Goal: Transaction & Acquisition: Purchase product/service

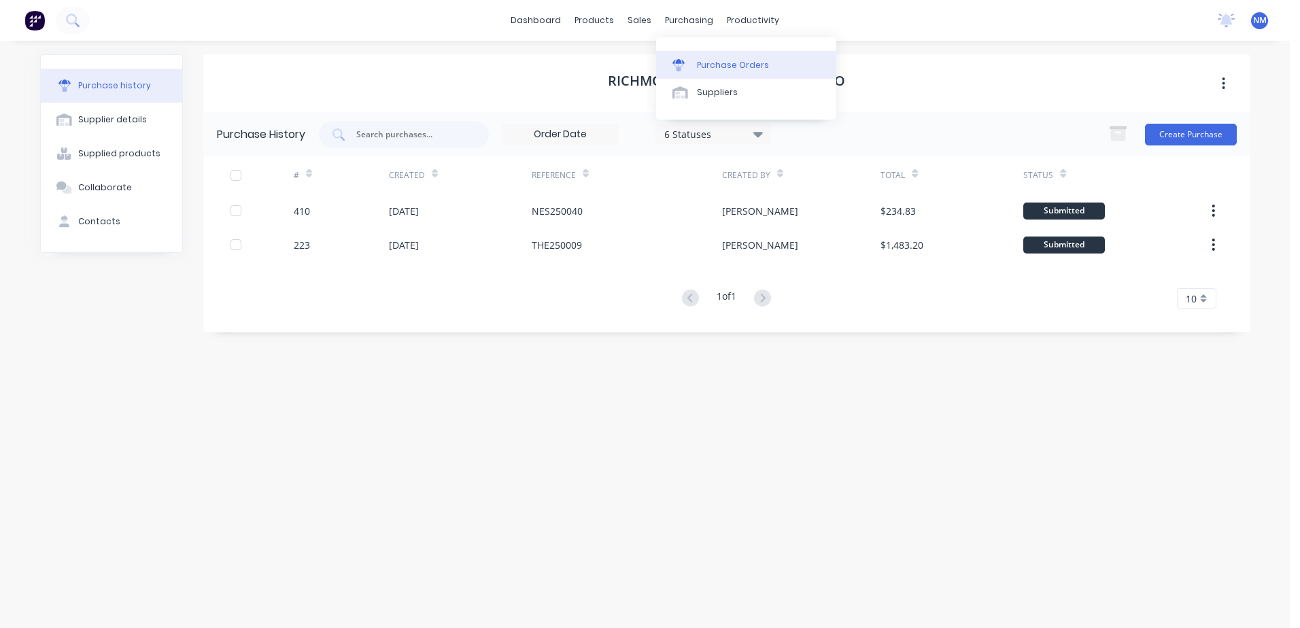
drag, startPoint x: 0, startPoint y: 0, endPoint x: 716, endPoint y: 59, distance: 718.9
click at [716, 59] on div "Purchase Orders" at bounding box center [733, 65] width 72 height 12
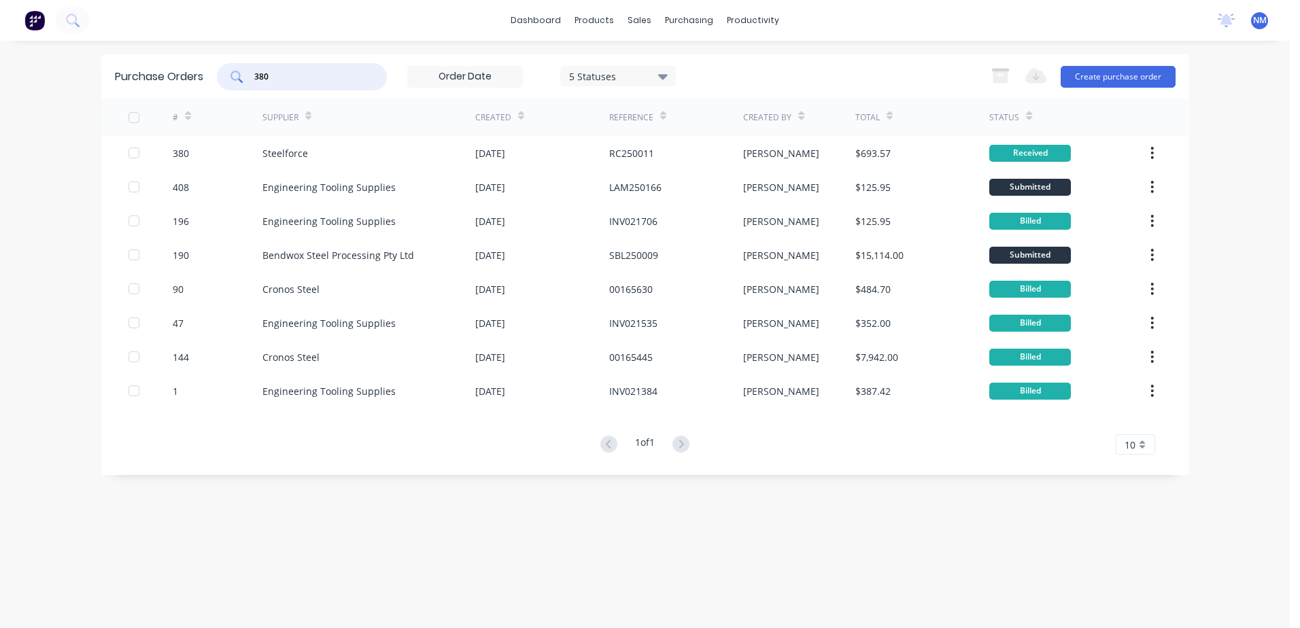
drag, startPoint x: 286, startPoint y: 73, endPoint x: 202, endPoint y: 77, distance: 84.4
click at [202, 77] on div "Purchase Orders 380 5 Statuses 5 Statuses Export to Excel (XLSX) Create purchas…" at bounding box center [645, 76] width 1088 height 44
type input "409"
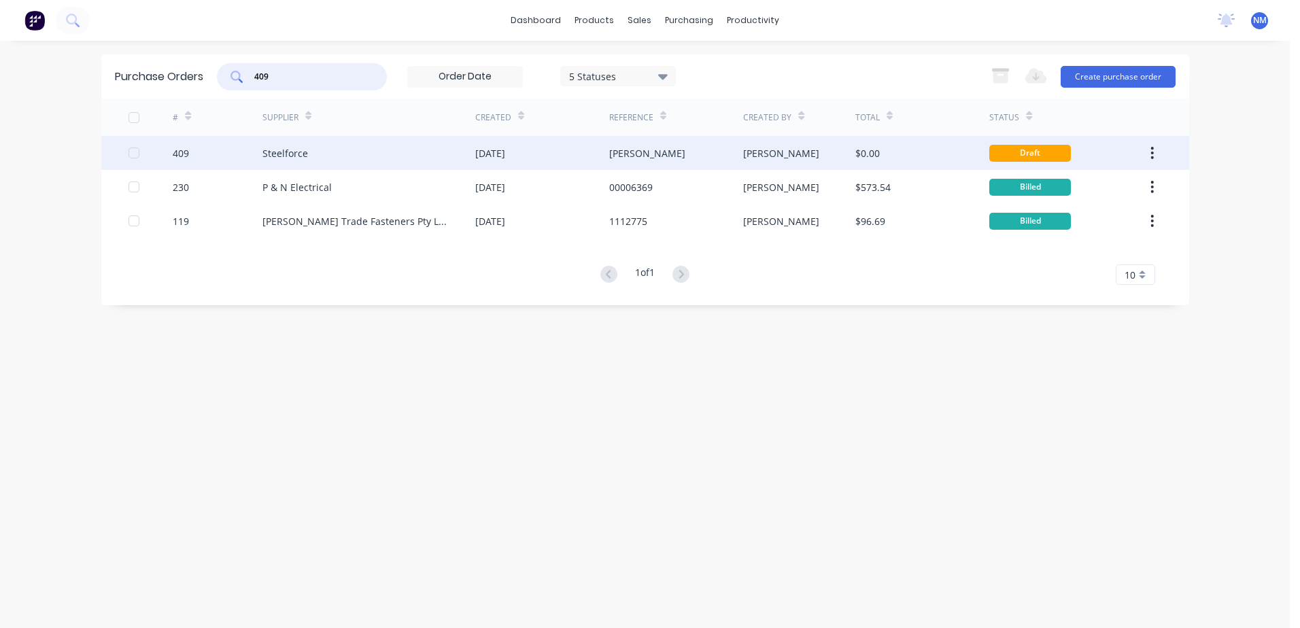
click at [696, 158] on div "[PERSON_NAME]" at bounding box center [676, 153] width 134 height 34
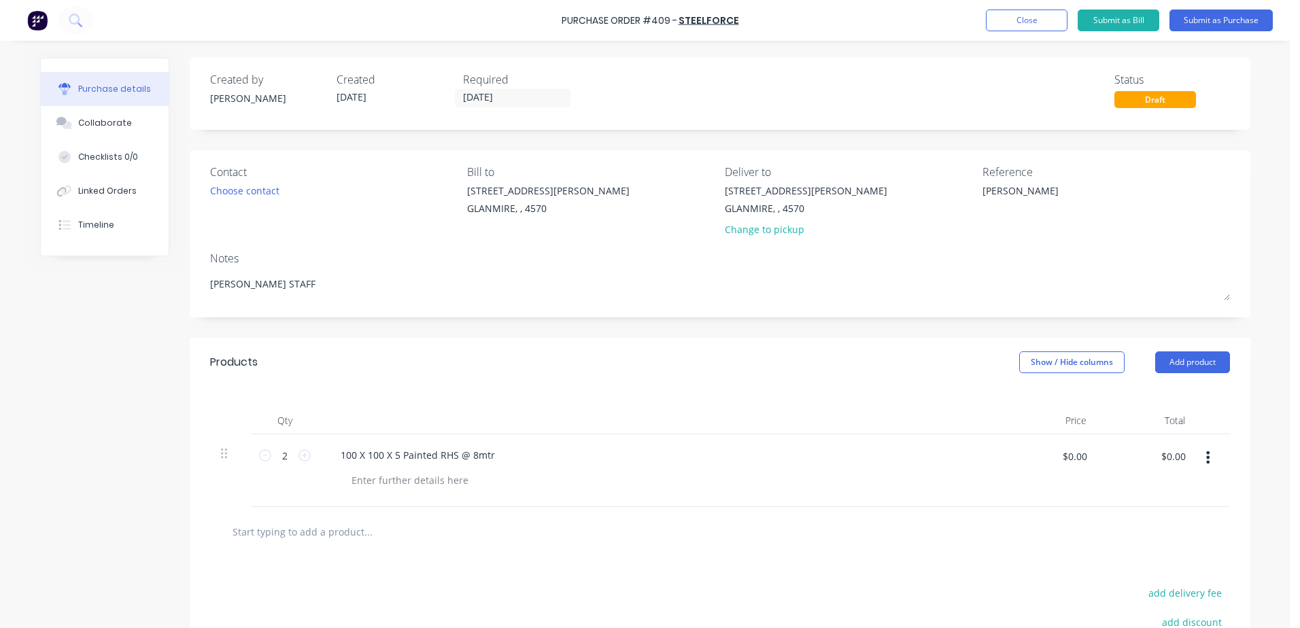
click at [502, 457] on div "100 X 100 X 5 Painted RHS @ 8mtr" at bounding box center [659, 455] width 658 height 20
type textarea "x"
click at [451, 451] on div "100 X 100 X 5 Painted RHS @ 8mtr" at bounding box center [418, 455] width 176 height 20
click at [1049, 460] on div "$0.00 $0.00" at bounding box center [1051, 461] width 85 height 32
type textarea "x"
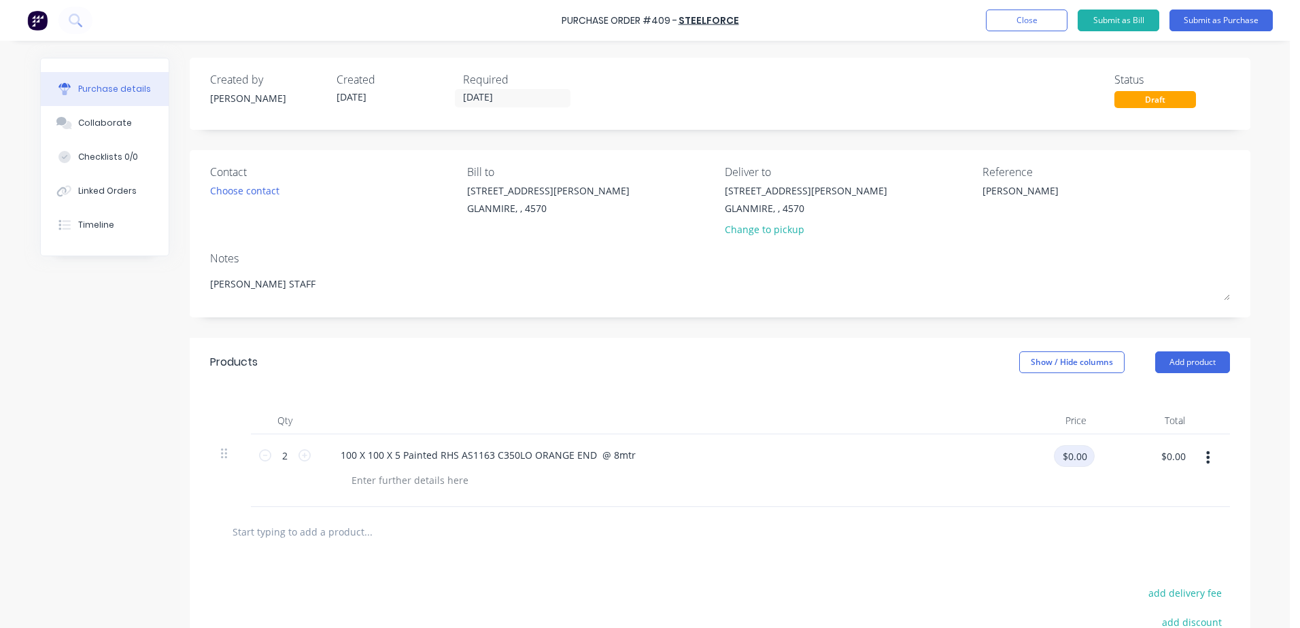
click at [1062, 456] on input "$0.00" at bounding box center [1074, 456] width 41 height 22
type input "211.3"
type textarea "x"
type input "$211.30"
type input "$422.60"
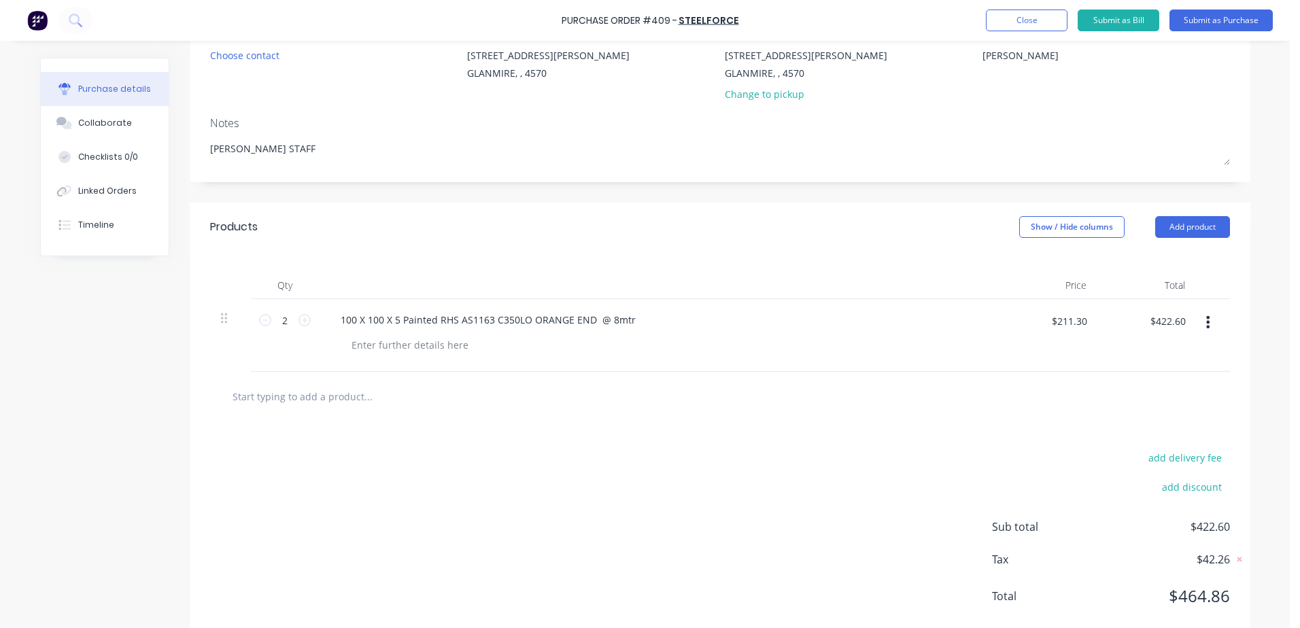
scroll to position [136, 0]
click at [345, 389] on input "text" at bounding box center [368, 395] width 272 height 27
type textarea "x"
type input "D"
type textarea "x"
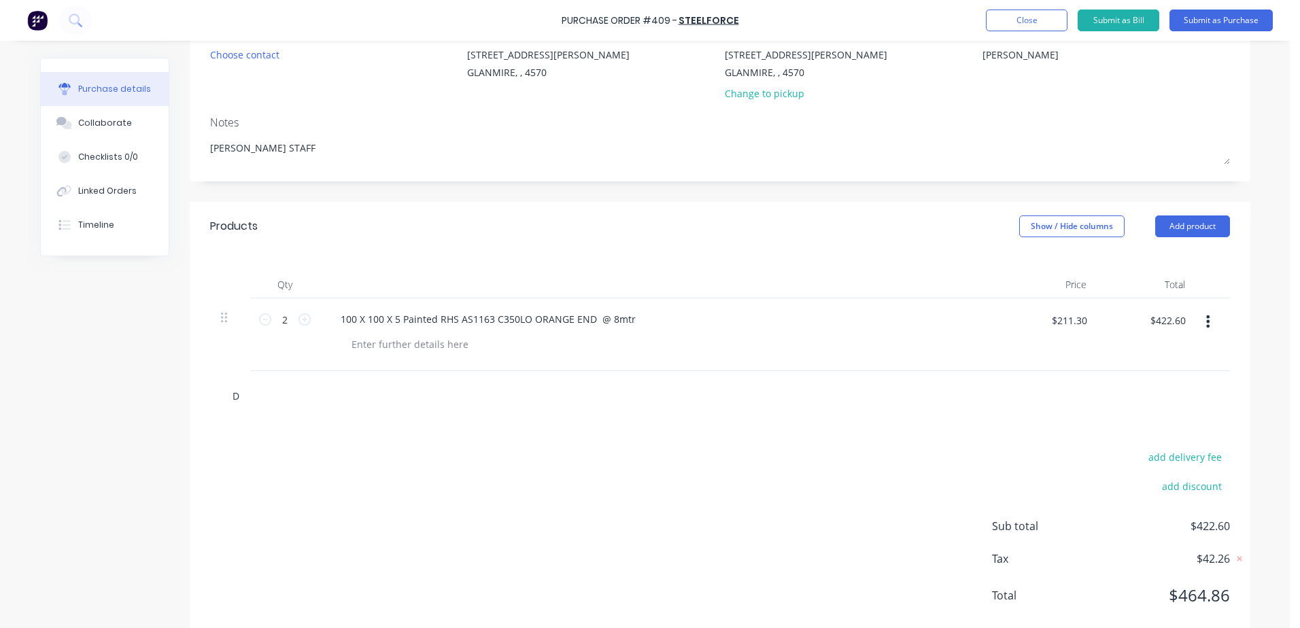
type input "DE"
type textarea "x"
type input "DEL"
type textarea "x"
type input "DELI"
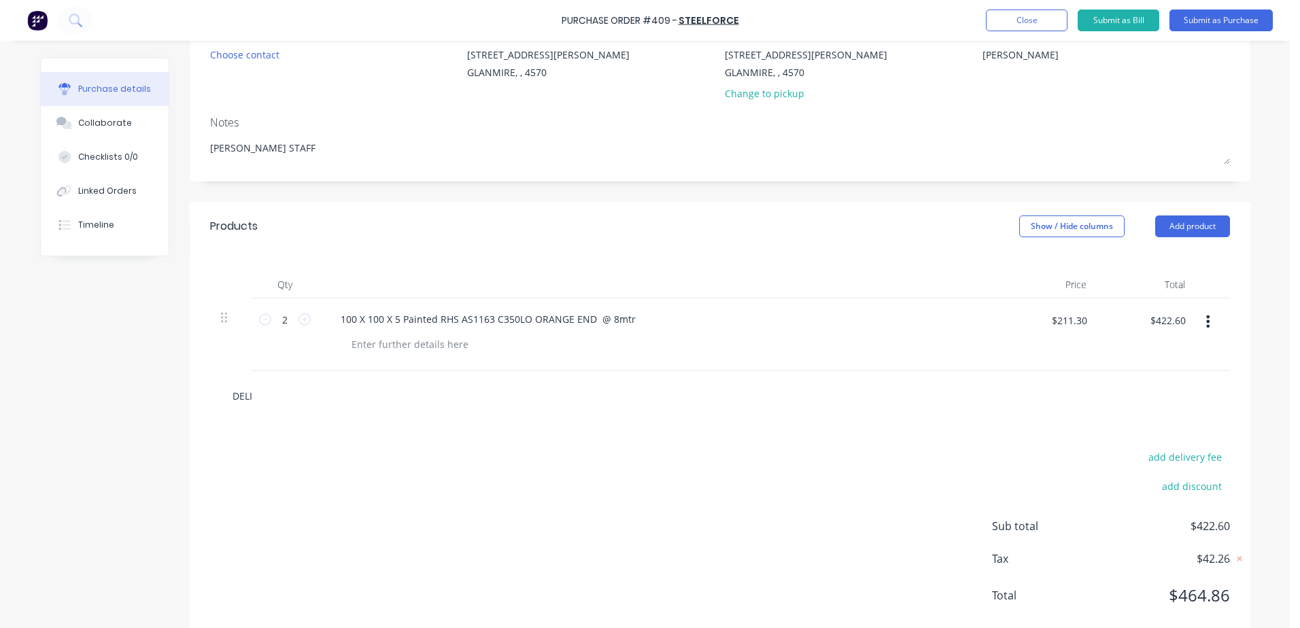
type textarea "x"
type input "DELIV"
type textarea "x"
type input "DELIVE"
type textarea "x"
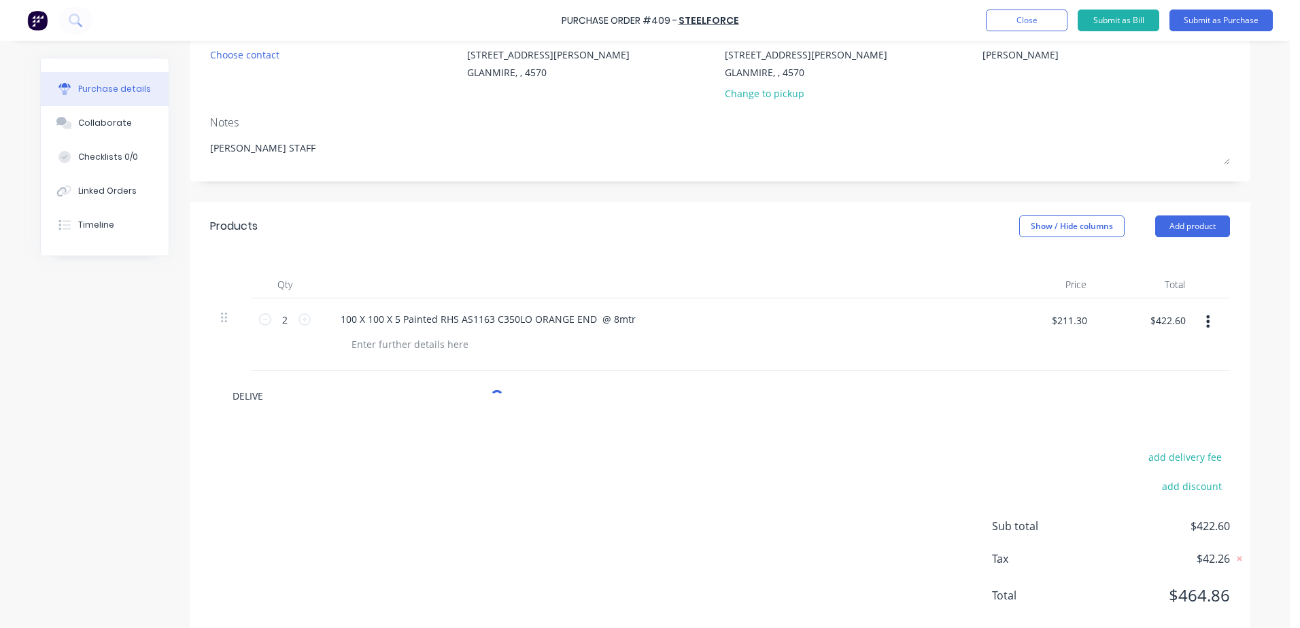
type input "DELIVER"
type textarea "x"
type input "DELIVERY"
type textarea "x"
type input "DELIVERY"
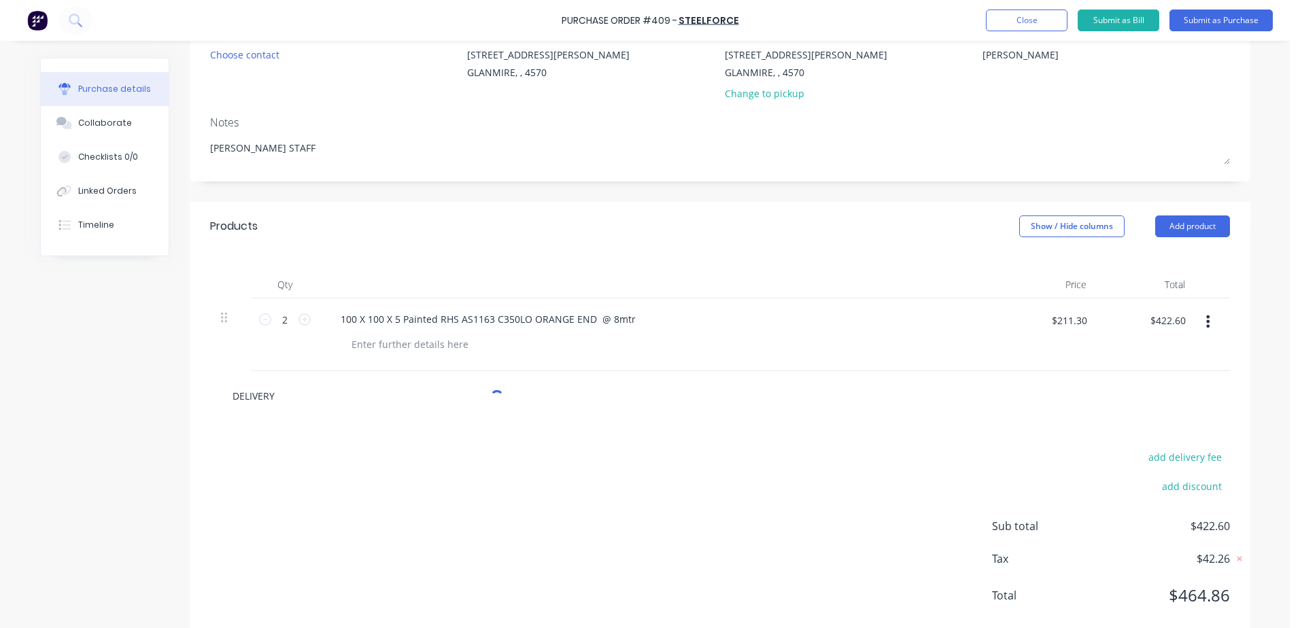
type textarea "x"
type input "DELIVERY AN"
type textarea "x"
type input "DELIVERY AND"
type textarea "x"
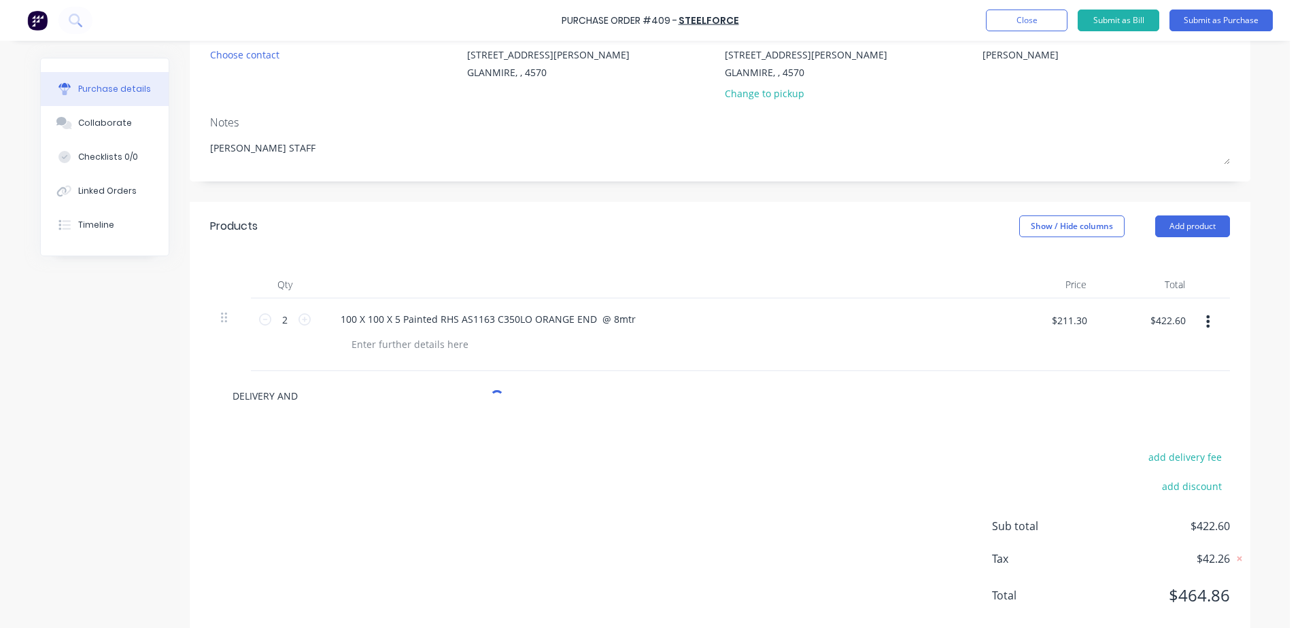
type input "DELIVERY AND"
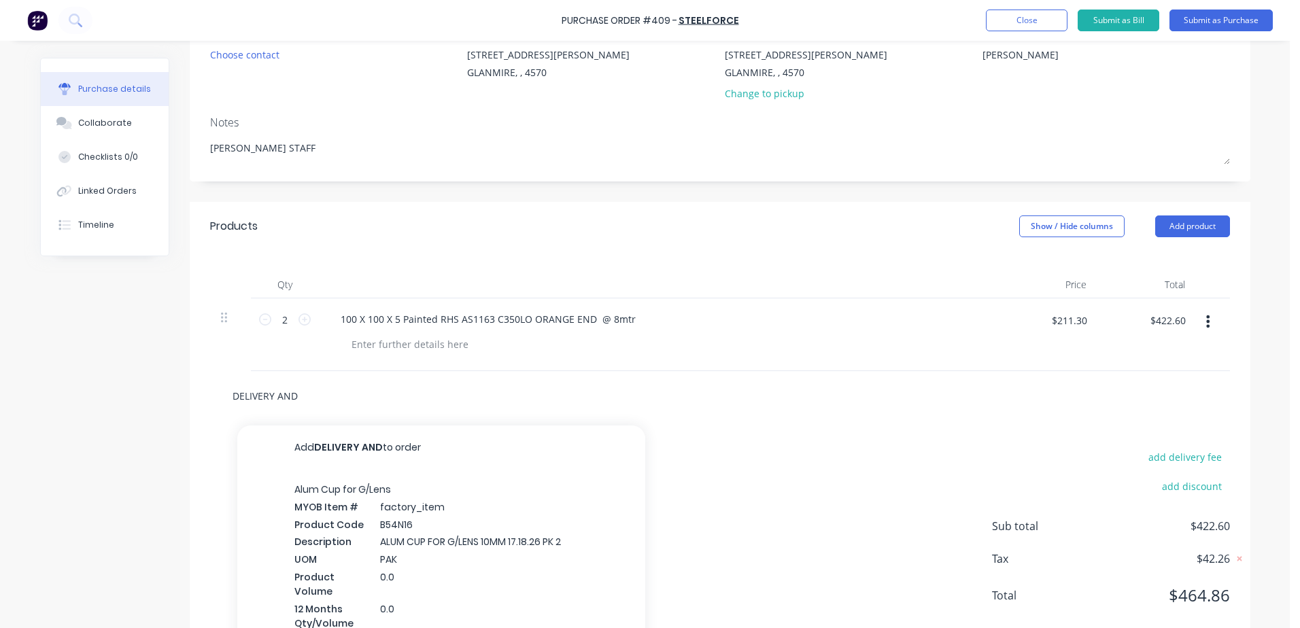
type textarea "x"
type input "DELIVERY AND F"
type textarea "x"
type input "DELIVERY AND FR"
type textarea "x"
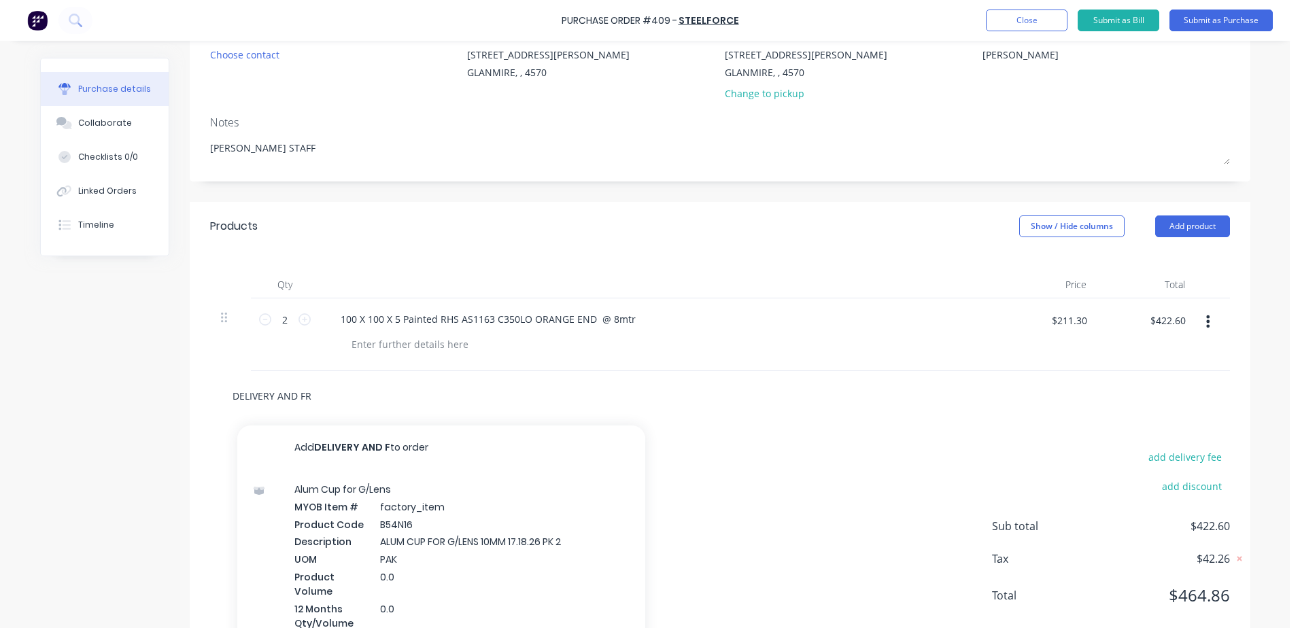
type input "DELIVERY AND FRE"
type textarea "x"
type input "DELIVERY AND FREI"
type textarea "x"
type input "DELIVERY AND FREIGHT"
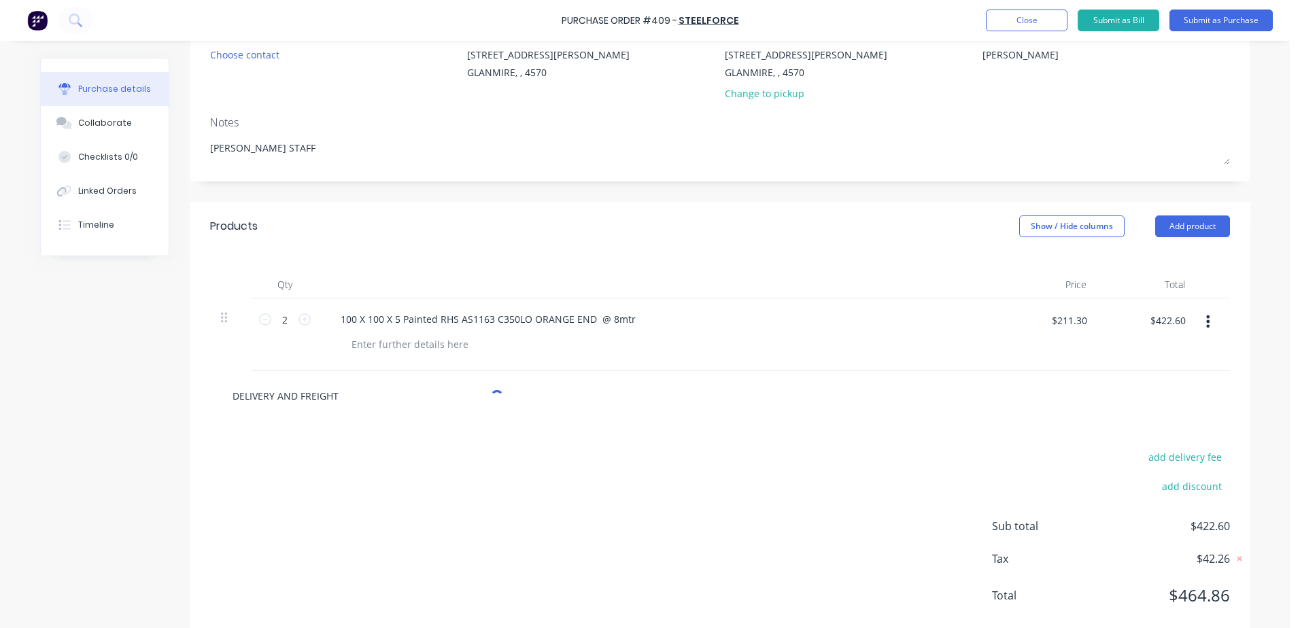
type textarea "x"
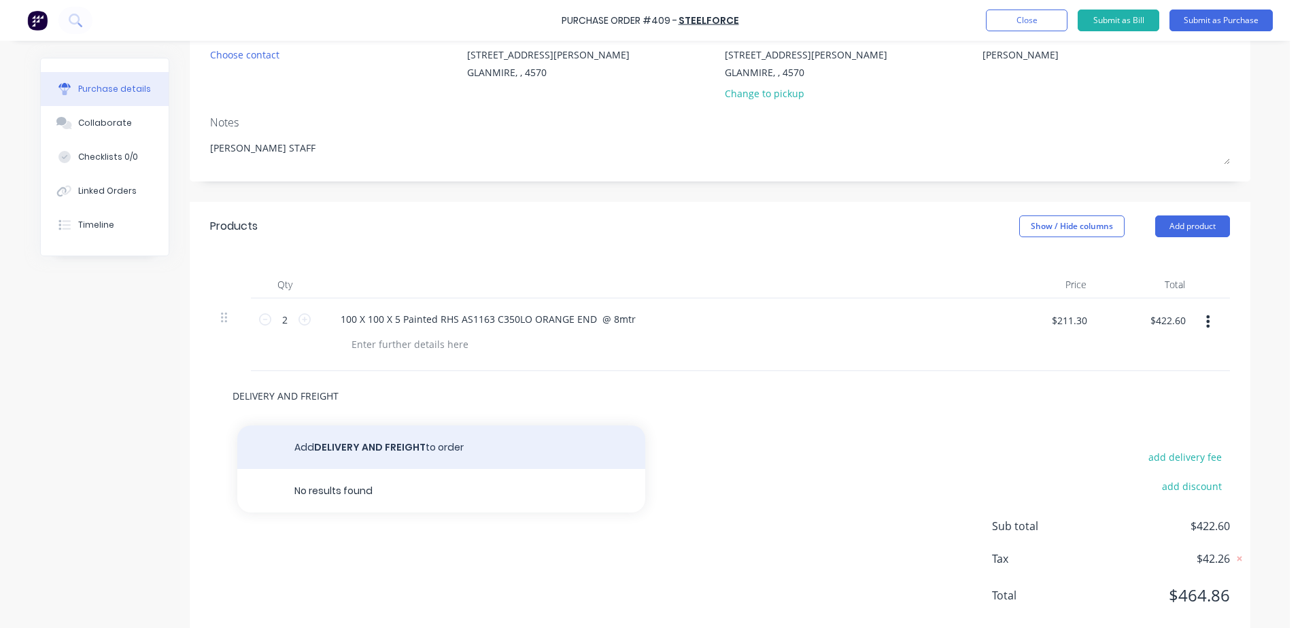
type input "DELIVERY AND FREIGHT"
click at [345, 449] on button "Add DELIVERY AND FREIGHT to order" at bounding box center [441, 448] width 408 height 44
type textarea "x"
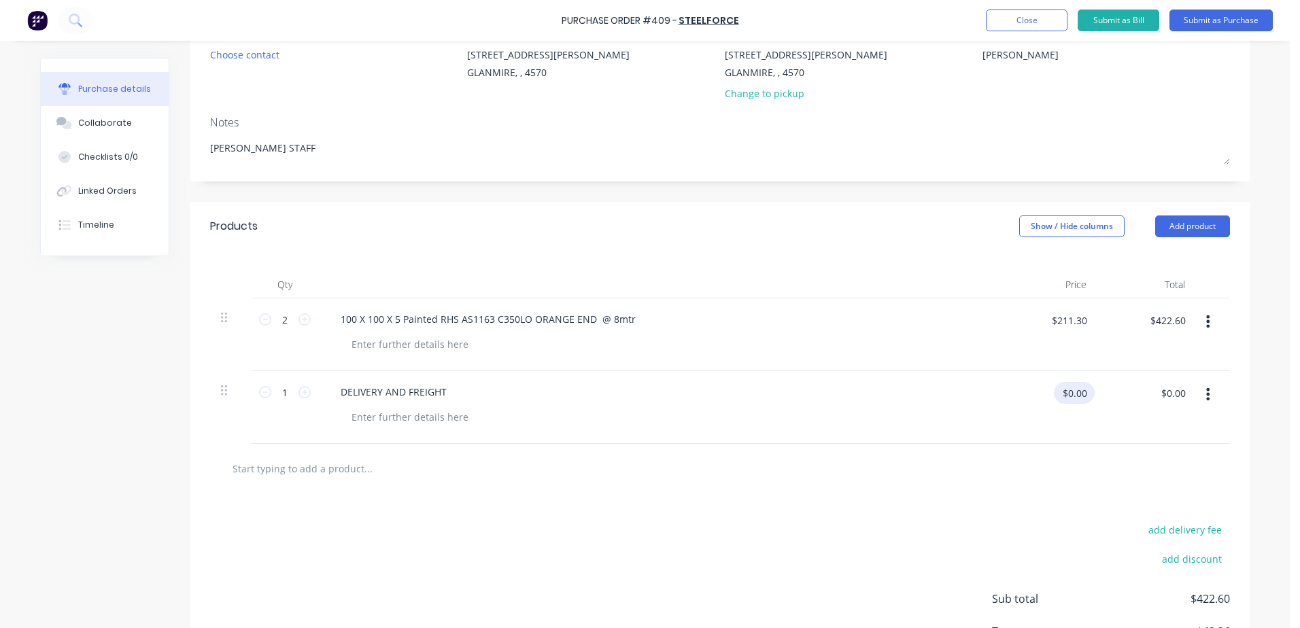
type textarea "x"
click at [1078, 403] on input "$0.00" at bounding box center [1074, 393] width 41 height 22
type input "12.04"
type textarea "x"
type input "$12.04"
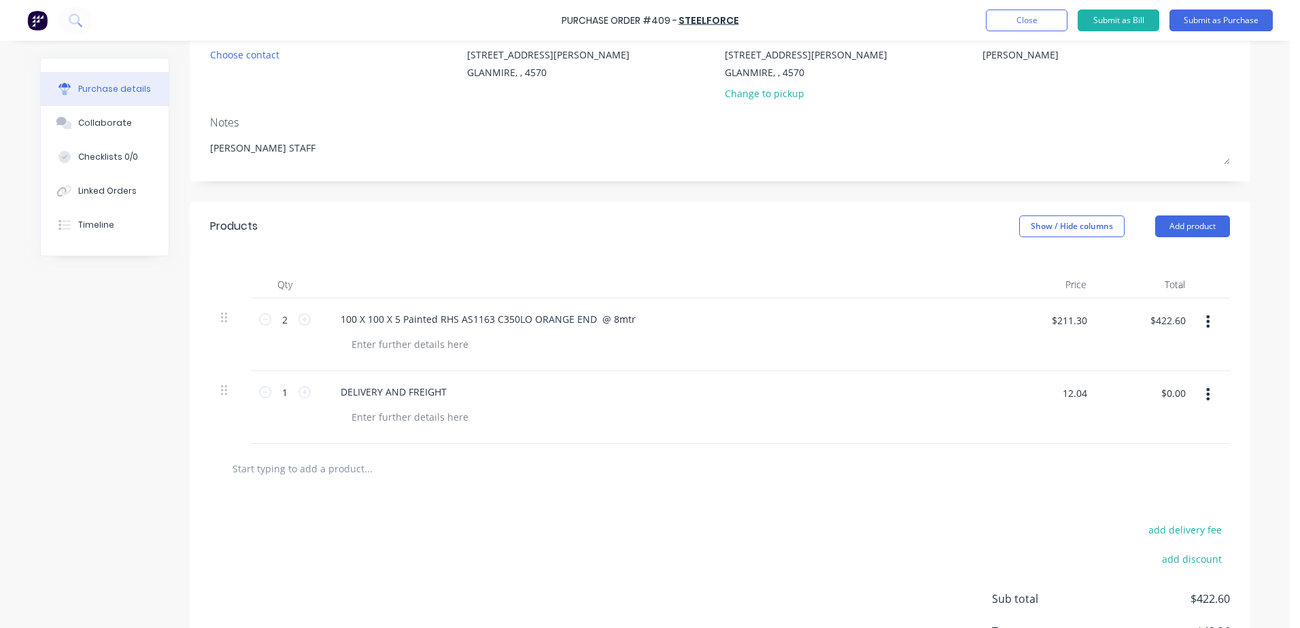
type input "$12.04"
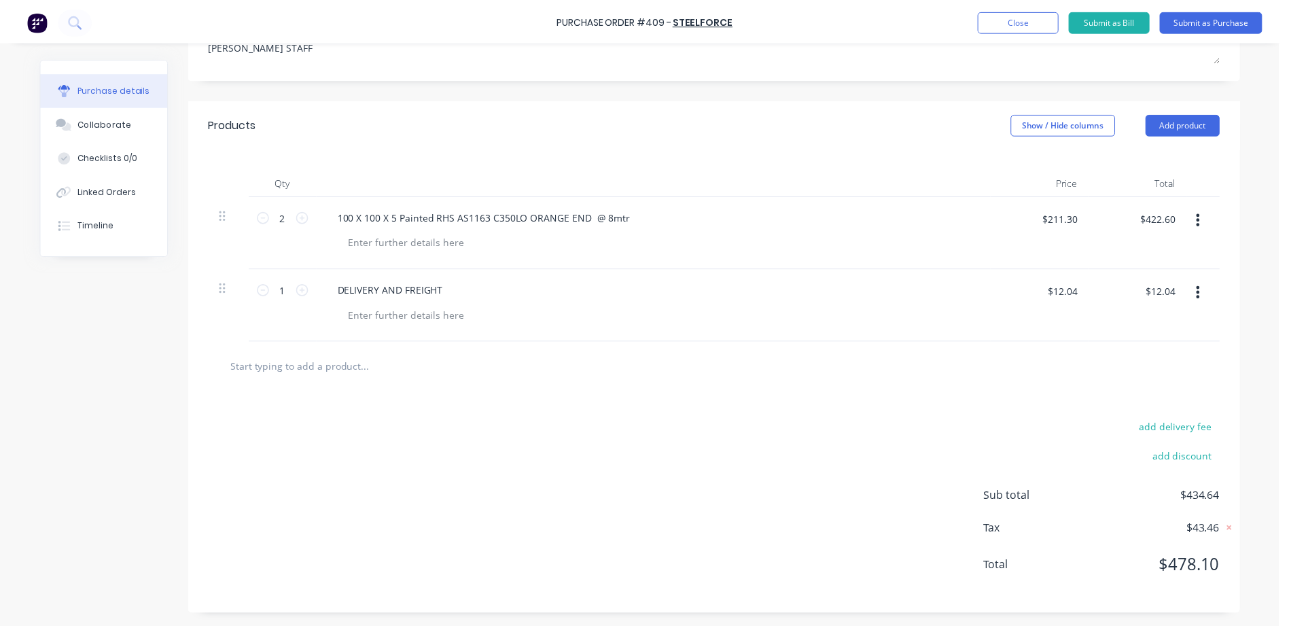
scroll to position [0, 0]
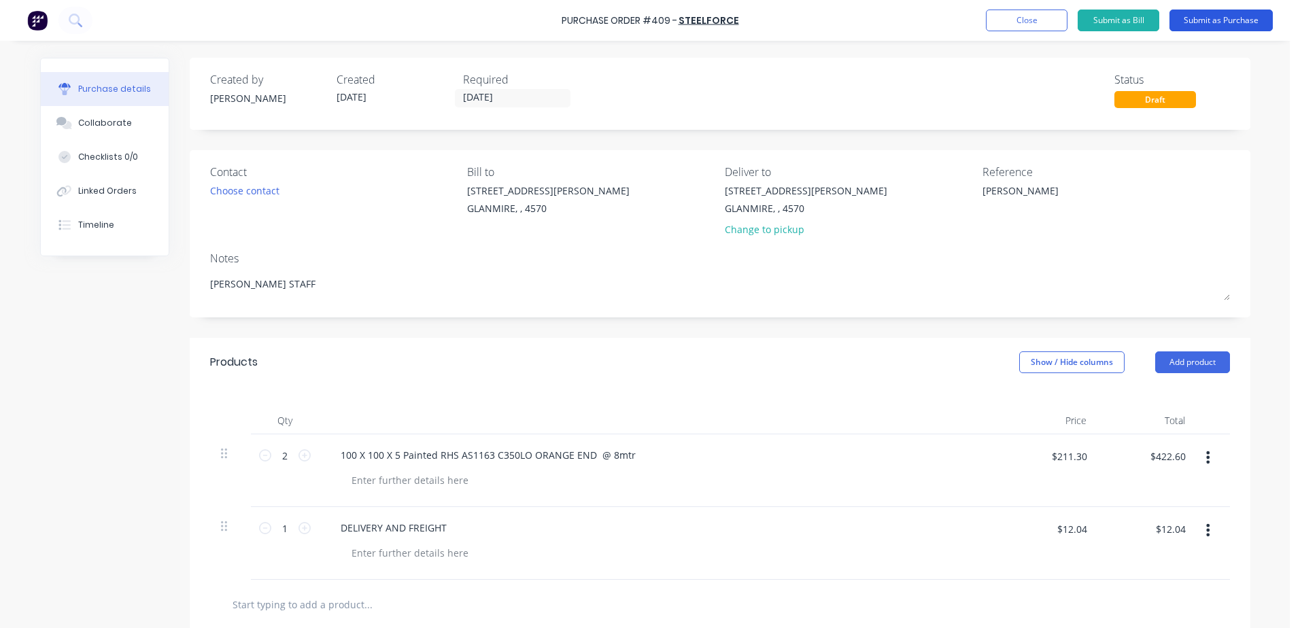
click at [1243, 19] on button "Submit as Purchase" at bounding box center [1220, 21] width 103 height 22
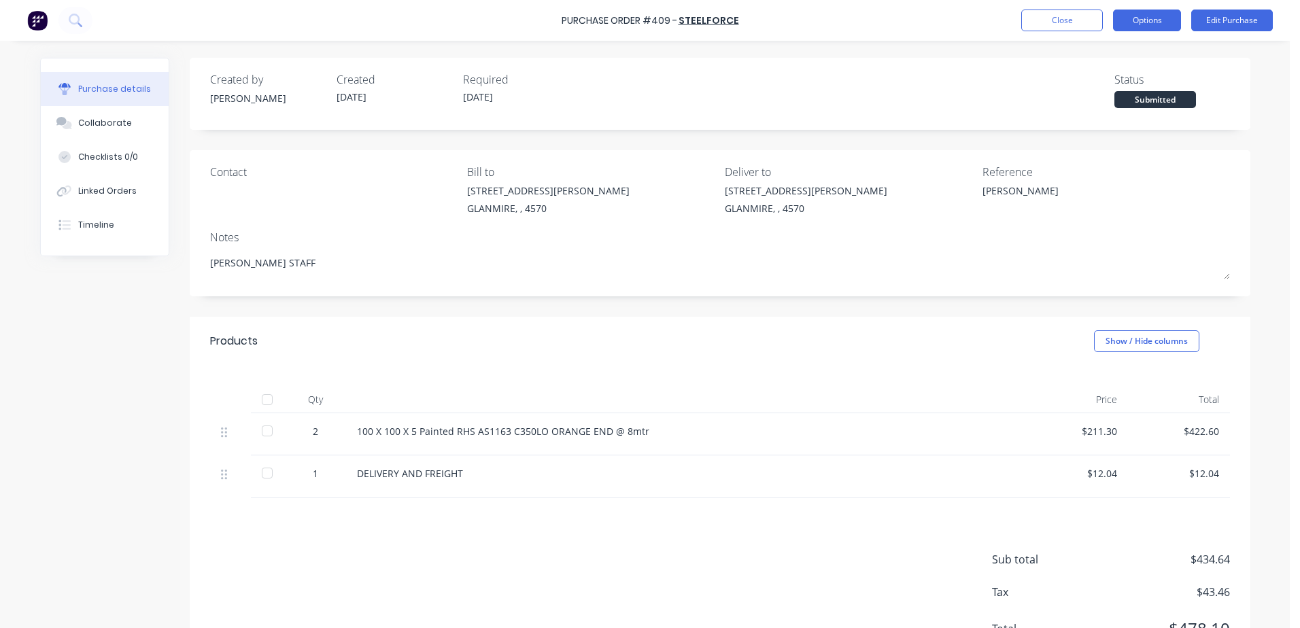
click at [1149, 25] on button "Options" at bounding box center [1147, 21] width 68 height 22
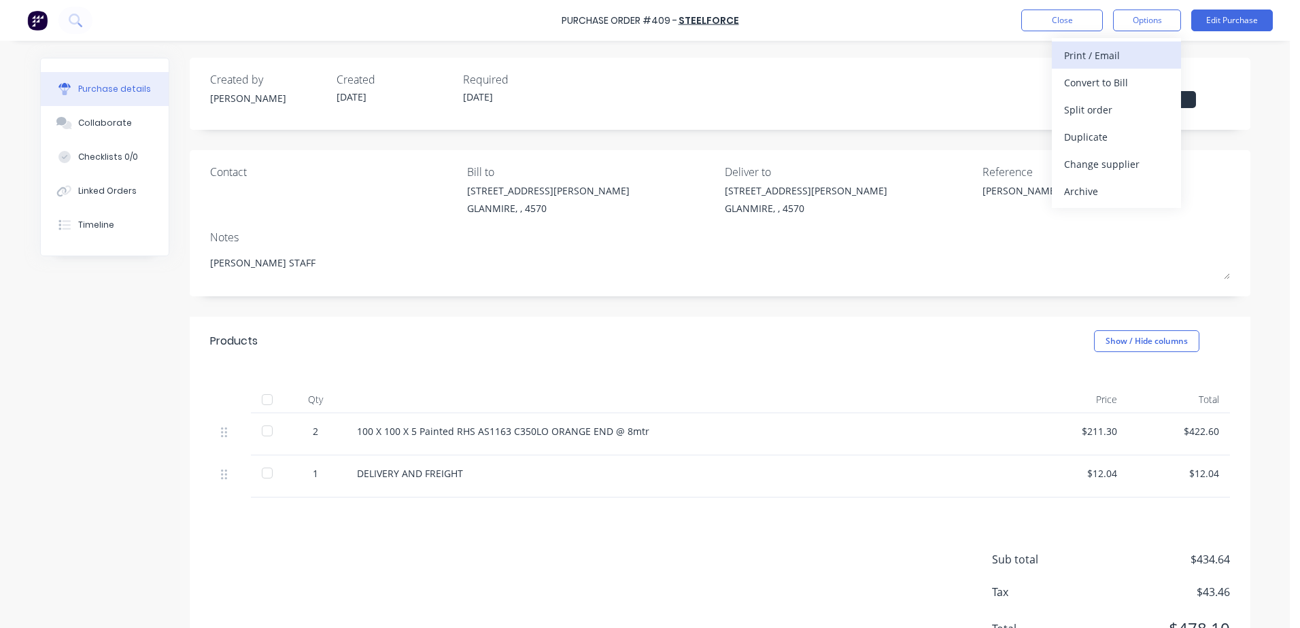
click at [1138, 54] on div "Print / Email" at bounding box center [1116, 56] width 105 height 20
click at [1128, 84] on div "With pricing" at bounding box center [1116, 83] width 105 height 20
type textarea "x"
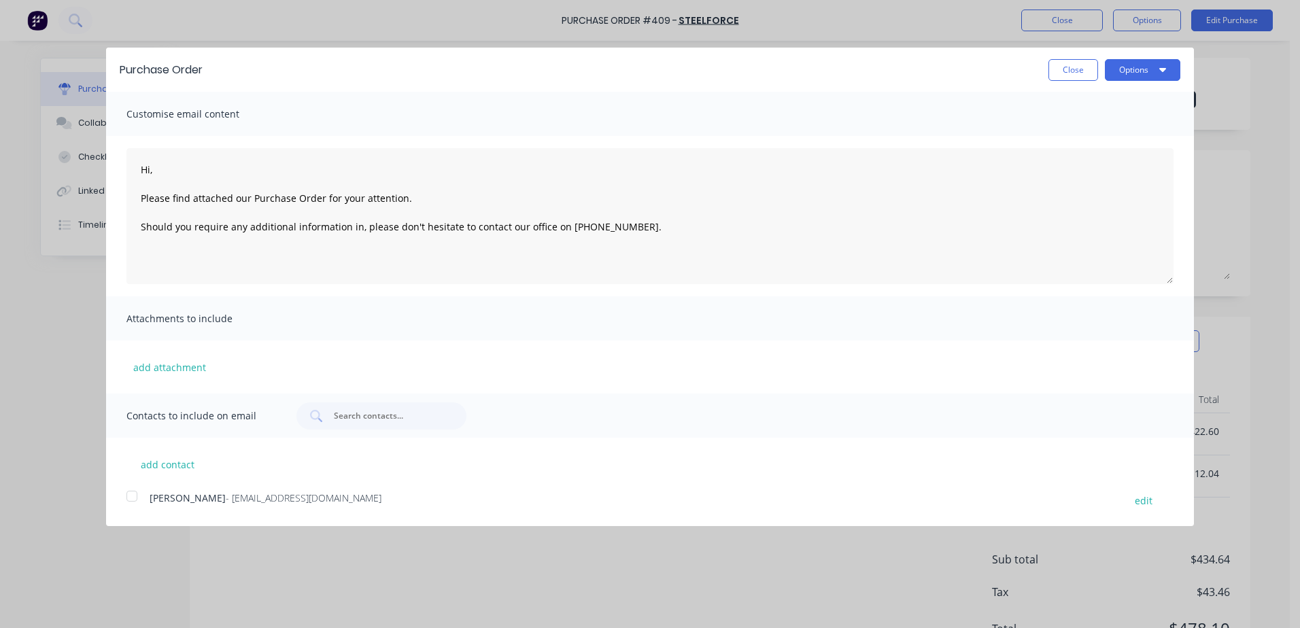
click at [125, 504] on div at bounding box center [131, 496] width 27 height 27
type textarea "Hi, Please find attached our Purchase Order for your attention. Should you requ…"
click at [1149, 80] on button "Options" at bounding box center [1142, 70] width 75 height 22
click at [1094, 131] on div "Email" at bounding box center [1115, 132] width 105 height 20
type textarea "x"
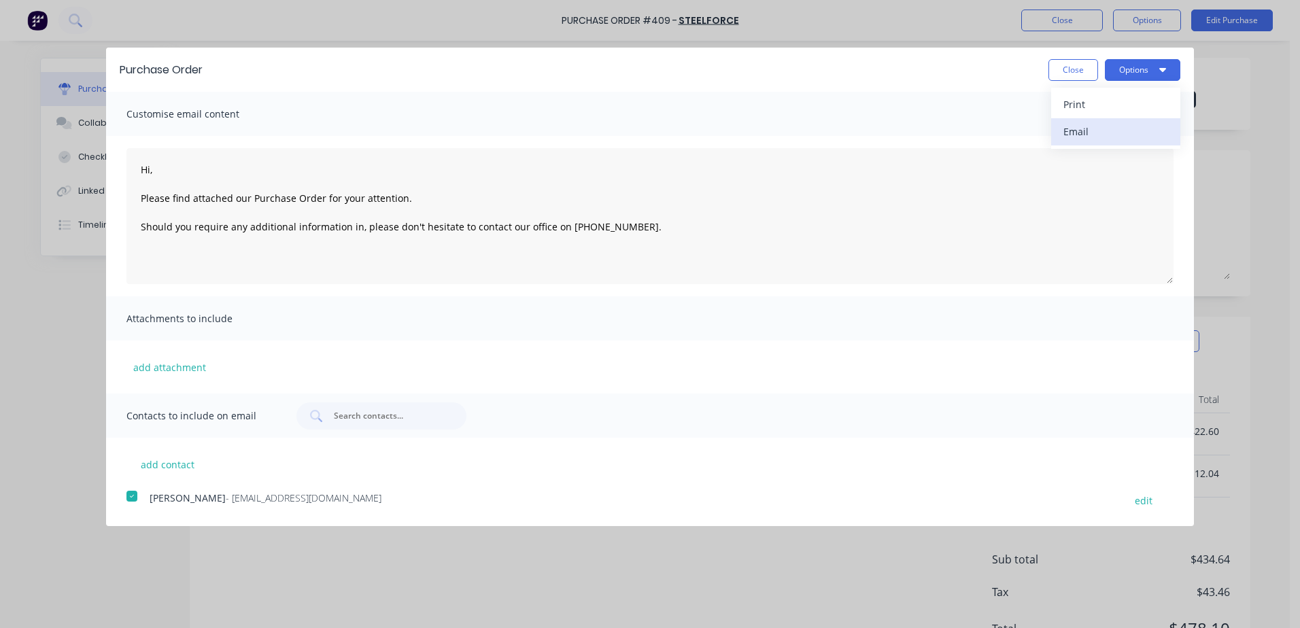
type textarea "Hi, Please find attached our Purchase Order for your attention. Should you requ…"
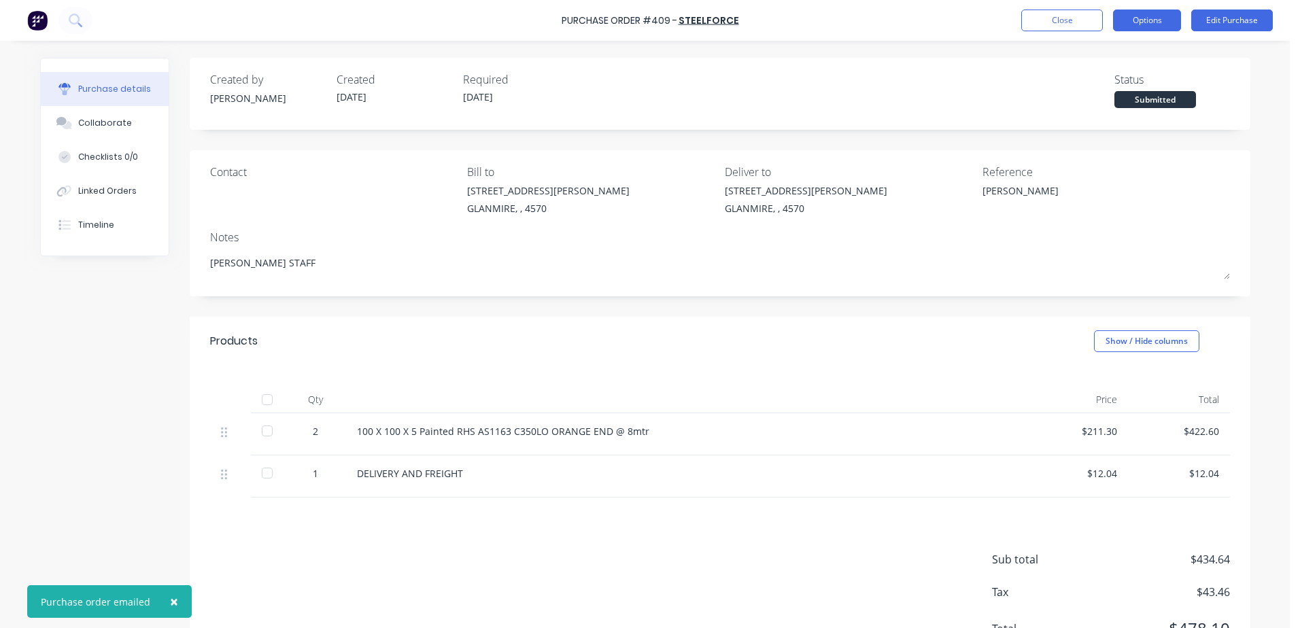
click at [1144, 22] on button "Options" at bounding box center [1147, 21] width 68 height 22
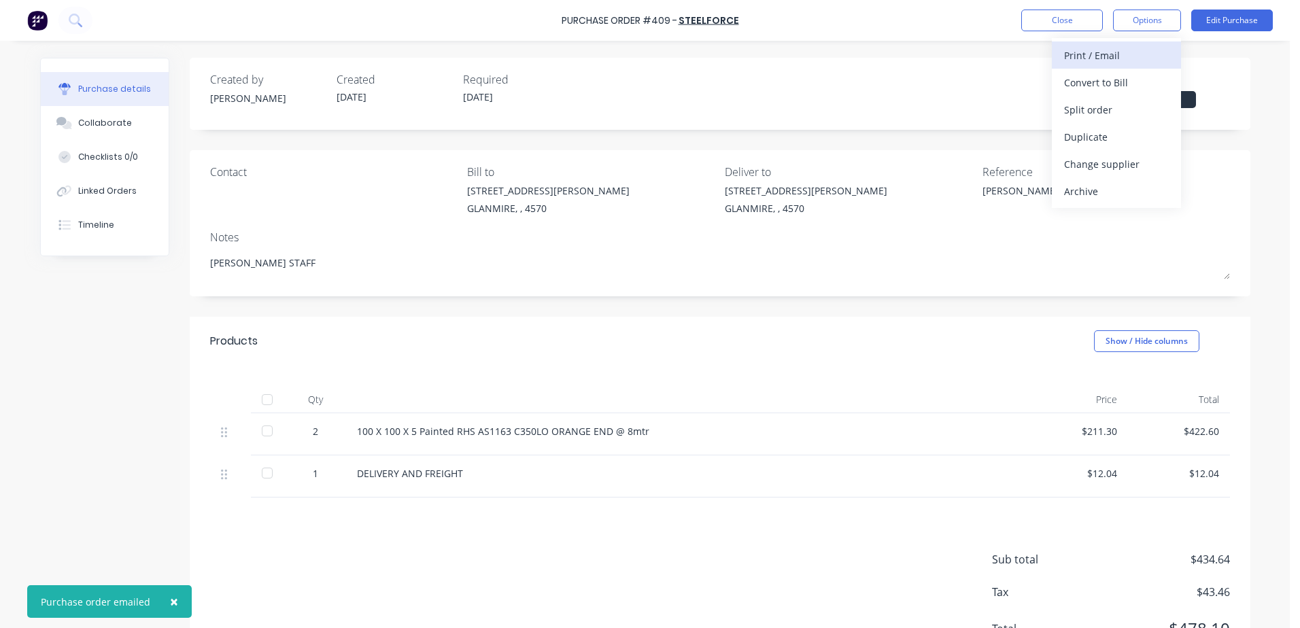
click at [1092, 55] on div "Print / Email" at bounding box center [1116, 56] width 105 height 20
click at [1067, 82] on div "With pricing" at bounding box center [1116, 83] width 105 height 20
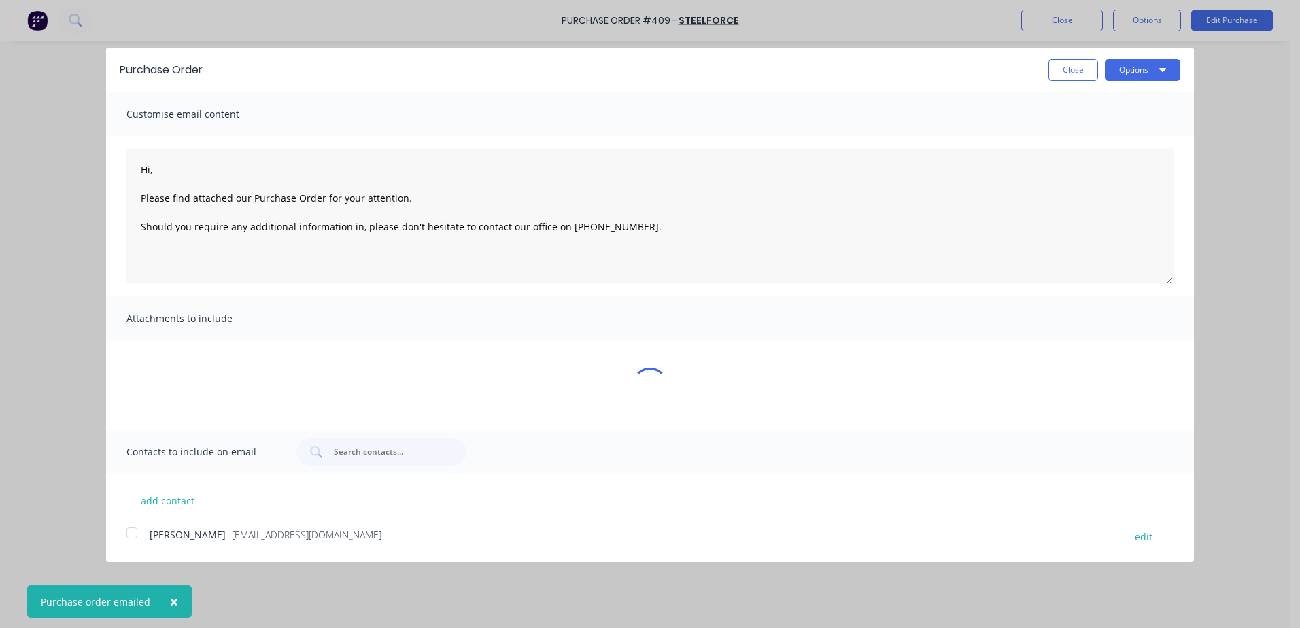
type textarea "x"
type textarea "Hi, Please find attached our Purchase Order for your attention. Should you requ…"
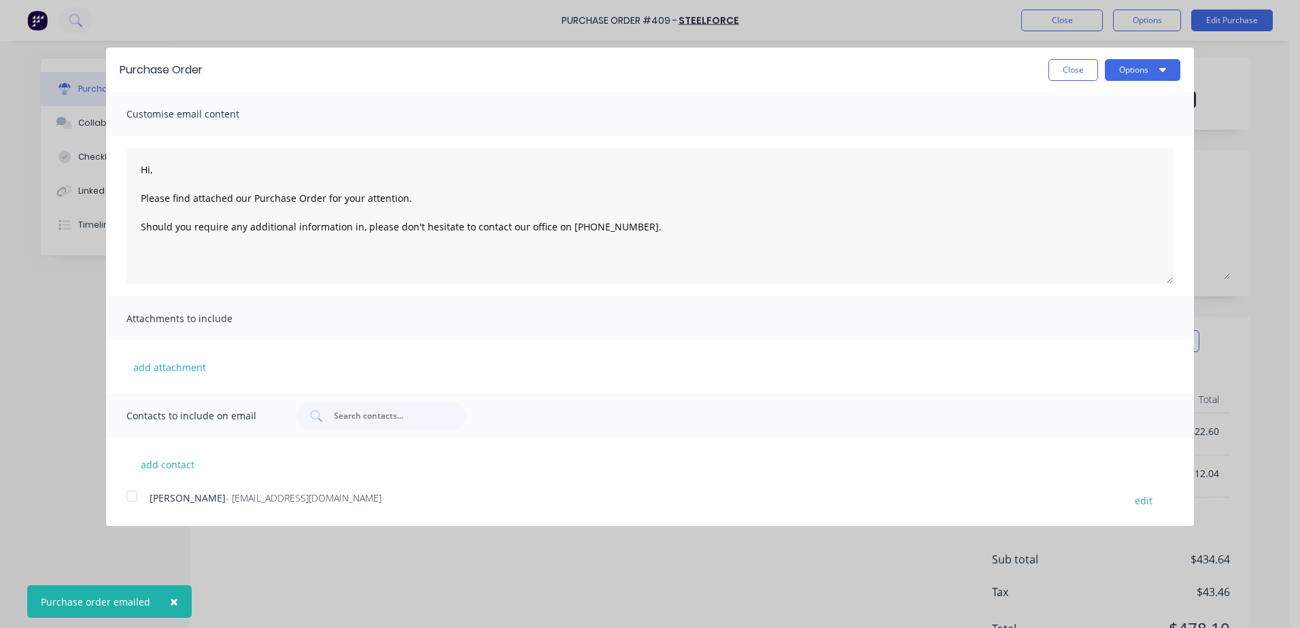
type textarea "x"
type textarea "Hi, Please find attached our Purchase Order for your attention. Should you requ…"
type textarea "x"
click at [1124, 75] on button "Options" at bounding box center [1142, 70] width 75 height 22
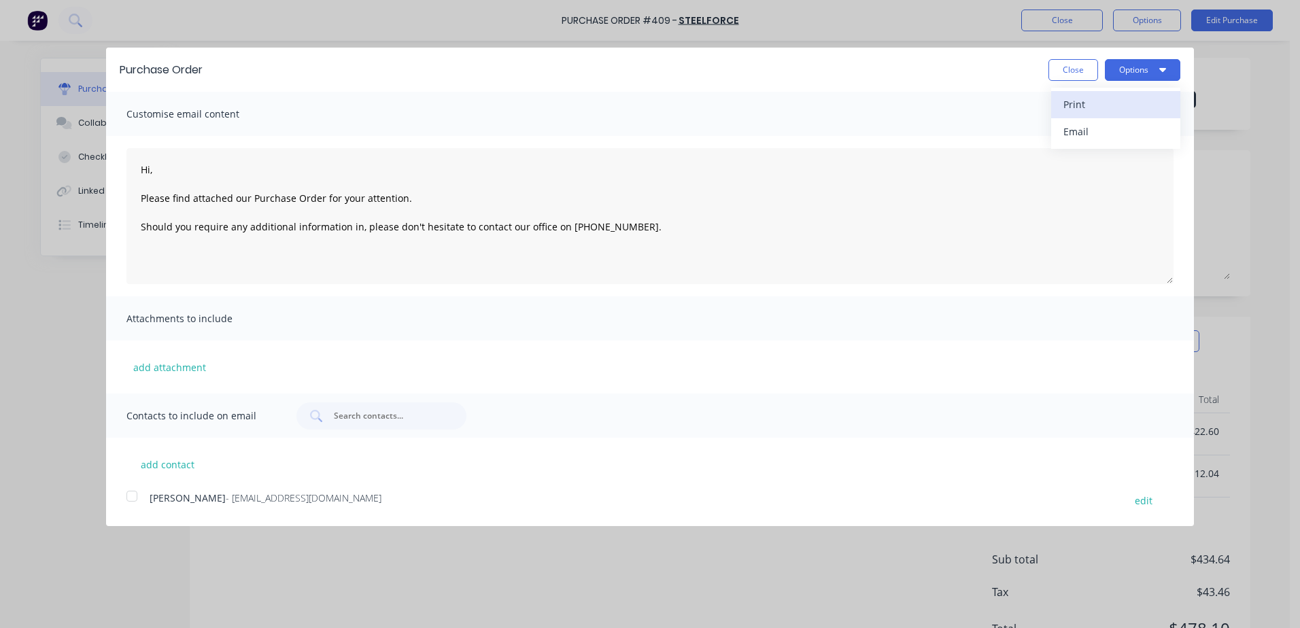
click at [1069, 107] on div "Print" at bounding box center [1115, 104] width 105 height 20
type textarea "Hi, Please find attached our Purchase Order for your attention. Should you requ…"
type textarea "x"
type textarea "Hi, Please find attached our Purchase Order for your attention. Should you requ…"
type textarea "x"
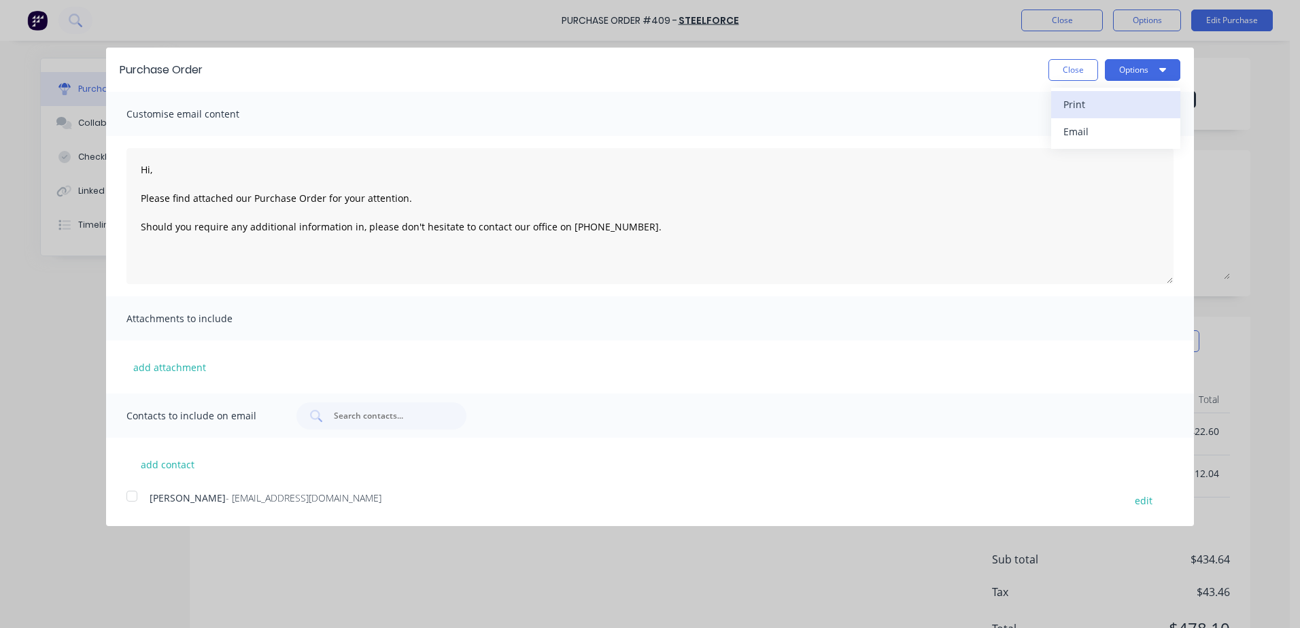
type textarea "Hi, Please find attached our Purchase Order for your attention. Should you requ…"
type textarea "x"
type textarea "Hi, Please find attached our Purchase Order for your attention. Should you requ…"
click at [1069, 70] on button "Close" at bounding box center [1073, 70] width 50 height 22
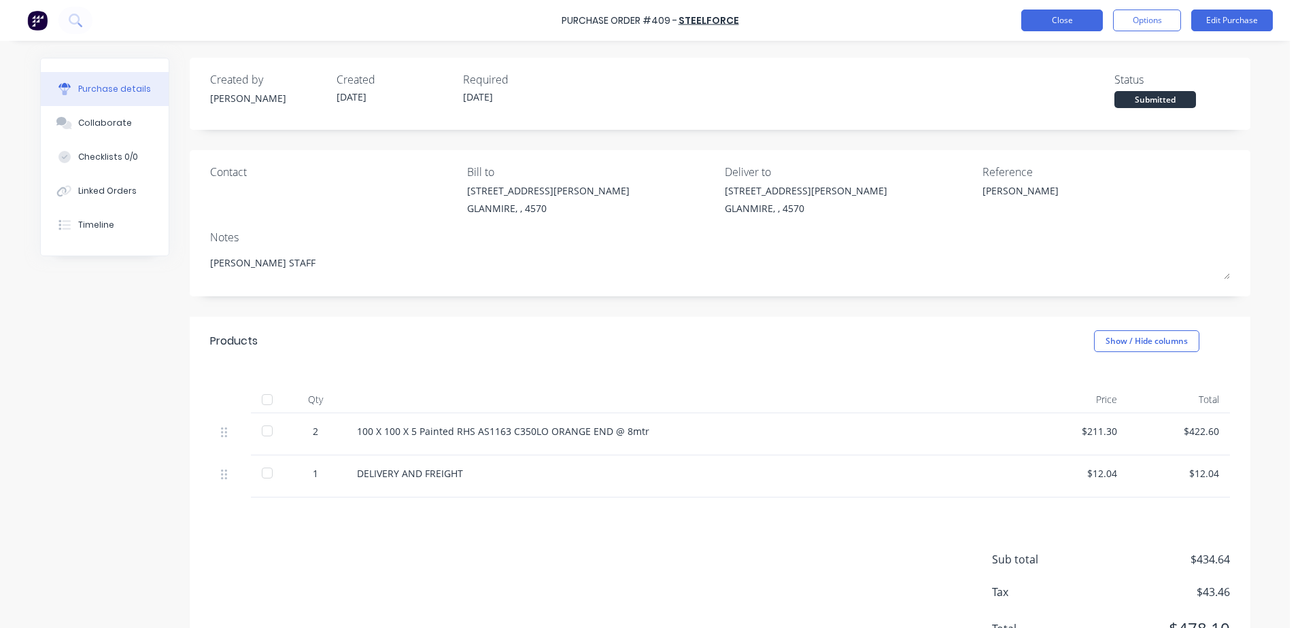
click at [1062, 20] on button "Close" at bounding box center [1062, 21] width 82 height 22
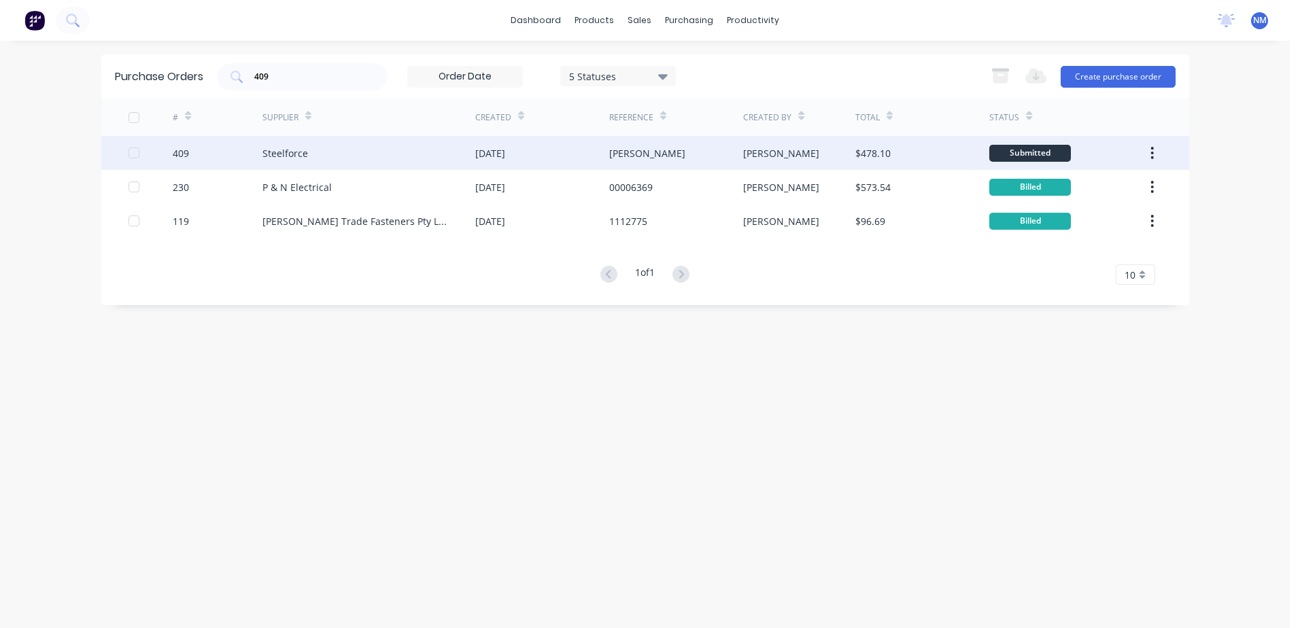
click at [545, 156] on div "[DATE]" at bounding box center [542, 153] width 134 height 34
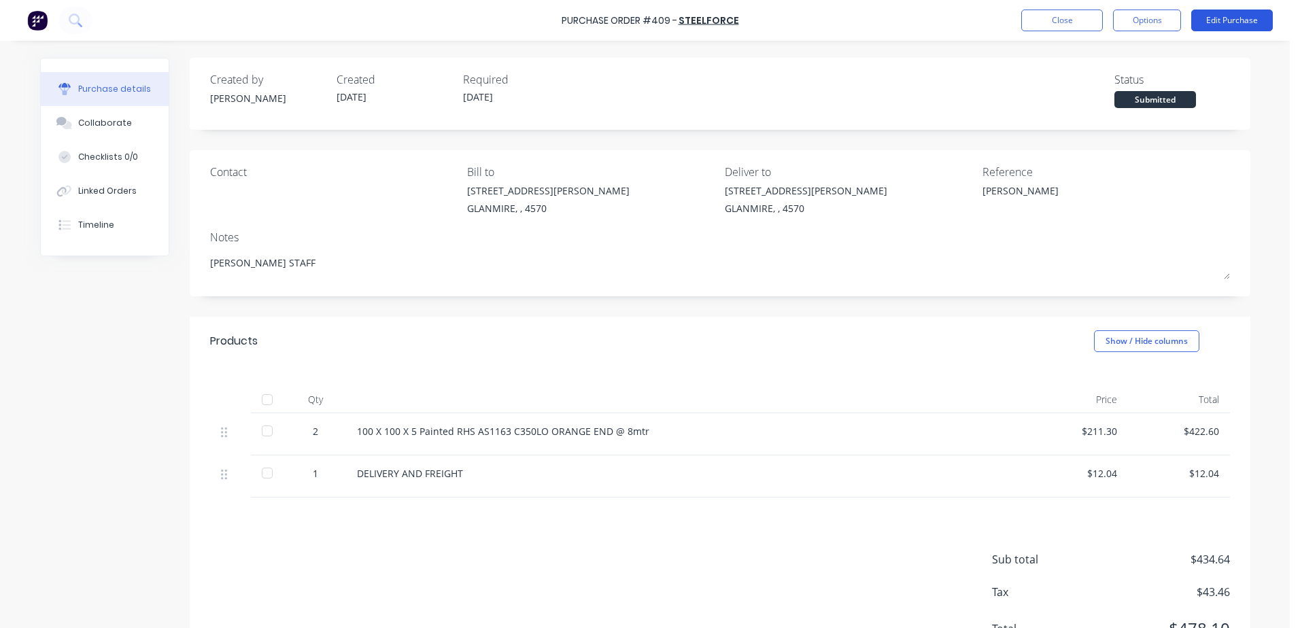
click at [1232, 12] on button "Edit Purchase" at bounding box center [1232, 21] width 82 height 22
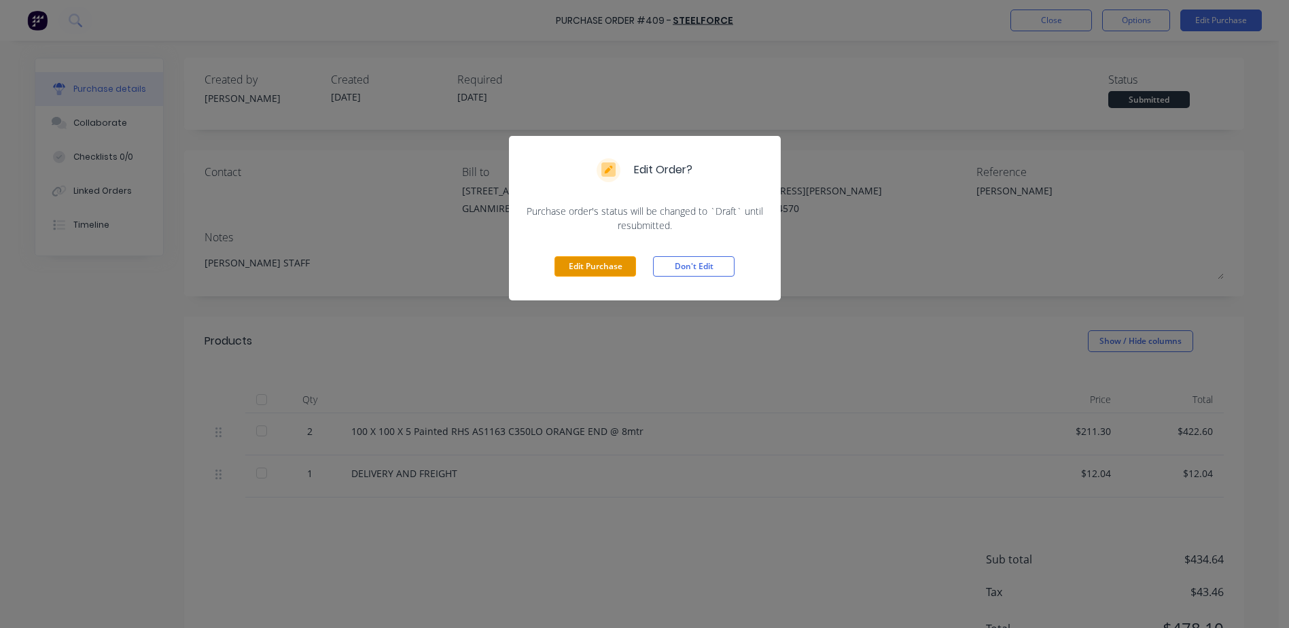
click at [561, 261] on button "Edit Purchase" at bounding box center [596, 266] width 82 height 20
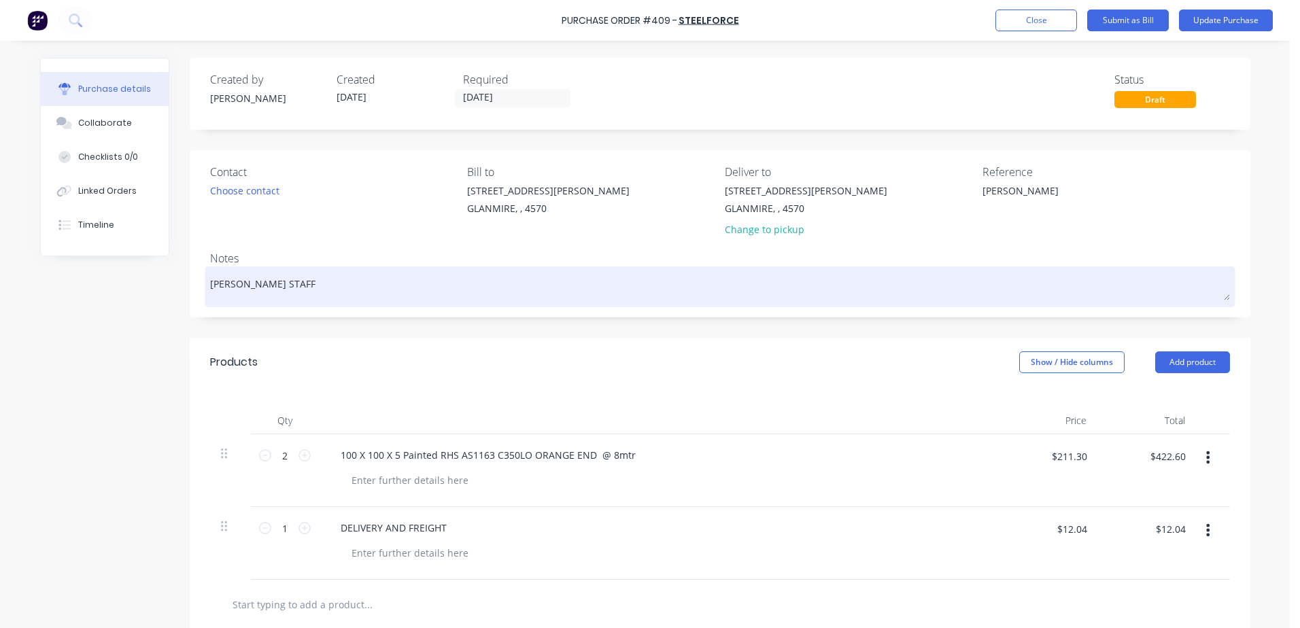
click at [290, 283] on textarea "[PERSON_NAME] STAFF" at bounding box center [720, 285] width 1020 height 31
type textarea "x"
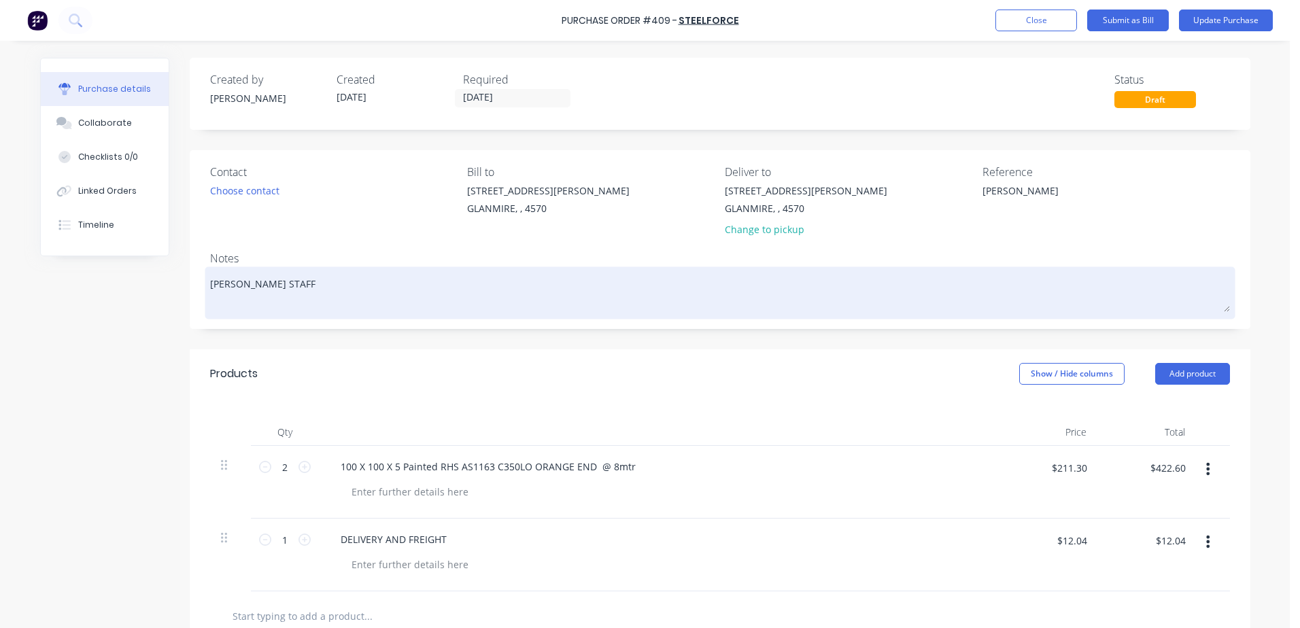
type textarea "[PERSON_NAME] STAFF"
type textarea "x"
type textarea "[PERSON_NAME] STAFF"
click at [229, 301] on textarea "[PERSON_NAME] STAFF" at bounding box center [720, 291] width 1020 height 42
type textarea "x"
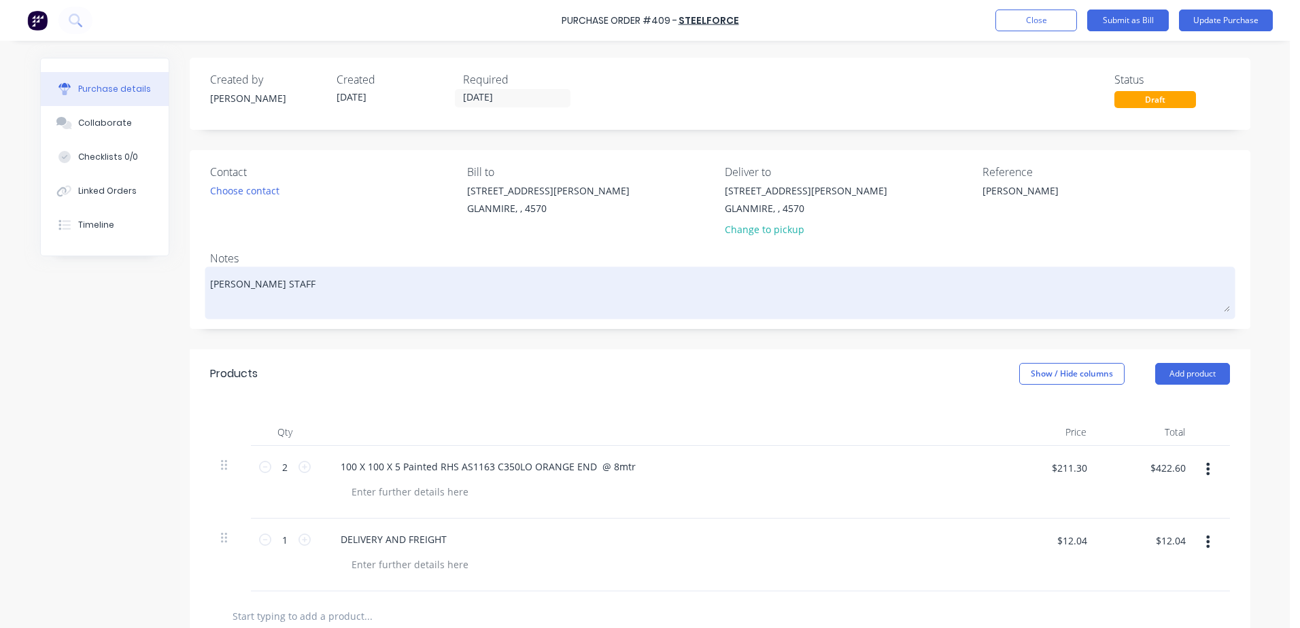
type textarea "[PERSON_NAME] STAFF q"
type textarea "x"
type textarea "[PERSON_NAME] STAFF qu"
type textarea "x"
type textarea "[PERSON_NAME] STAFF quo"
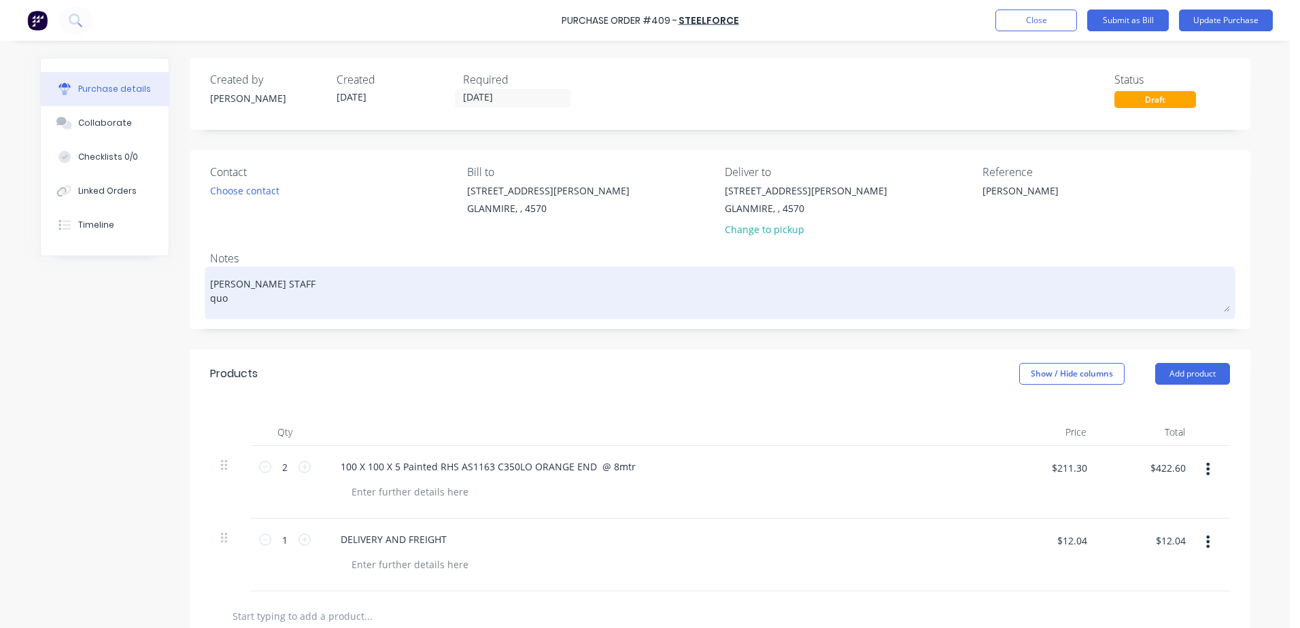
type textarea "x"
type textarea "[PERSON_NAME] STAFF quot"
type textarea "x"
type textarea "[PERSON_NAME] STAFF quote"
type textarea "x"
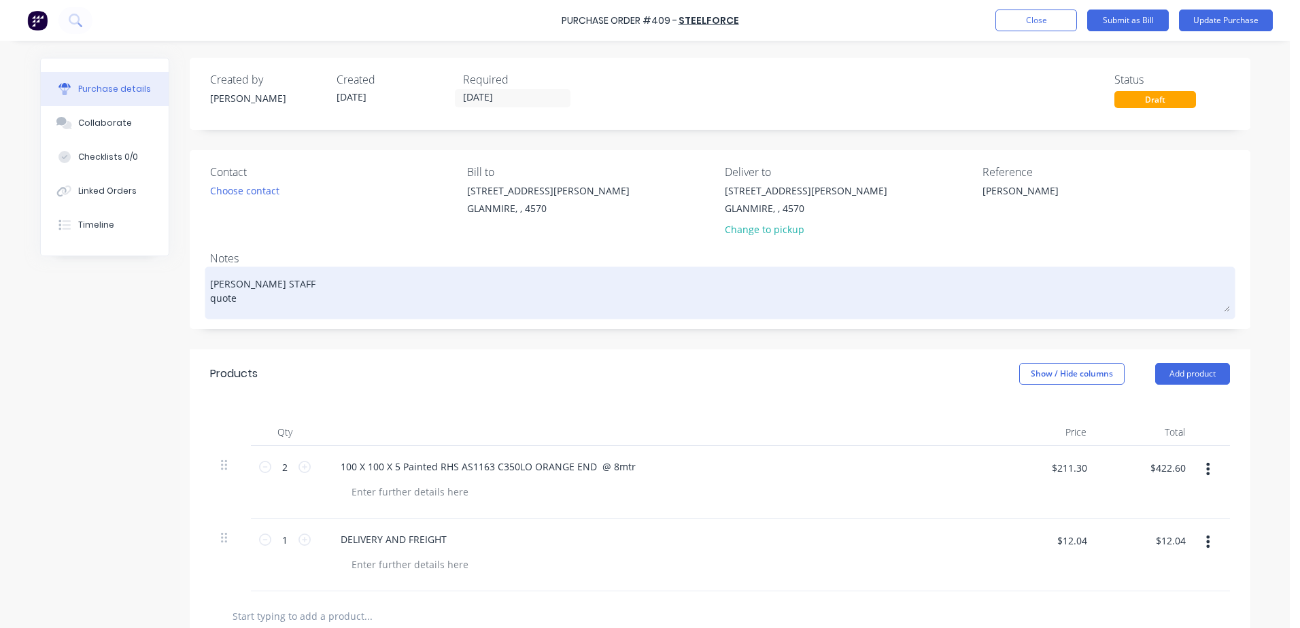
type textarea "[PERSON_NAME] STAFF quote"
type textarea "x"
type textarea "[PERSON_NAME] STAFF quote 2"
type textarea "x"
type textarea "[PERSON_NAME] STAFF quote 26"
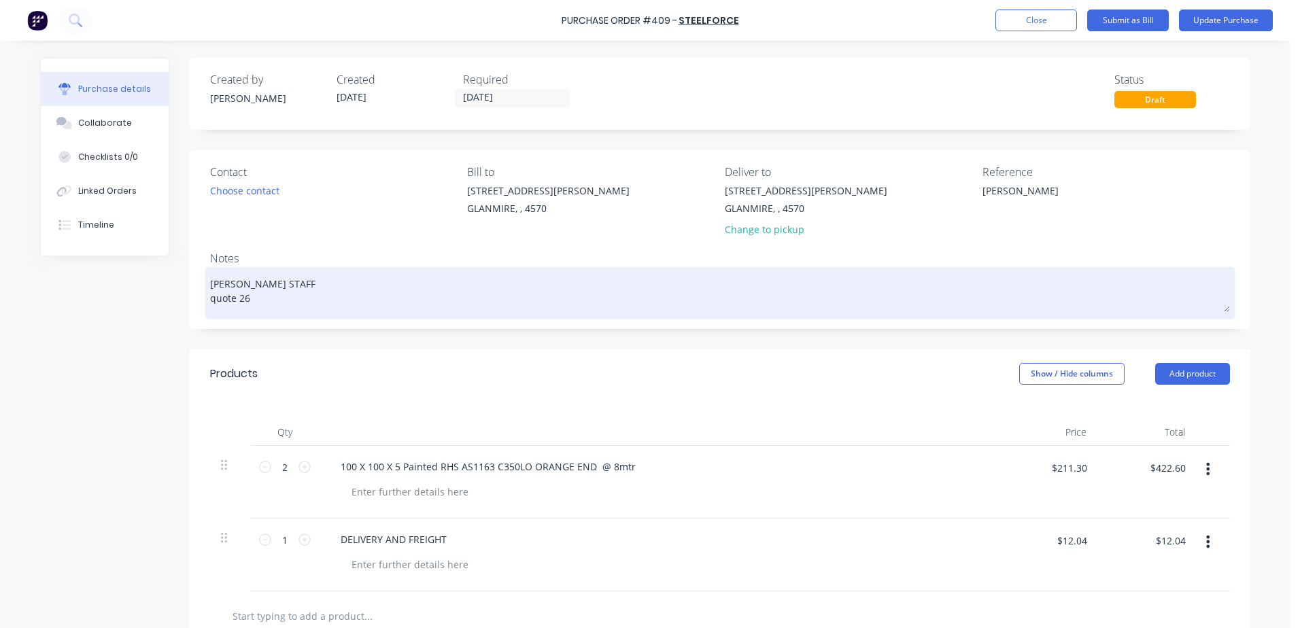
type textarea "x"
type textarea "[PERSON_NAME] STAFF quote 267"
type textarea "x"
type textarea "[PERSON_NAME] STAFF quote 2679"
type textarea "x"
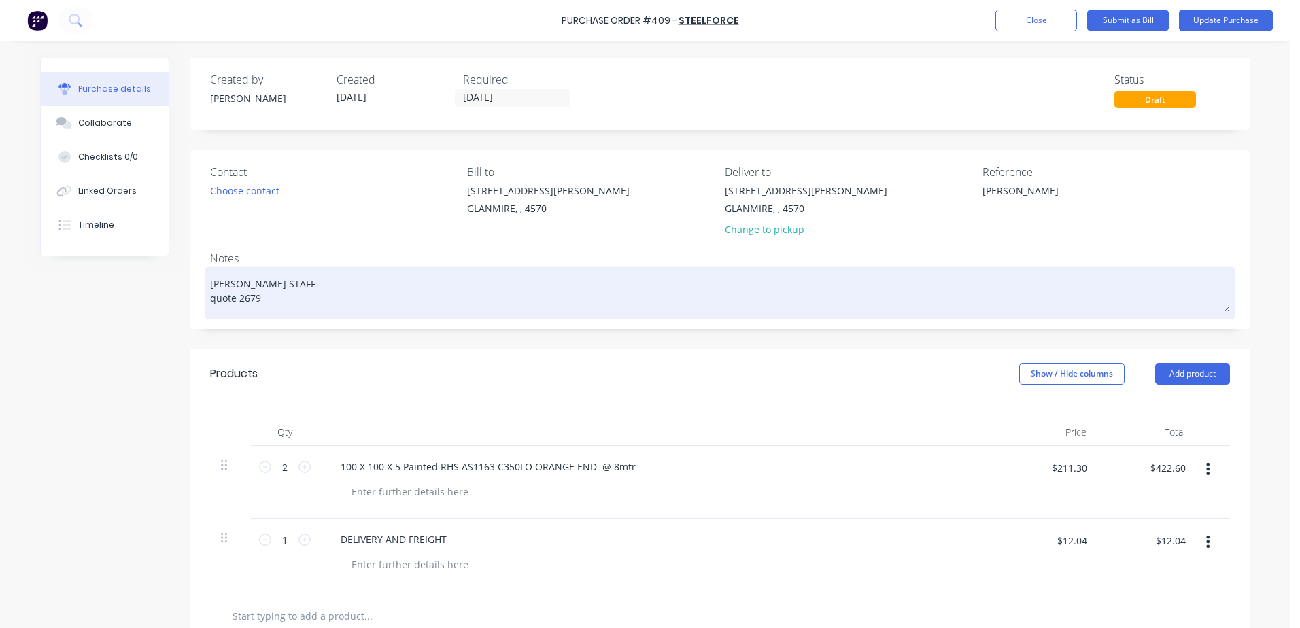
type textarea "[PERSON_NAME] STAFF quote 26793"
type textarea "x"
type textarea "[PERSON_NAME] STAFF quote 267930"
type textarea "x"
type textarea "[PERSON_NAME] STAFF quote 2679304"
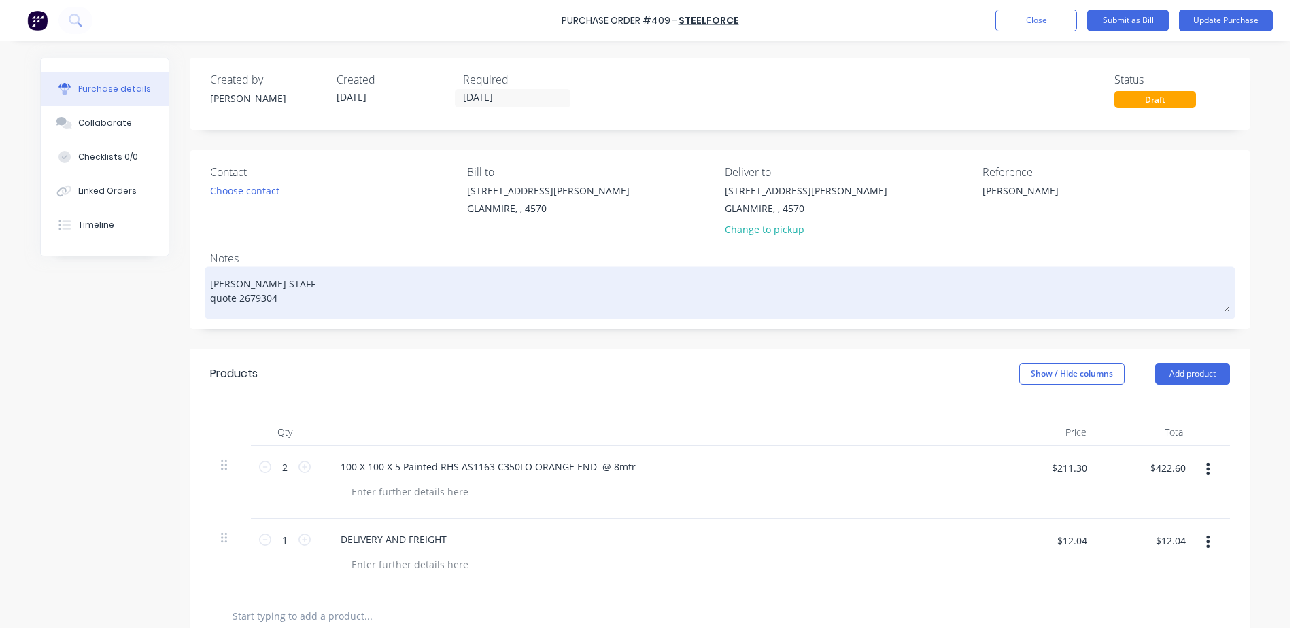
type textarea "x"
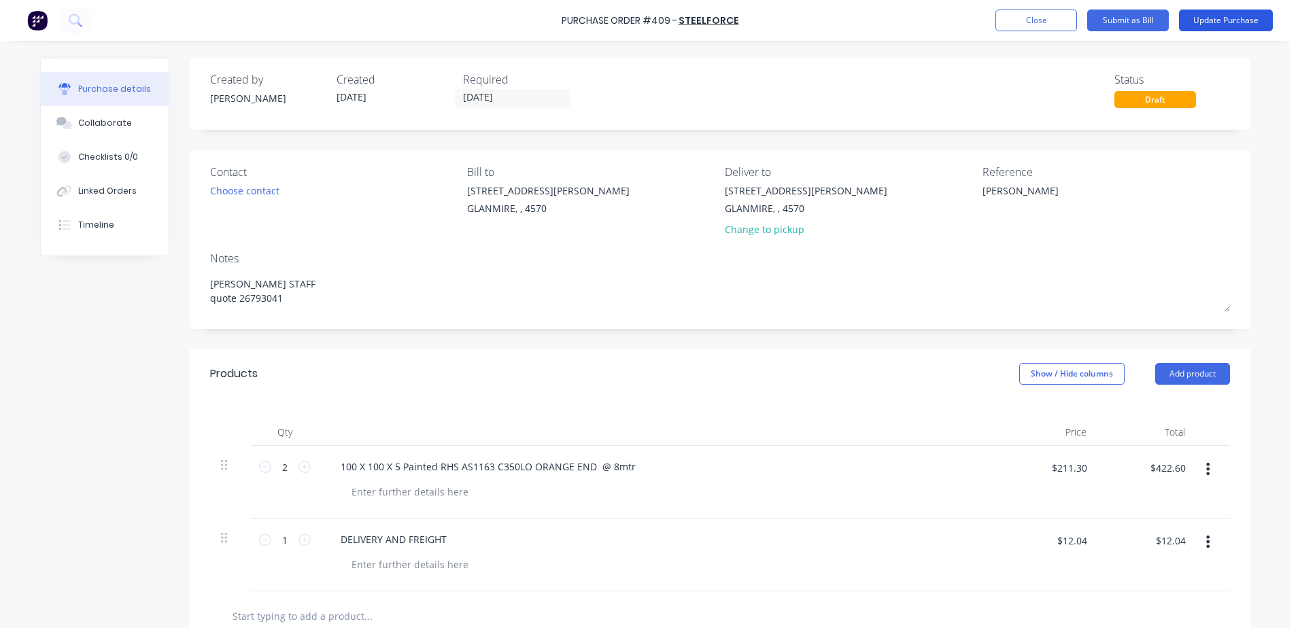
type textarea "[PERSON_NAME] STAFF quote 26793041"
type textarea "x"
type textarea "[PERSON_NAME] STAFF quote 26793041"
click at [1243, 16] on button "Update Purchase" at bounding box center [1226, 21] width 94 height 22
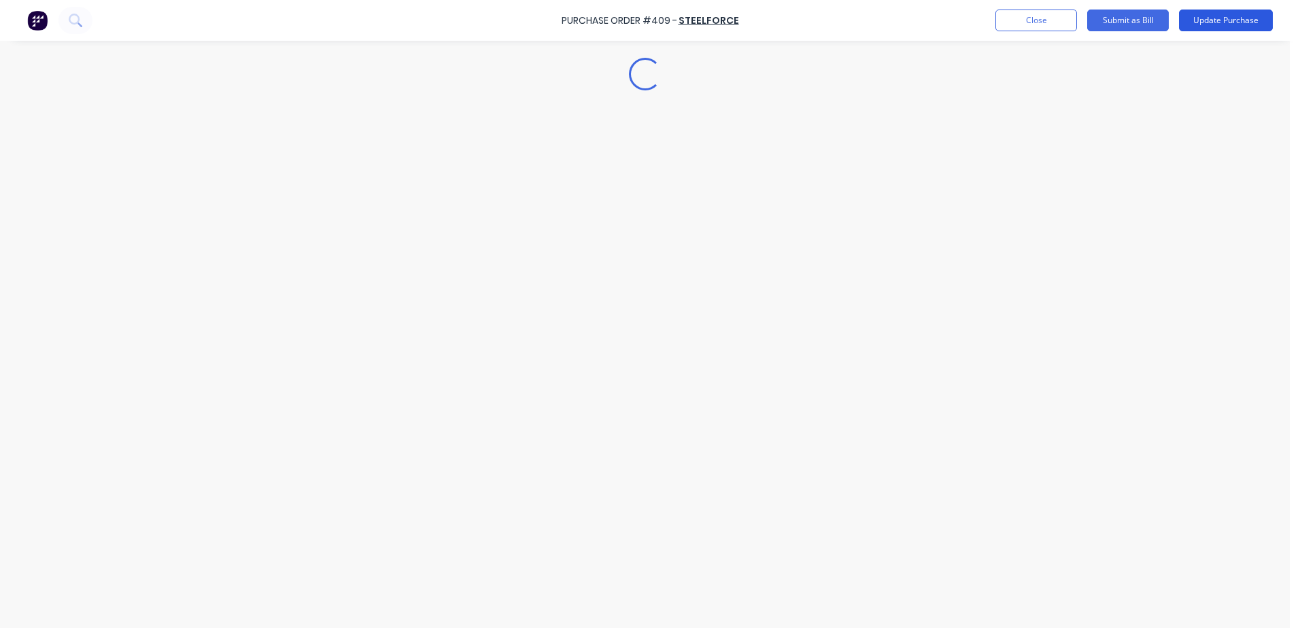
type textarea "x"
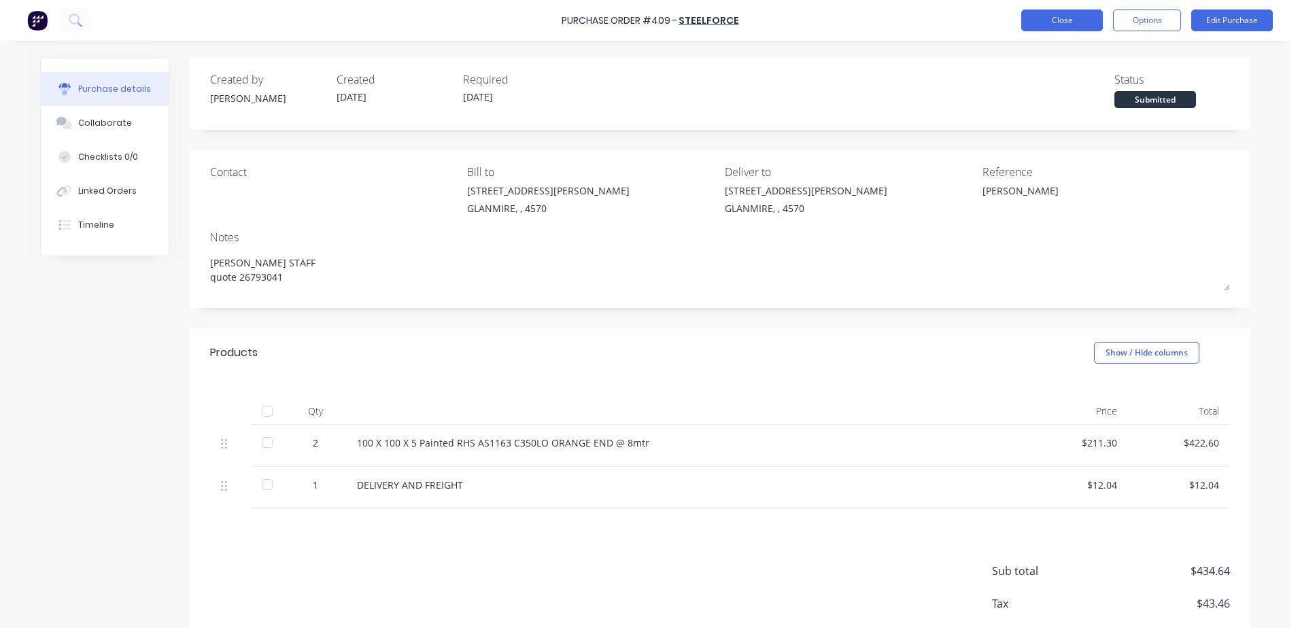
click at [1069, 22] on button "Close" at bounding box center [1062, 21] width 82 height 22
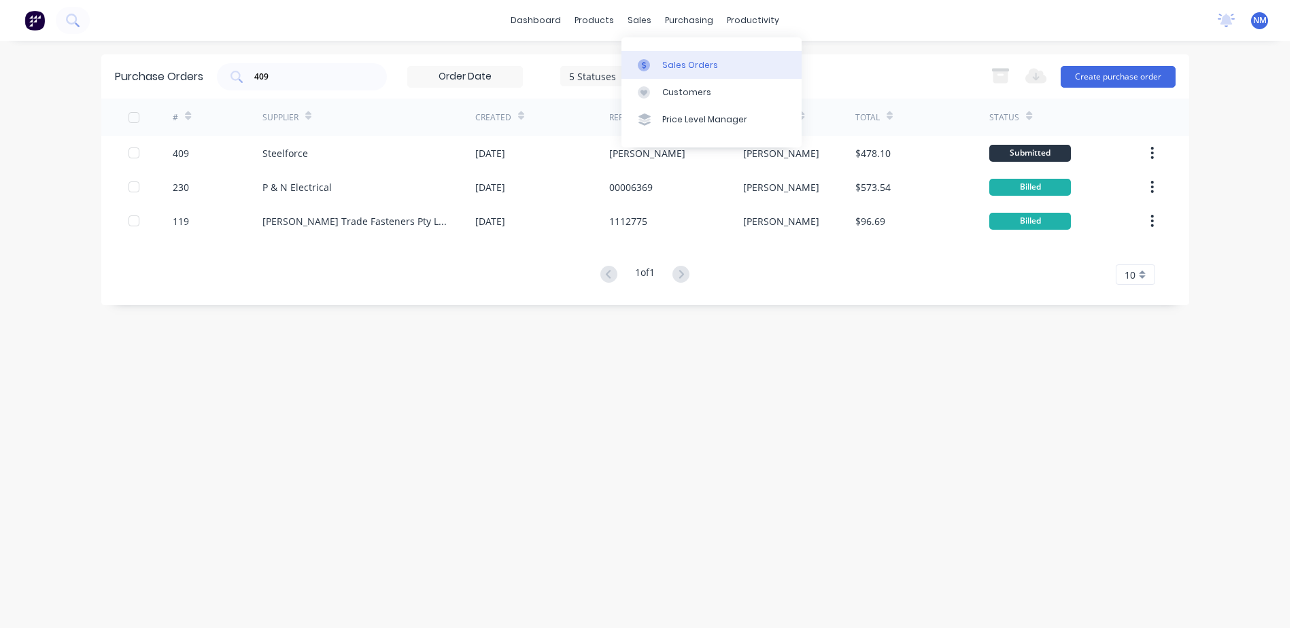
click at [676, 63] on div "Sales Orders" at bounding box center [690, 65] width 56 height 12
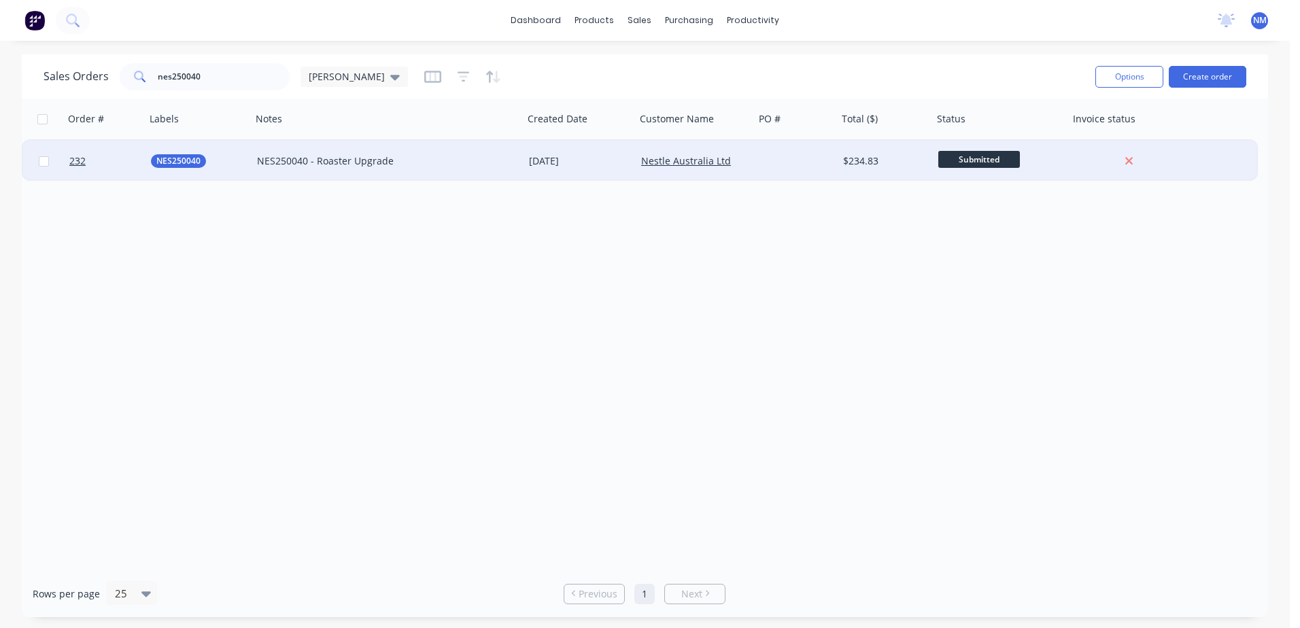
click at [474, 170] on div "NES250040 - Roaster Upgrade" at bounding box center [388, 161] width 272 height 41
click at [801, 168] on div at bounding box center [796, 161] width 83 height 41
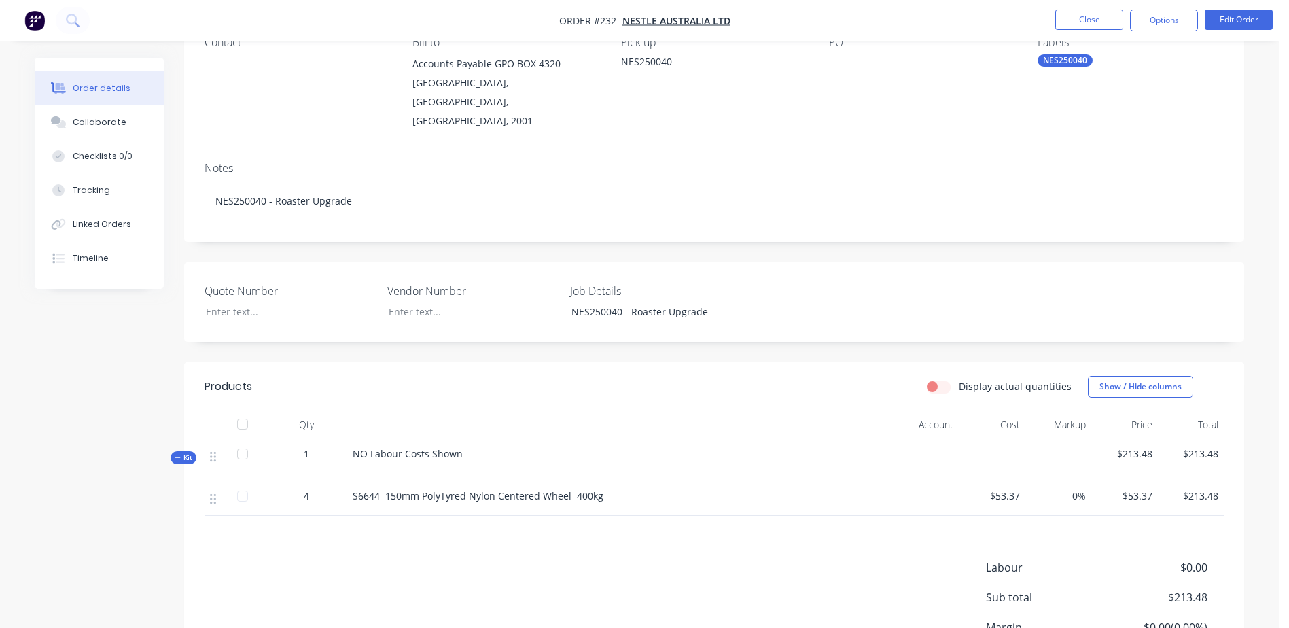
scroll to position [136, 0]
click at [1137, 20] on button "Options" at bounding box center [1164, 21] width 68 height 22
click at [1245, 20] on button "Edit Order" at bounding box center [1239, 20] width 68 height 20
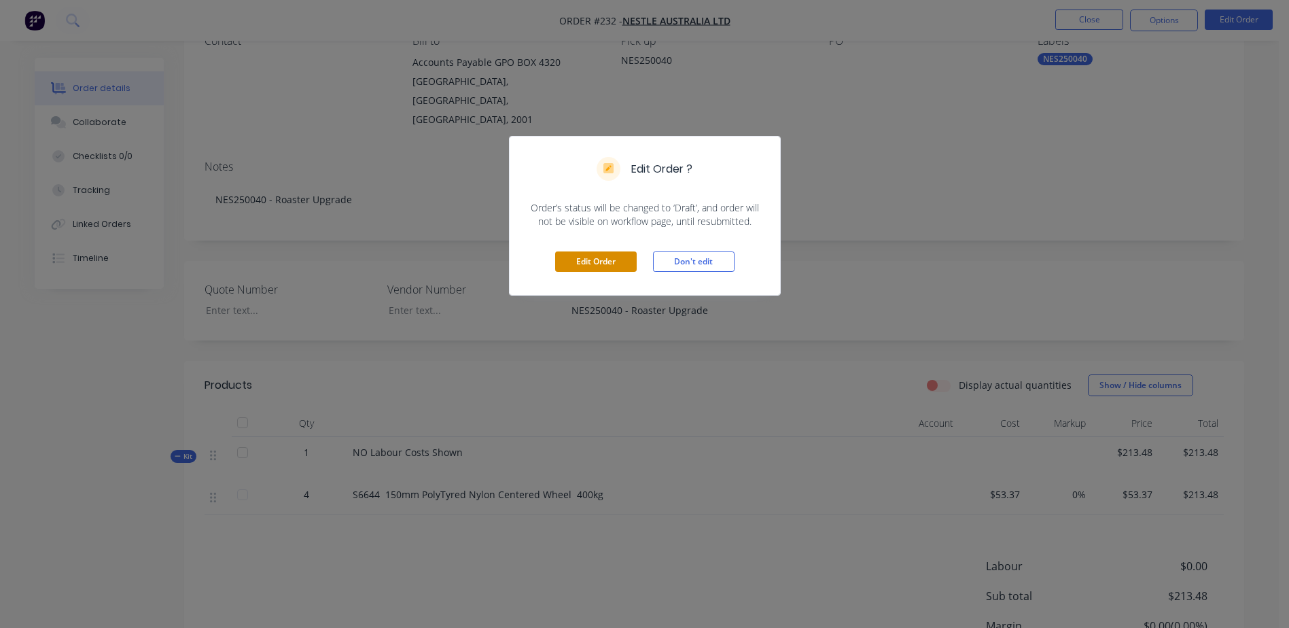
click at [587, 267] on button "Edit Order" at bounding box center [596, 262] width 82 height 20
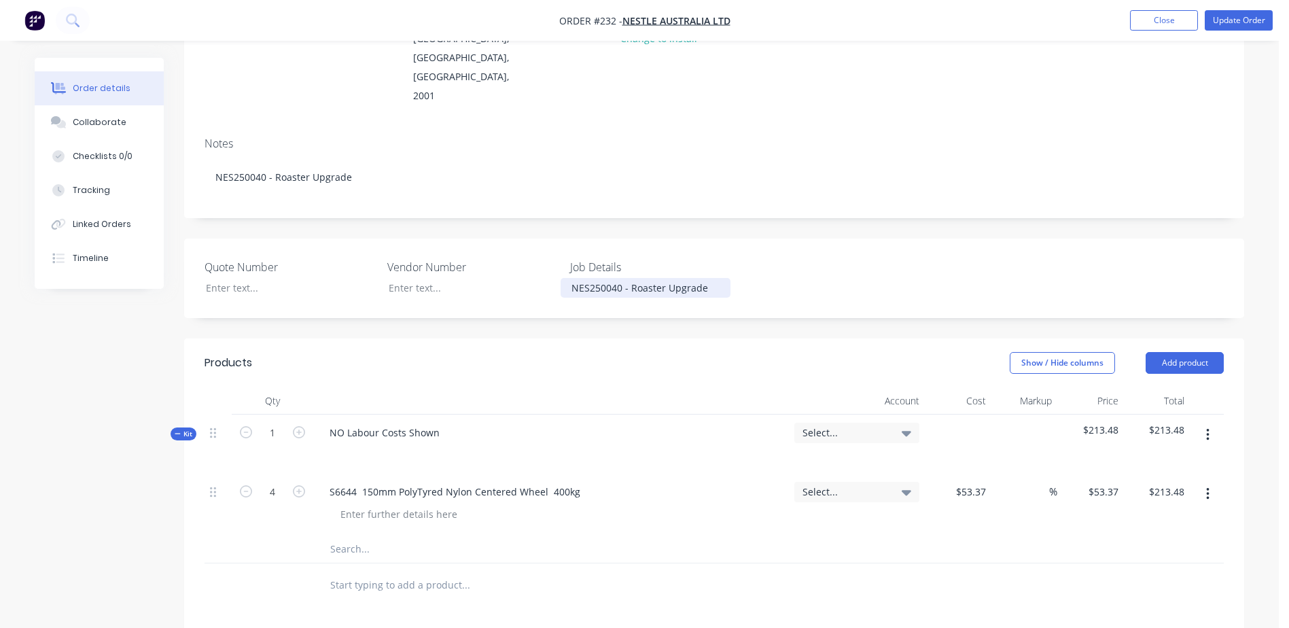
scroll to position [204, 0]
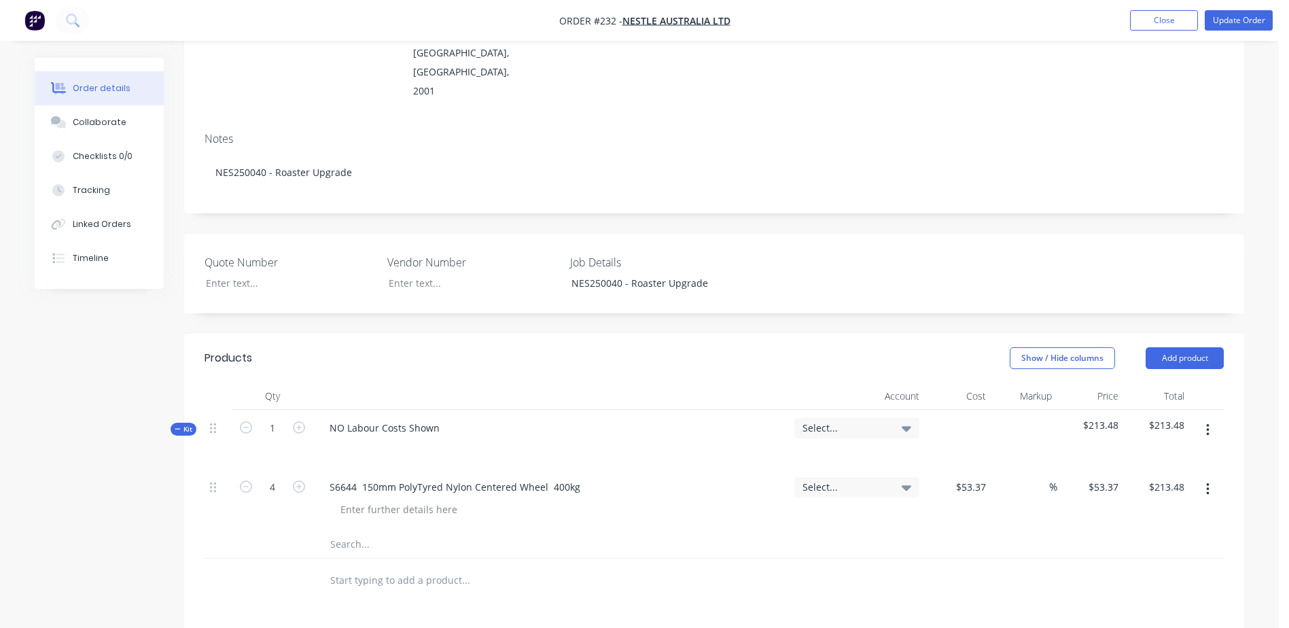
click at [345, 531] on input "text" at bounding box center [466, 544] width 272 height 27
click at [362, 531] on input "text" at bounding box center [466, 544] width 272 height 27
type input "m10 x 25 zinc hex bolt"
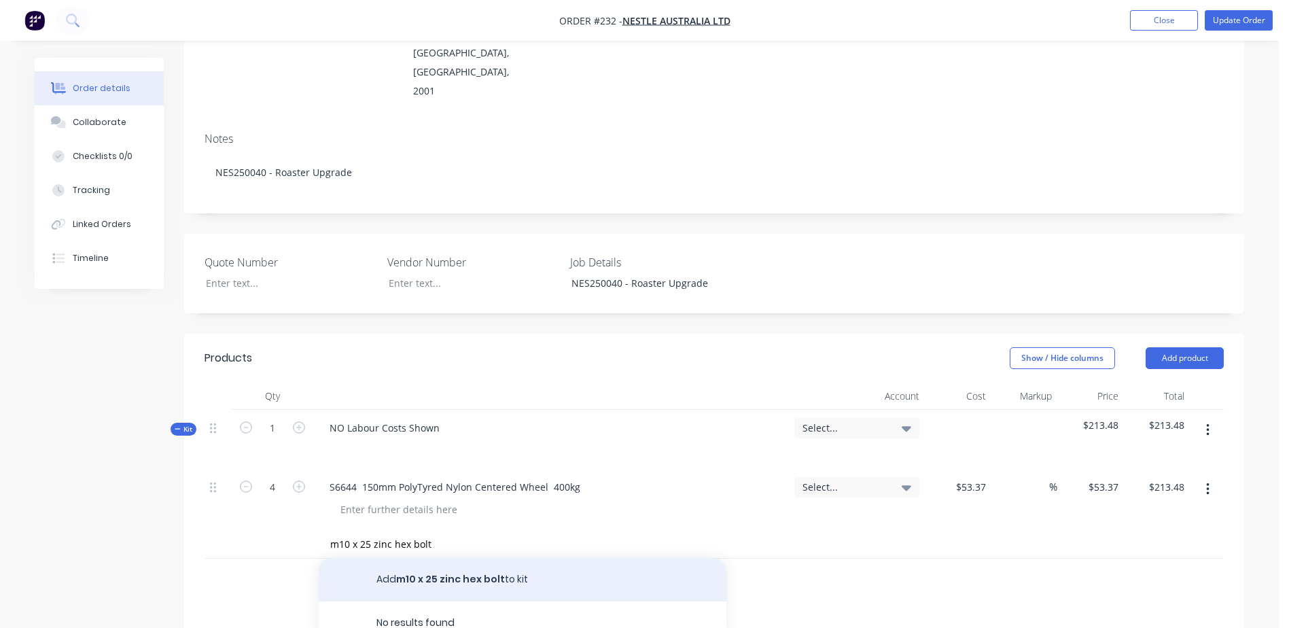
click at [487, 558] on button "Add m10 x 25 zinc hex bolt to kit" at bounding box center [523, 580] width 408 height 44
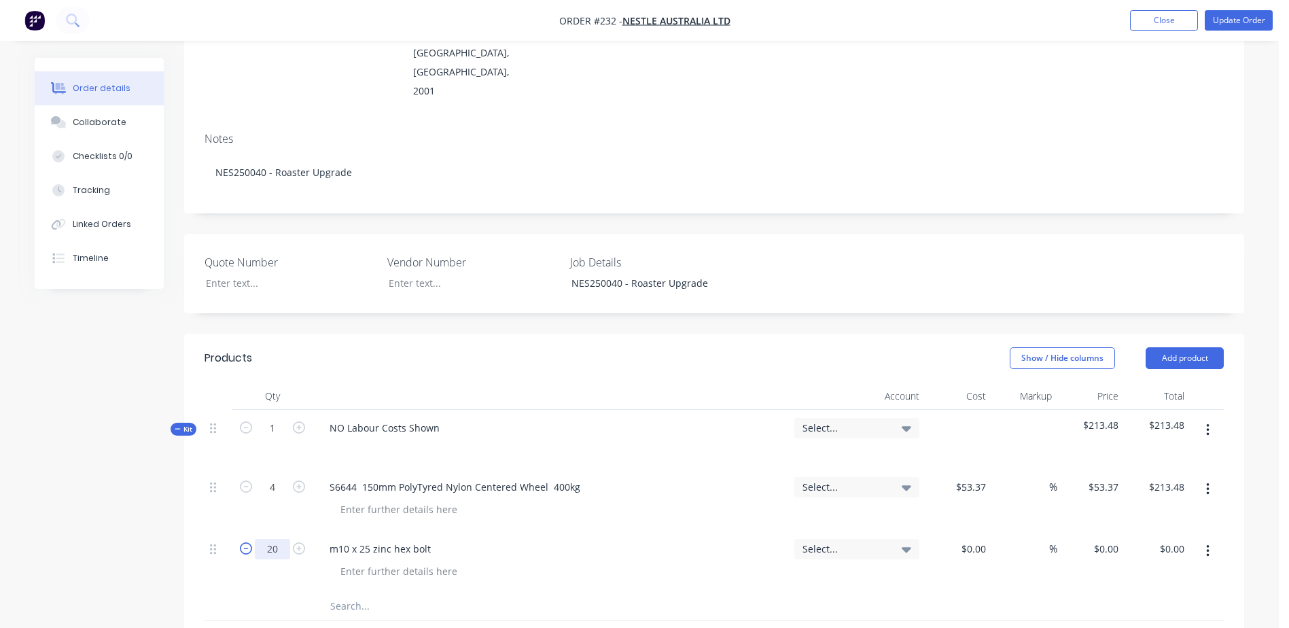
type input "20"
click at [337, 593] on input "text" at bounding box center [466, 606] width 272 height 27
type input "m10 flat washer"
type input "20"
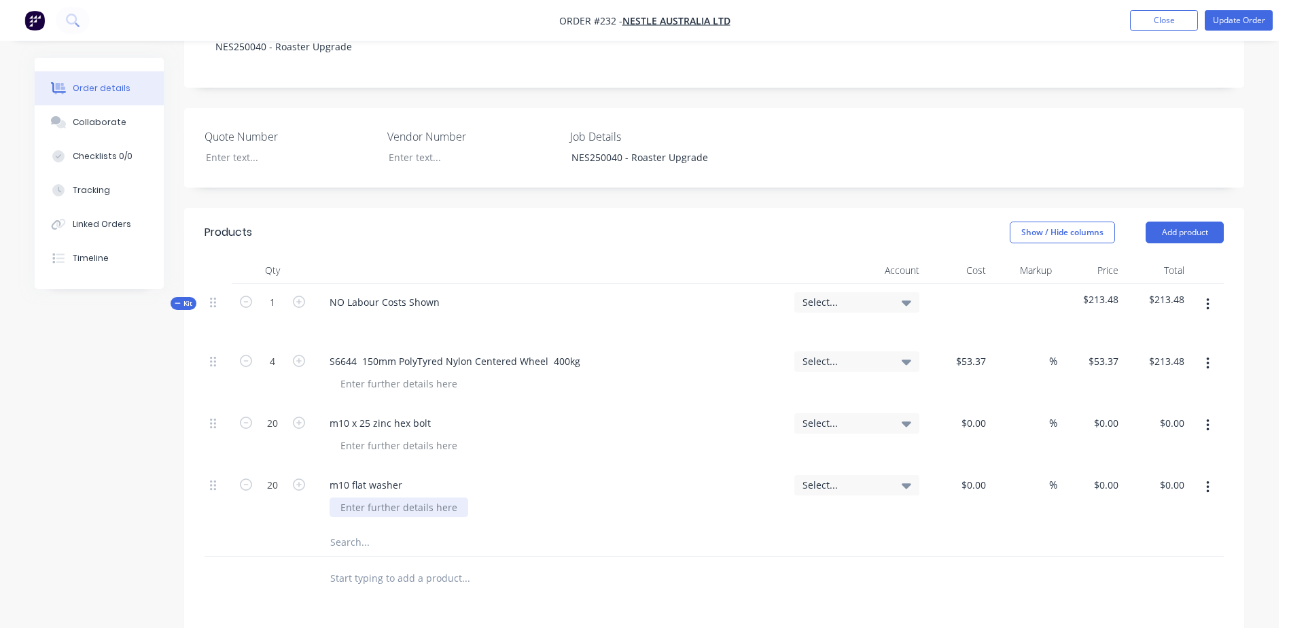
scroll to position [340, 0]
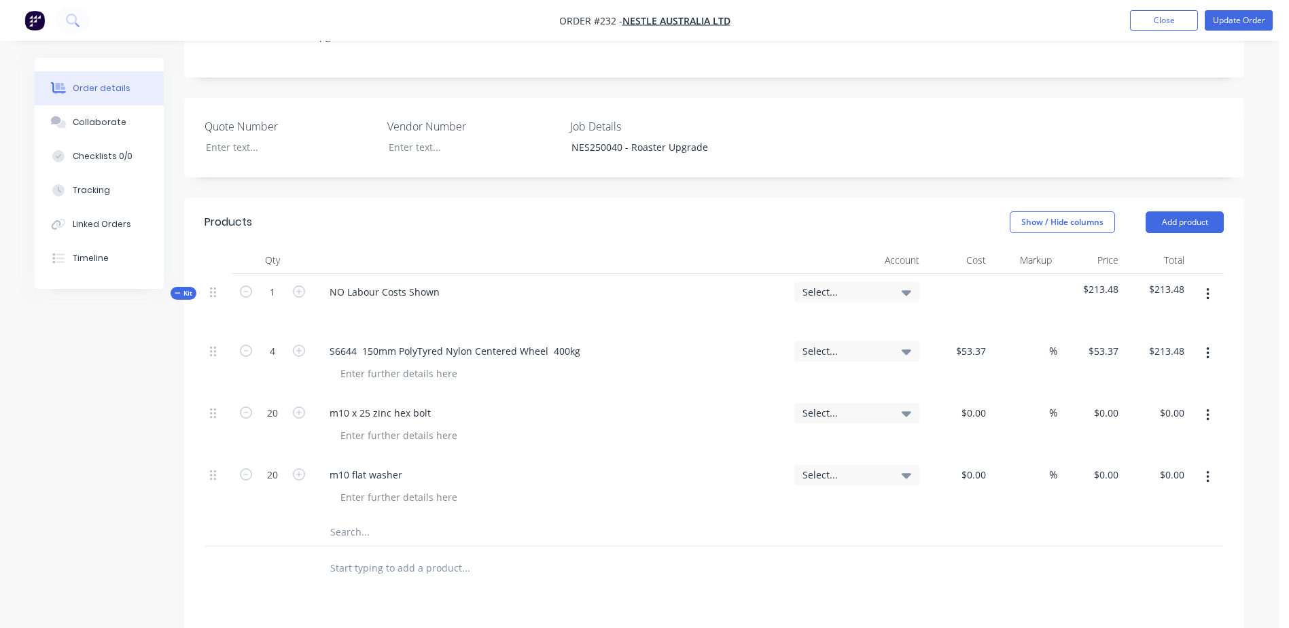
click at [339, 519] on input "text" at bounding box center [466, 532] width 272 height 27
click at [350, 519] on input "text" at bounding box center [466, 532] width 272 height 27
click at [352, 519] on input "text" at bounding box center [466, 532] width 272 height 27
type input "n"
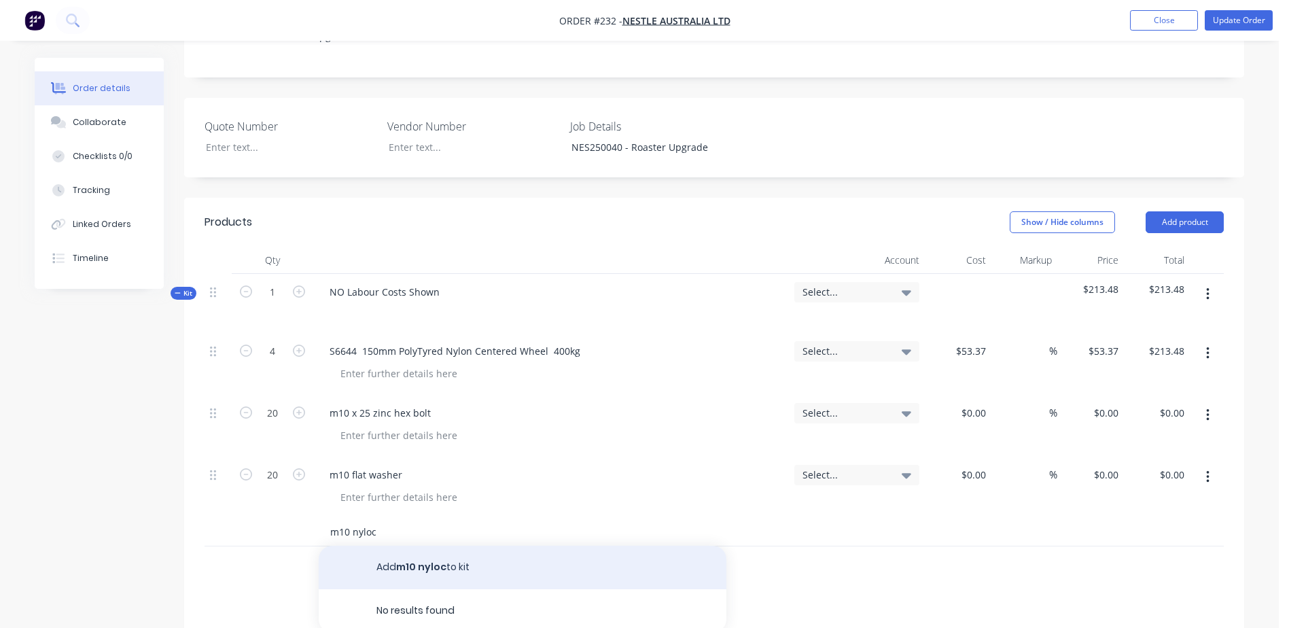
type input "m10 nyloc"
click at [412, 546] on button "Add m10 nyloc to kit" at bounding box center [523, 568] width 408 height 44
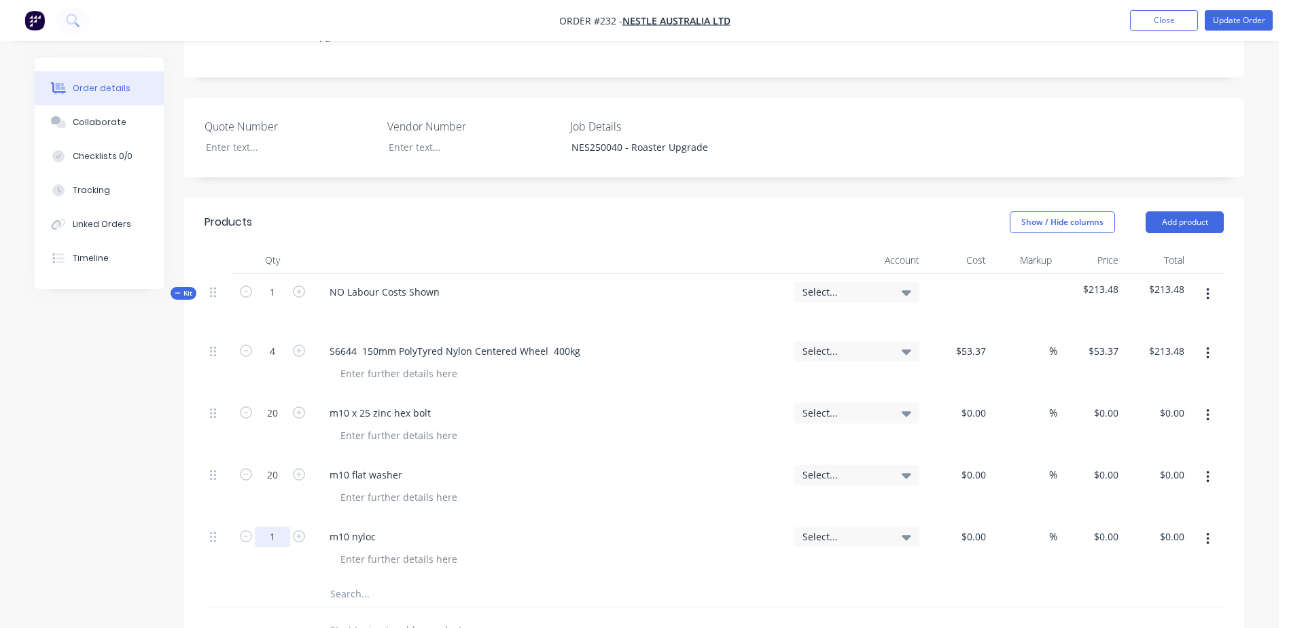
click at [270, 362] on input "1" at bounding box center [272, 351] width 35 height 20
type input "20"
click at [334, 580] on input "text" at bounding box center [466, 593] width 272 height 27
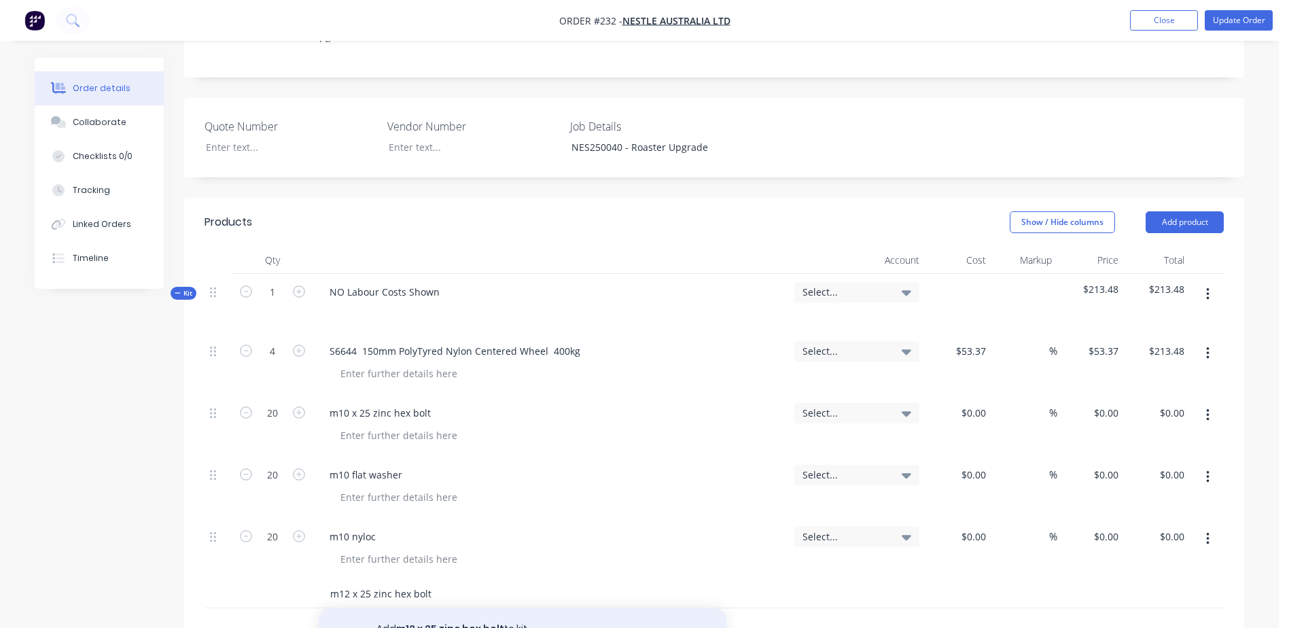
type input "m12 x 25 zinc hex bolt"
click at [417, 608] on button "Add m12 x 25 zinc hex bolt to kit" at bounding box center [523, 630] width 408 height 44
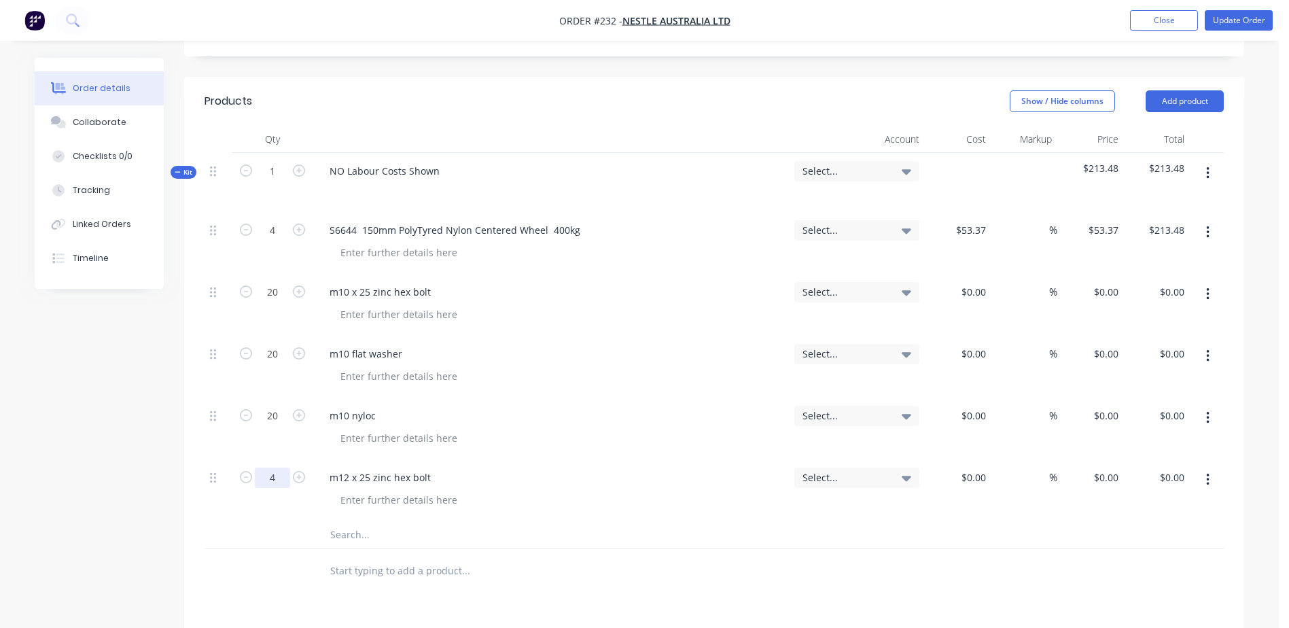
scroll to position [476, 0]
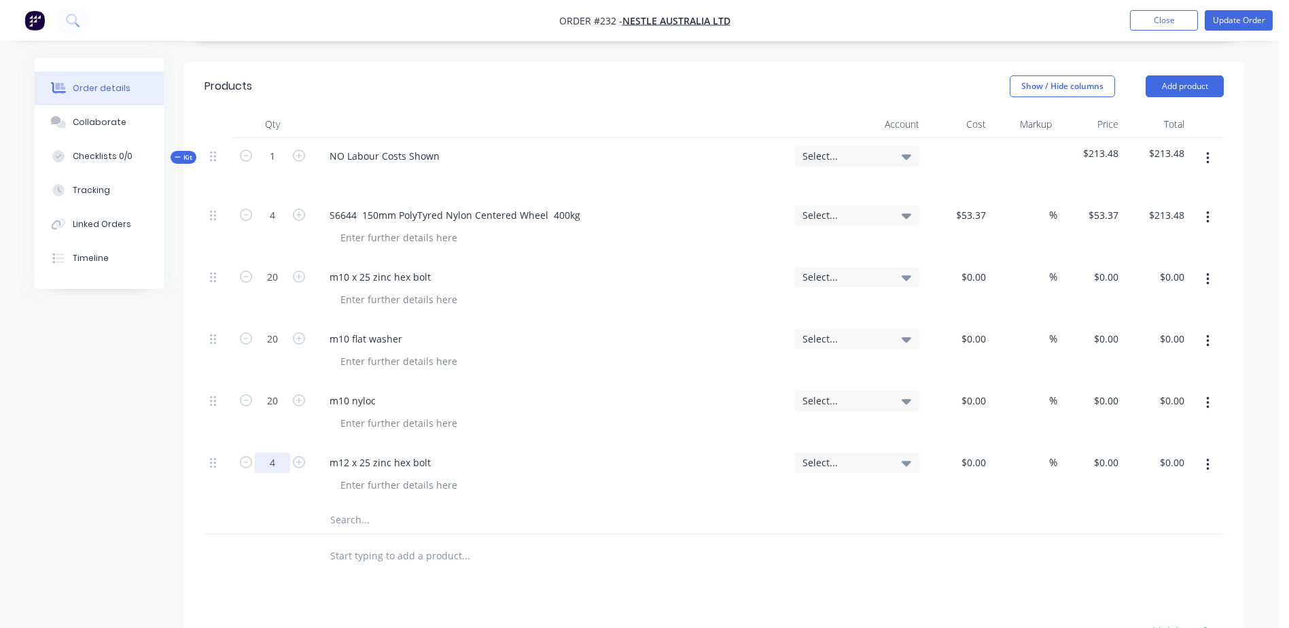
type input "4"
click at [345, 506] on input "text" at bounding box center [466, 519] width 272 height 27
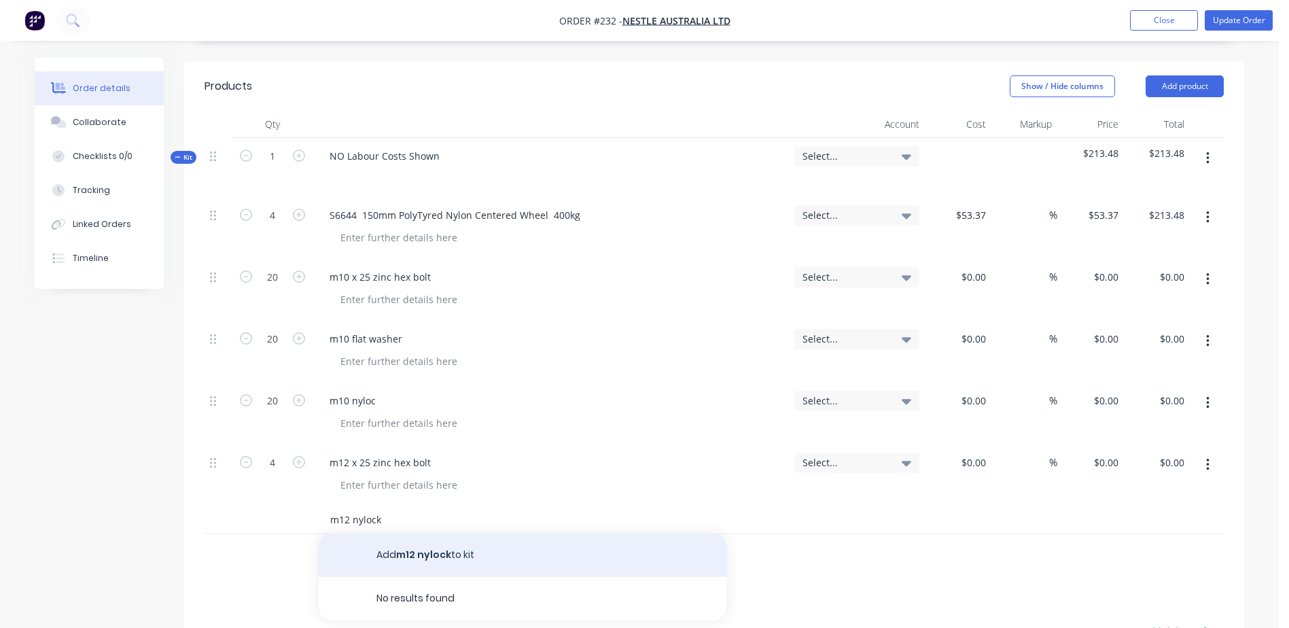
type input "m12 nylock"
click at [402, 534] on button "Add m12 nylock to kit" at bounding box center [523, 556] width 408 height 44
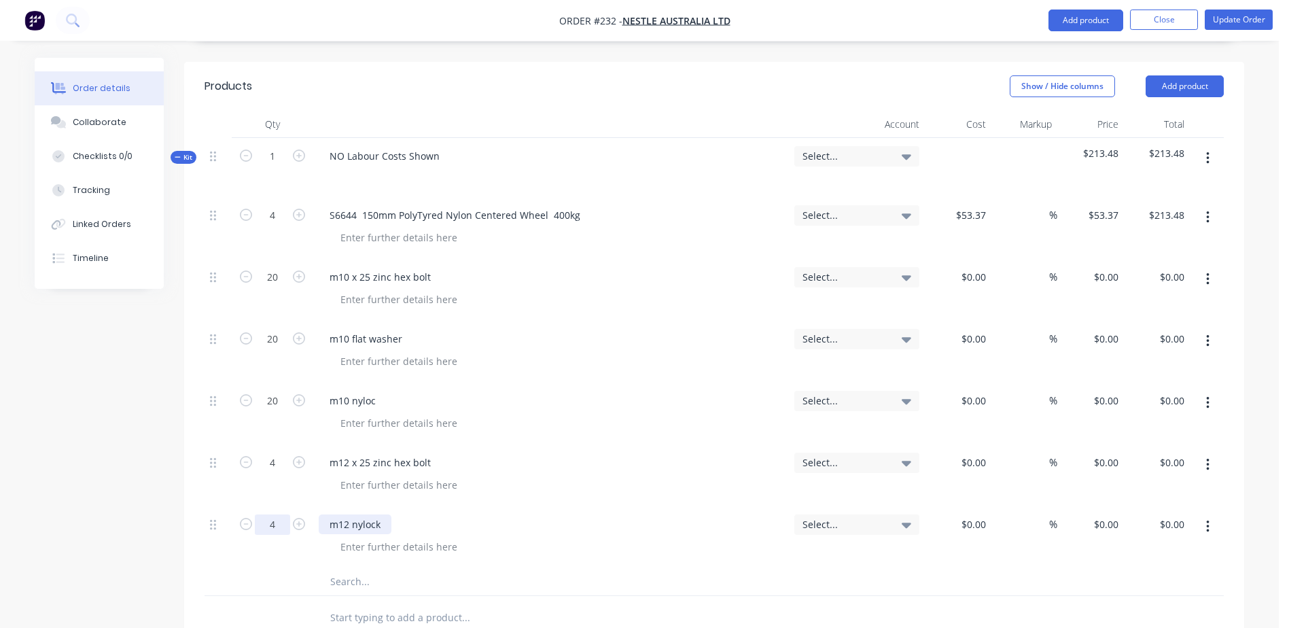
scroll to position [544, 0]
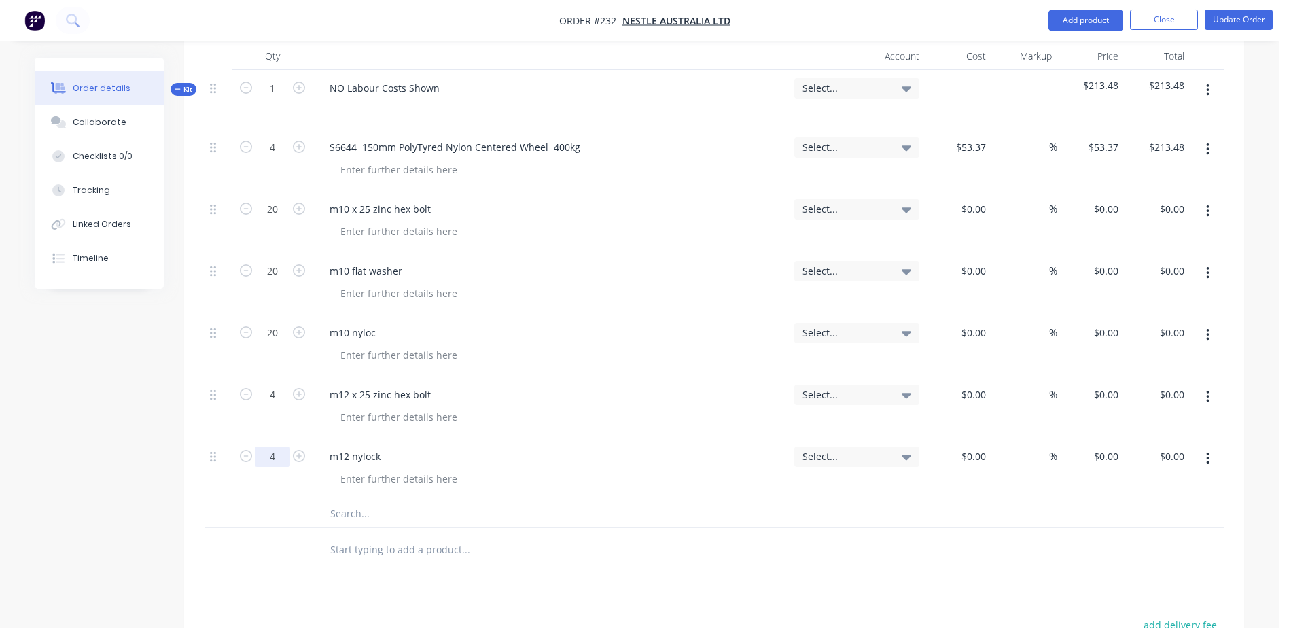
type input "4"
click at [351, 500] on input "text" at bounding box center [466, 513] width 272 height 27
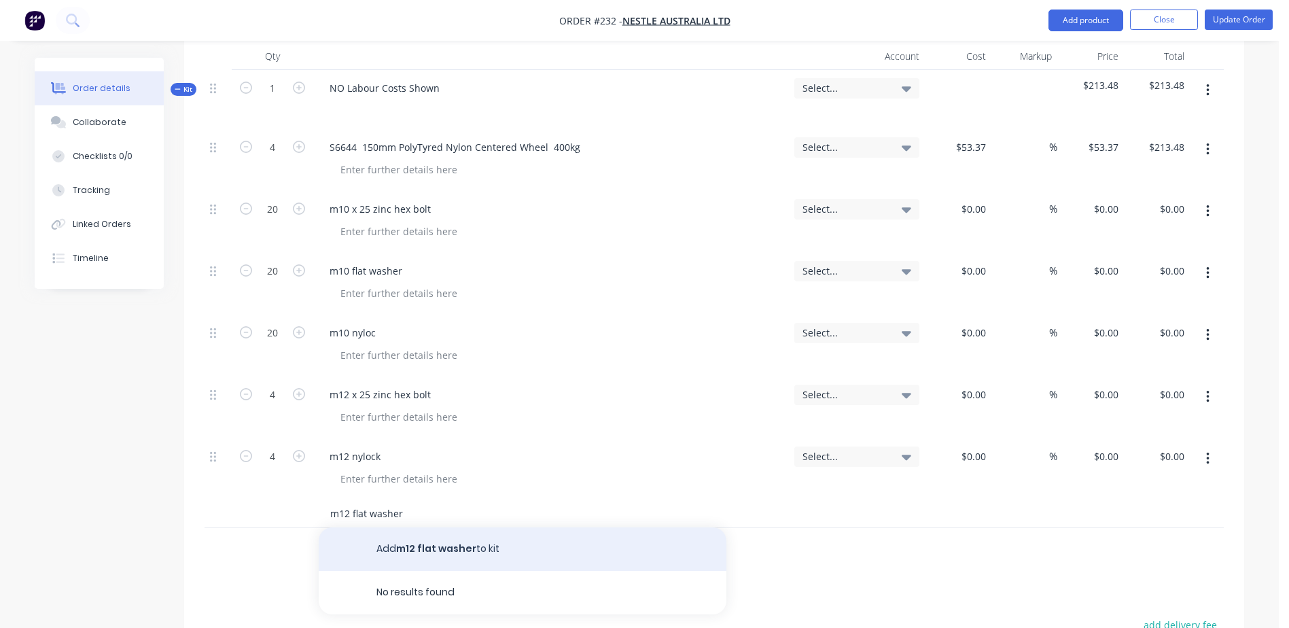
type input "m12 flat washer"
click at [428, 527] on button "Add m12 flat washer to kit" at bounding box center [523, 549] width 408 height 44
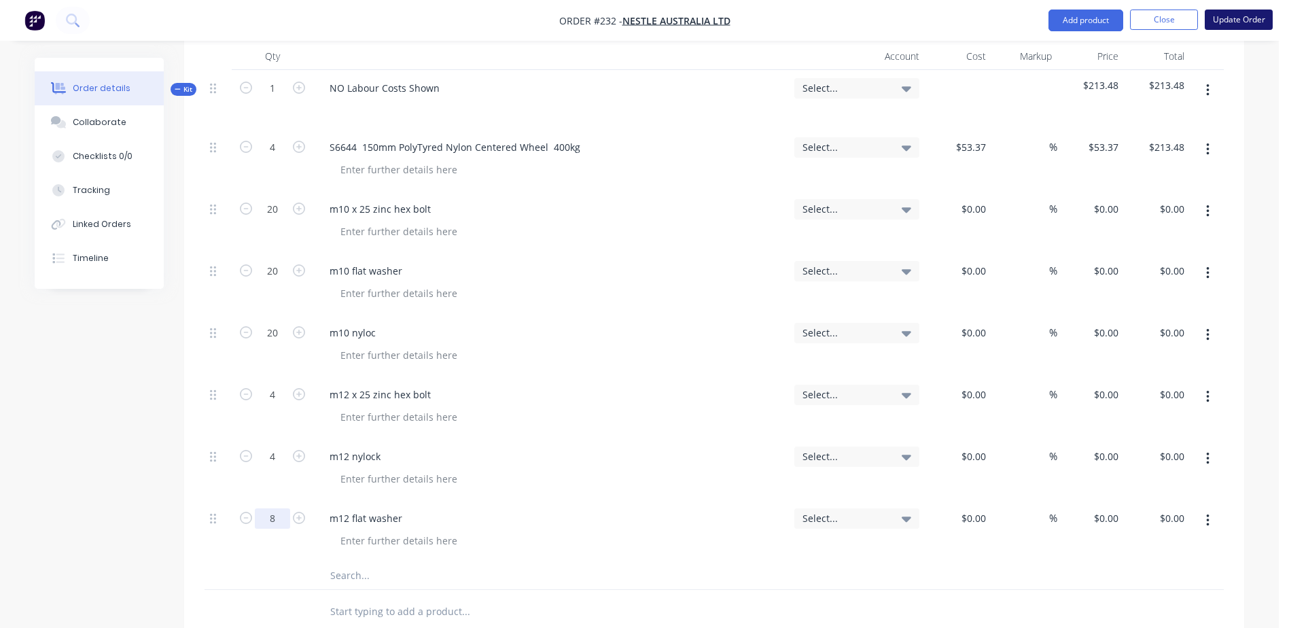
type input "8"
click at [1258, 10] on button "Update Order" at bounding box center [1239, 20] width 68 height 20
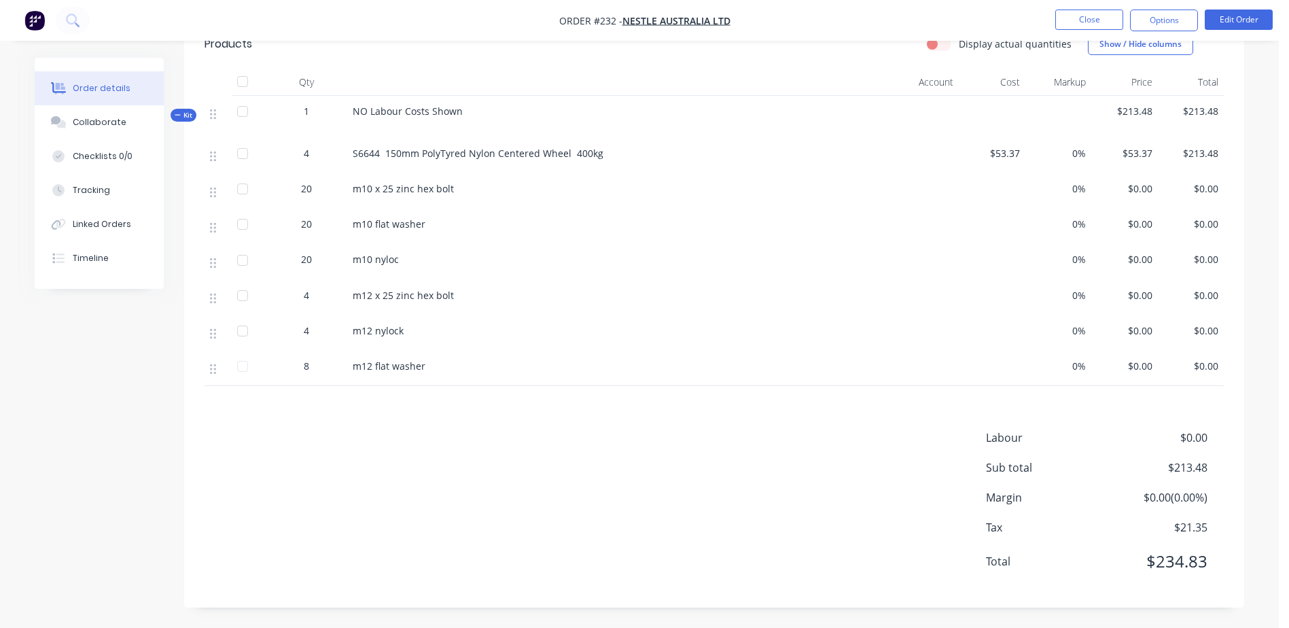
scroll to position [0, 0]
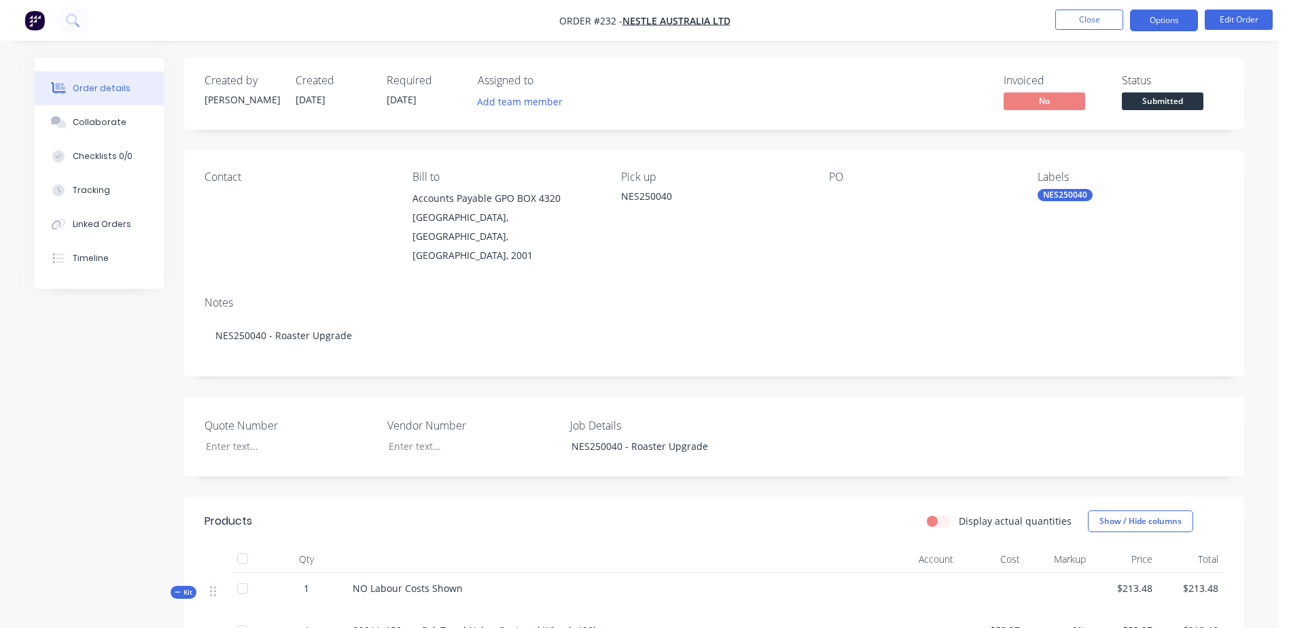
click at [1171, 24] on button "Options" at bounding box center [1164, 21] width 68 height 22
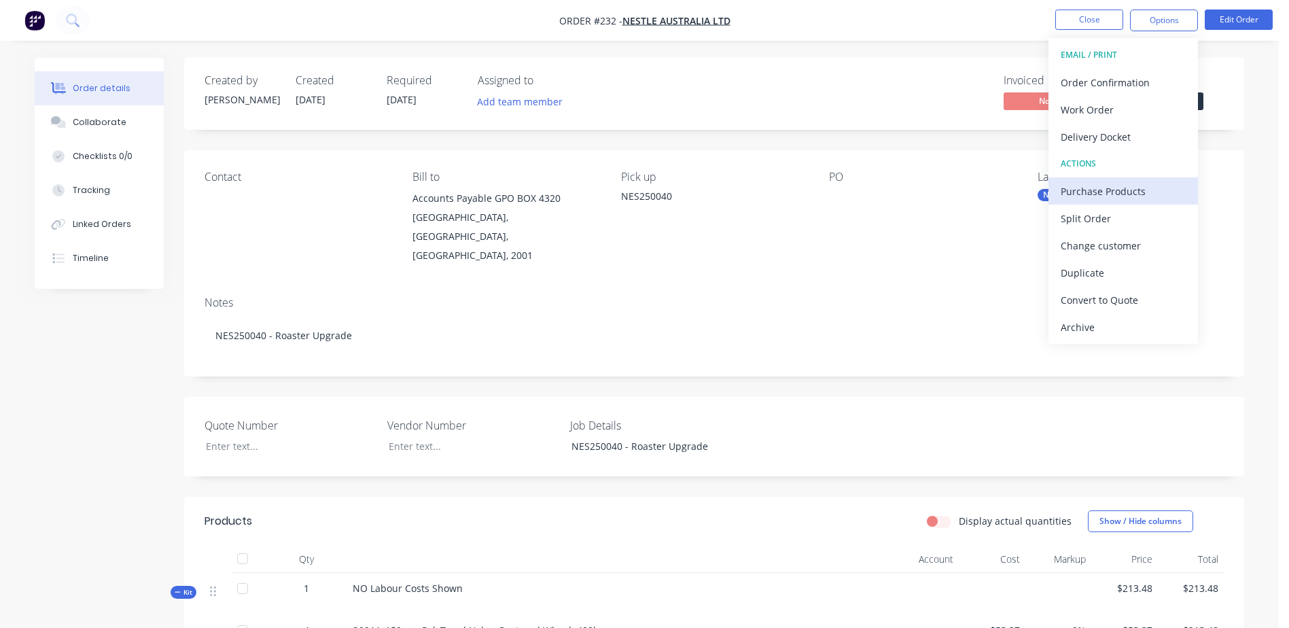
click at [1149, 188] on div "Purchase Products" at bounding box center [1123, 191] width 125 height 20
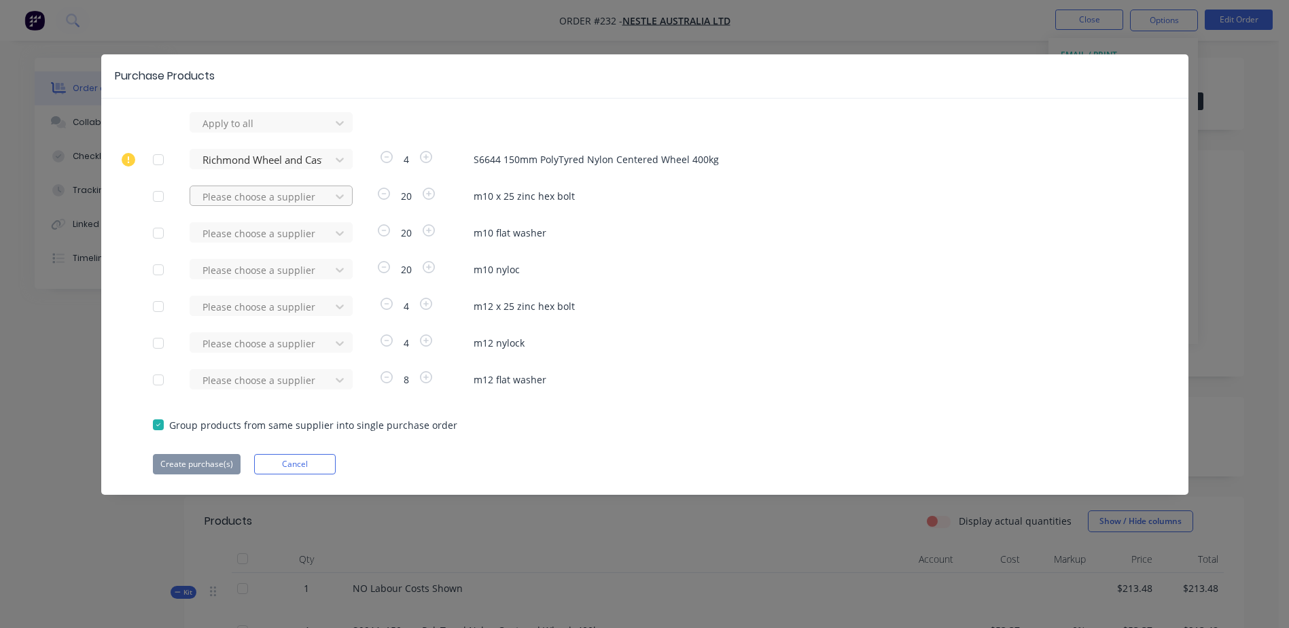
click at [275, 132] on div at bounding box center [262, 123] width 122 height 17
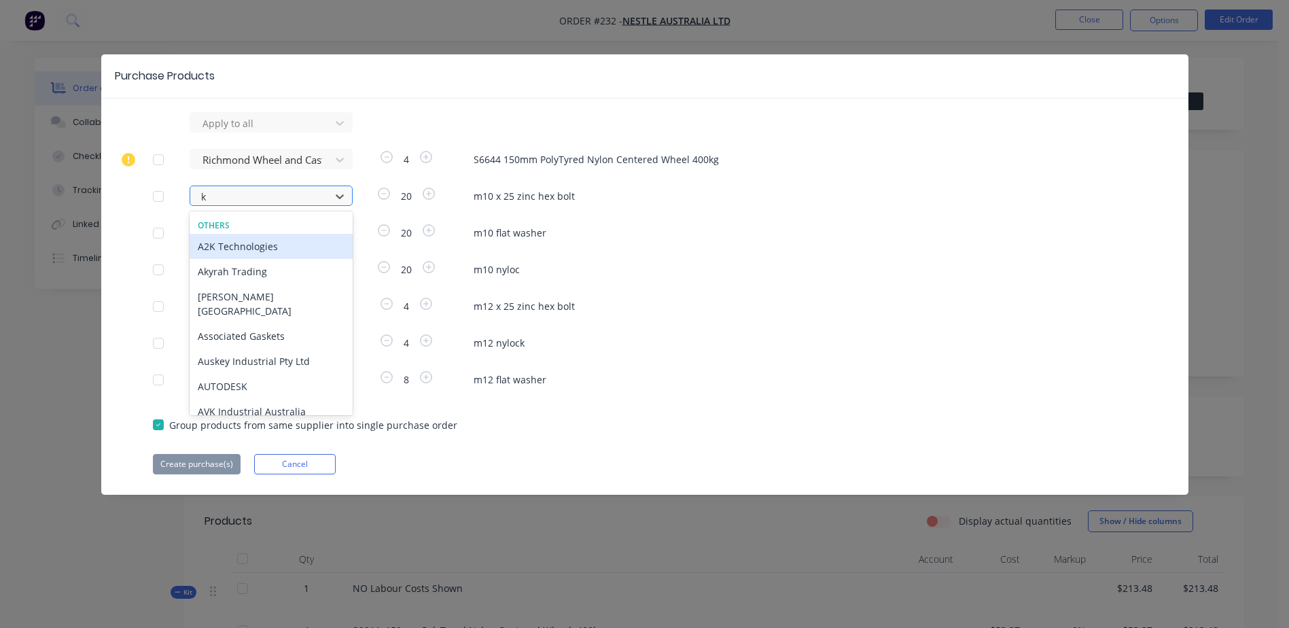
type input "kj"
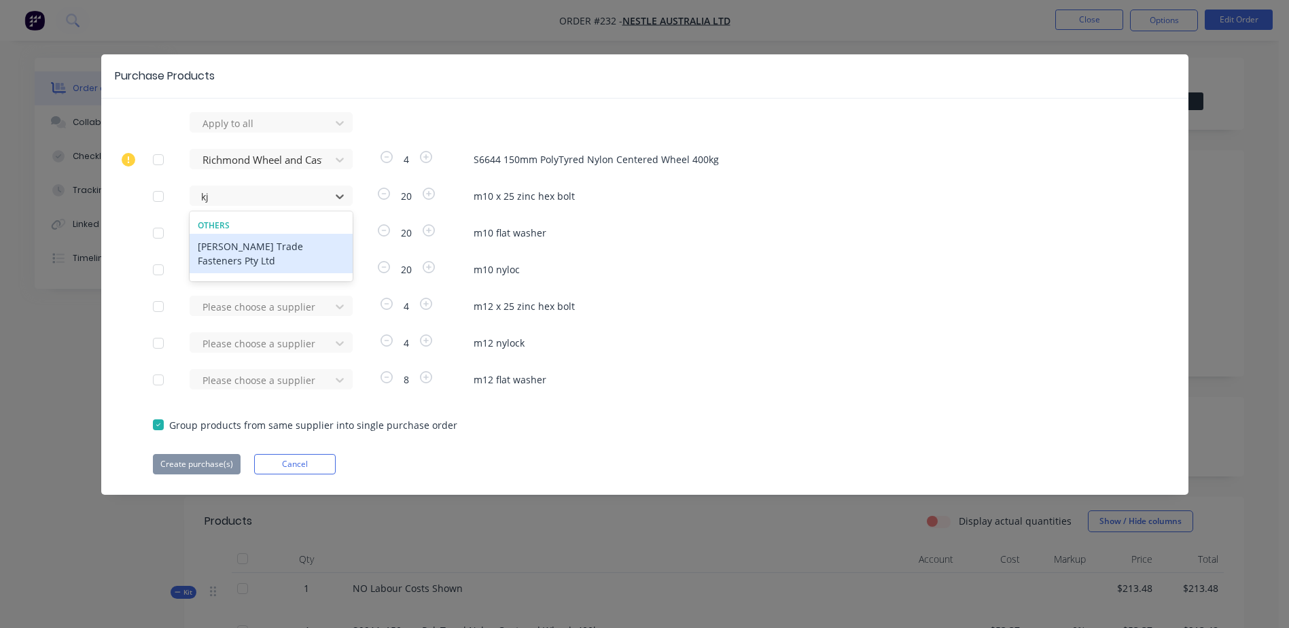
click at [266, 242] on div "[PERSON_NAME] Trade Fasteners Pty Ltd" at bounding box center [271, 253] width 163 height 39
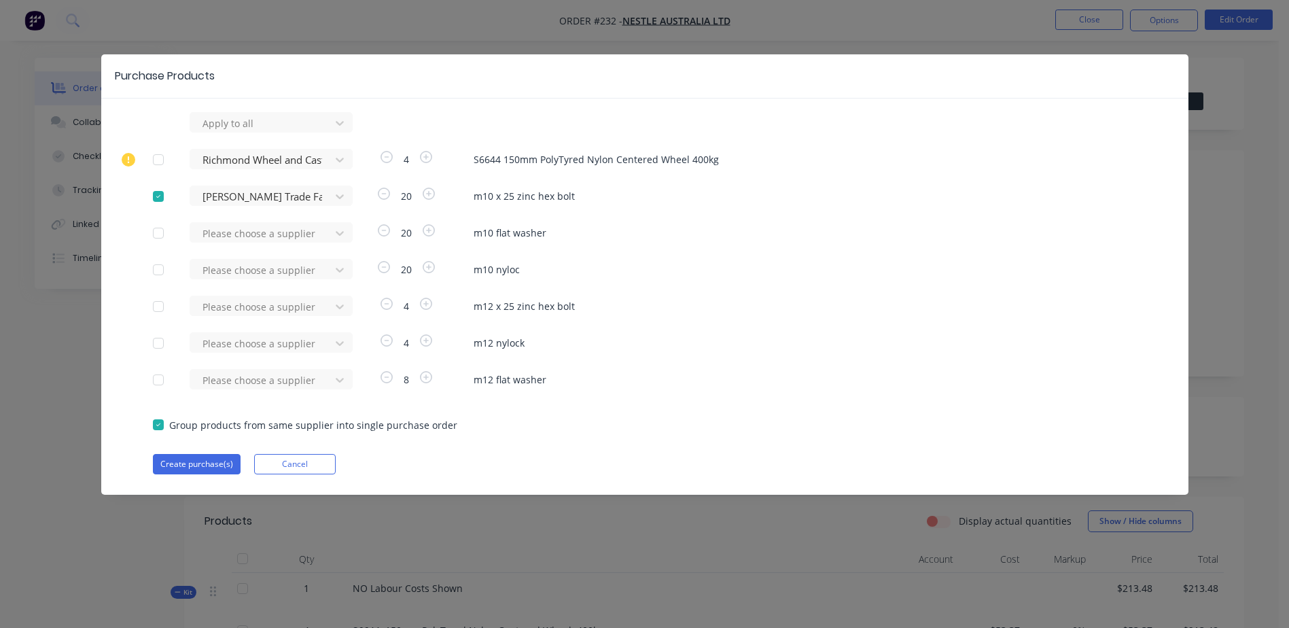
click at [263, 245] on div "Apply to all Richmond Wheel and Castor Co 4 S6644 150mm PolyTyred Nylon Centere…" at bounding box center [645, 293] width 1088 height 362
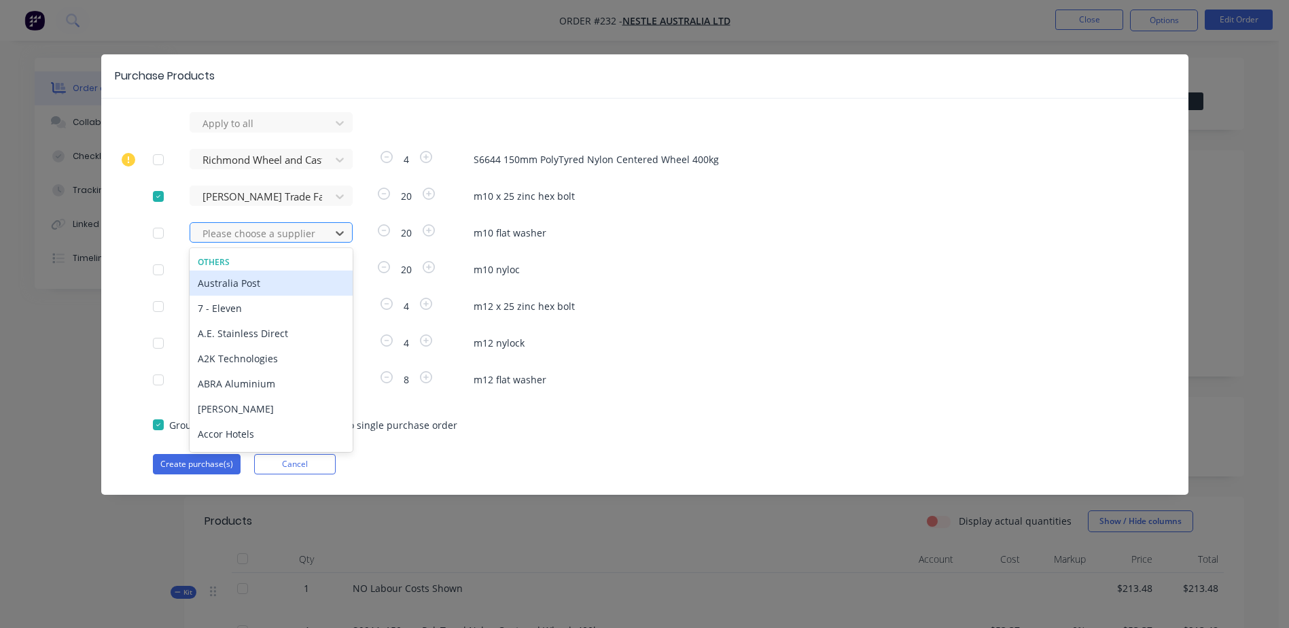
click at [263, 235] on div at bounding box center [262, 233] width 122 height 17
type input "kj"
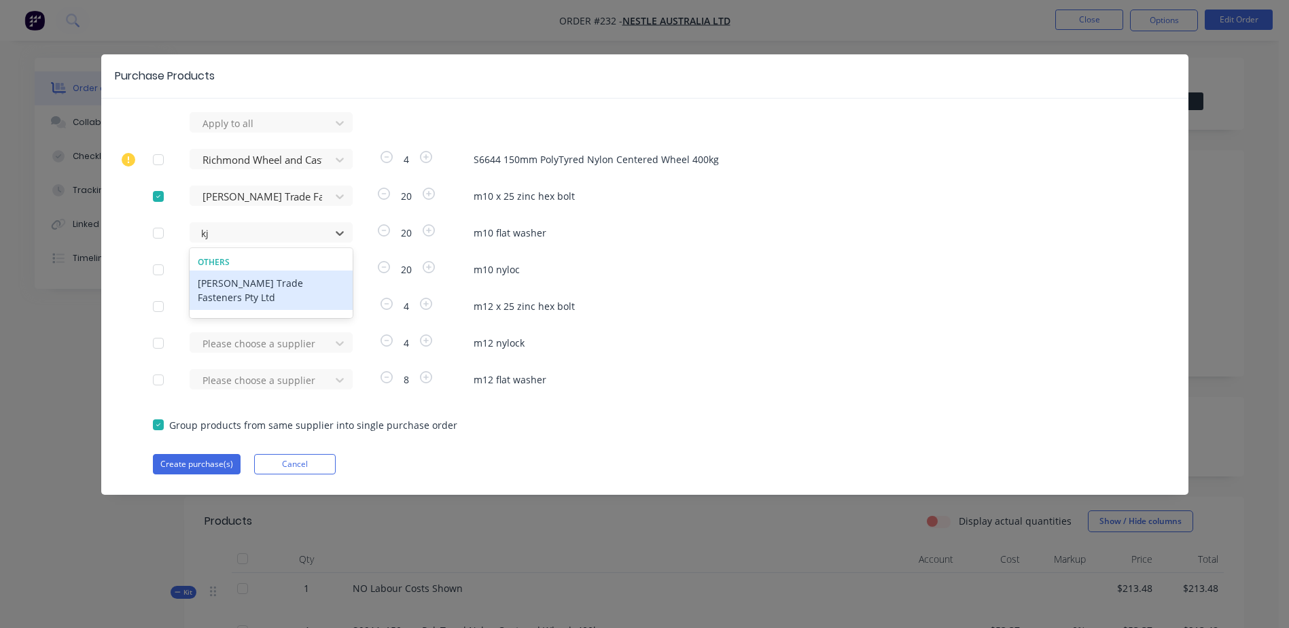
click at [235, 285] on div "[PERSON_NAME] Trade Fasteners Pty Ltd" at bounding box center [271, 290] width 163 height 39
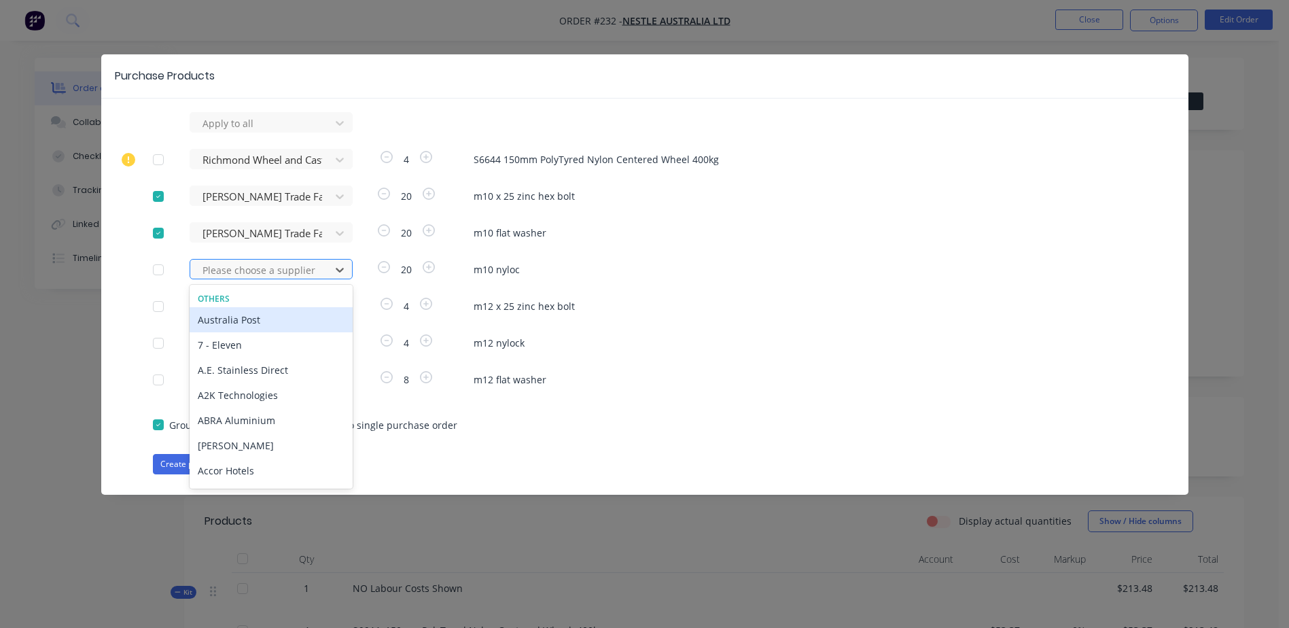
click at [236, 273] on div at bounding box center [262, 270] width 122 height 17
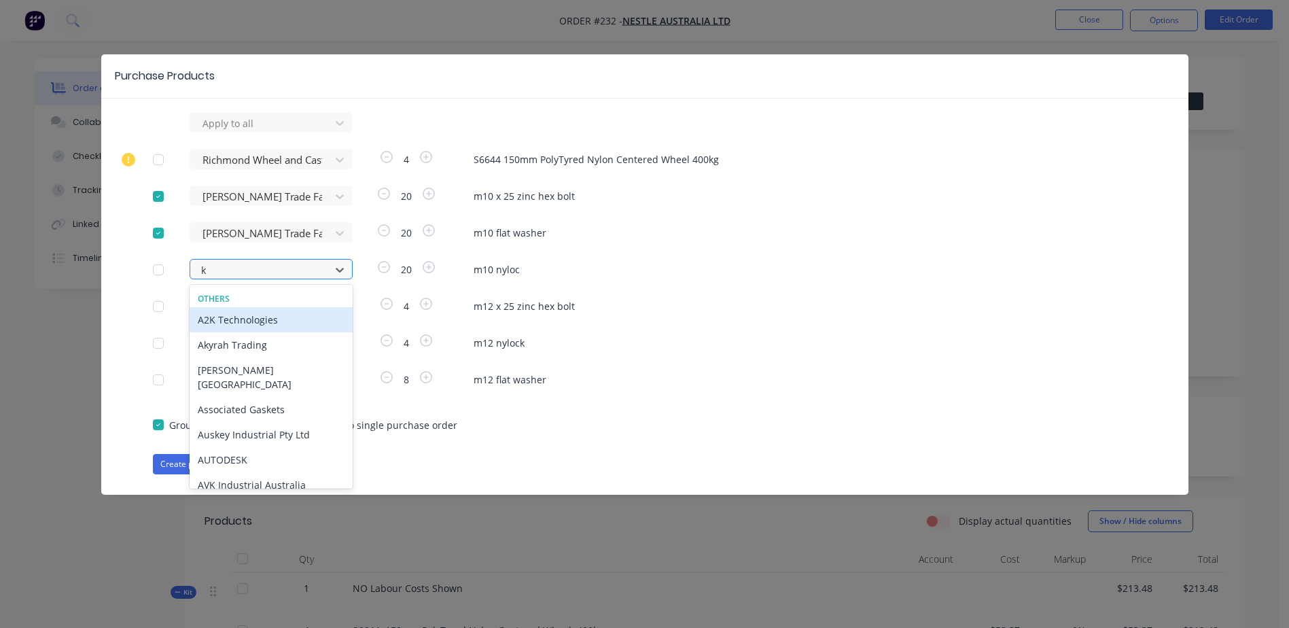
type input "kj"
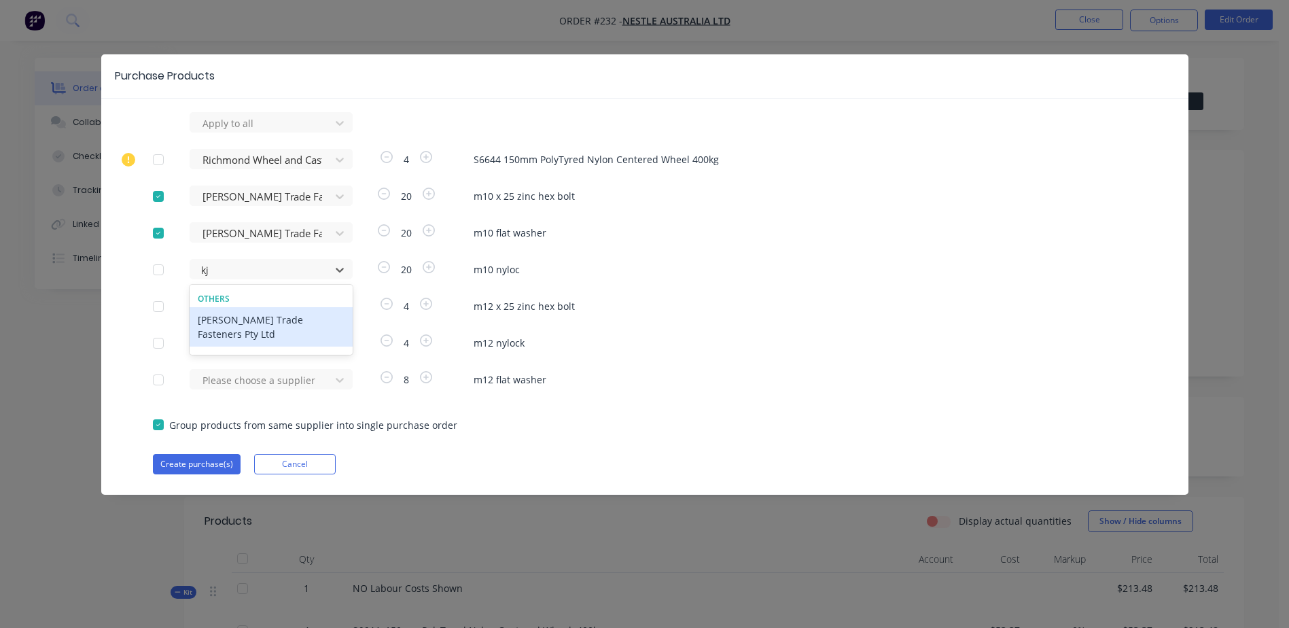
click at [251, 324] on div "[PERSON_NAME] Trade Fasteners Pty Ltd" at bounding box center [271, 326] width 163 height 39
click at [238, 132] on div at bounding box center [262, 123] width 122 height 17
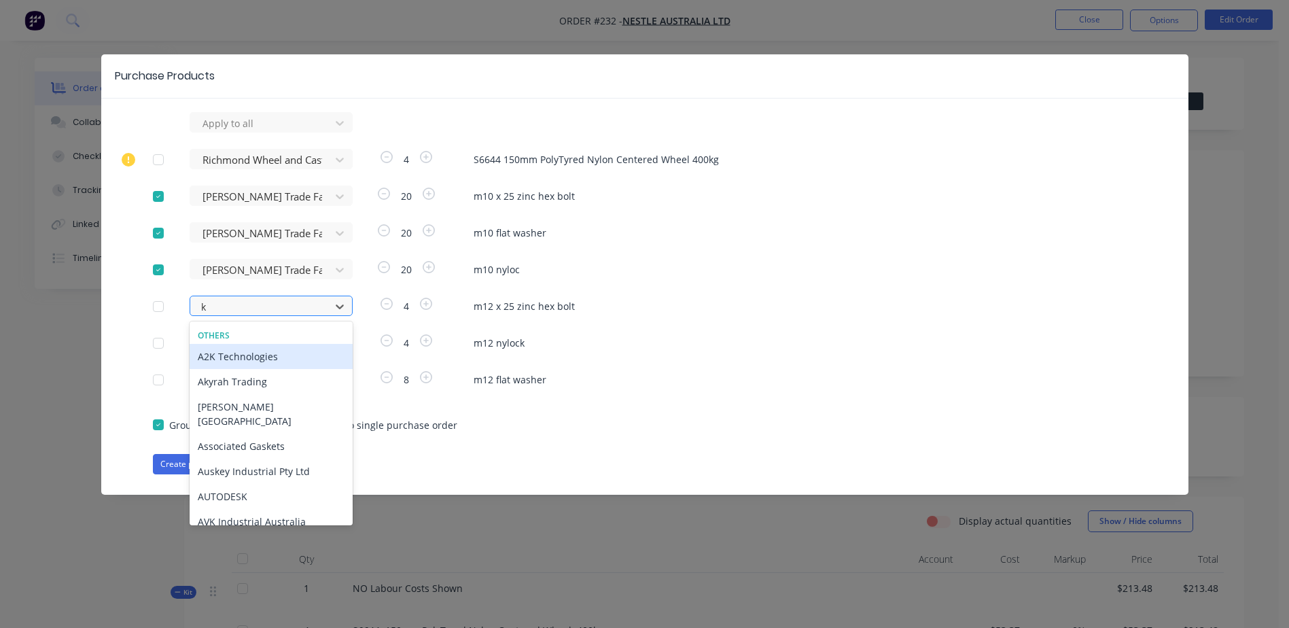
type input "kj"
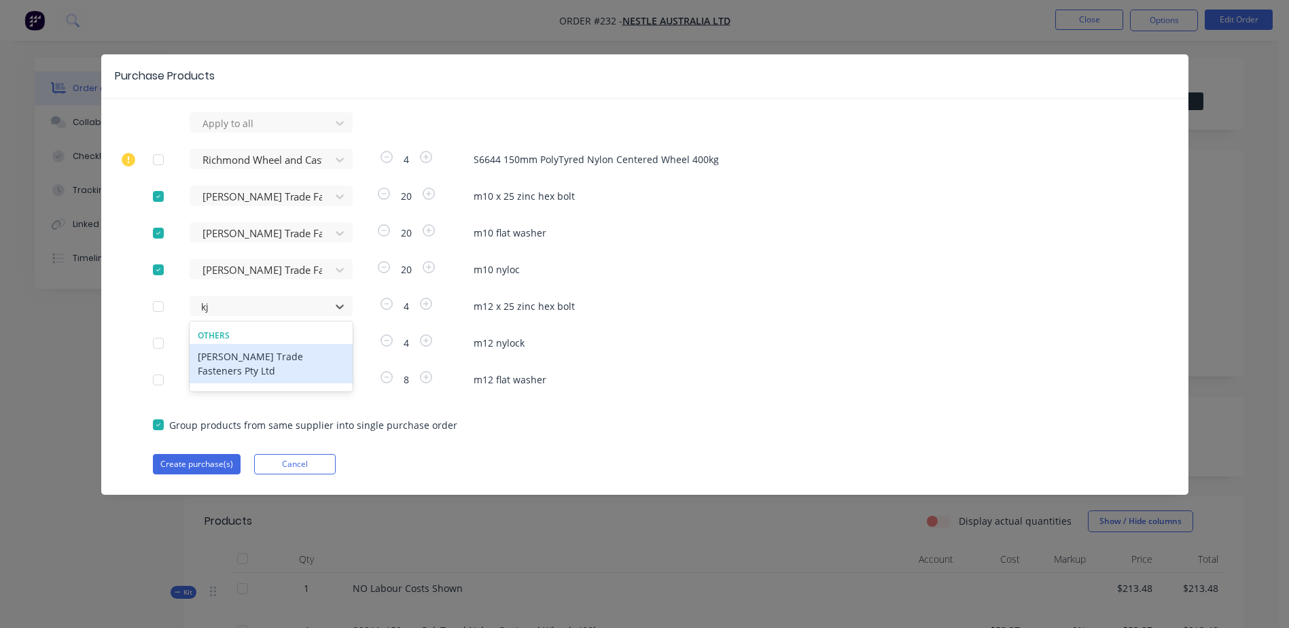
click at [241, 356] on div "[PERSON_NAME] Trade Fasteners Pty Ltd" at bounding box center [271, 363] width 163 height 39
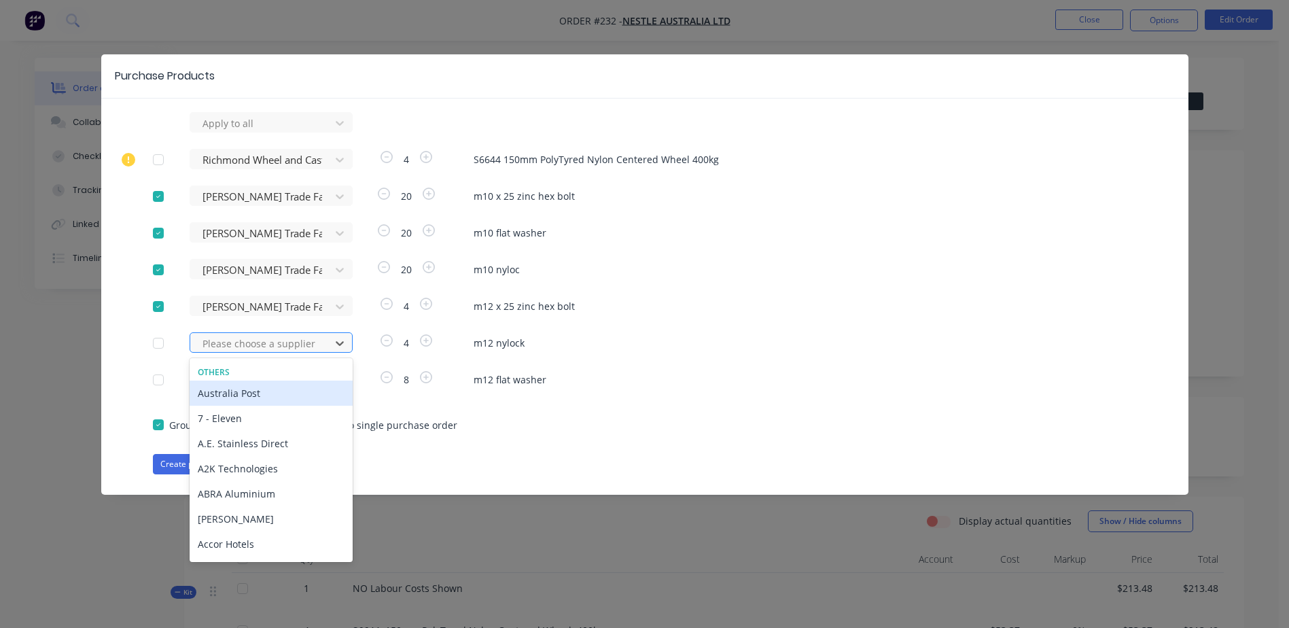
click at [232, 343] on div at bounding box center [262, 343] width 122 height 17
type input "kj"
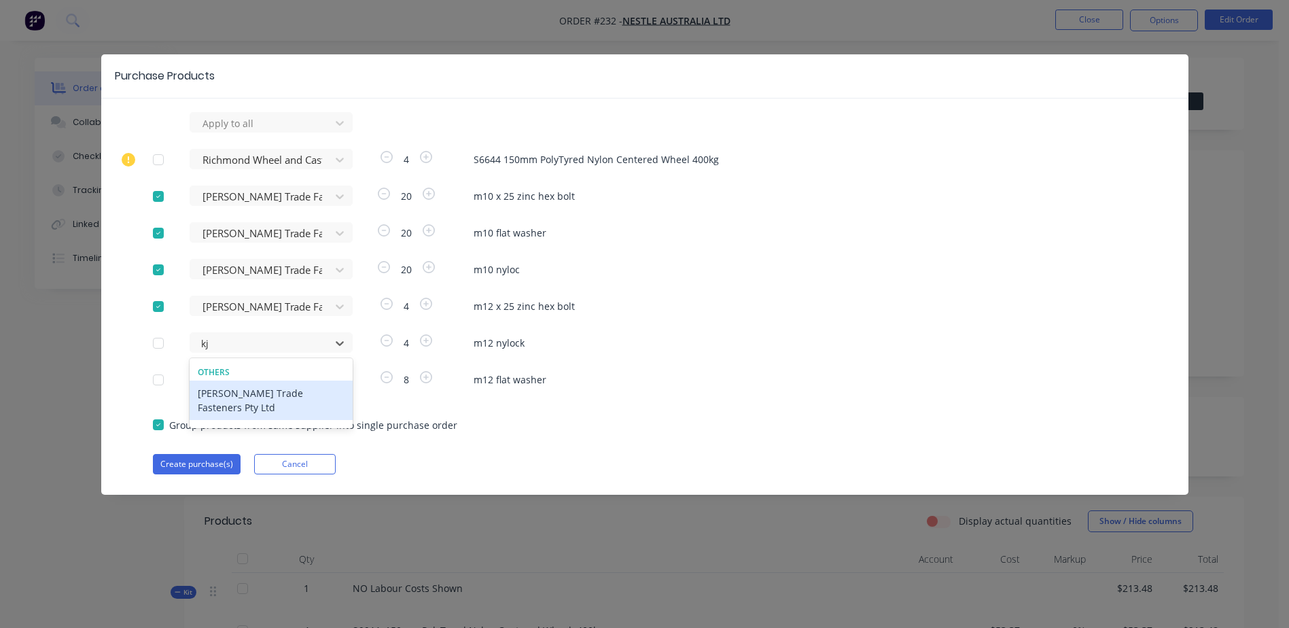
click at [243, 392] on div "[PERSON_NAME] Trade Fasteners Pty Ltd" at bounding box center [271, 400] width 163 height 39
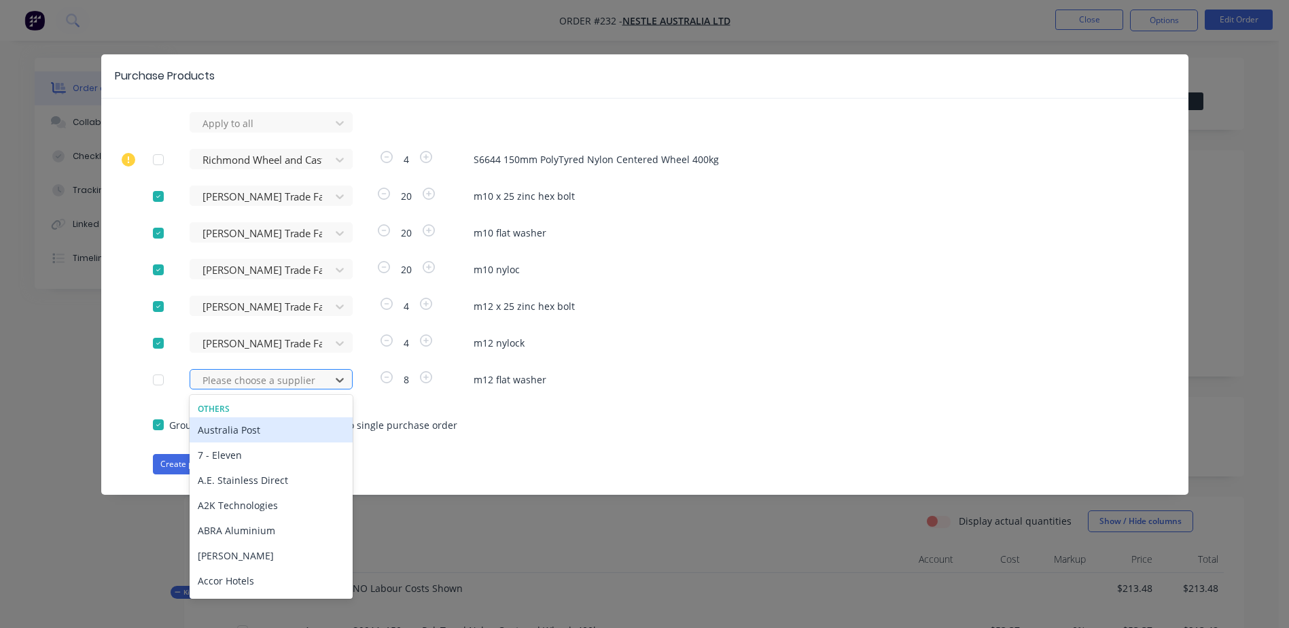
click at [235, 379] on div at bounding box center [262, 380] width 122 height 17
type input "kj"
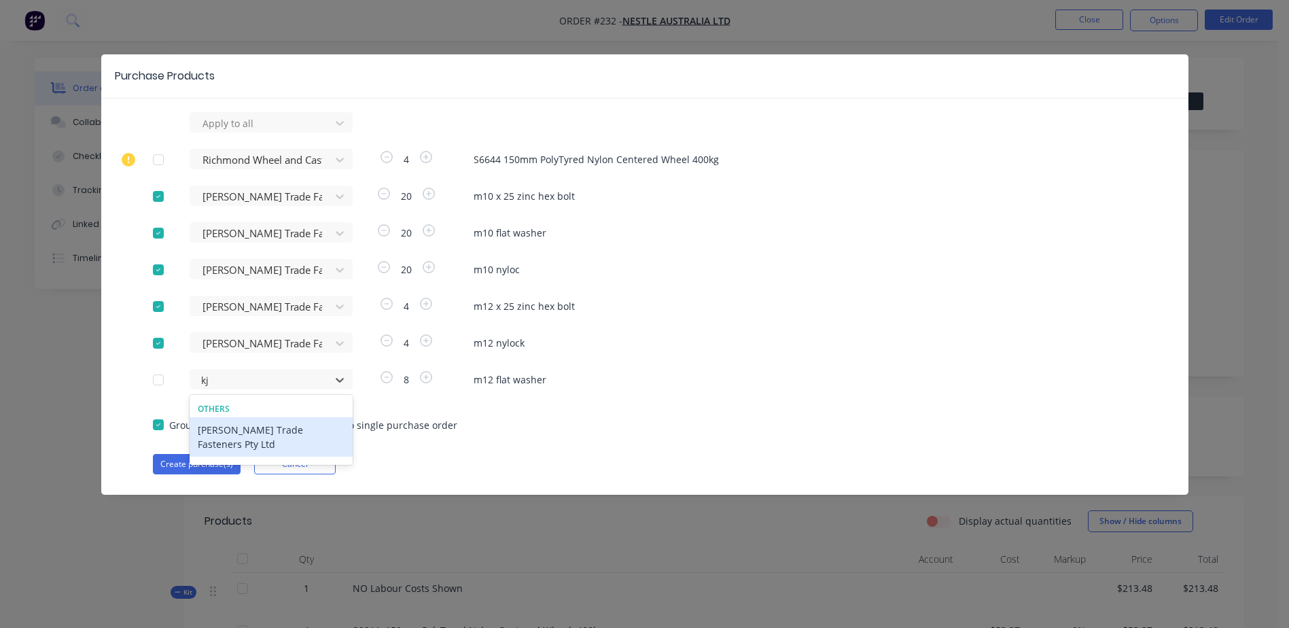
click at [239, 428] on div "[PERSON_NAME] Trade Fasteners Pty Ltd" at bounding box center [271, 436] width 163 height 39
click at [188, 468] on button "Create purchase(s)" at bounding box center [197, 464] width 88 height 20
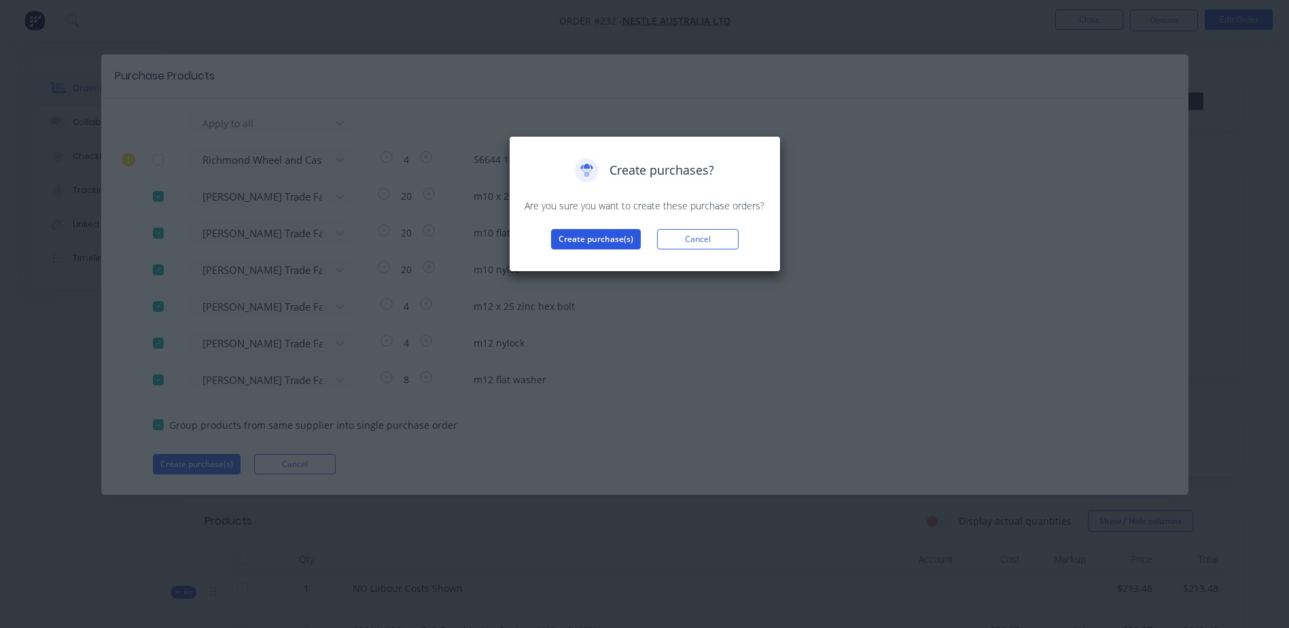
click at [574, 244] on button "Create purchase(s)" at bounding box center [596, 239] width 90 height 20
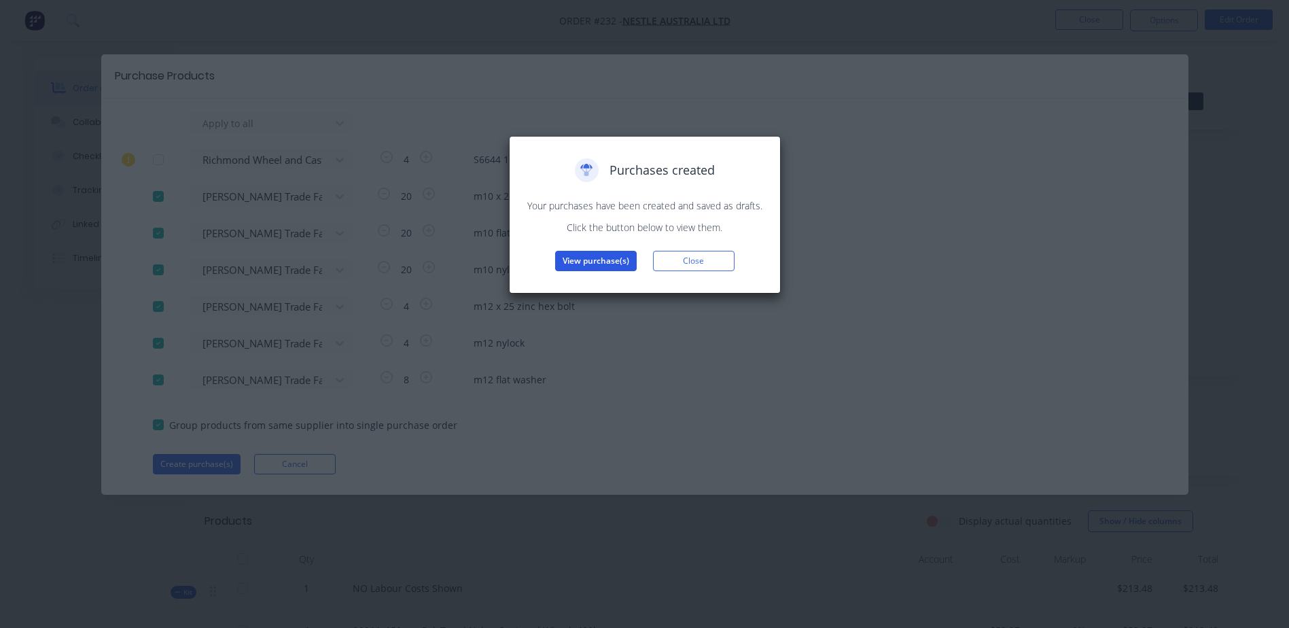
click at [591, 261] on button "View purchase(s)" at bounding box center [596, 261] width 82 height 20
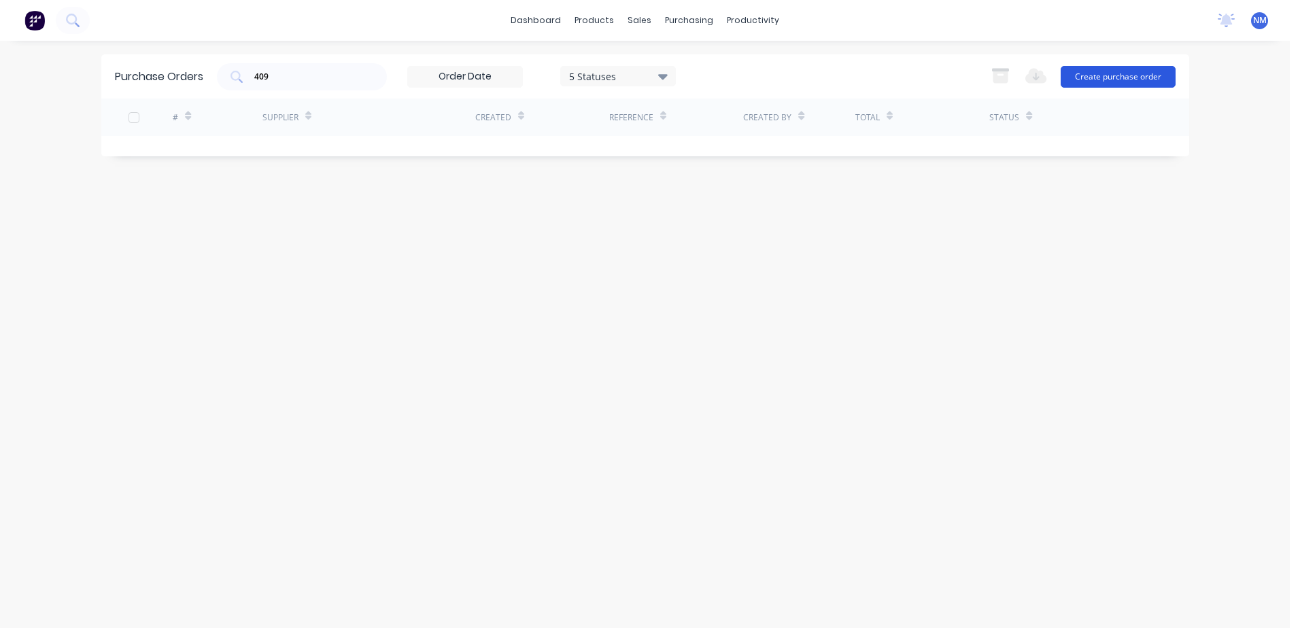
click at [1117, 86] on button "Create purchase order" at bounding box center [1117, 77] width 115 height 22
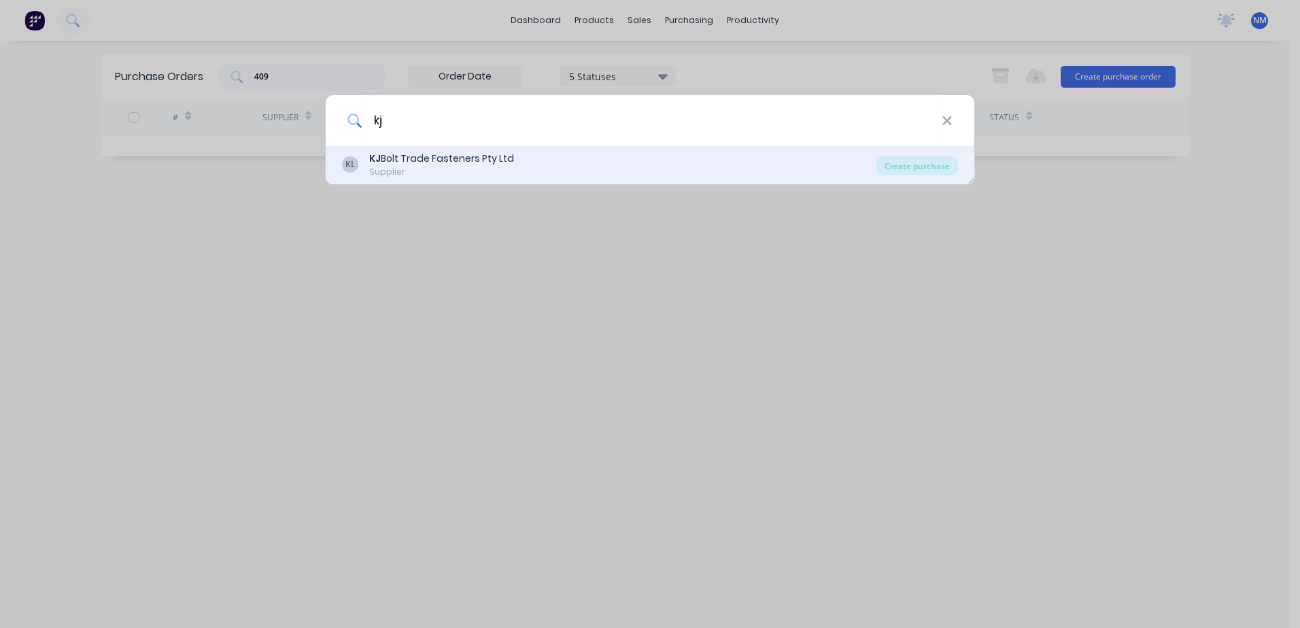
type input "kj"
click at [440, 159] on div "[PERSON_NAME] Trade Fasteners Pty Ltd" at bounding box center [441, 159] width 145 height 14
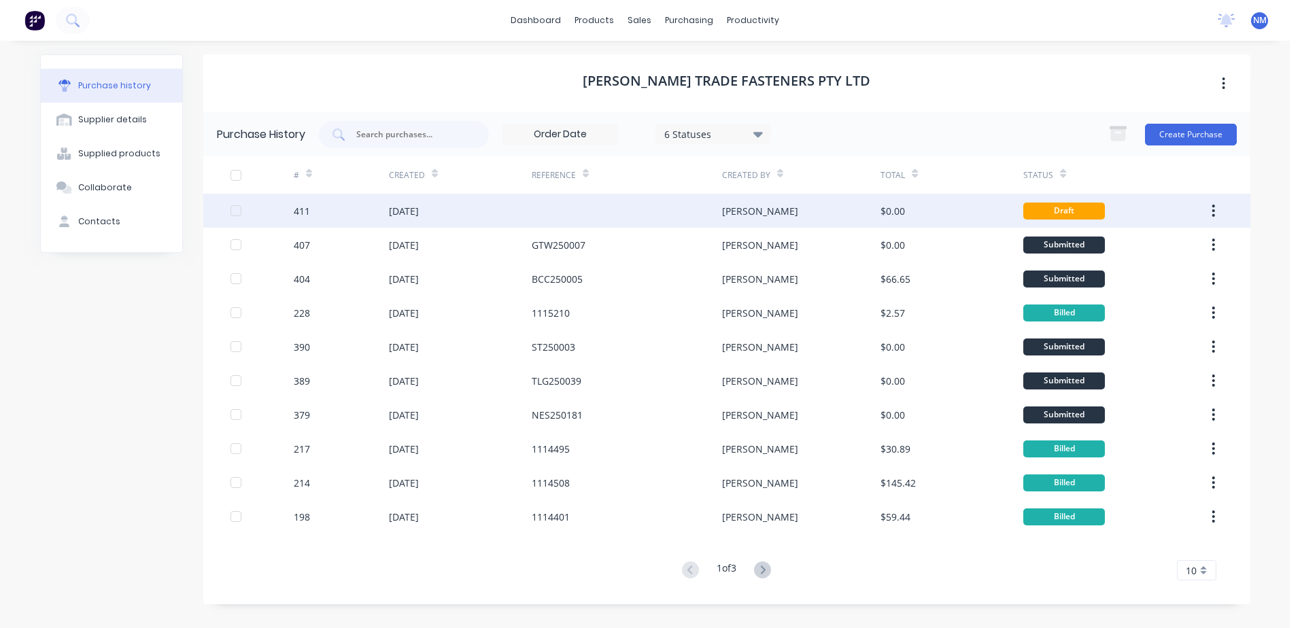
click at [568, 214] on div at bounding box center [627, 211] width 190 height 34
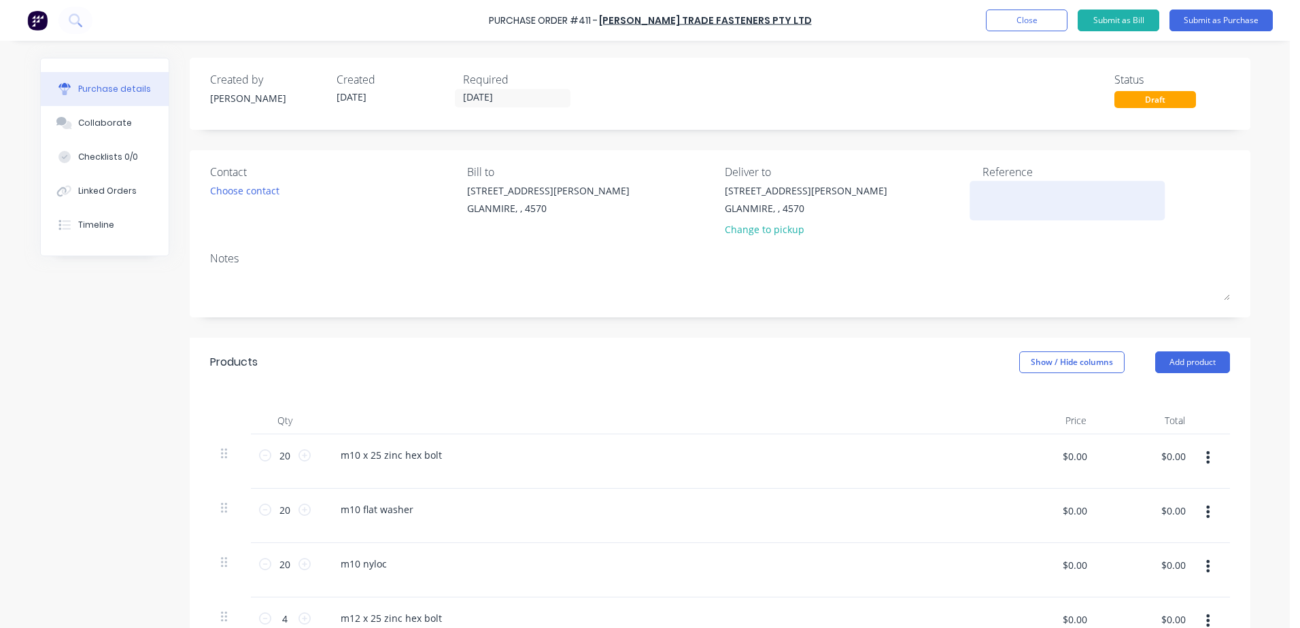
click at [986, 188] on textarea at bounding box center [1067, 199] width 170 height 31
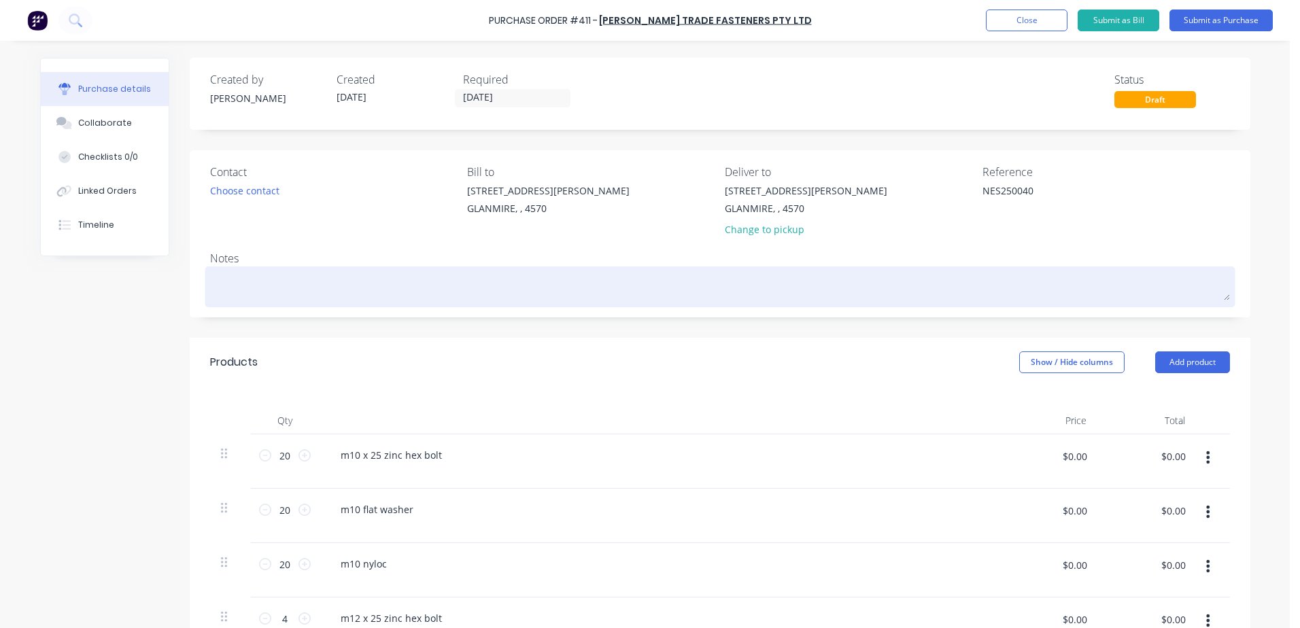
type textarea "NES250040"
type textarea "x"
type textarea "NES250040"
click at [275, 294] on textarea at bounding box center [720, 285] width 1020 height 31
type textarea "x"
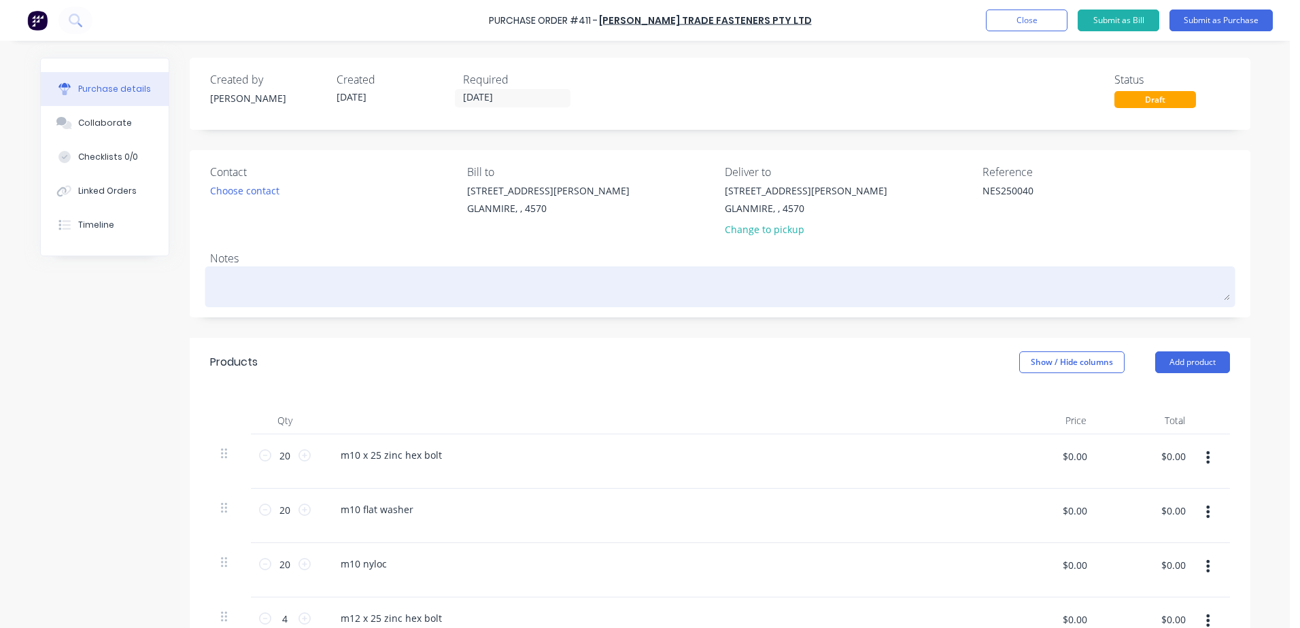
type textarea "N"
type textarea "x"
type textarea "NB"
type textarea "x"
type textarea "NBE"
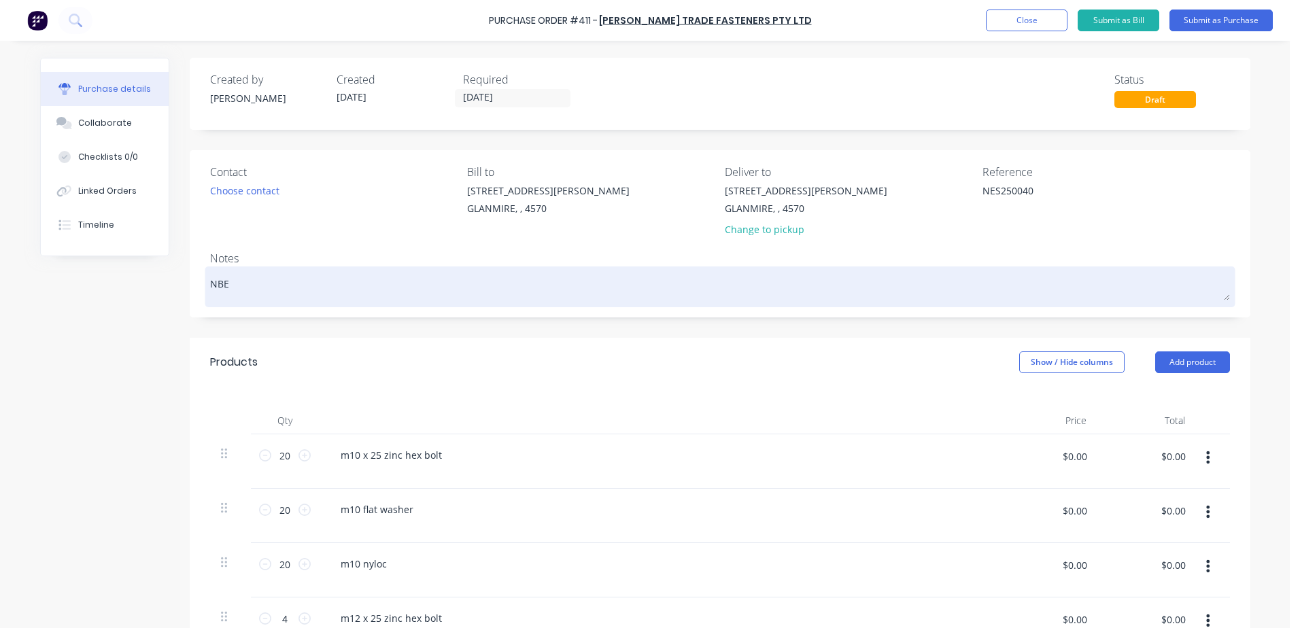
type textarea "x"
type textarea "NBES"
type textarea "x"
type textarea "NBE"
type textarea "x"
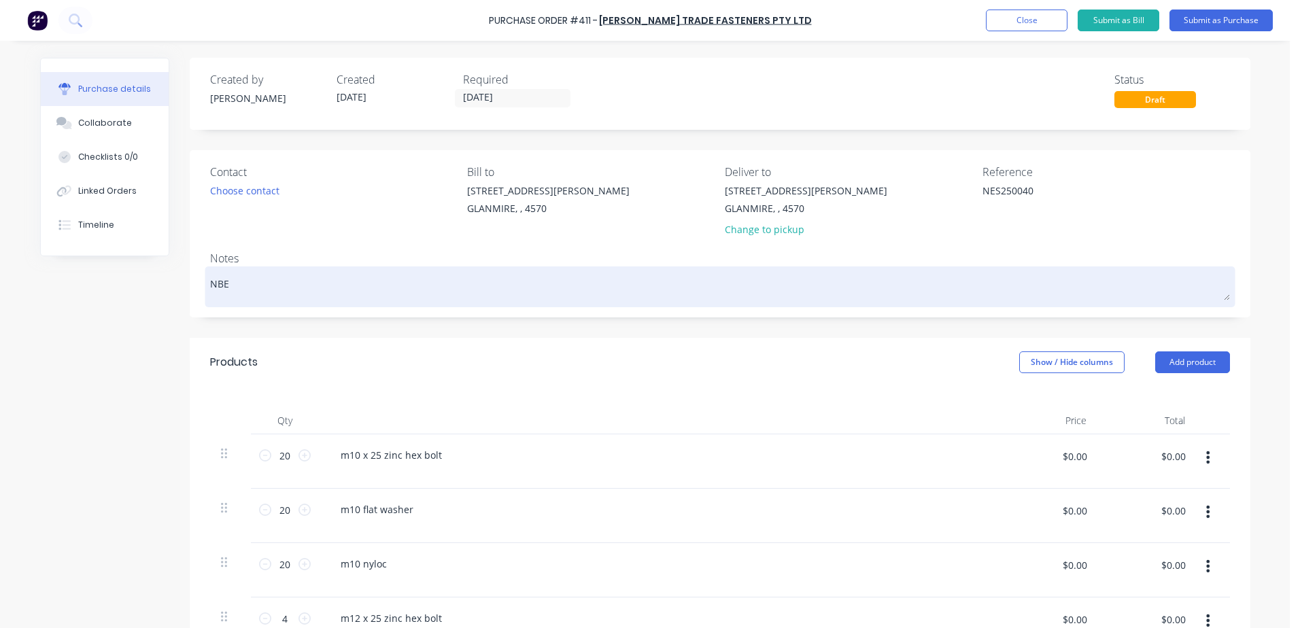
type textarea "NB"
type textarea "x"
type textarea "N"
type textarea "x"
type textarea "NE"
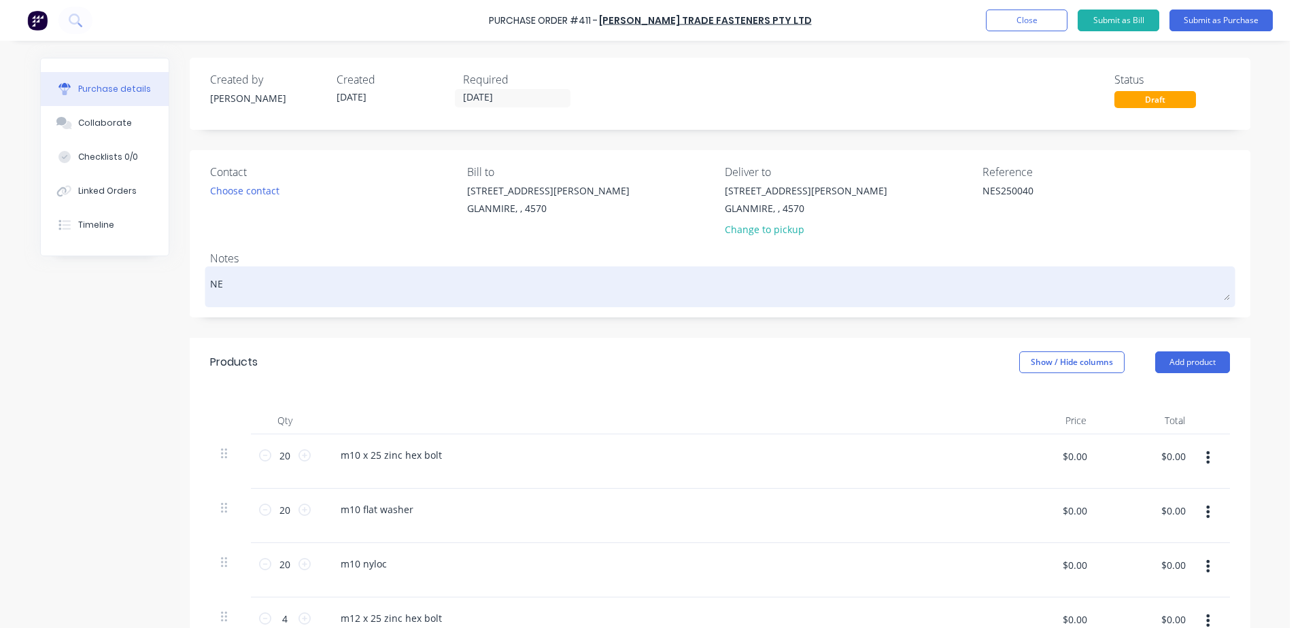
type textarea "x"
type textarea "NES"
type textarea "x"
type textarea "NES2"
type textarea "x"
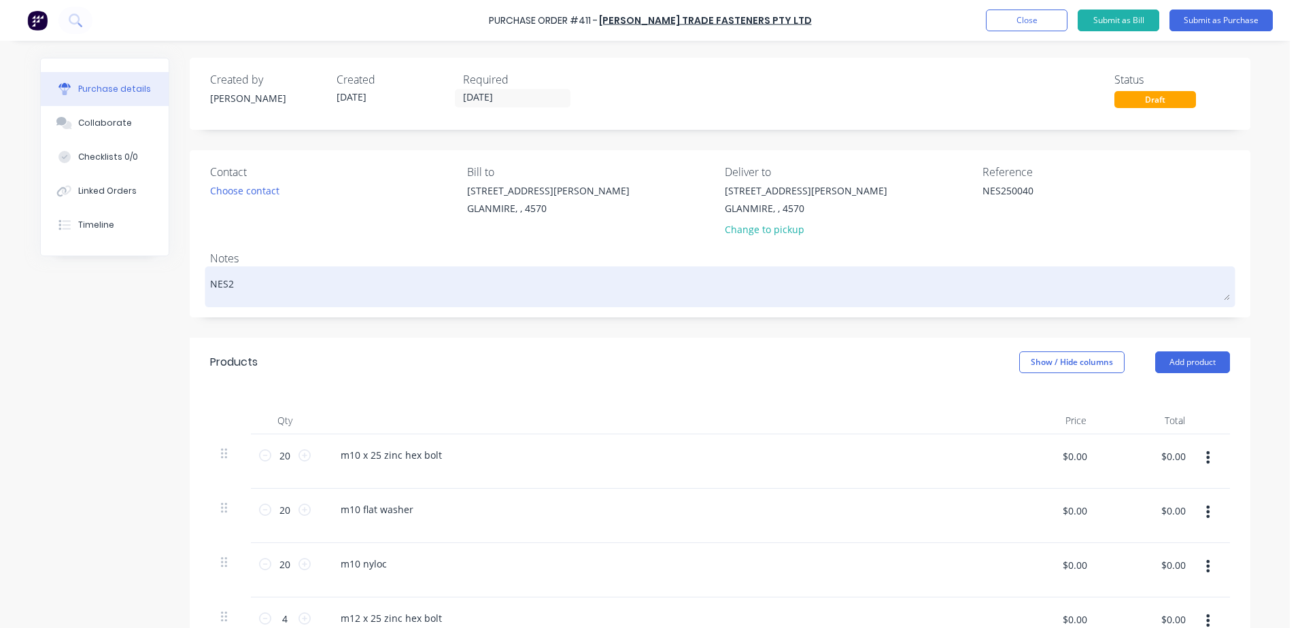
type textarea "NES25"
type textarea "x"
type textarea "NES250"
type textarea "x"
type textarea "NES2500"
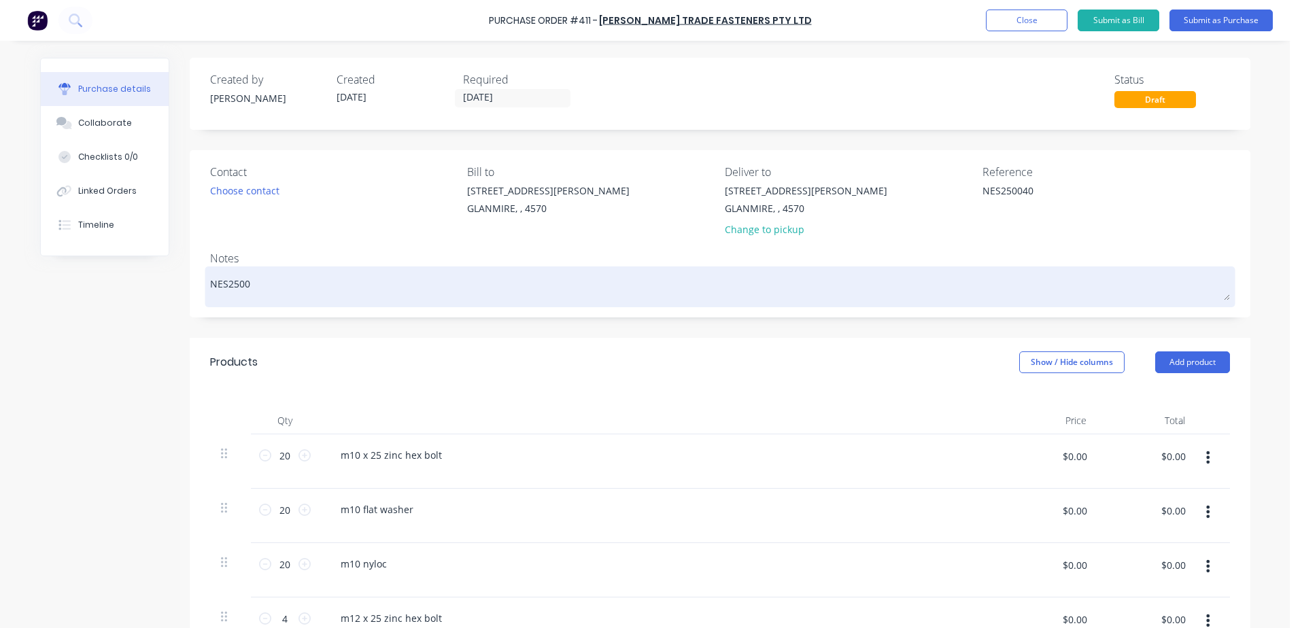
type textarea "x"
type textarea "NES25007"
type textarea "x"
type textarea "NES250070"
type textarea "x"
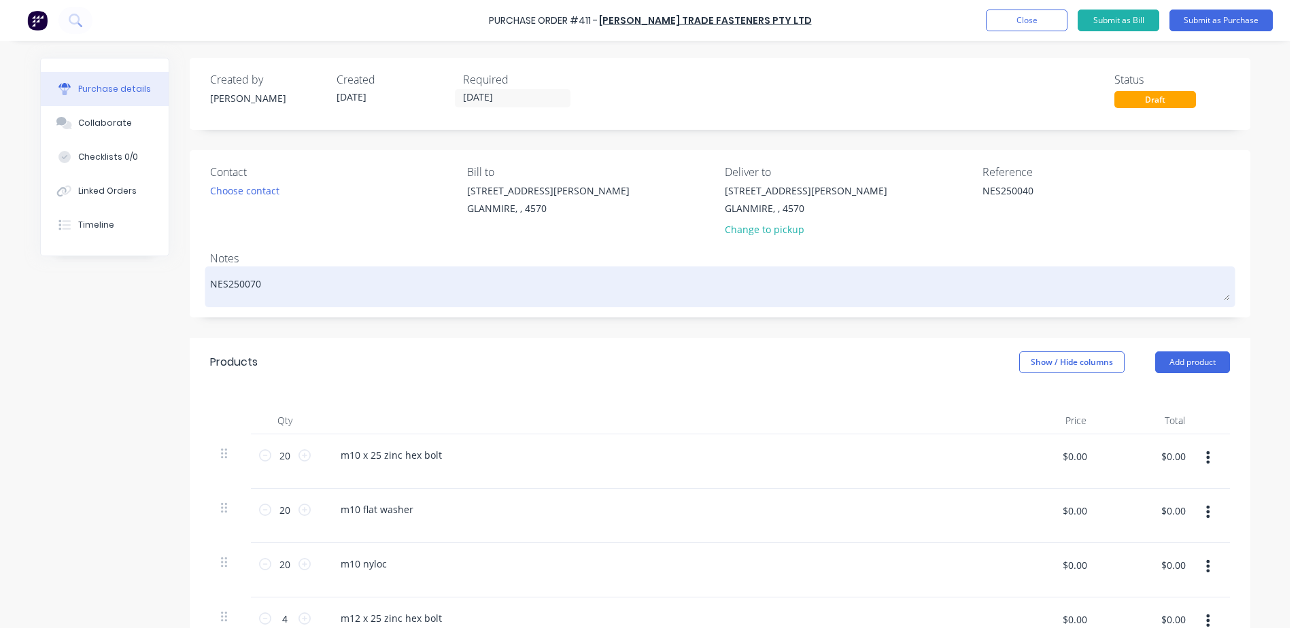
type textarea "NES25007"
type textarea "x"
type textarea "NES2500"
type textarea "x"
type textarea "NES25004"
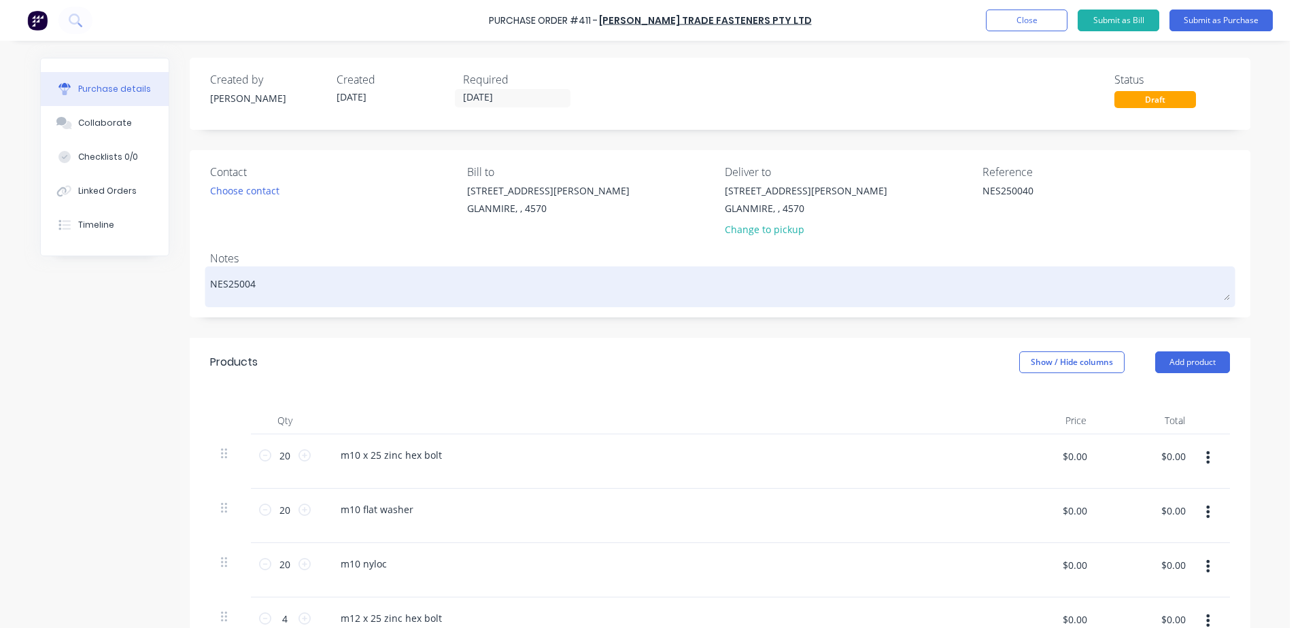
type textarea "x"
type textarea "NES250040"
type textarea "x"
type textarea "NES250040 -"
type textarea "x"
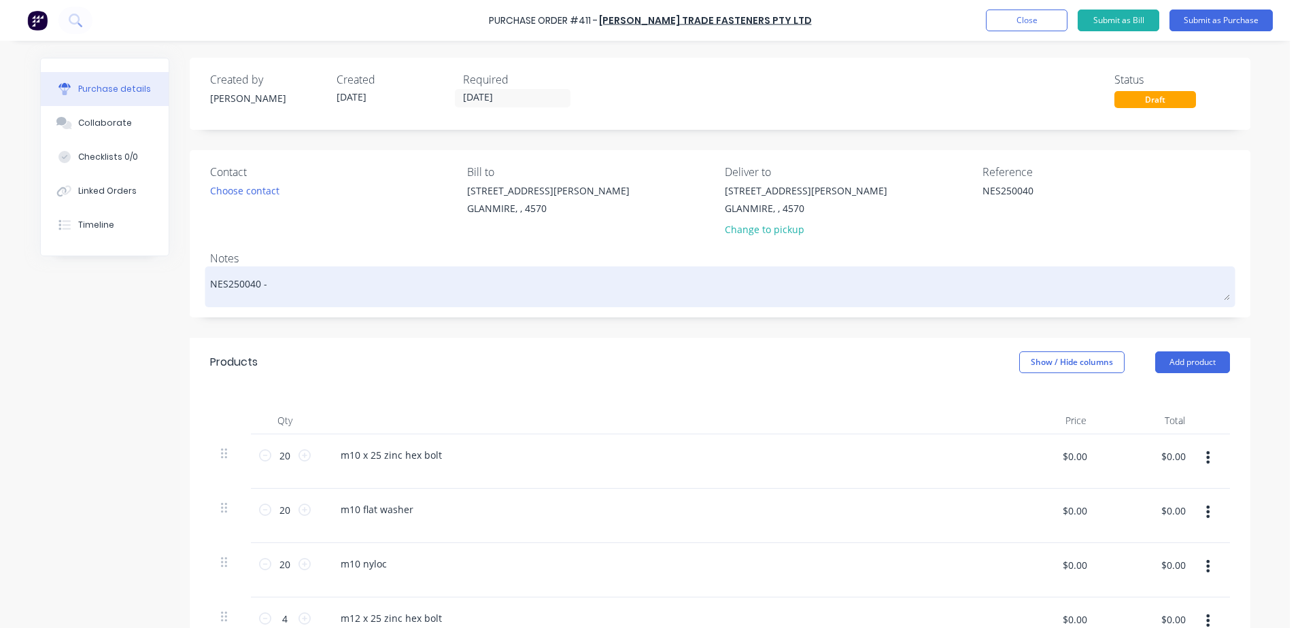
type textarea "NES250040 -"
type textarea "x"
type textarea "NES250040 - A"
type textarea "x"
type textarea "NES250040 - AD"
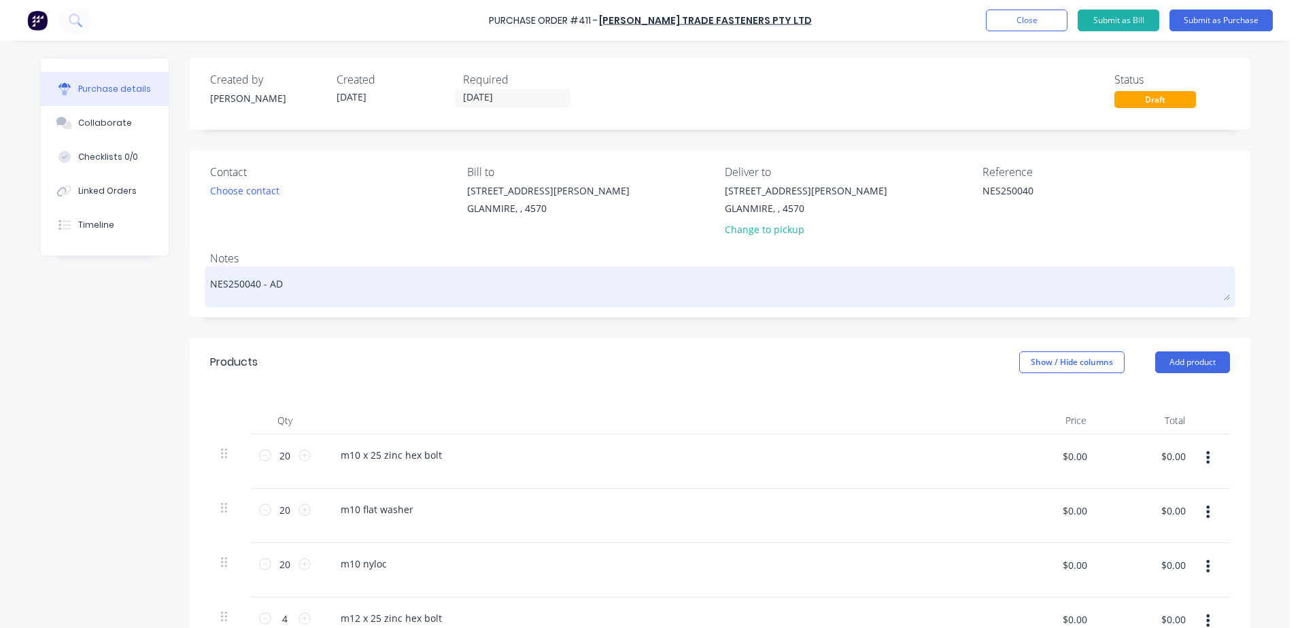
type textarea "x"
type textarea "NES250040 - ADA"
type textarea "x"
type textarea "NES250040 - AD"
type textarea "x"
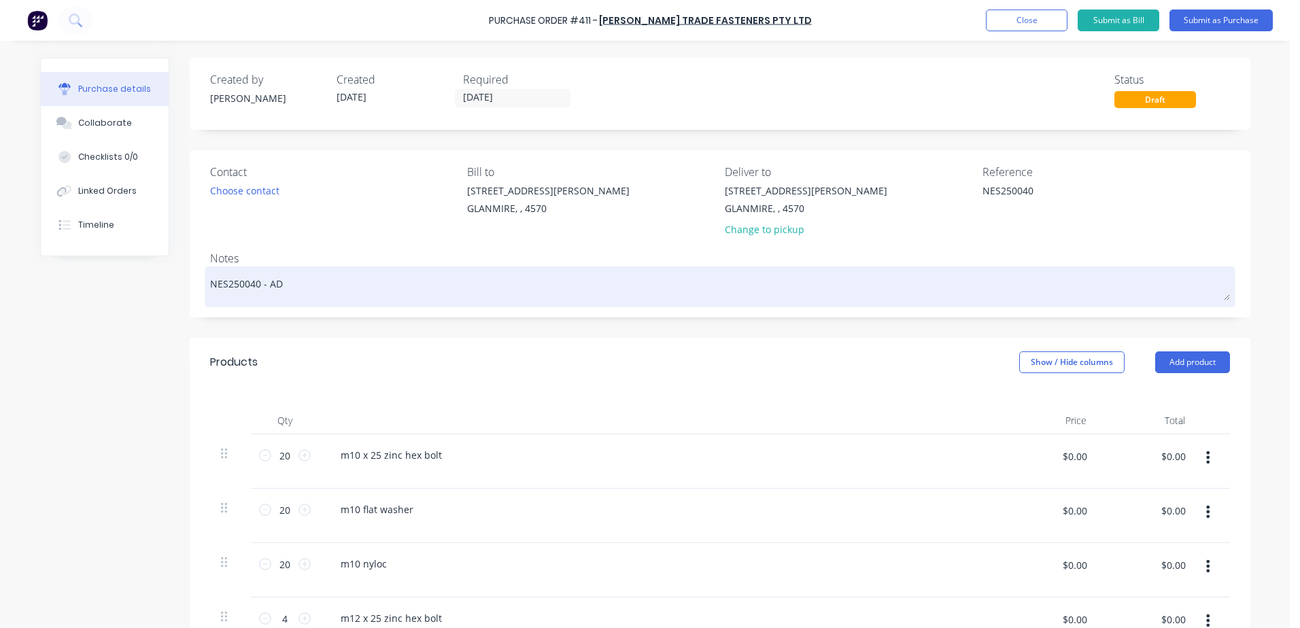
type textarea "NES250040 - A"
type textarea "x"
type textarea "NES250040 -"
type textarea "x"
type textarea "NES250040 - a"
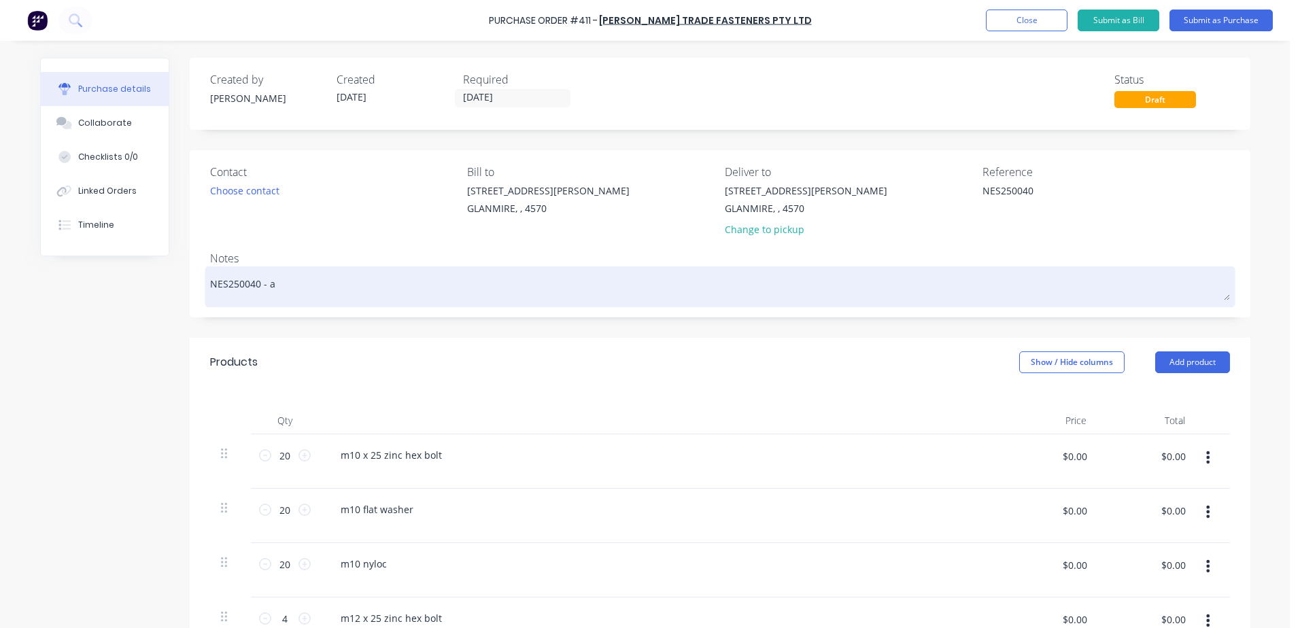
type textarea "x"
type textarea "NES250040 - ad"
type textarea "x"
type textarea "NES250040 - [PERSON_NAME]"
type textarea "x"
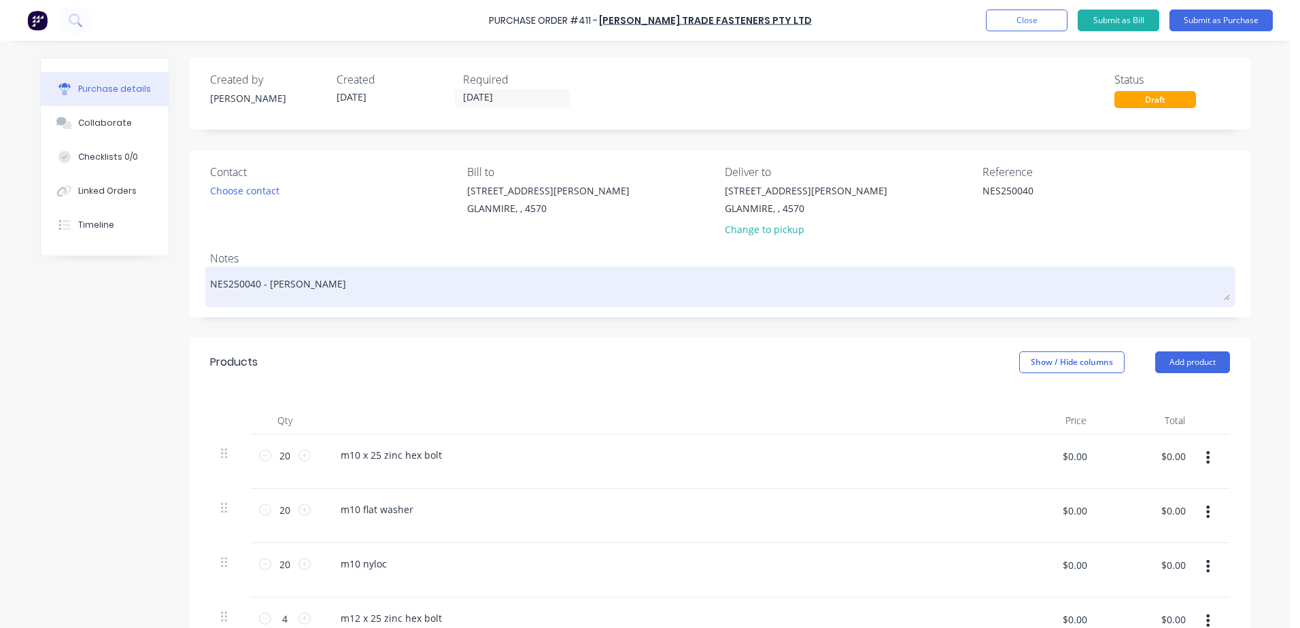
type textarea "NES250040 - adanm"
type textarea "x"
type textarea "NES250040 - [PERSON_NAME]"
type textarea "x"
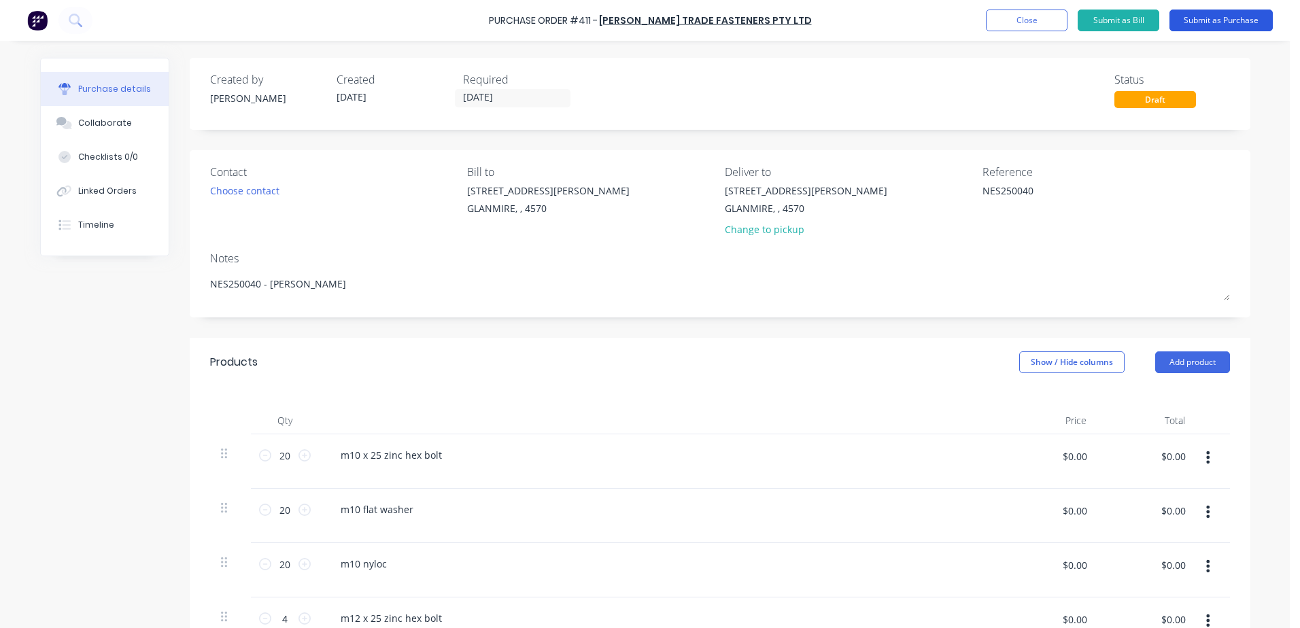
click at [1221, 15] on button "Submit as Purchase" at bounding box center [1220, 21] width 103 height 22
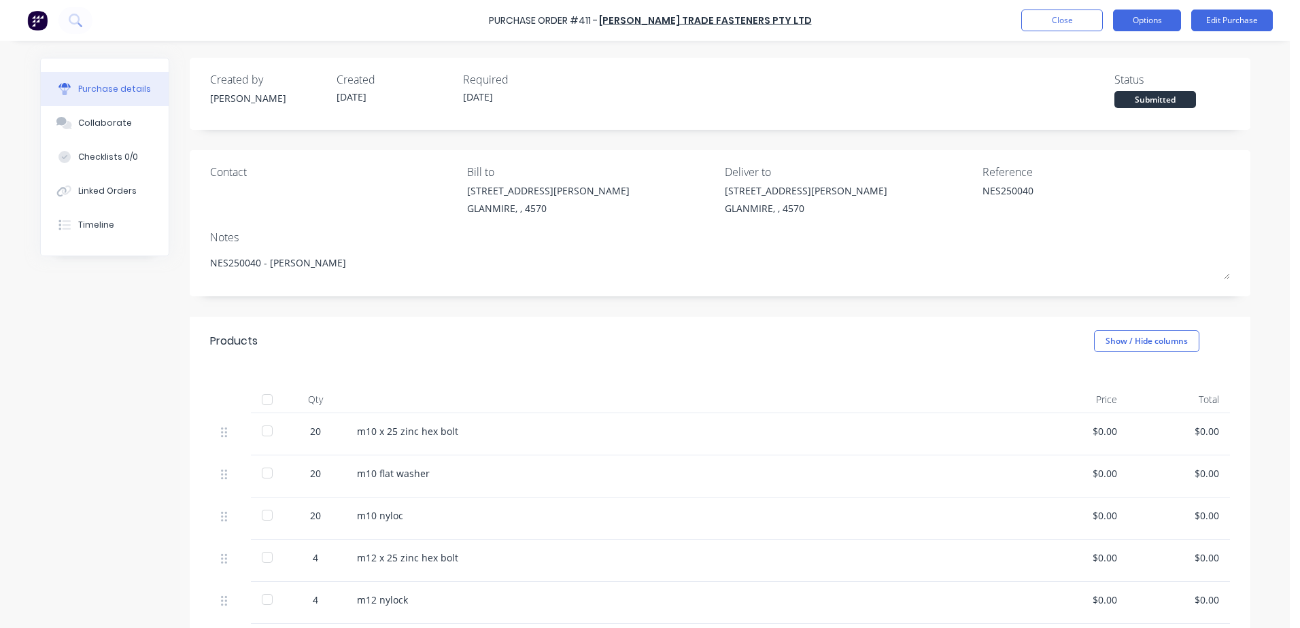
click at [1153, 24] on button "Options" at bounding box center [1147, 21] width 68 height 22
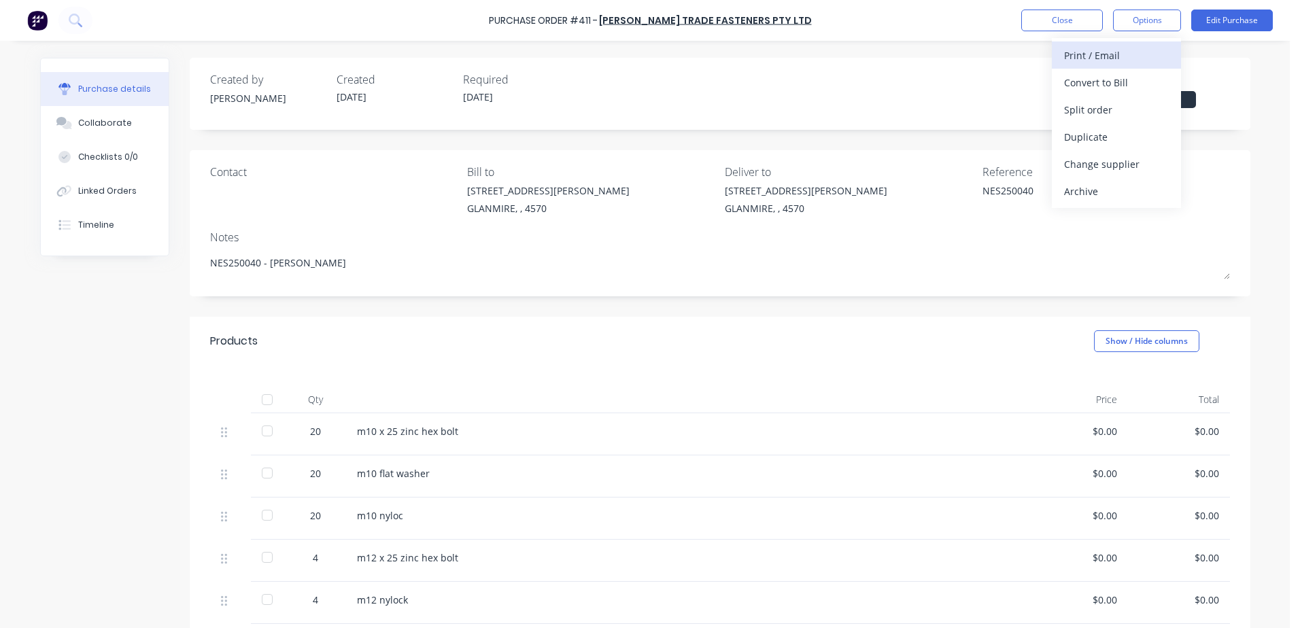
click at [1124, 52] on div "Print / Email" at bounding box center [1116, 56] width 105 height 20
click at [1086, 83] on div "With pricing" at bounding box center [1116, 83] width 105 height 20
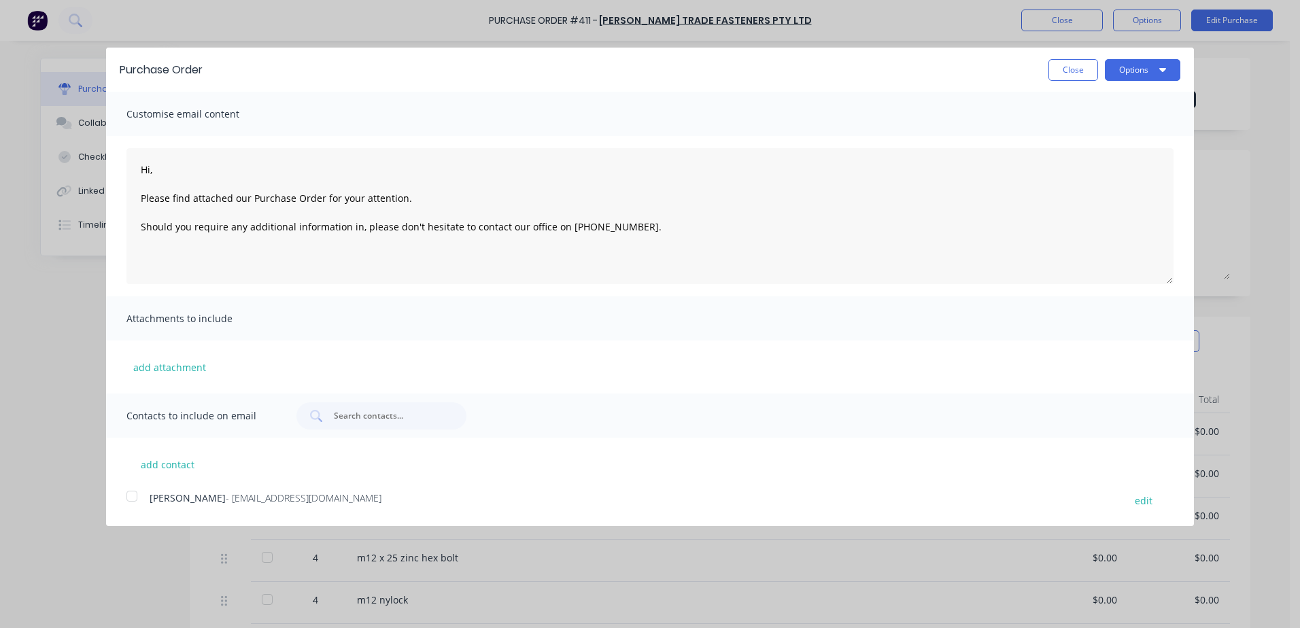
click at [133, 498] on div at bounding box center [131, 496] width 27 height 27
click at [1155, 66] on button "Options" at bounding box center [1142, 70] width 75 height 22
click at [1110, 135] on div "Email" at bounding box center [1115, 132] width 105 height 20
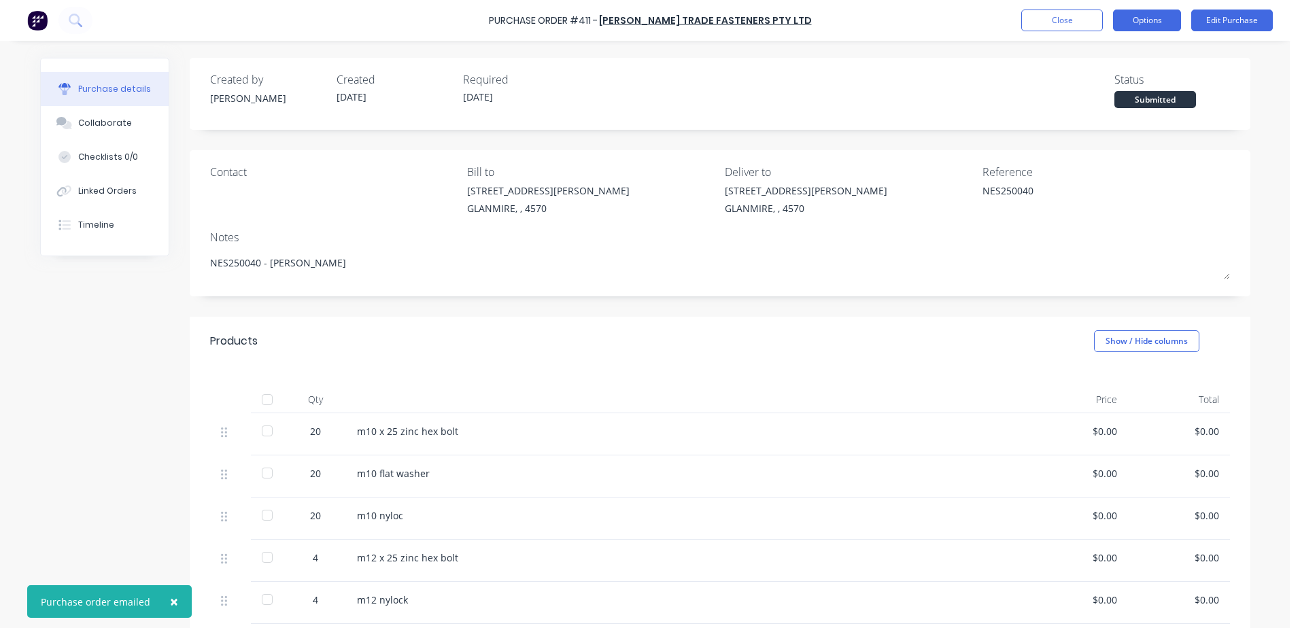
click at [1151, 24] on button "Options" at bounding box center [1147, 21] width 68 height 22
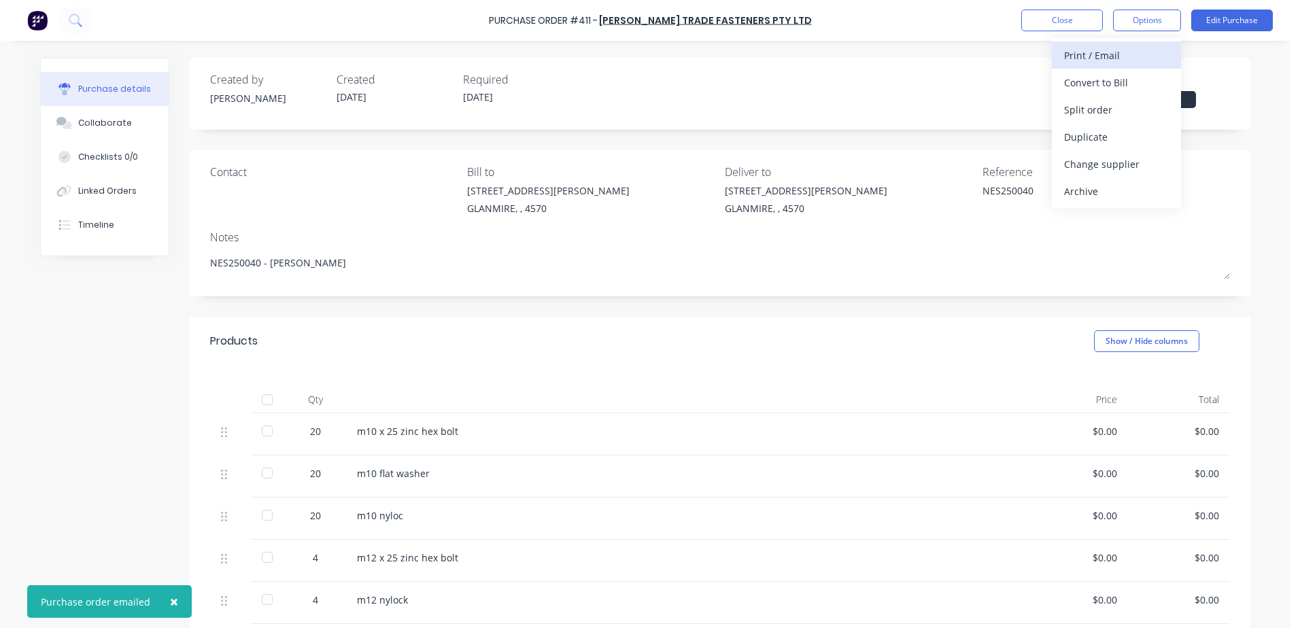
click at [1069, 58] on div "Print / Email" at bounding box center [1116, 56] width 105 height 20
click at [1076, 82] on div "With pricing" at bounding box center [1116, 83] width 105 height 20
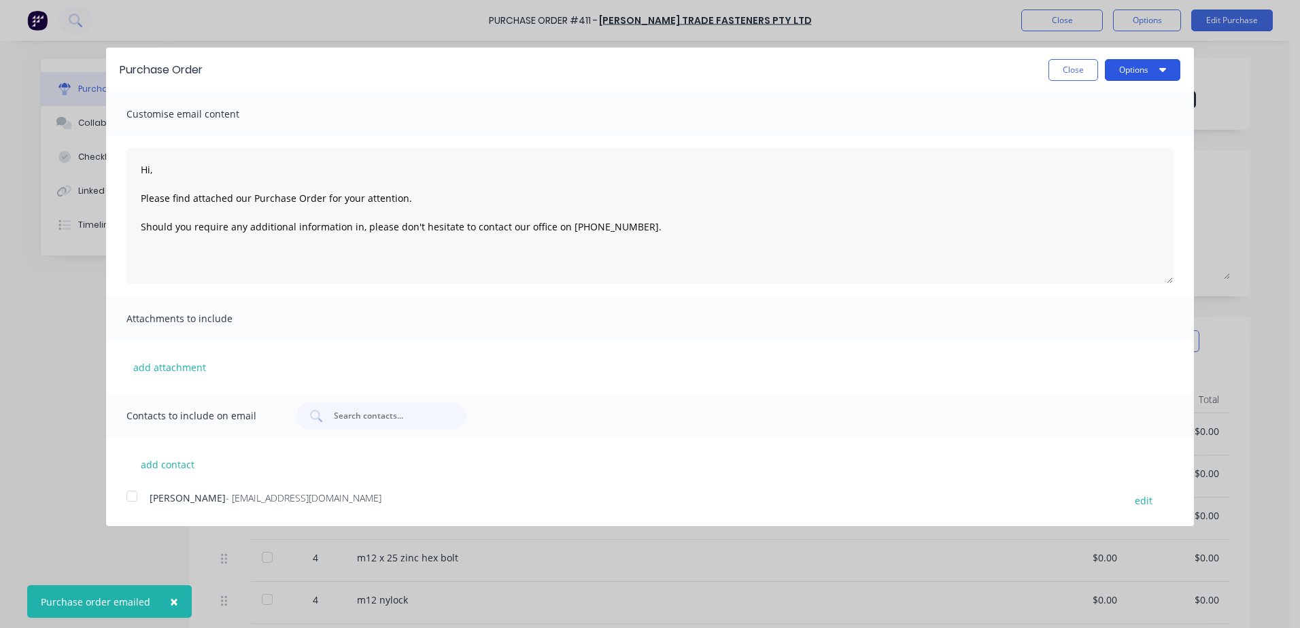
click at [1122, 77] on button "Options" at bounding box center [1142, 70] width 75 height 22
click at [1095, 108] on div "Print" at bounding box center [1115, 104] width 105 height 20
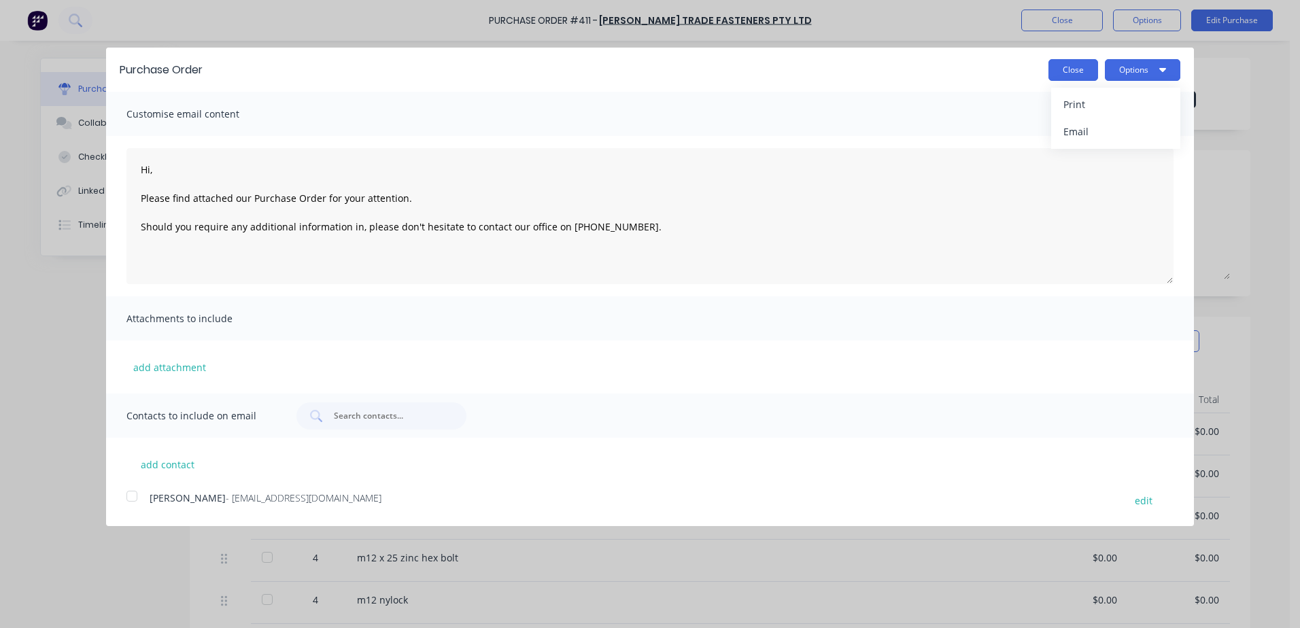
click at [1069, 72] on button "Close" at bounding box center [1073, 70] width 50 height 22
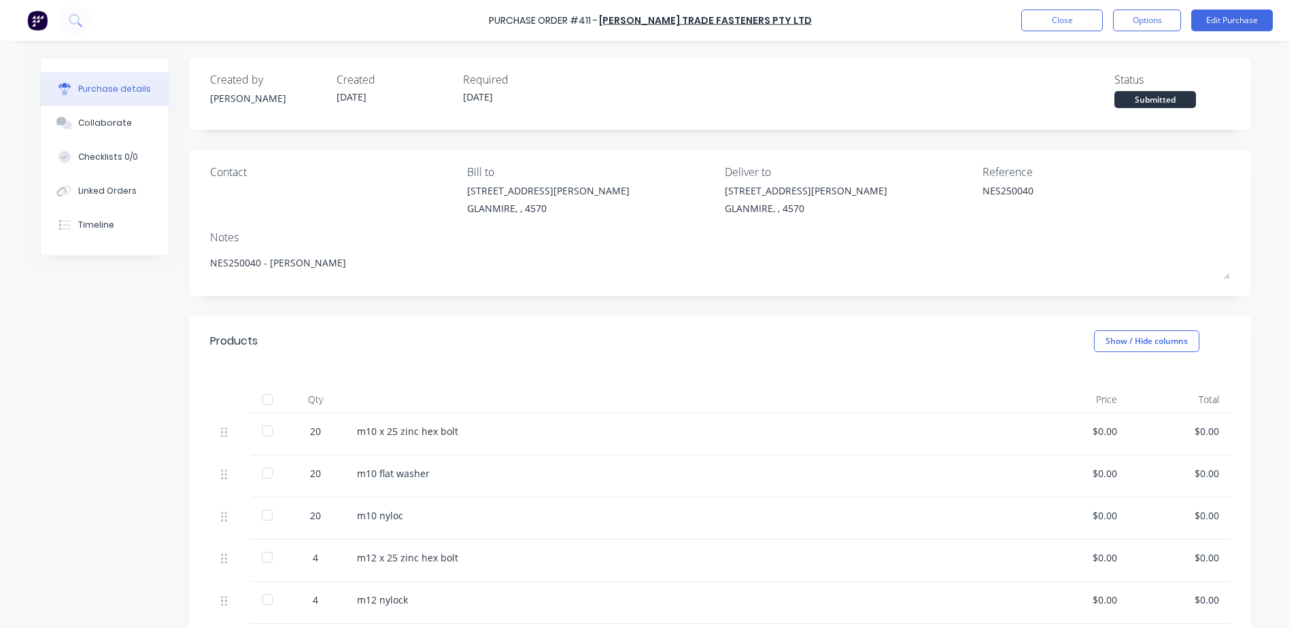
click at [1051, 33] on div "Purchase Order #411 - [PERSON_NAME] Trade Fasteners Pty Ltd Close Options Edit …" at bounding box center [650, 20] width 1300 height 41
click at [1035, 25] on button "Close" at bounding box center [1062, 21] width 82 height 22
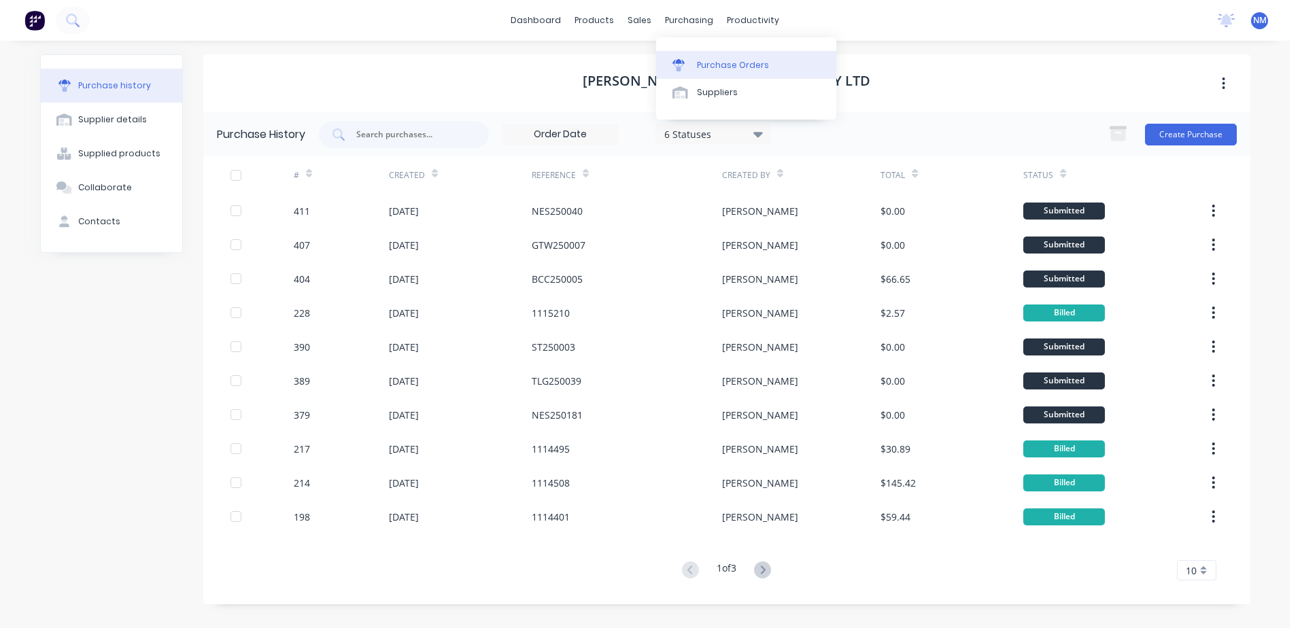
click at [733, 63] on div "Purchase Orders" at bounding box center [733, 65] width 72 height 12
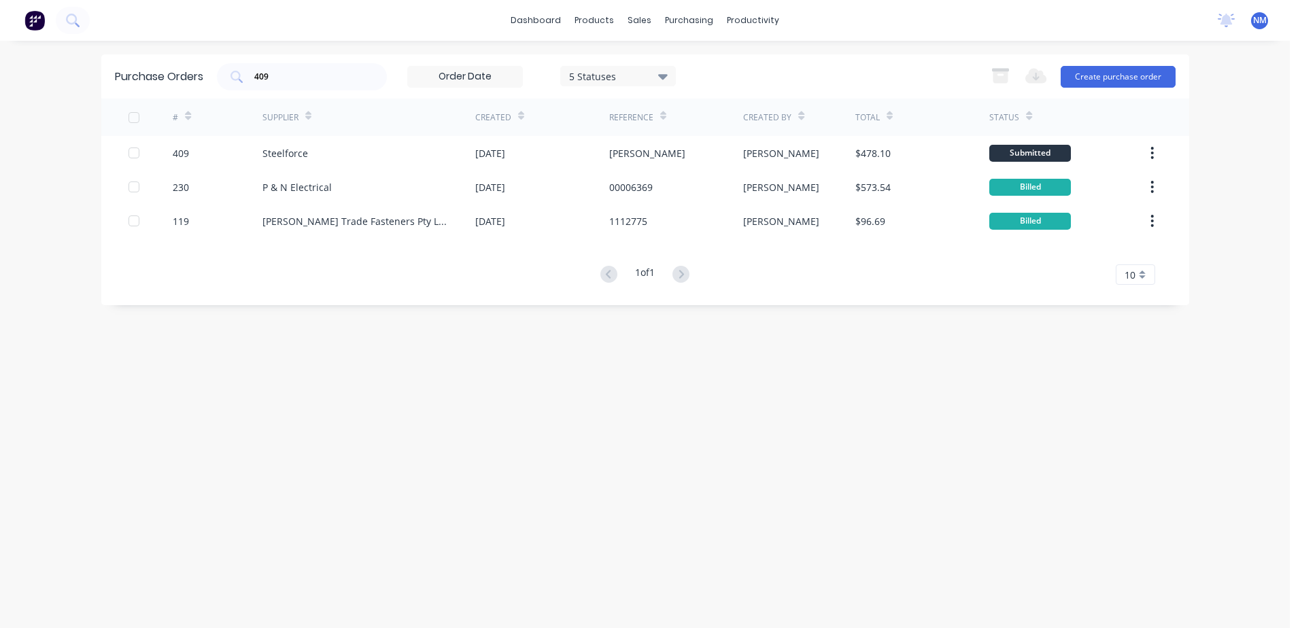
drag, startPoint x: 279, startPoint y: 80, endPoint x: 149, endPoint y: 83, distance: 129.9
click at [149, 83] on div "Purchase Orders 409 5 Statuses 5 Statuses Export to Excel (XLSX) Create purchas…" at bounding box center [645, 76] width 1088 height 44
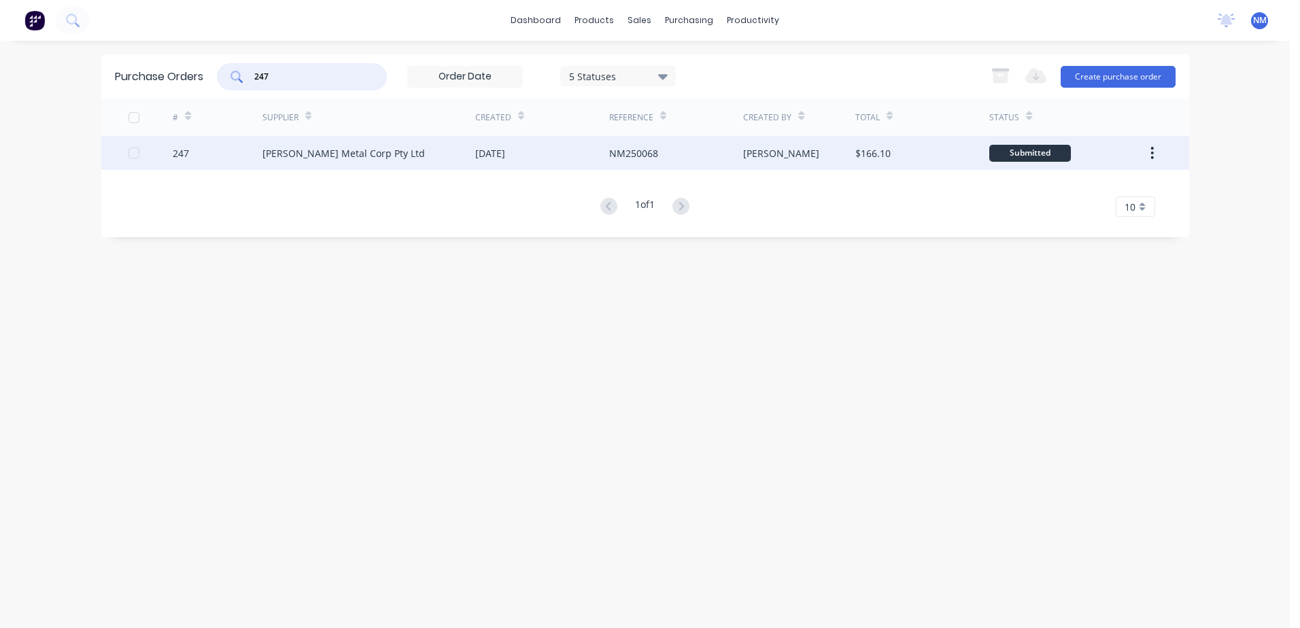
click at [443, 155] on div "[PERSON_NAME] Metal Corp Pty Ltd" at bounding box center [368, 153] width 213 height 34
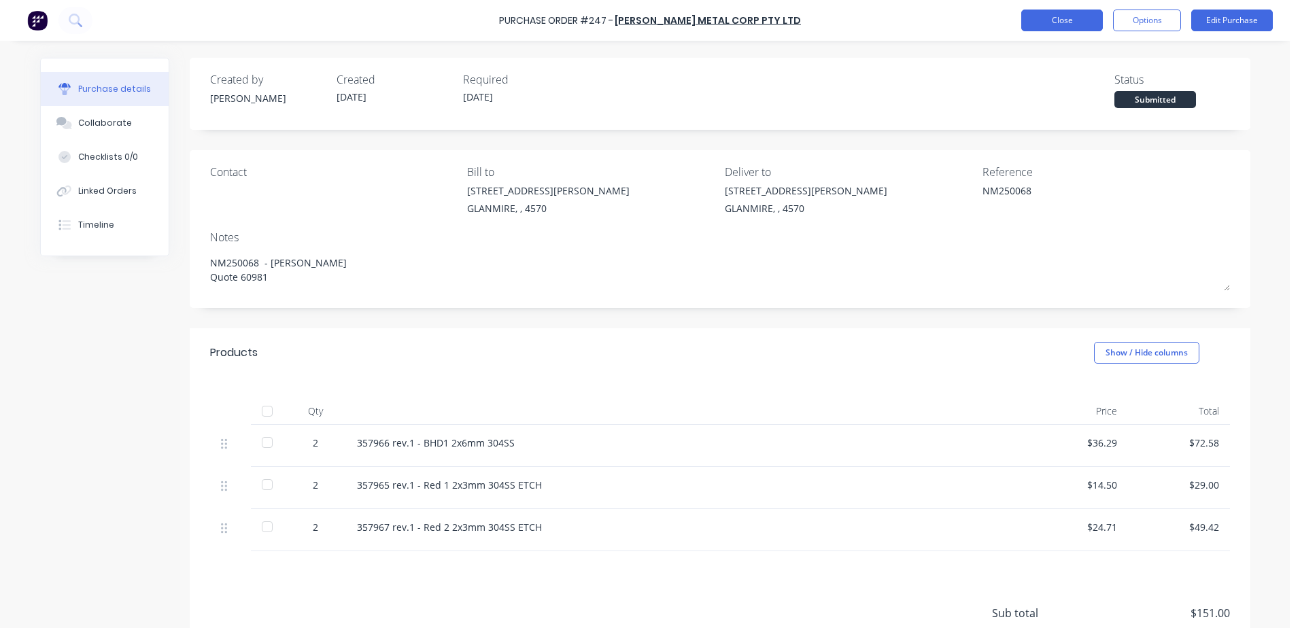
click at [1037, 23] on button "Close" at bounding box center [1062, 21] width 82 height 22
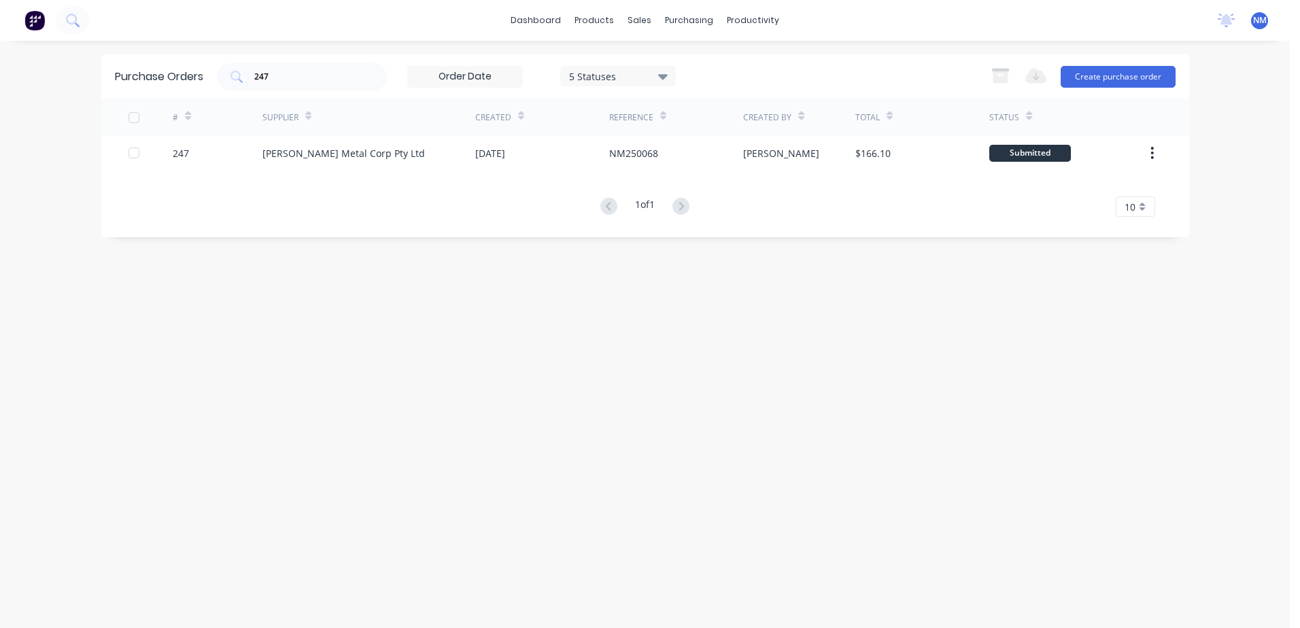
click at [157, 89] on div "Purchase Orders 247 5 Statuses 5 Statuses Export to Excel (XLSX) Create purchas…" at bounding box center [645, 76] width 1088 height 44
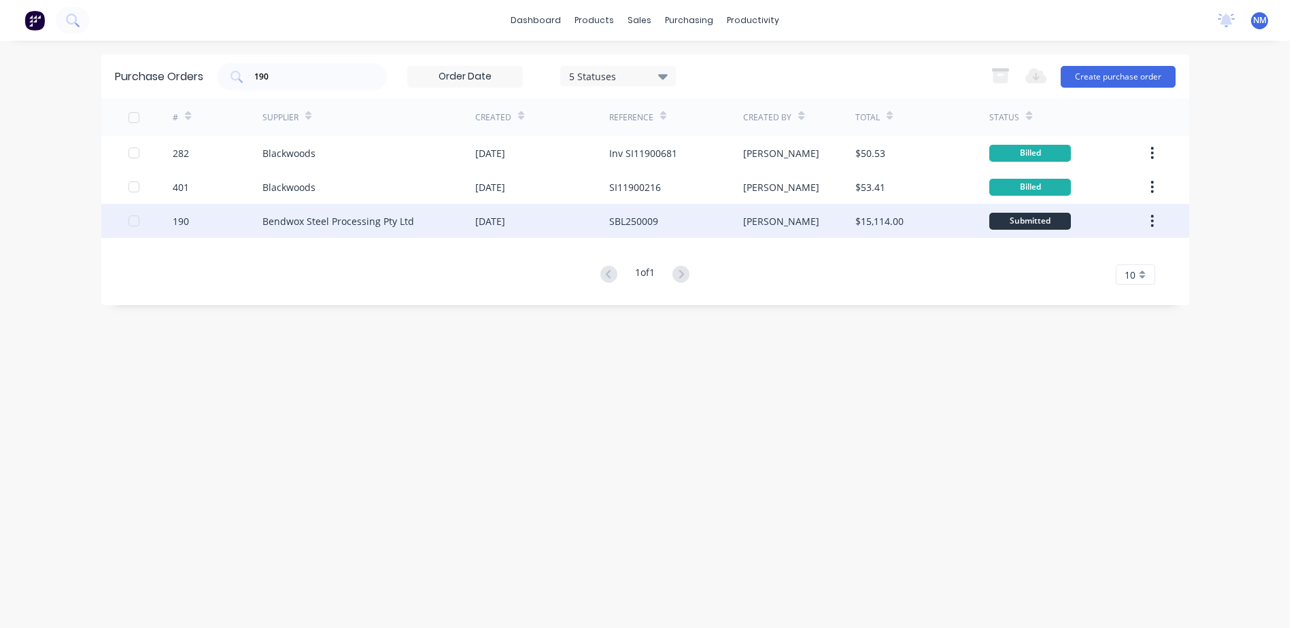
click at [436, 222] on div "Bendwox Steel Processing Pty Ltd" at bounding box center [368, 221] width 213 height 34
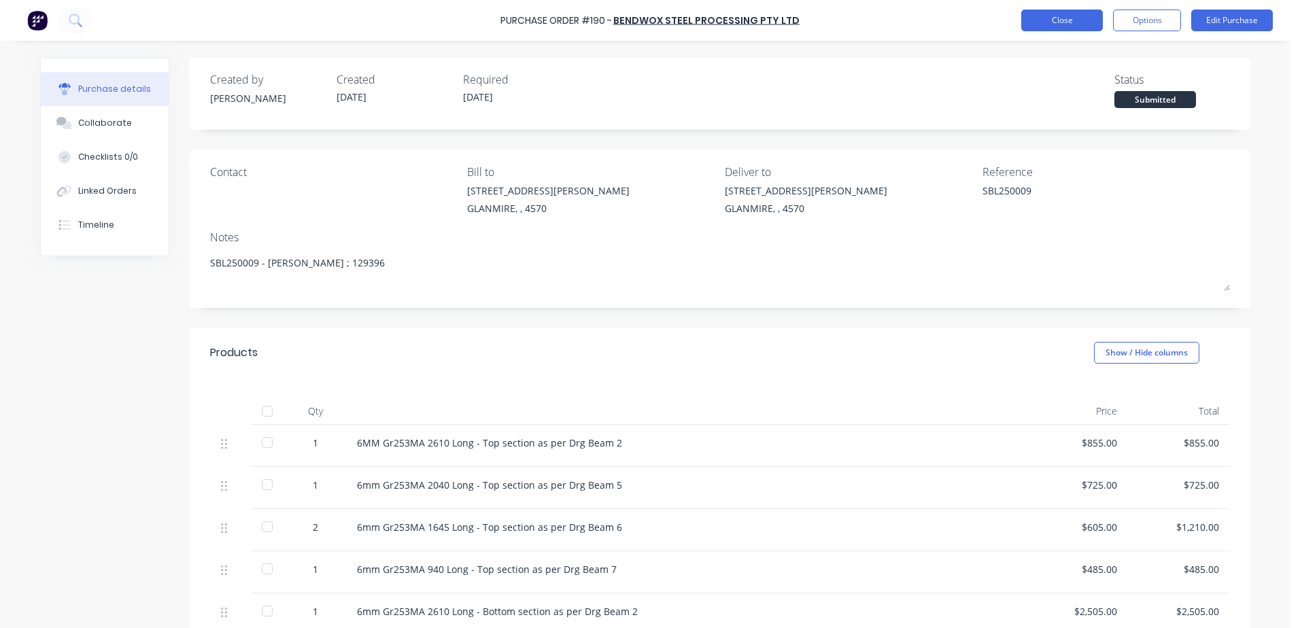
click at [1041, 22] on button "Close" at bounding box center [1062, 21] width 82 height 22
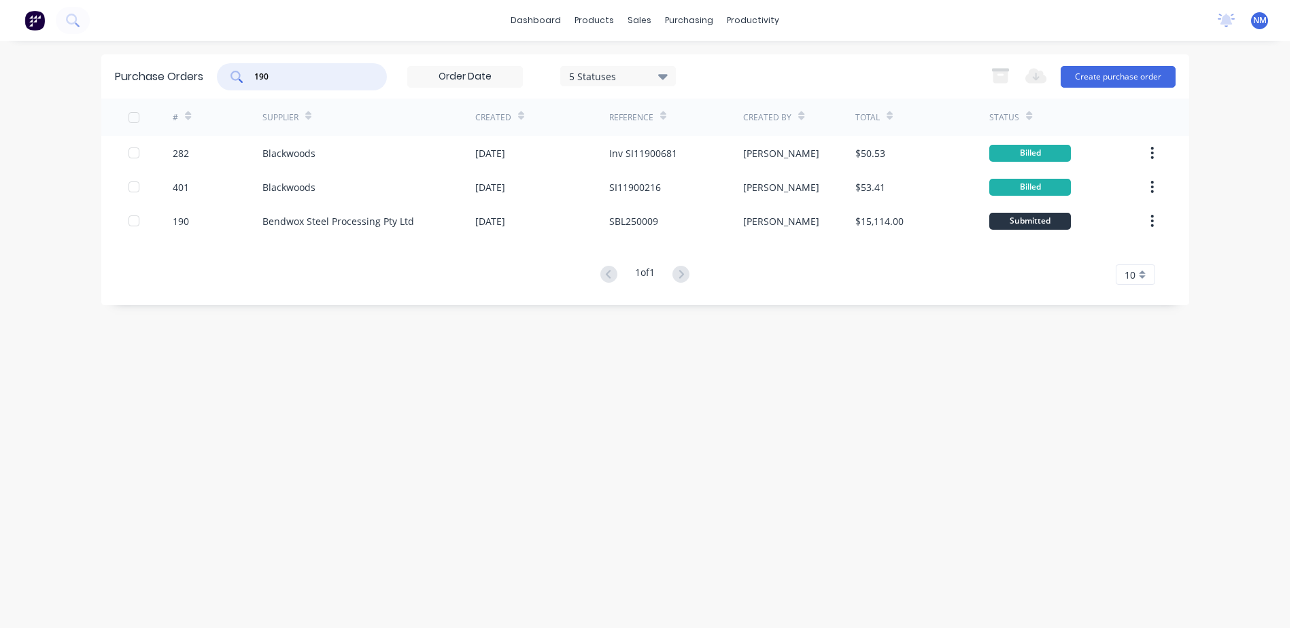
drag, startPoint x: 249, startPoint y: 75, endPoint x: 237, endPoint y: 77, distance: 11.7
click at [239, 75] on div "190" at bounding box center [302, 76] width 170 height 27
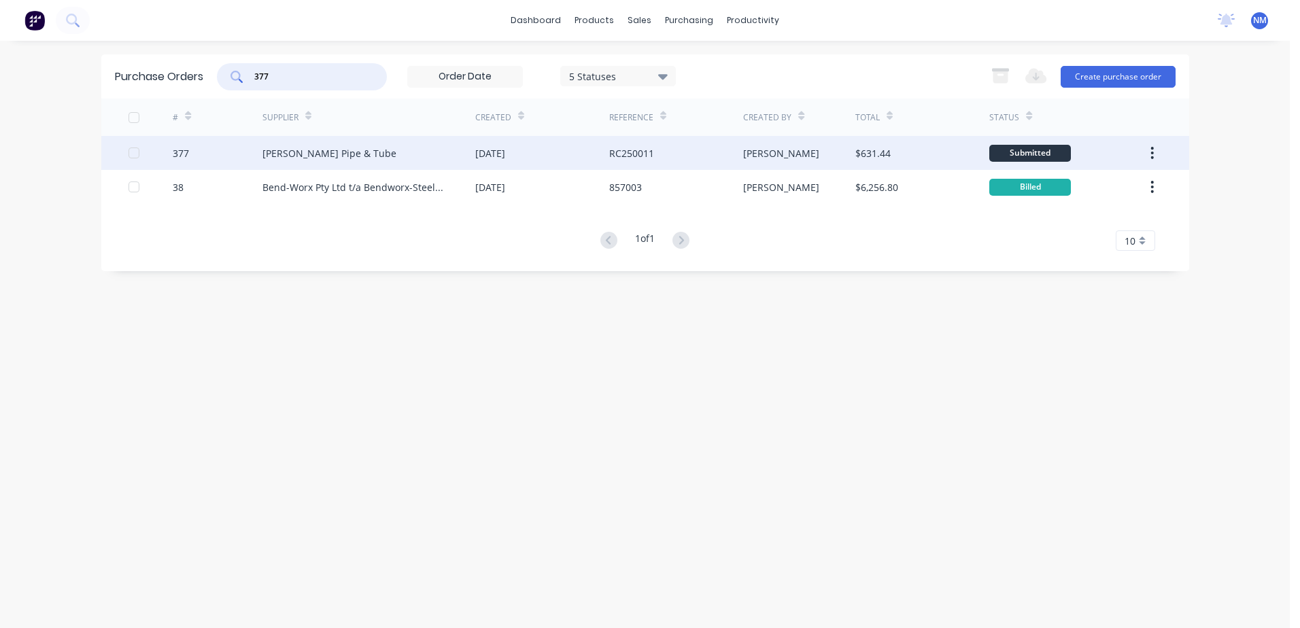
click at [419, 154] on div "[PERSON_NAME] Pipe & Tube" at bounding box center [368, 153] width 213 height 34
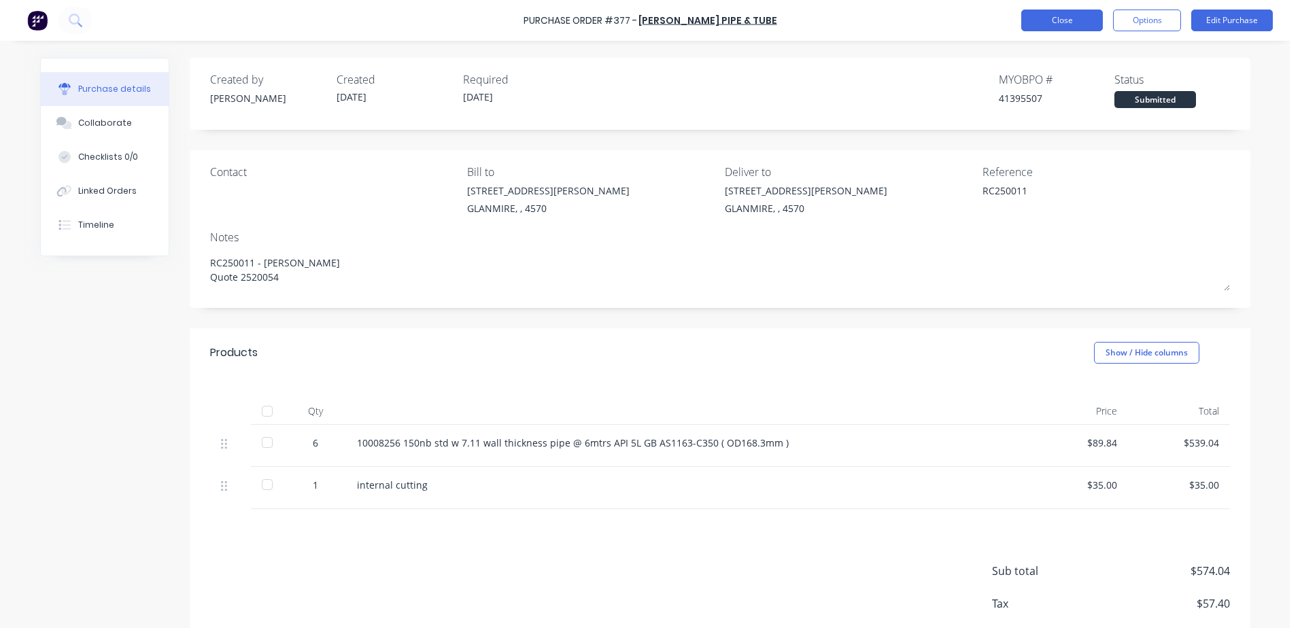
click at [1043, 21] on button "Close" at bounding box center [1062, 21] width 82 height 22
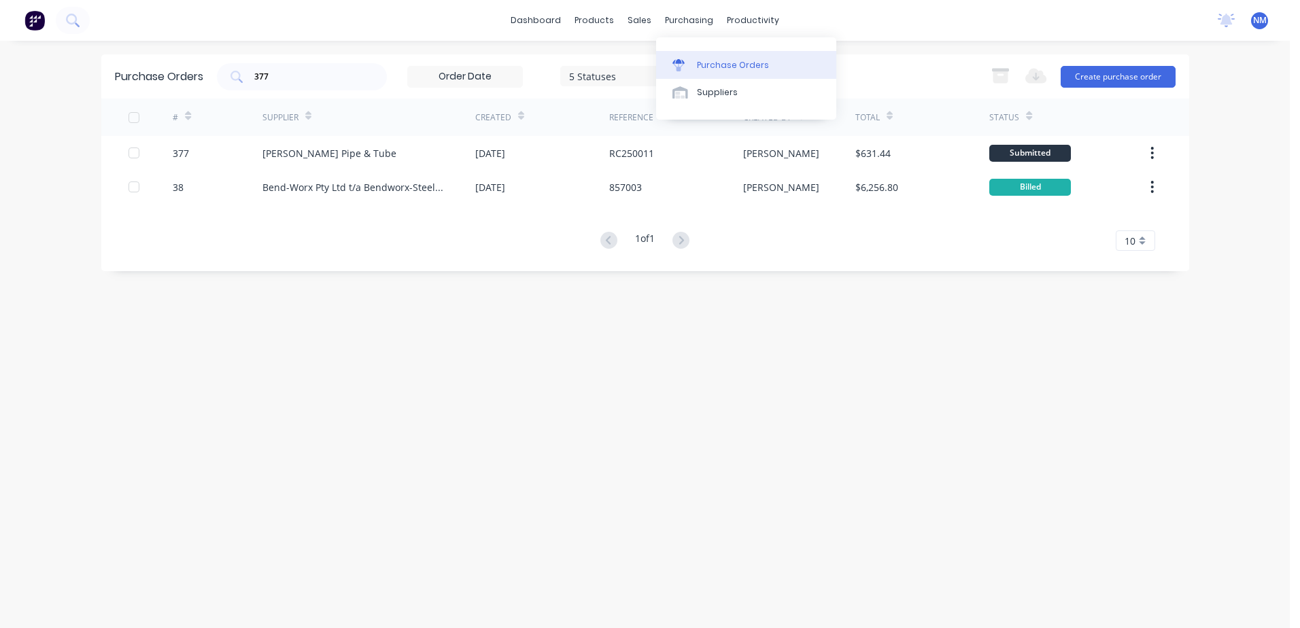
click at [739, 69] on div "Purchase Orders" at bounding box center [733, 65] width 72 height 12
click at [718, 97] on div "Suppliers" at bounding box center [717, 92] width 41 height 12
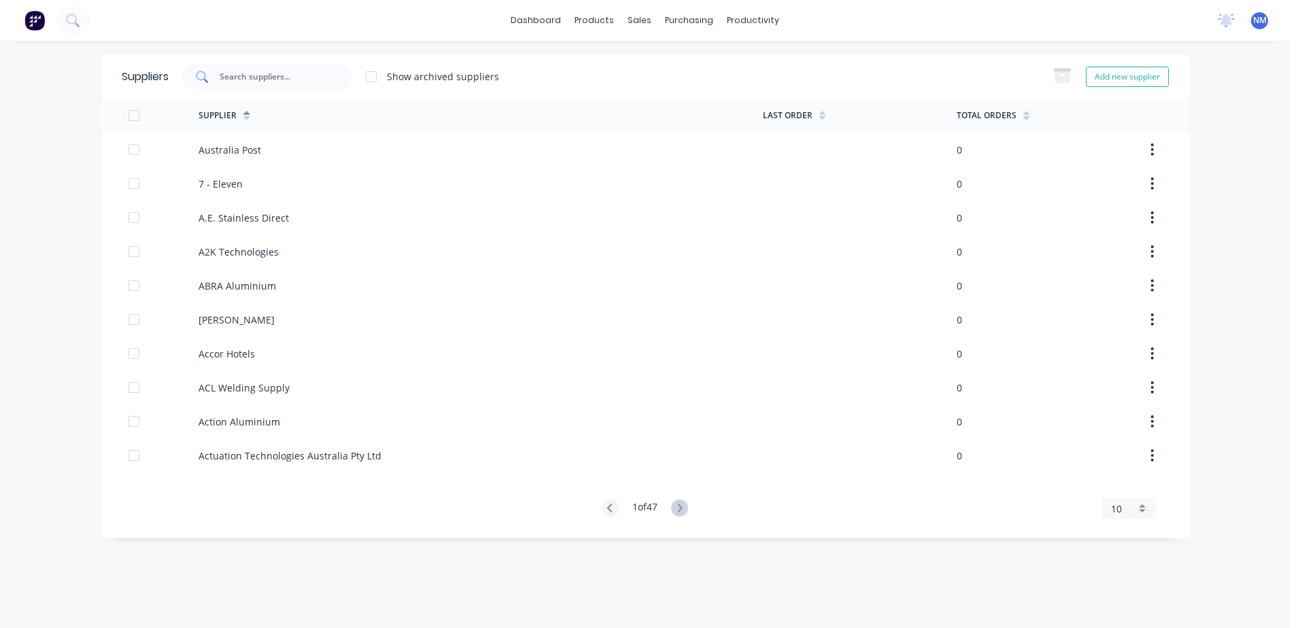
click at [249, 82] on input "text" at bounding box center [274, 77] width 113 height 14
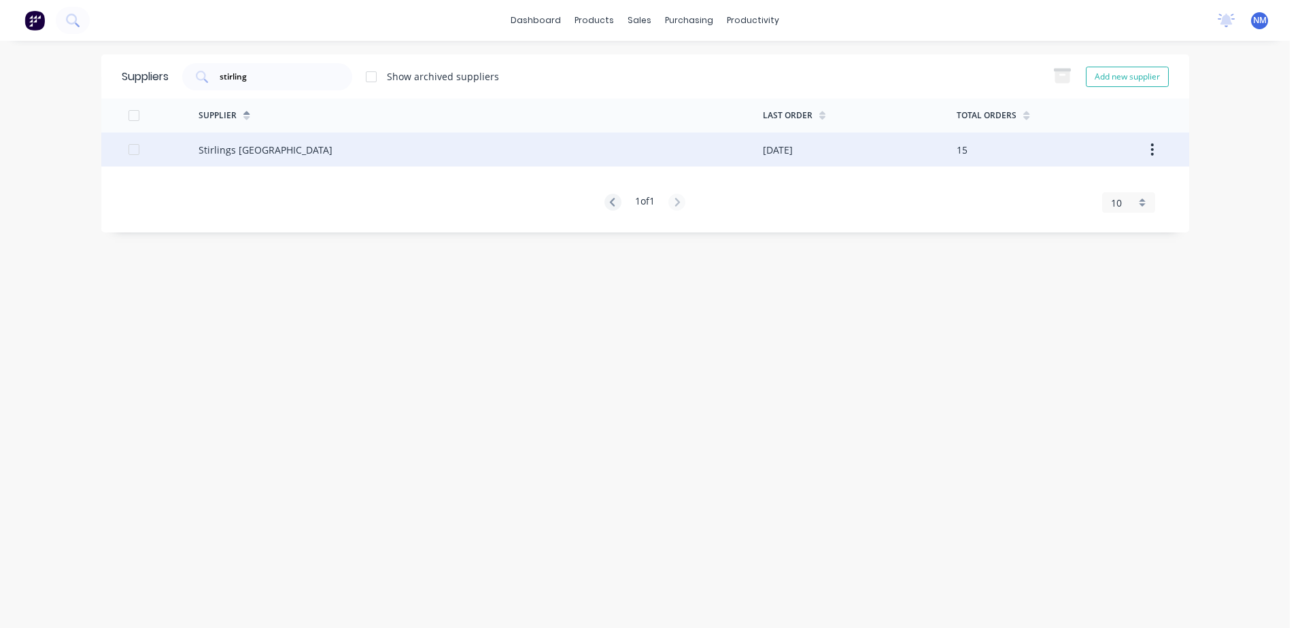
click at [477, 162] on div "Stirlings [GEOGRAPHIC_DATA]" at bounding box center [480, 150] width 564 height 34
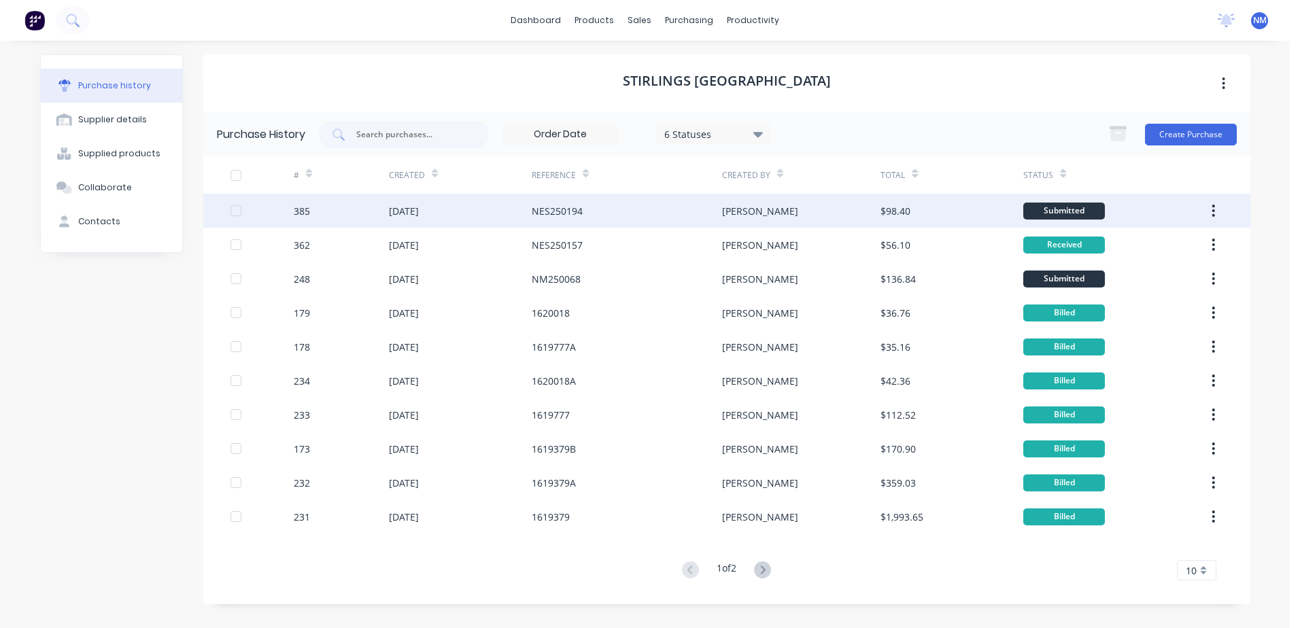
click at [623, 209] on div "NES250194" at bounding box center [627, 211] width 190 height 34
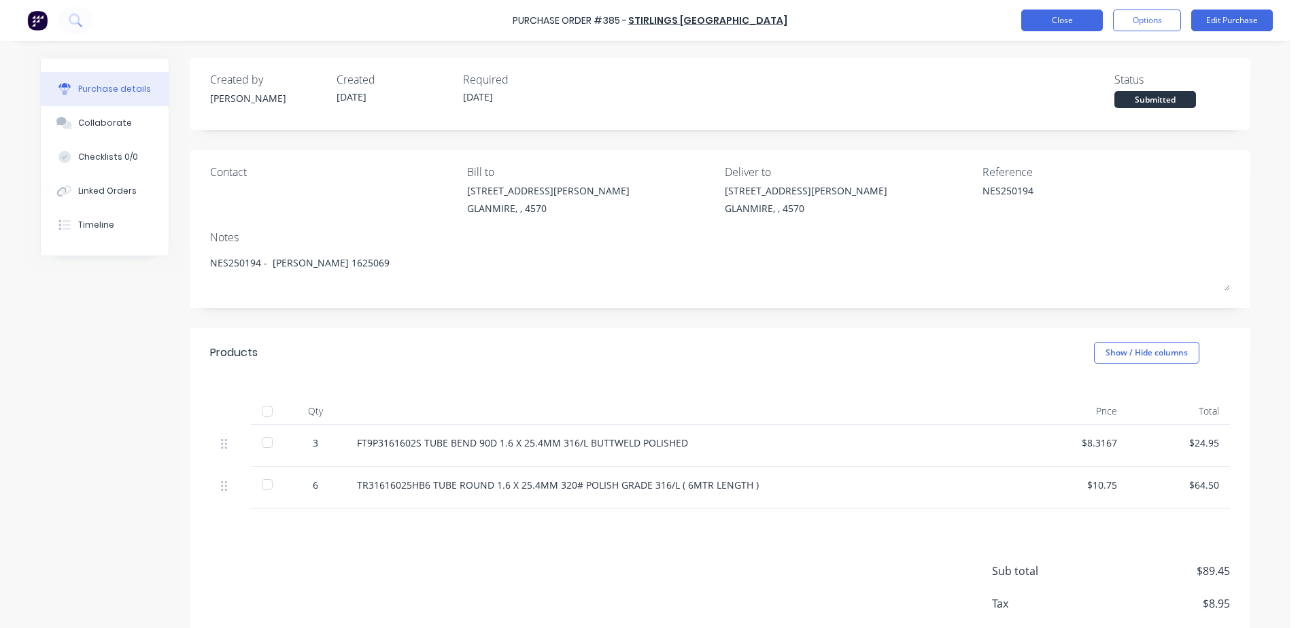
click at [1067, 22] on button "Close" at bounding box center [1062, 21] width 82 height 22
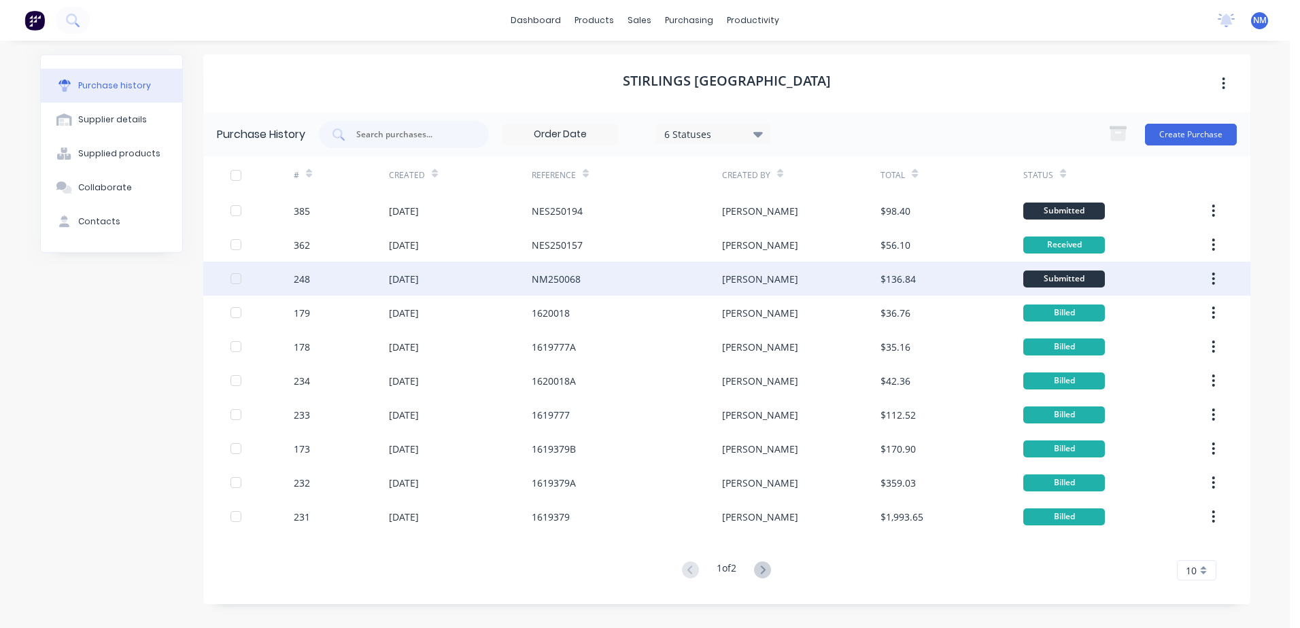
click at [647, 279] on div "NM250068" at bounding box center [627, 279] width 190 height 34
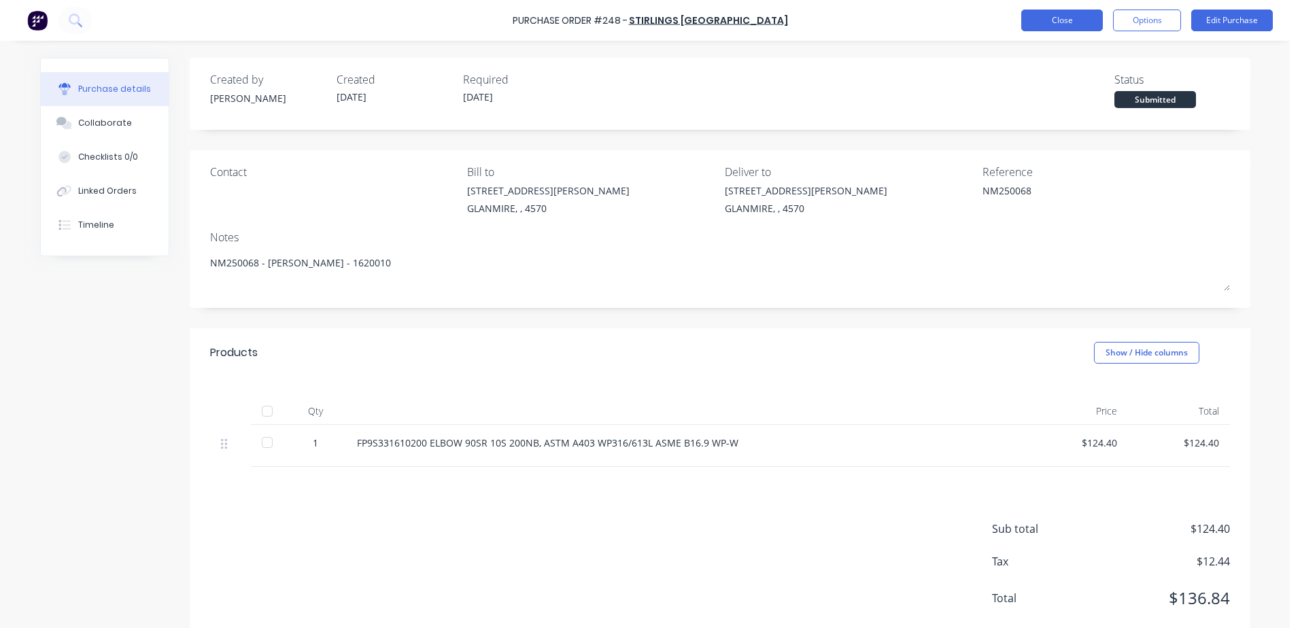
click at [1034, 22] on button "Close" at bounding box center [1062, 21] width 82 height 22
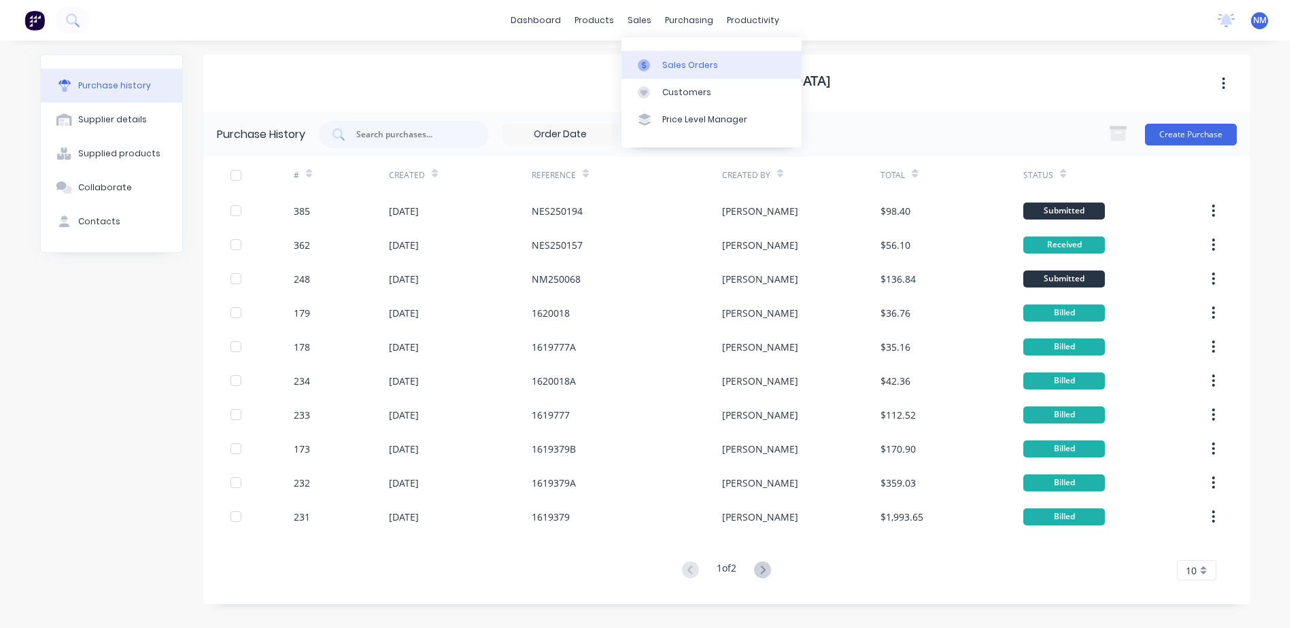
click at [677, 65] on div "Sales Orders" at bounding box center [690, 65] width 56 height 12
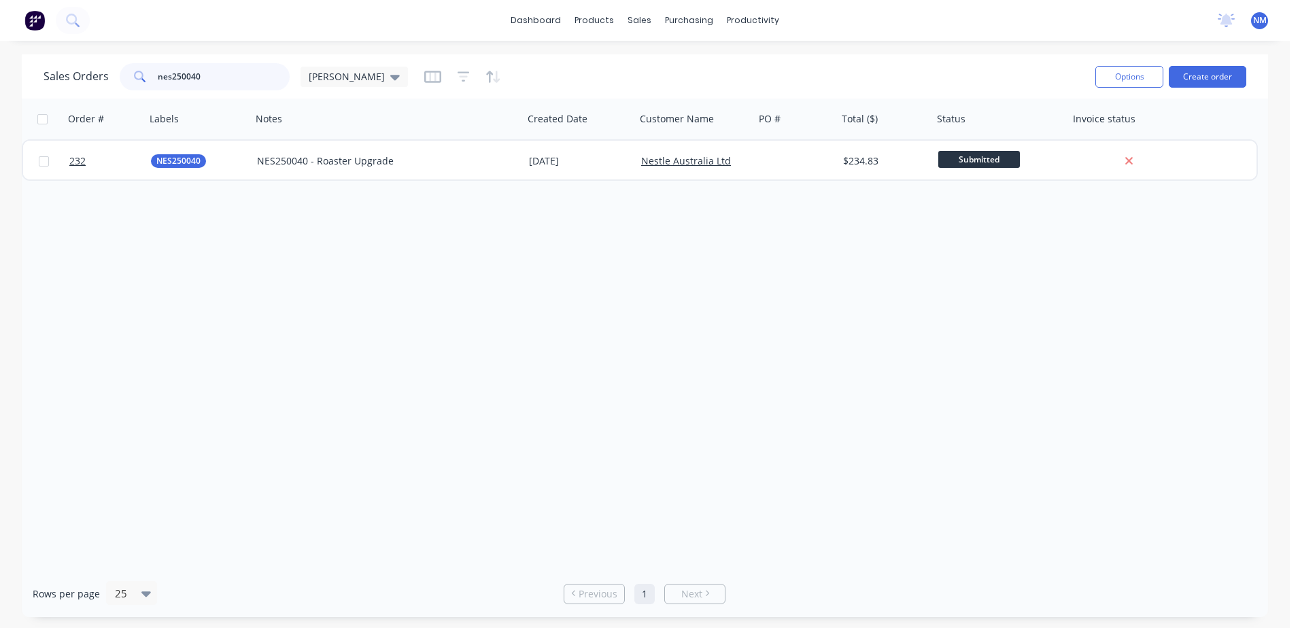
drag, startPoint x: 215, startPoint y: 82, endPoint x: 105, endPoint y: 96, distance: 111.0
click at [105, 96] on div "Sales Orders nes250040 [PERSON_NAME] Options Create order" at bounding box center [645, 76] width 1246 height 44
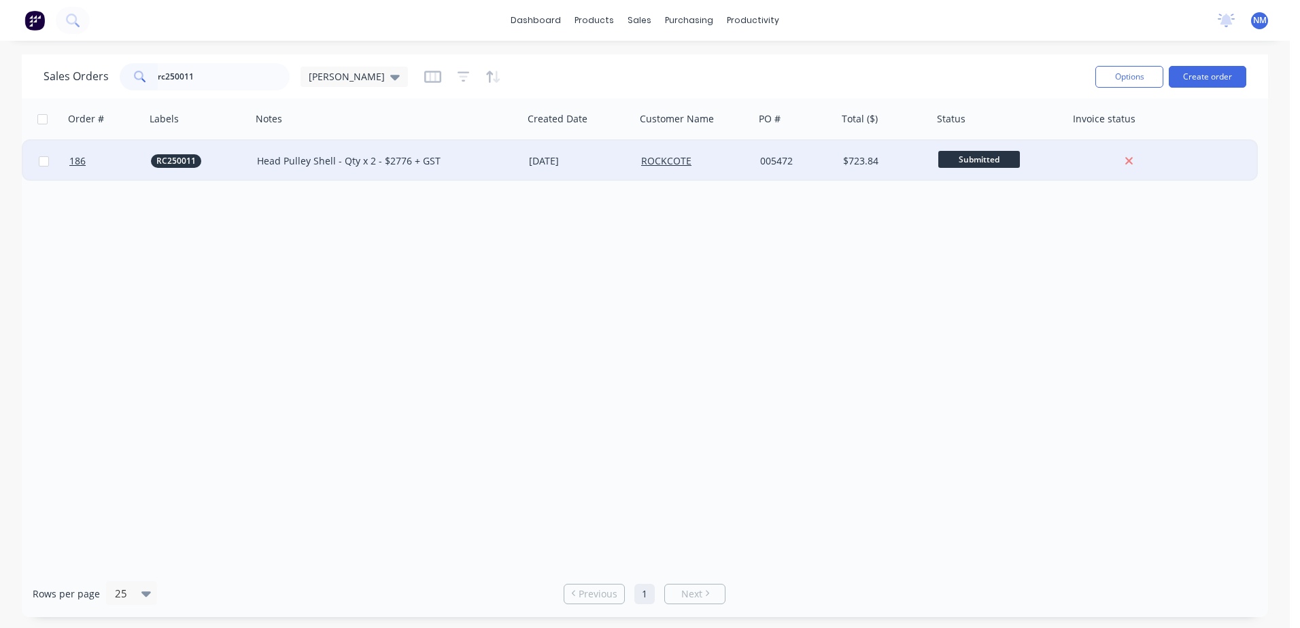
click at [719, 162] on div "ROCKCOTE" at bounding box center [692, 161] width 103 height 14
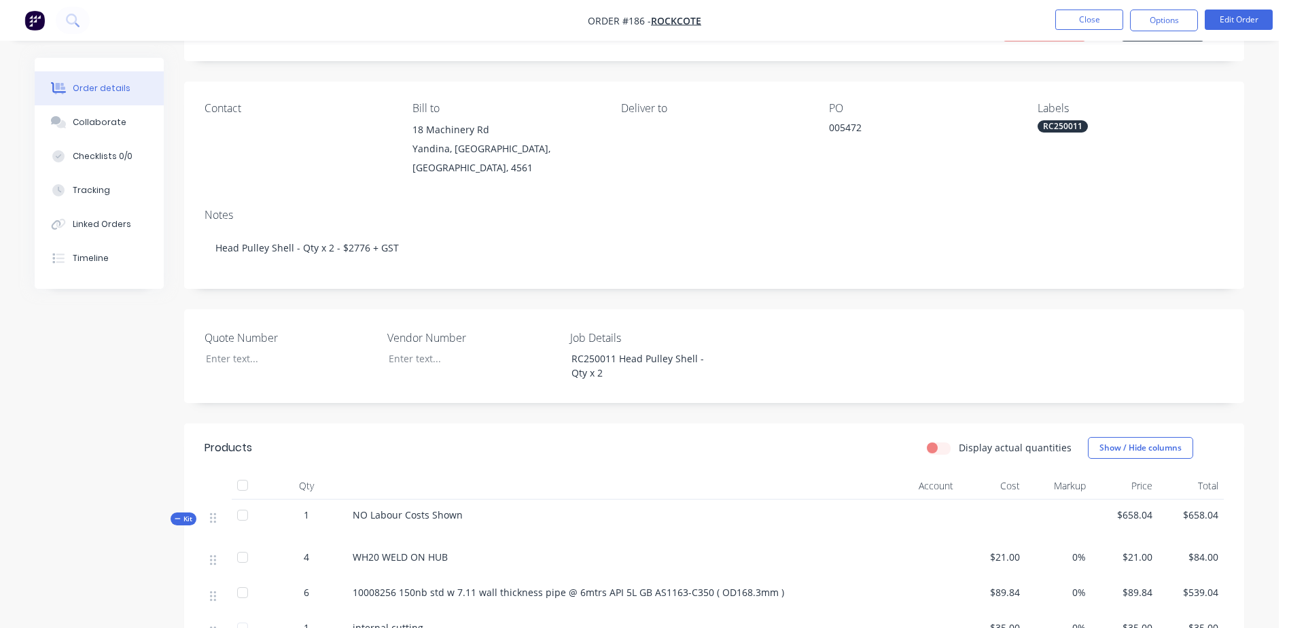
scroll to position [68, 0]
click at [1232, 27] on button "Edit Order" at bounding box center [1239, 20] width 68 height 20
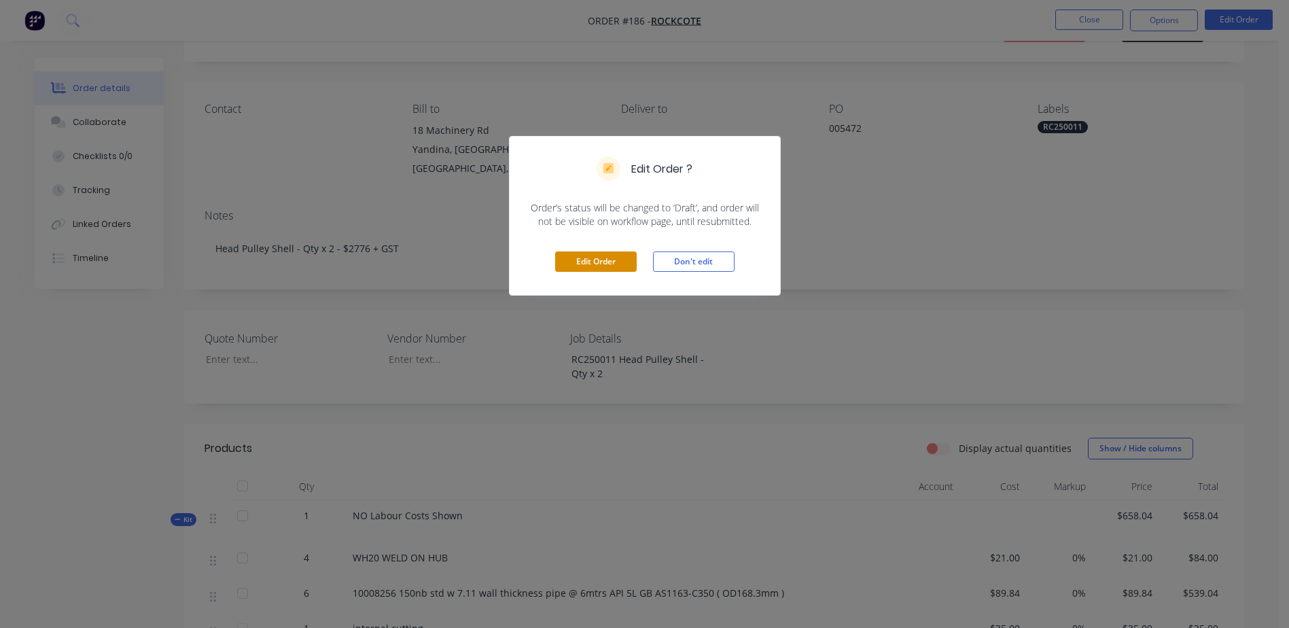
click at [589, 262] on button "Edit Order" at bounding box center [596, 262] width 82 height 20
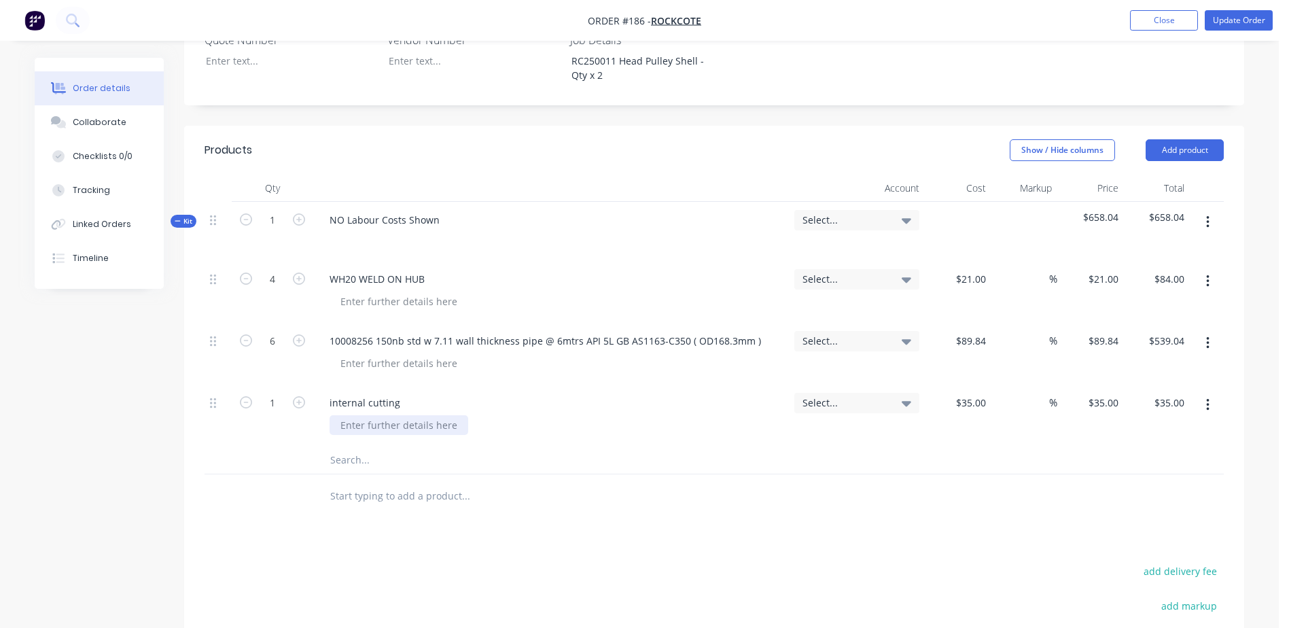
scroll to position [408, 0]
drag, startPoint x: 348, startPoint y: 416, endPoint x: 356, endPoint y: 428, distance: 14.7
click at [351, 446] on input "text" at bounding box center [466, 459] width 272 height 27
click at [1151, 20] on button "Close" at bounding box center [1164, 20] width 68 height 20
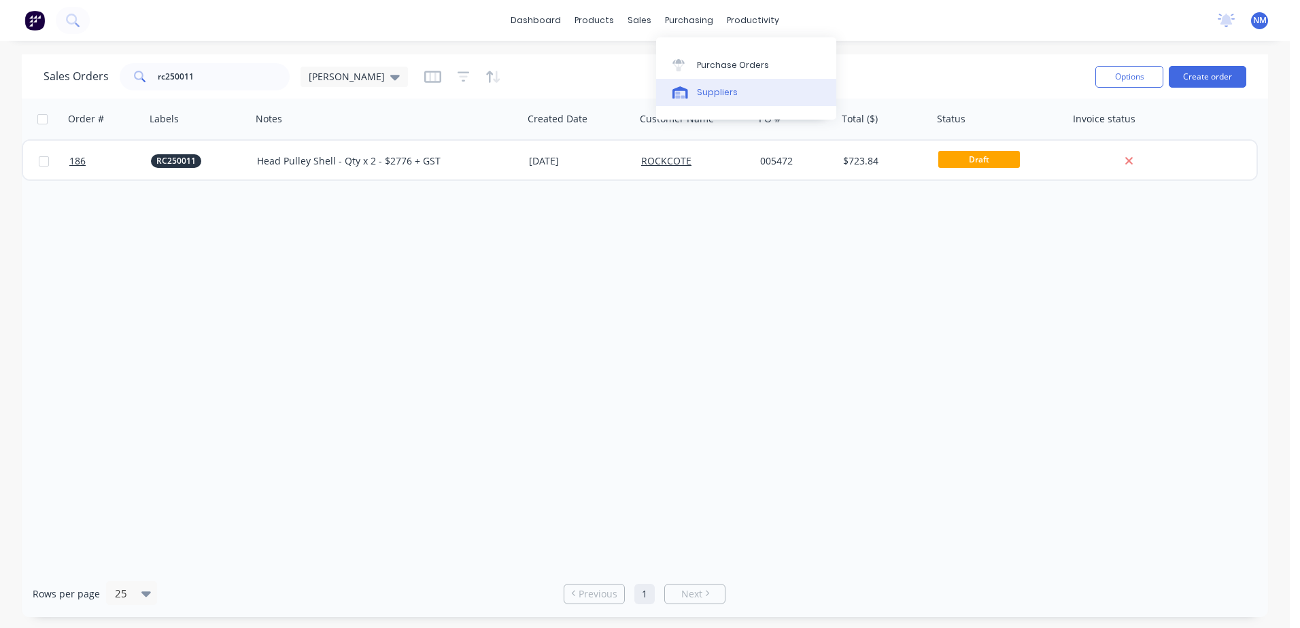
click at [725, 89] on div "Suppliers" at bounding box center [717, 92] width 41 height 12
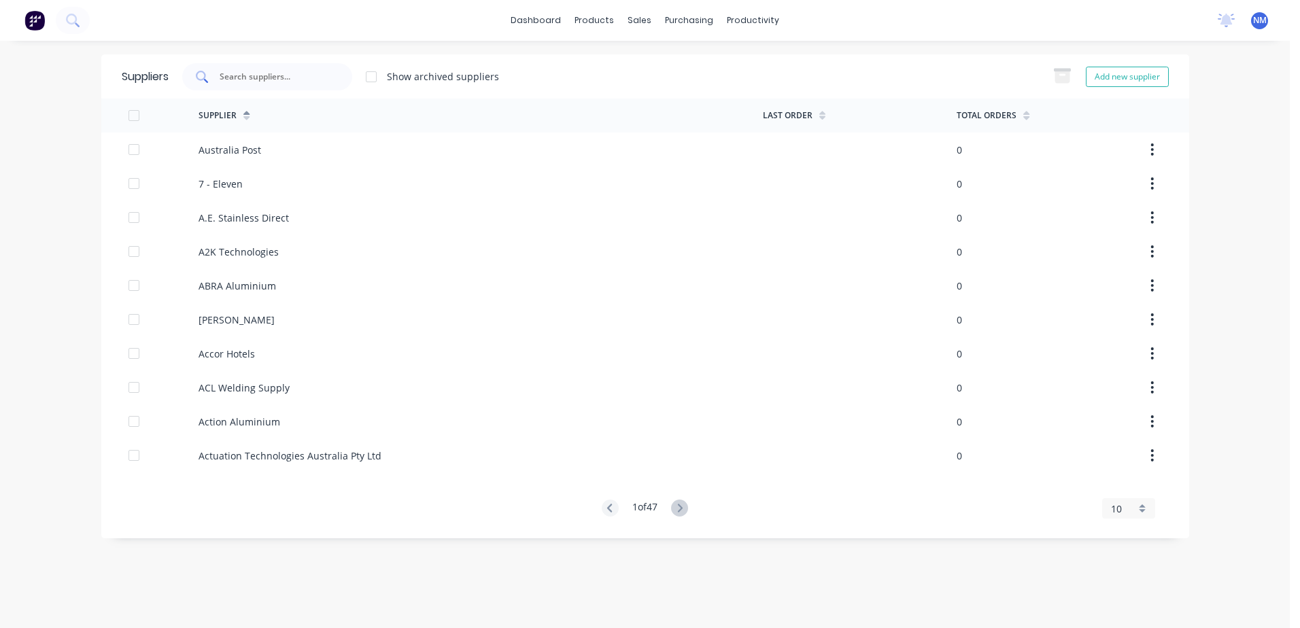
click at [273, 79] on input "text" at bounding box center [274, 77] width 113 height 14
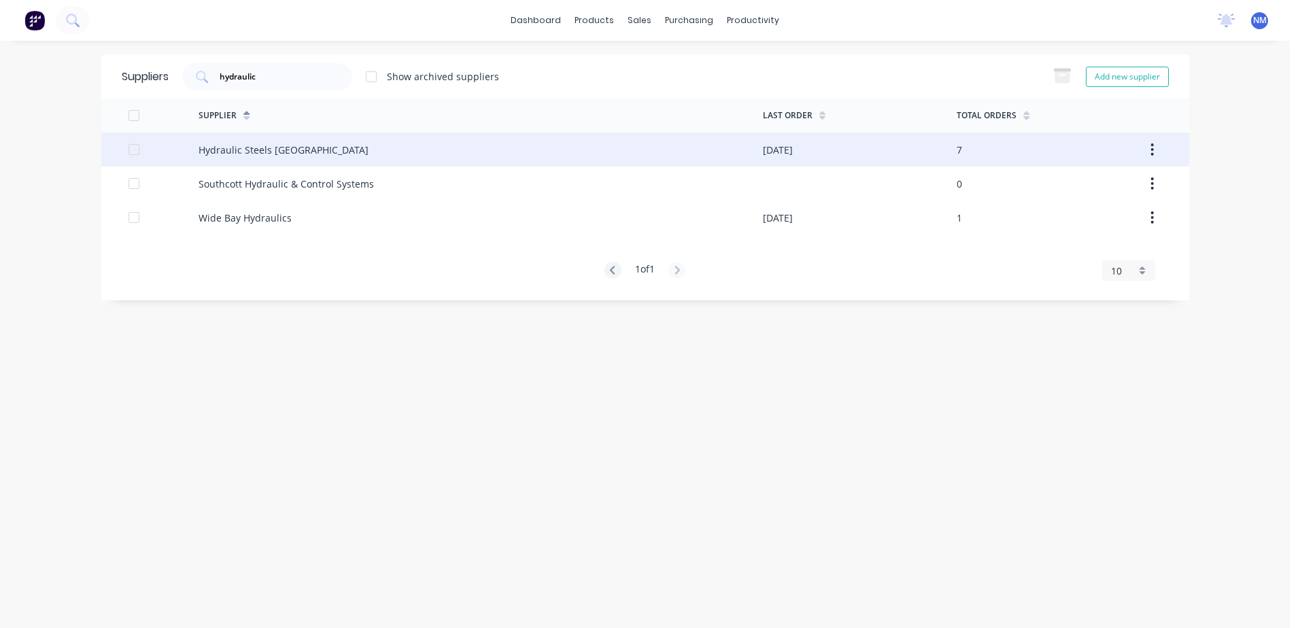
click at [419, 160] on div "Hydraulic Steels [GEOGRAPHIC_DATA]" at bounding box center [480, 150] width 564 height 34
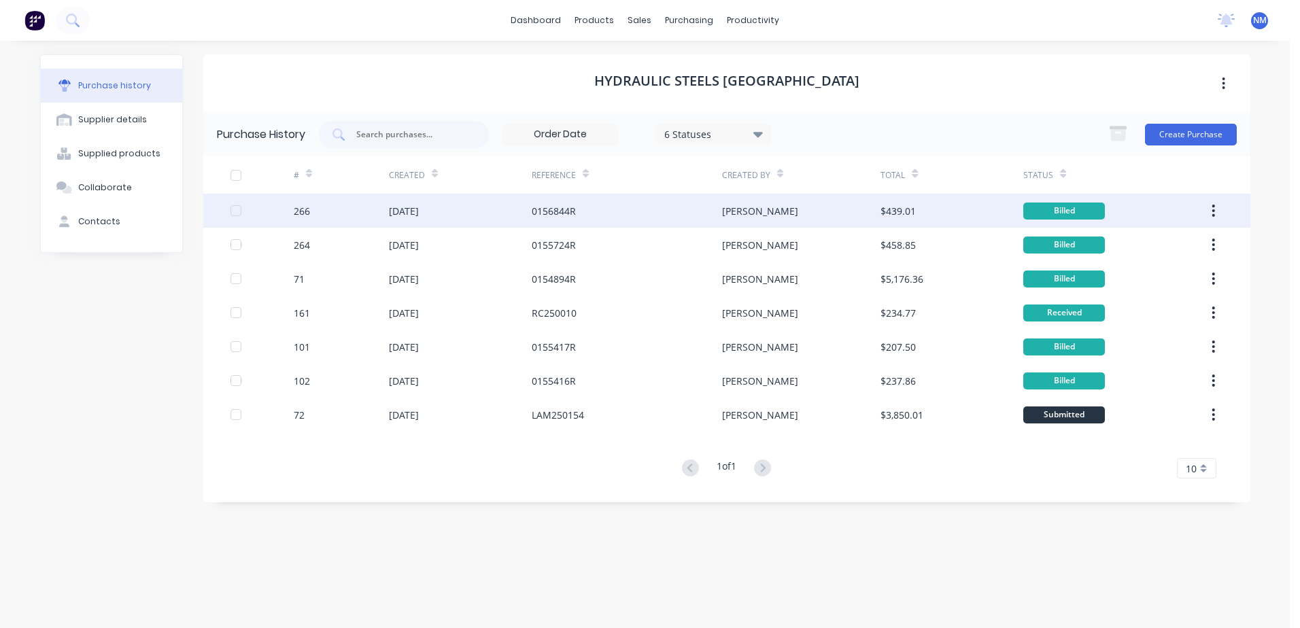
click at [632, 210] on div "0156844R" at bounding box center [627, 211] width 190 height 34
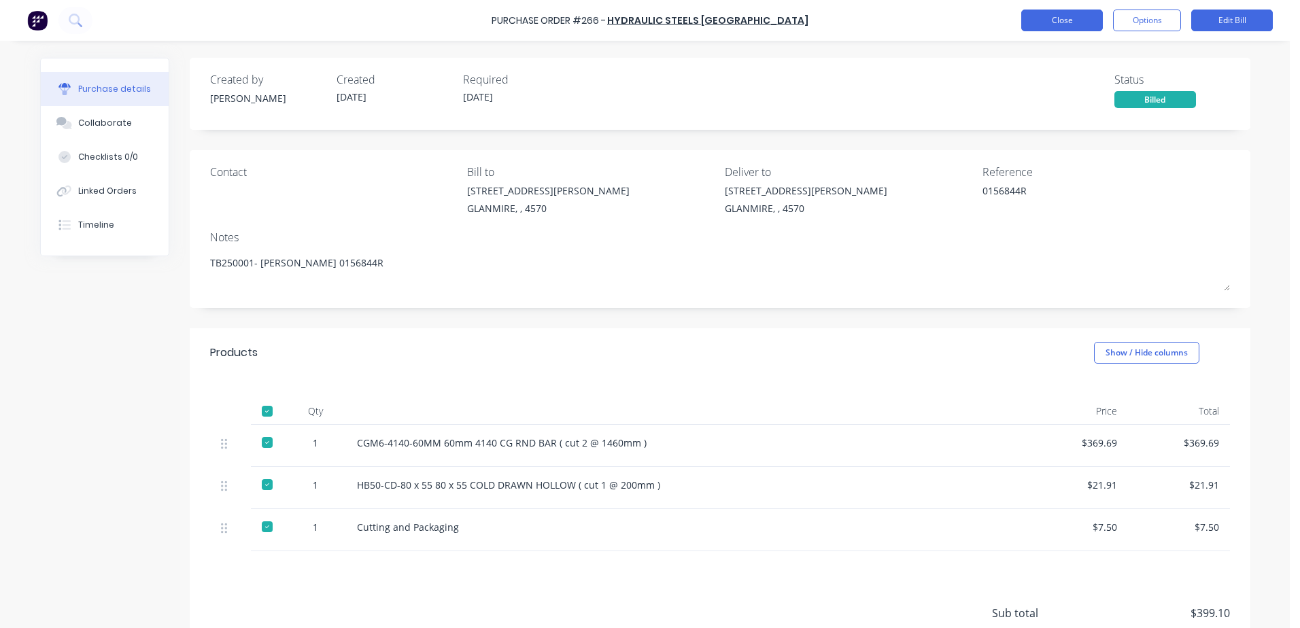
click at [1076, 29] on button "Close" at bounding box center [1062, 21] width 82 height 22
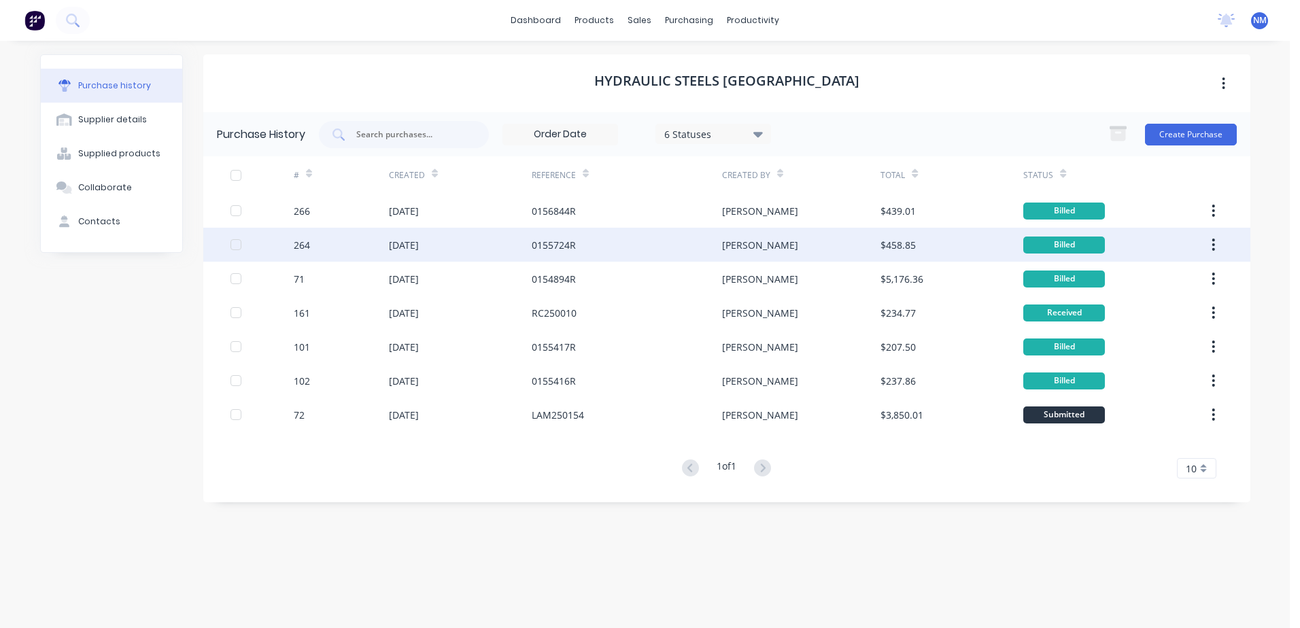
click at [589, 246] on div "0155724R" at bounding box center [627, 245] width 190 height 34
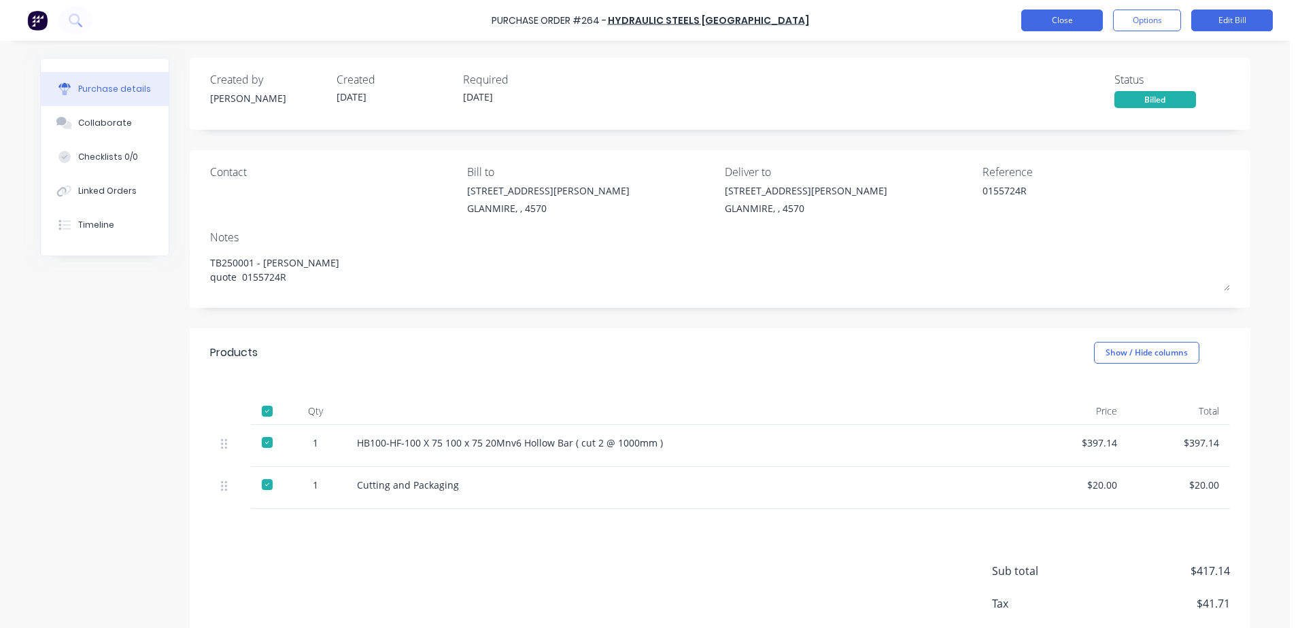
click at [1050, 29] on button "Close" at bounding box center [1062, 21] width 82 height 22
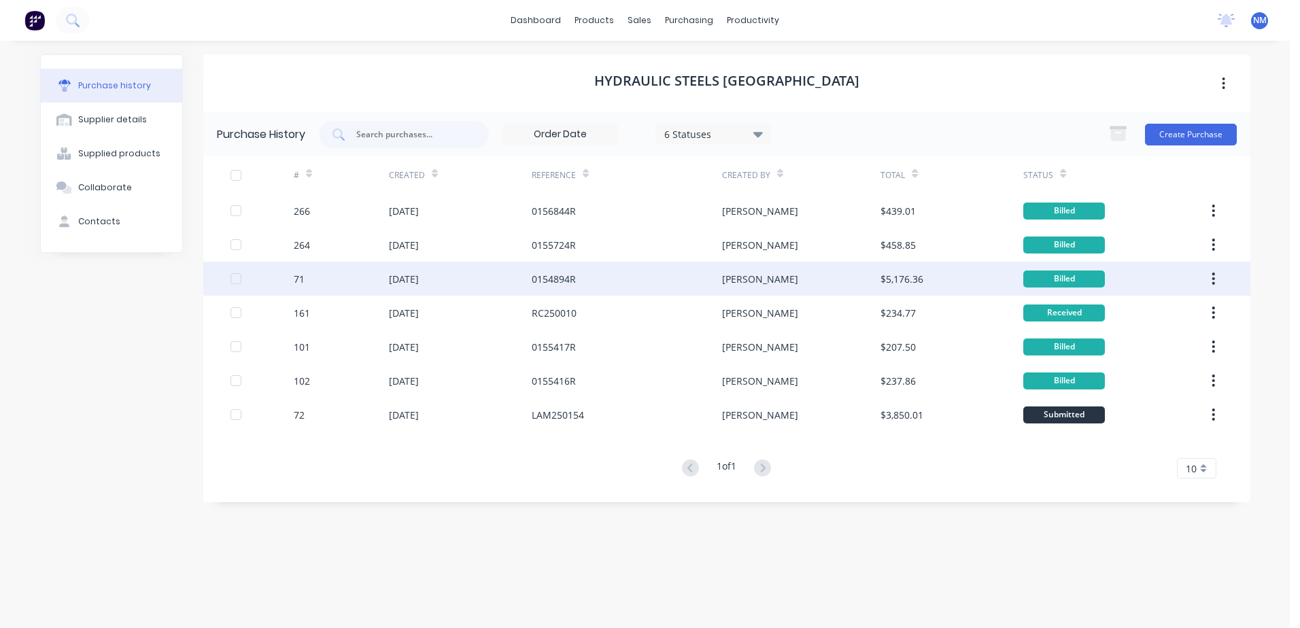
click at [600, 285] on div "0154894R" at bounding box center [627, 279] width 190 height 34
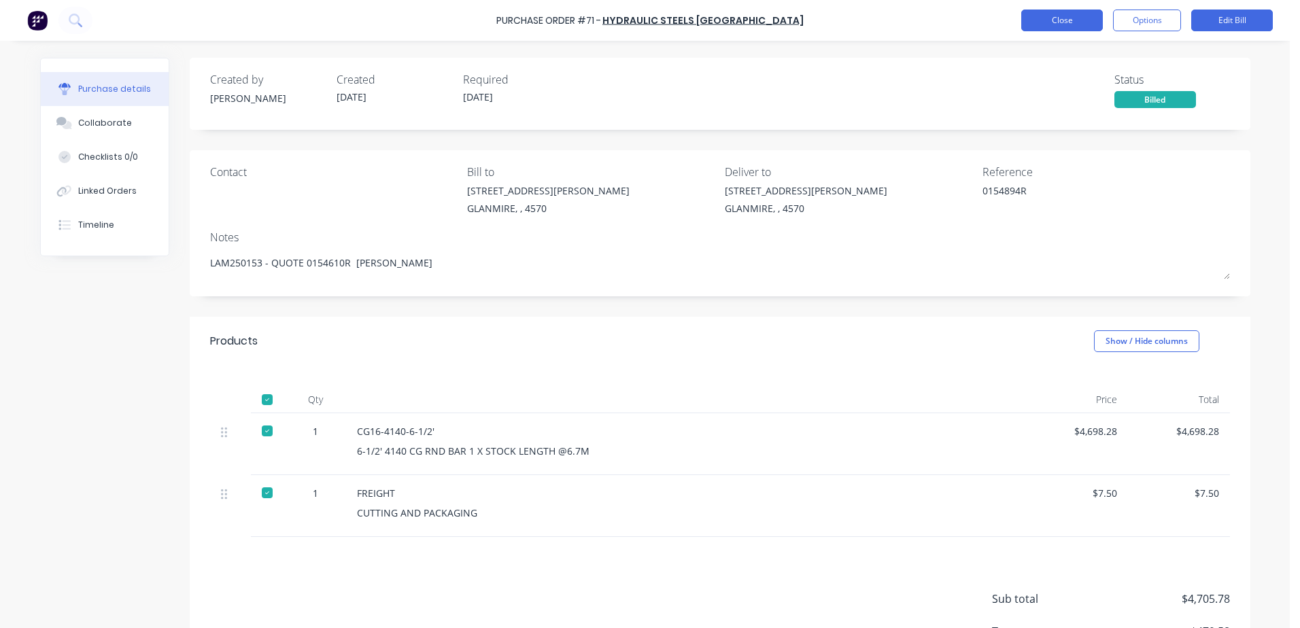
click at [1055, 14] on button "Close" at bounding box center [1062, 21] width 82 height 22
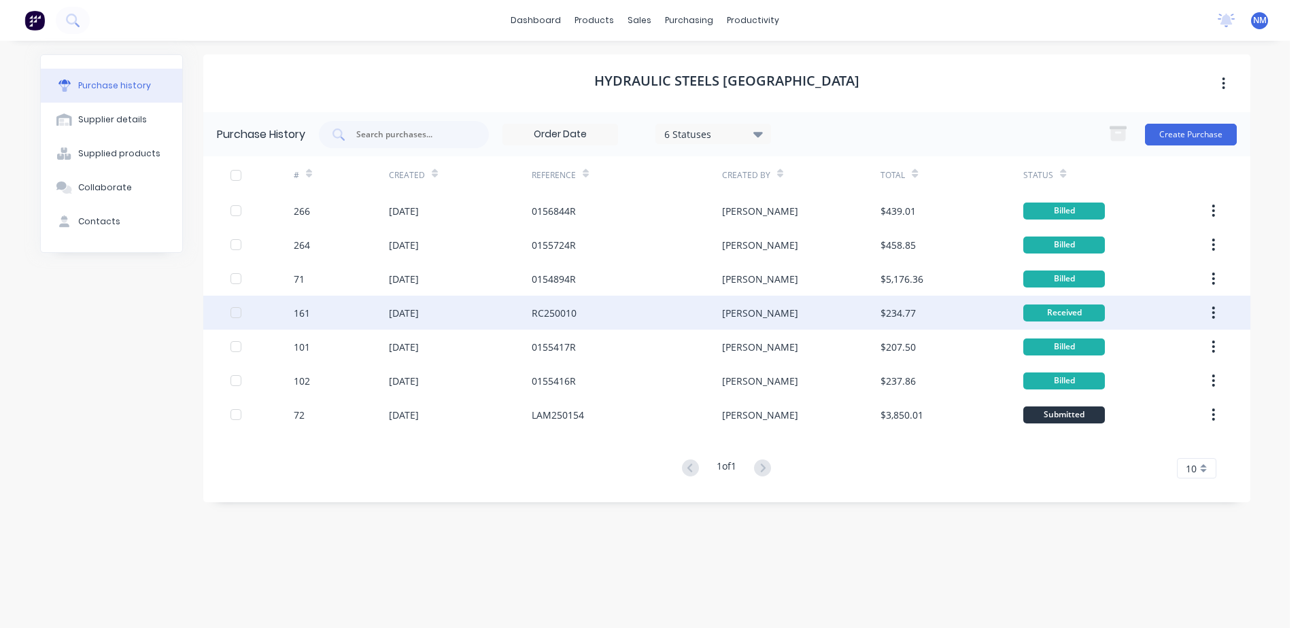
click at [612, 316] on div "RC250010" at bounding box center [627, 313] width 190 height 34
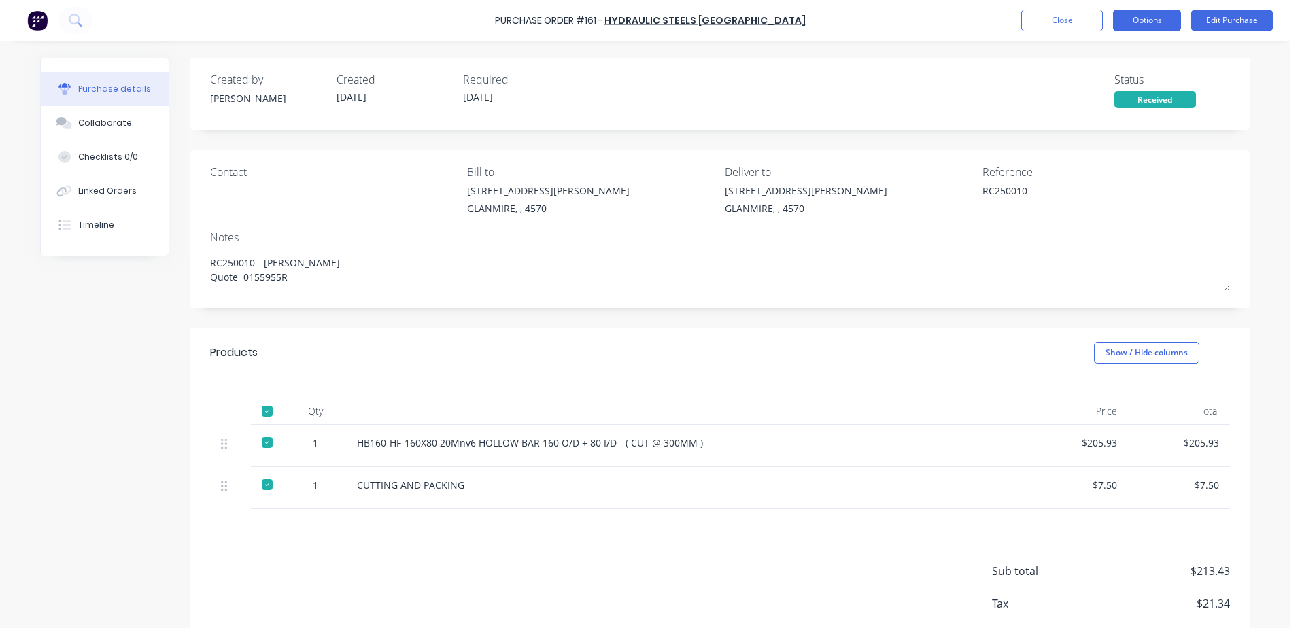
click at [1147, 21] on button "Options" at bounding box center [1147, 21] width 68 height 22
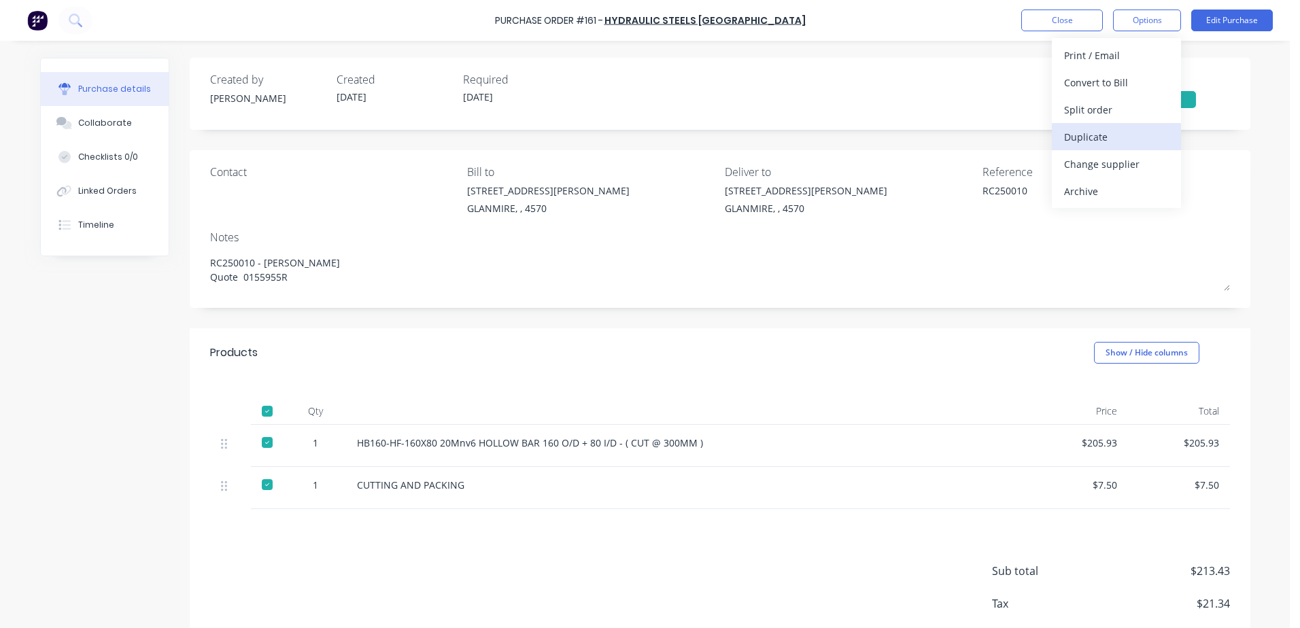
click at [1086, 135] on div "Duplicate" at bounding box center [1116, 137] width 105 height 20
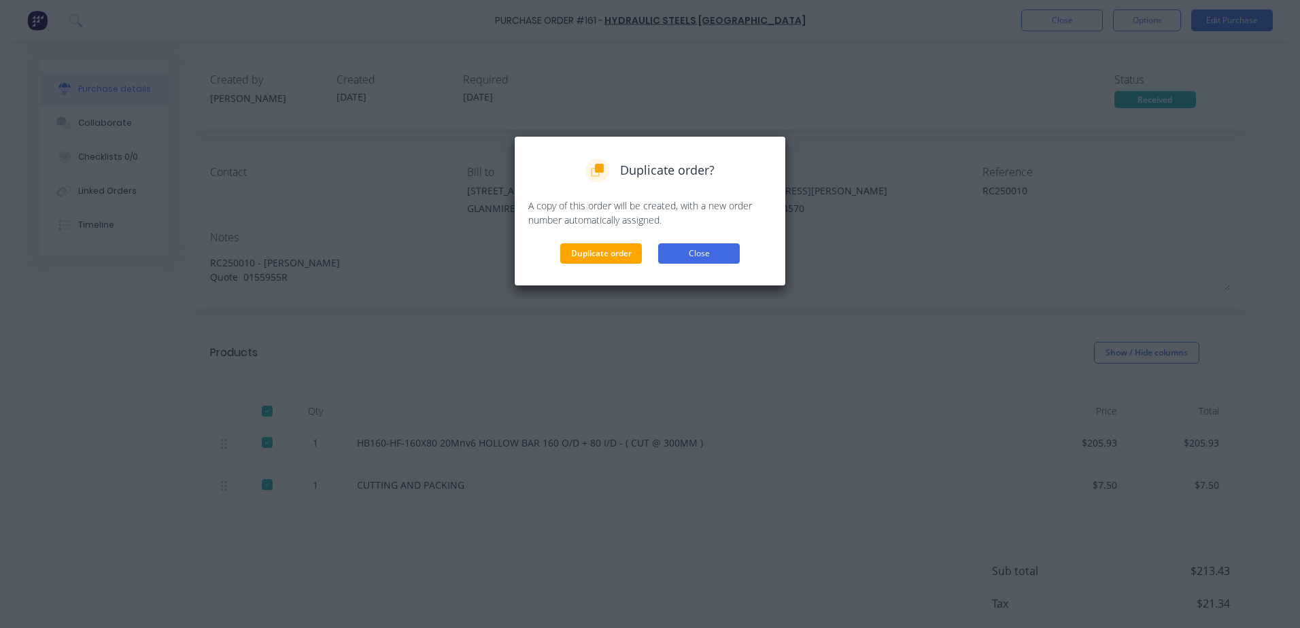
click at [725, 256] on button "Close" at bounding box center [699, 253] width 82 height 20
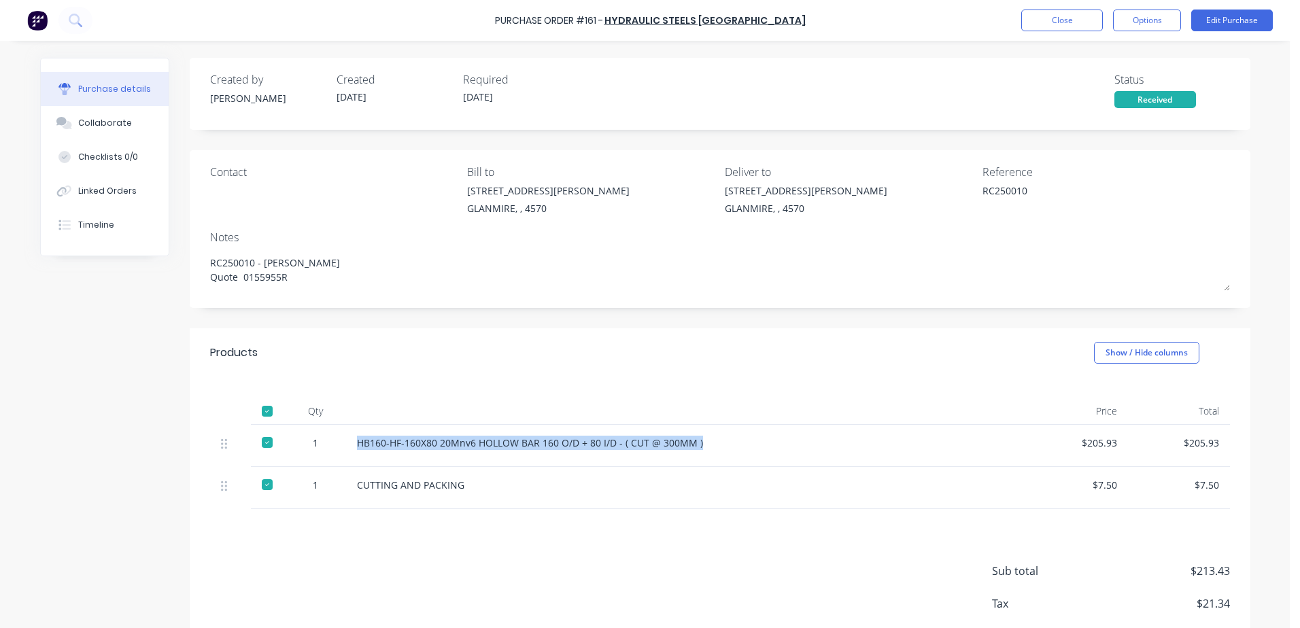
drag, startPoint x: 696, startPoint y: 438, endPoint x: 351, endPoint y: 447, distance: 345.4
click at [351, 447] on div "HB160-HF-160X80 20Mnv6 HOLLOW BAR 160 O/D + 80 I/D - ( CUT @ 300MM )" at bounding box center [686, 446] width 680 height 42
drag, startPoint x: 351, startPoint y: 447, endPoint x: 362, endPoint y: 448, distance: 11.6
copy div "HB160-HF-160X80 20Mnv6 HOLLOW BAR 160 O/D + 80 I/D - ( CUT @ 300MM )"
click at [1053, 28] on button "Close" at bounding box center [1062, 21] width 82 height 22
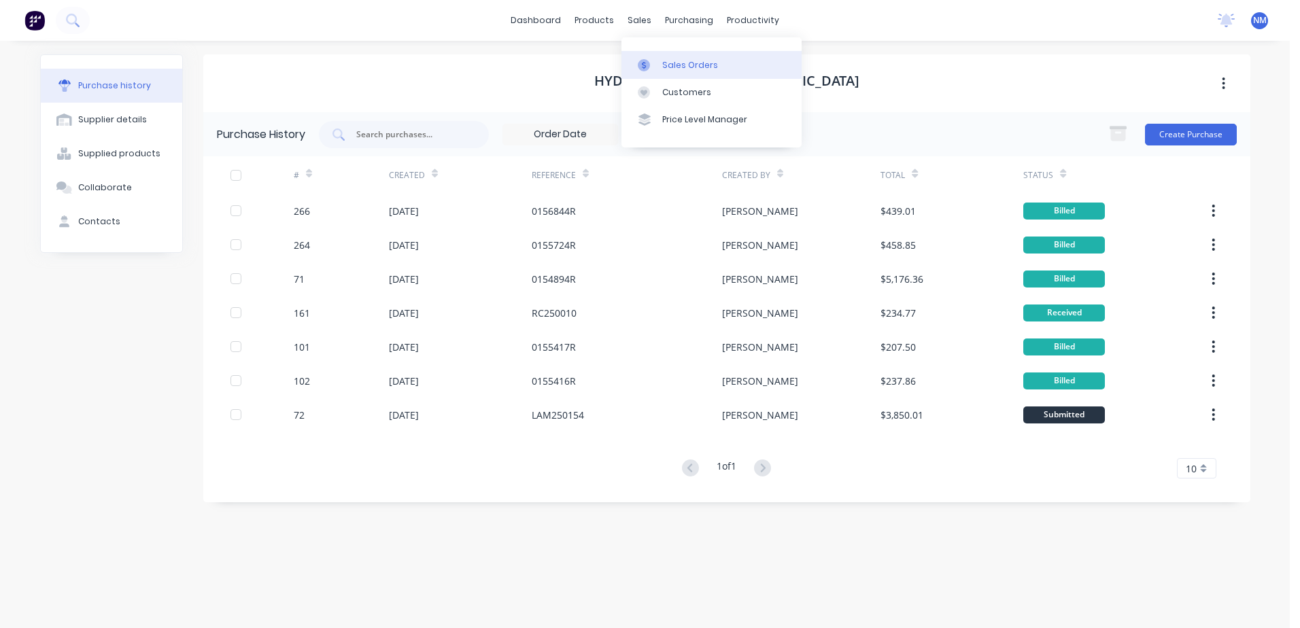
click at [682, 59] on div "Sales Orders" at bounding box center [690, 65] width 56 height 12
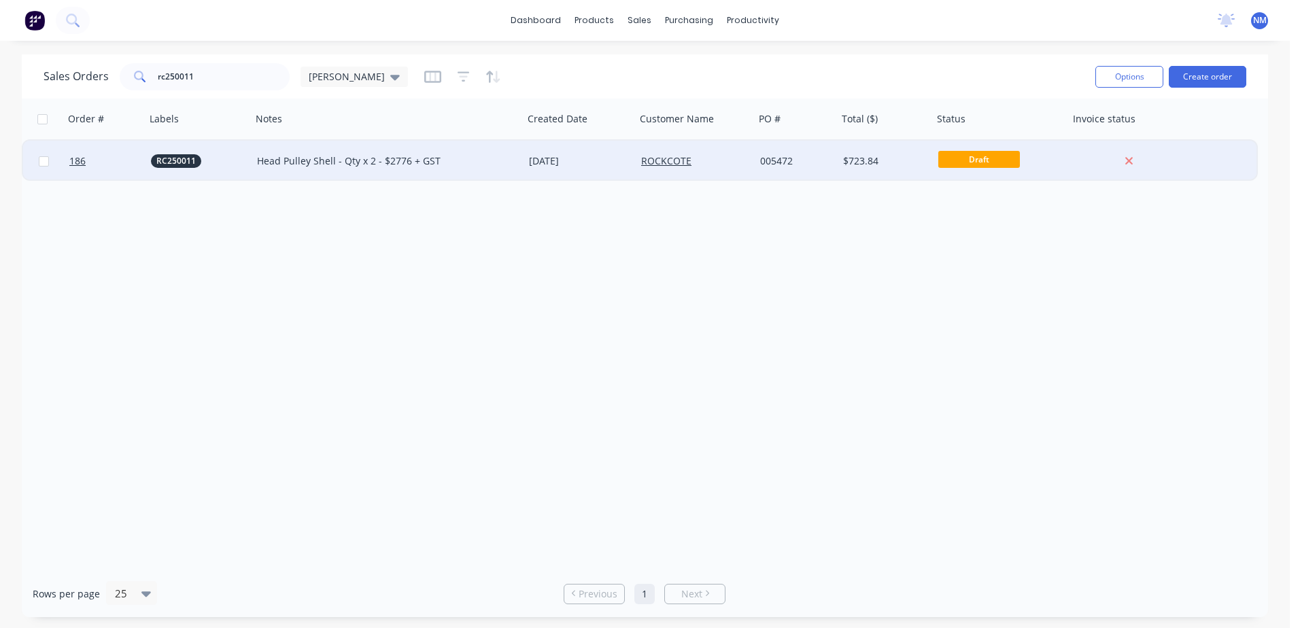
click at [719, 162] on div "ROCKCOTE" at bounding box center [692, 161] width 103 height 14
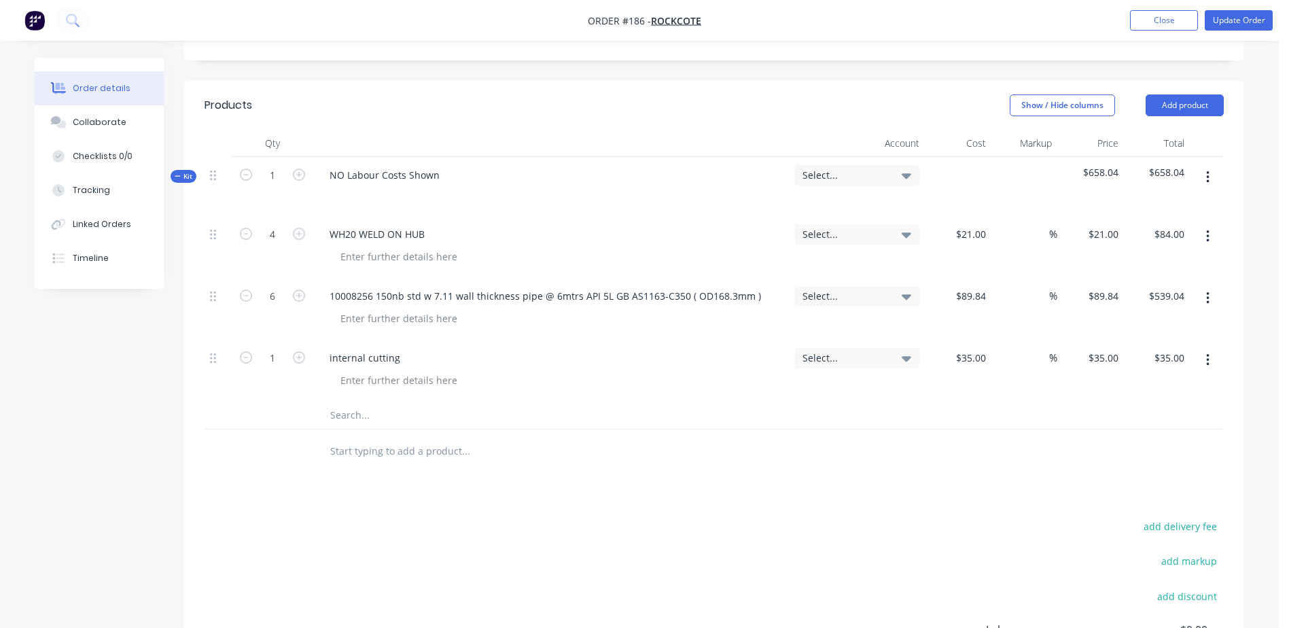
scroll to position [476, 0]
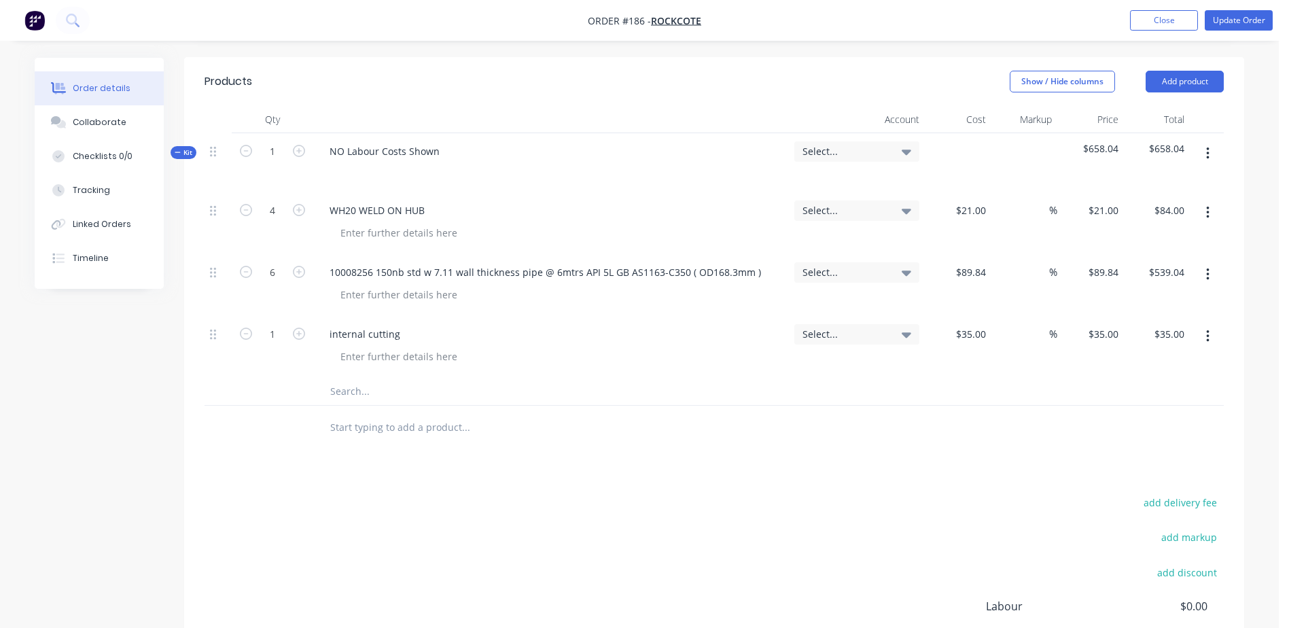
click at [356, 378] on input "text" at bounding box center [466, 391] width 272 height 27
paste input "HB160-HF-160X80 20Mnv6 HOLLOW BAR 160 O/D + 80 I/D - ( CUT @ 300MM )"
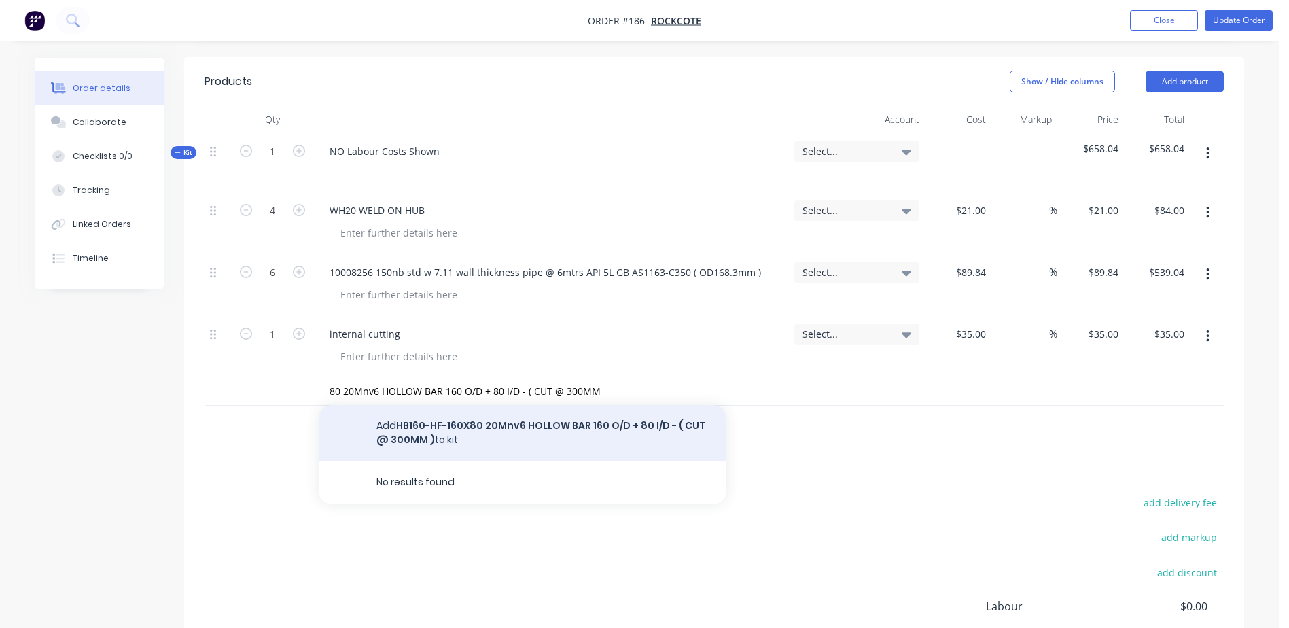
scroll to position [0, 0]
click at [499, 405] on button "Add HB160-HF-160X80 20Mnv6 HOLLOW BAR 160 O/D + 80 I/D - ( CUT @ 300MM ) to kit" at bounding box center [523, 433] width 408 height 56
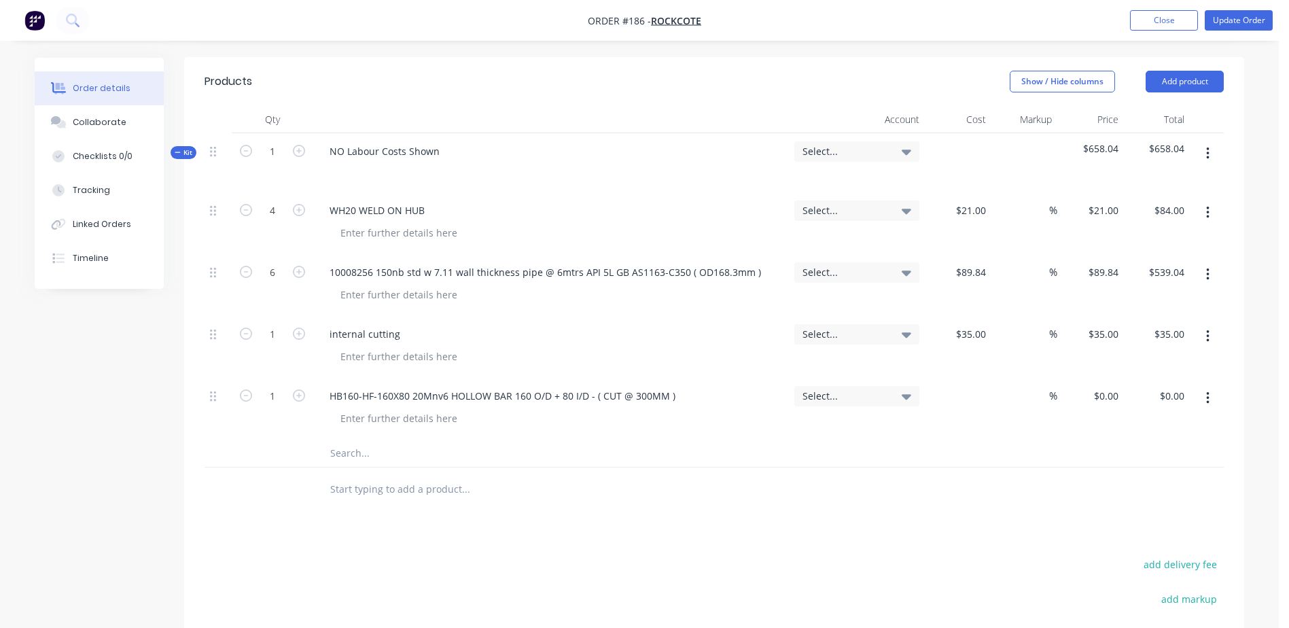
click at [962, 378] on div "$0.00" at bounding box center [958, 409] width 67 height 62
click at [360, 440] on input "text" at bounding box center [466, 453] width 272 height 27
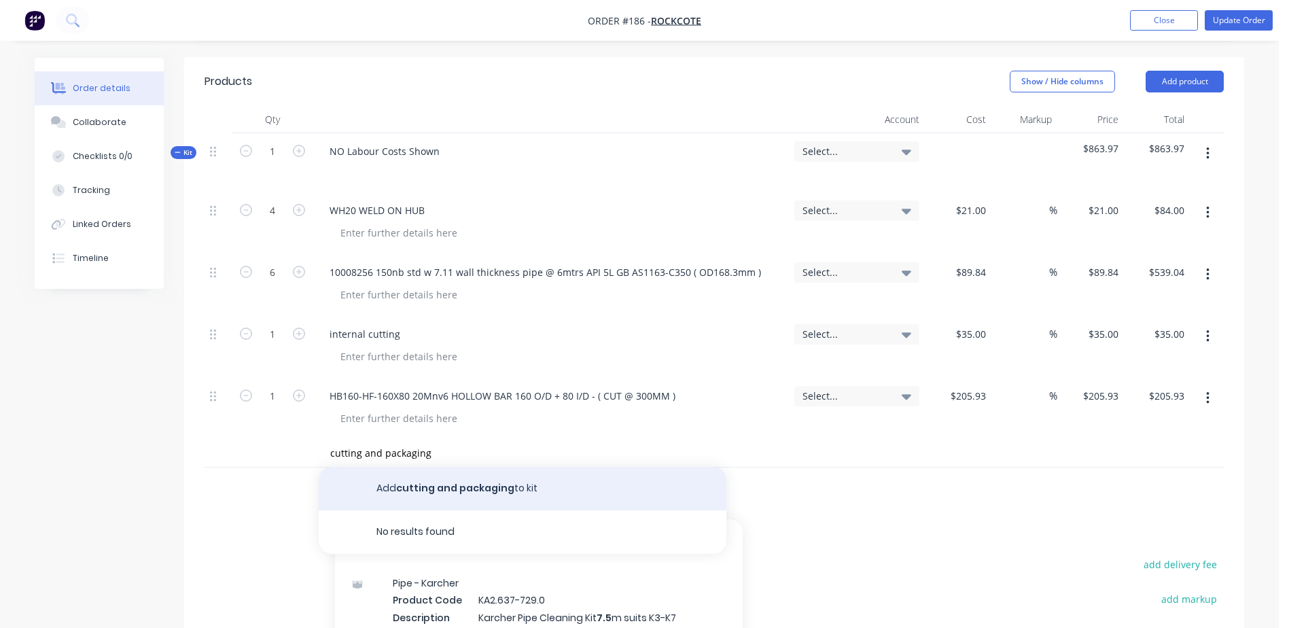
click at [458, 467] on button "Add cutting and packaging to kit" at bounding box center [523, 489] width 408 height 44
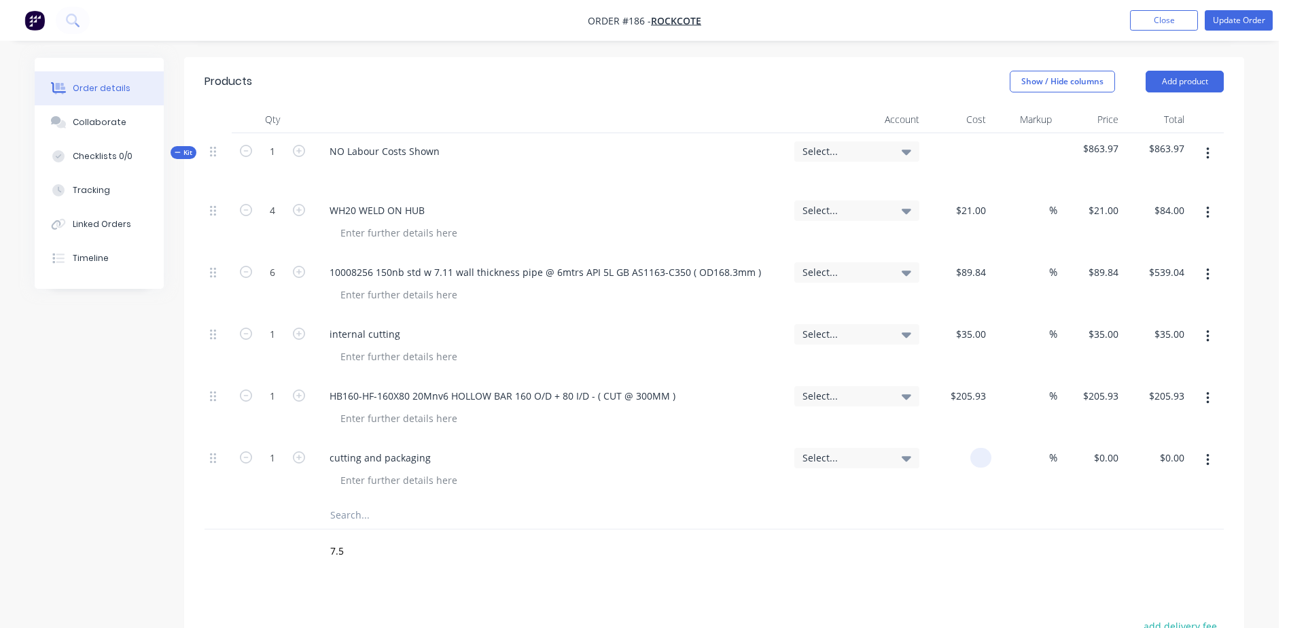
click at [965, 440] on div at bounding box center [958, 471] width 67 height 62
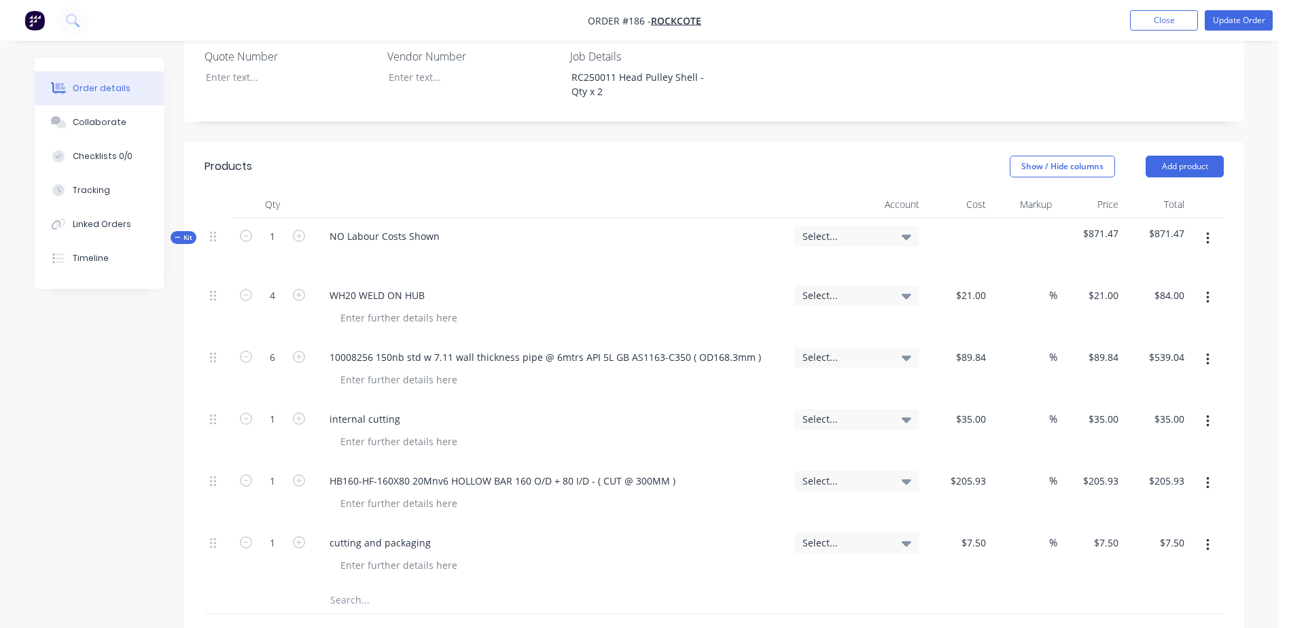
scroll to position [272, 0]
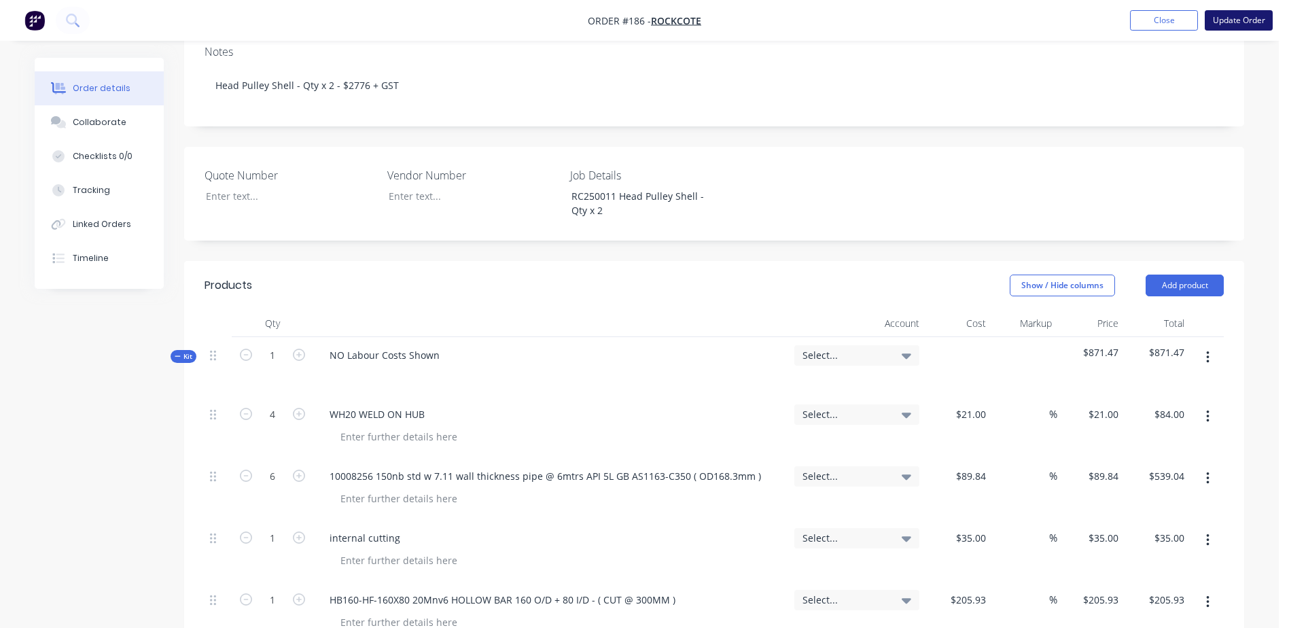
click at [1255, 18] on button "Update Order" at bounding box center [1239, 20] width 68 height 20
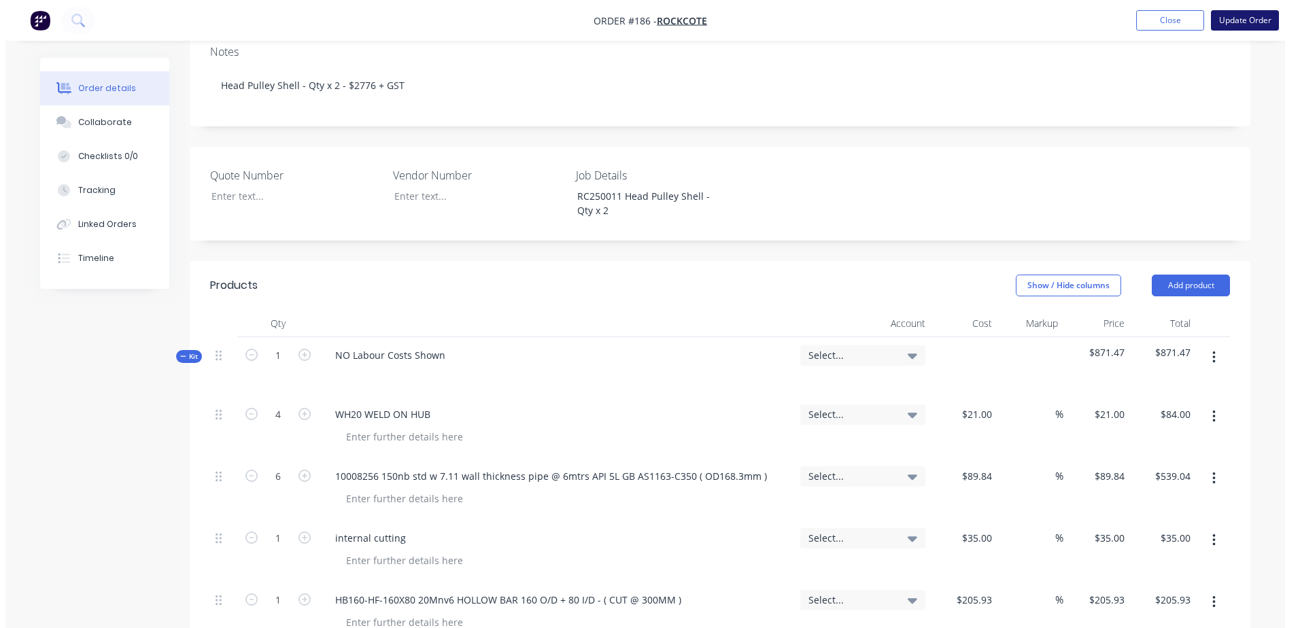
scroll to position [0, 0]
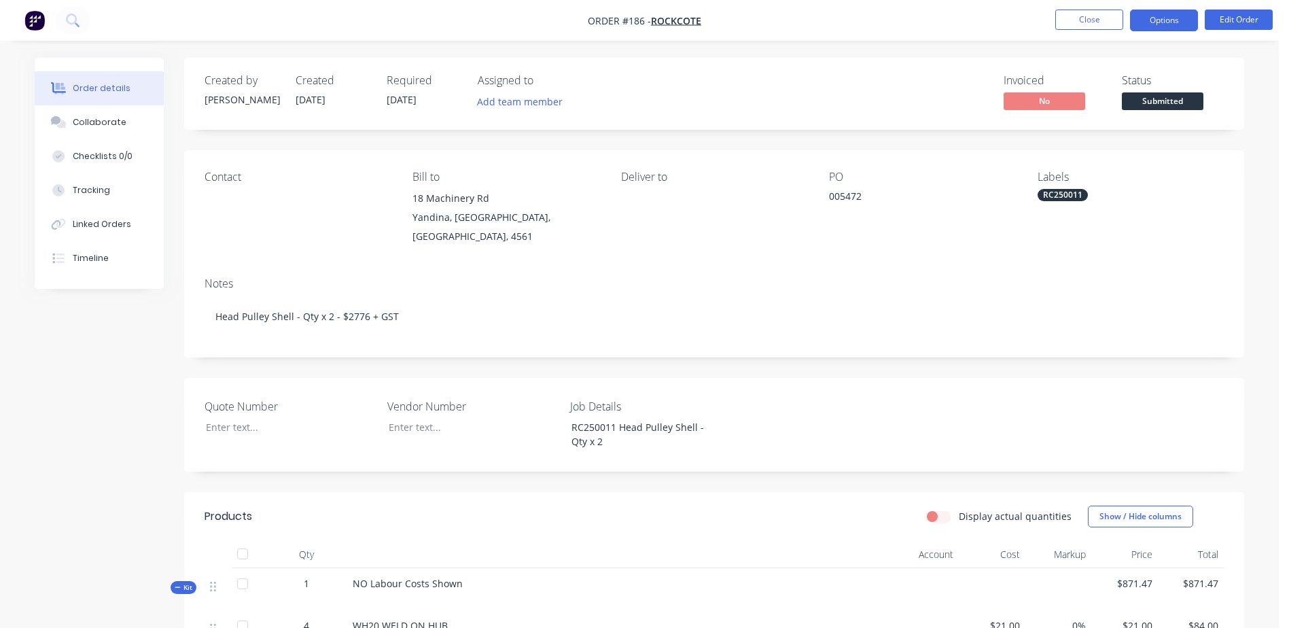
click at [1172, 25] on button "Options" at bounding box center [1164, 21] width 68 height 22
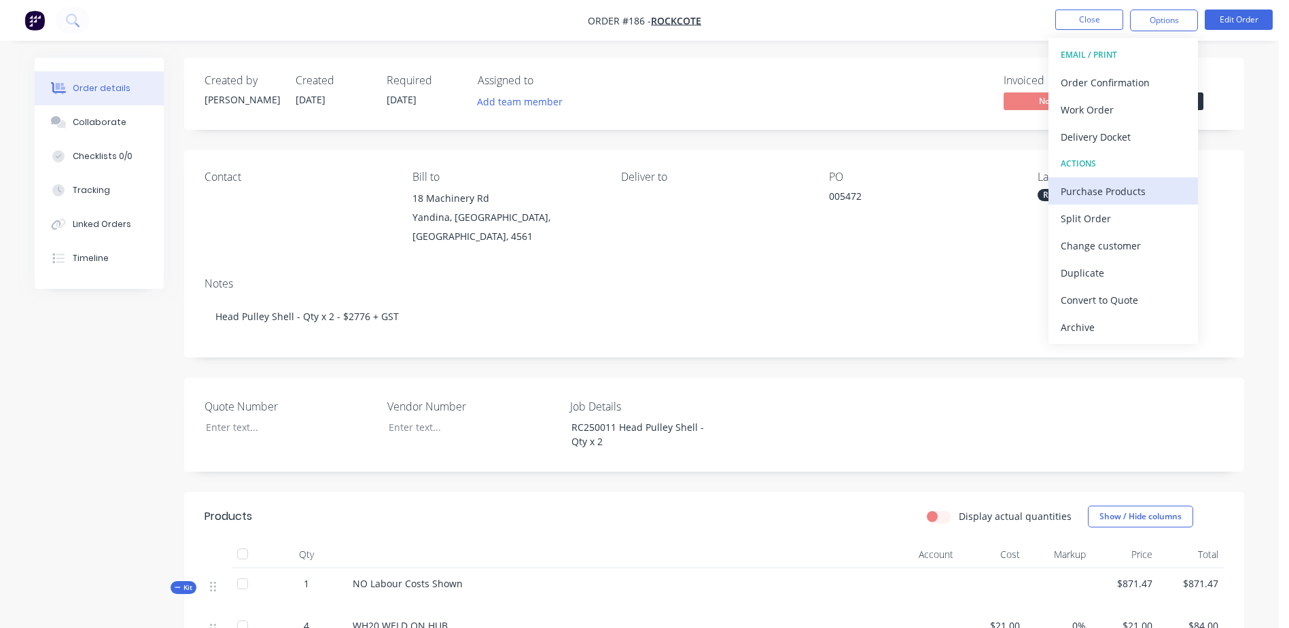
click at [1143, 197] on div "Purchase Products" at bounding box center [1123, 191] width 125 height 20
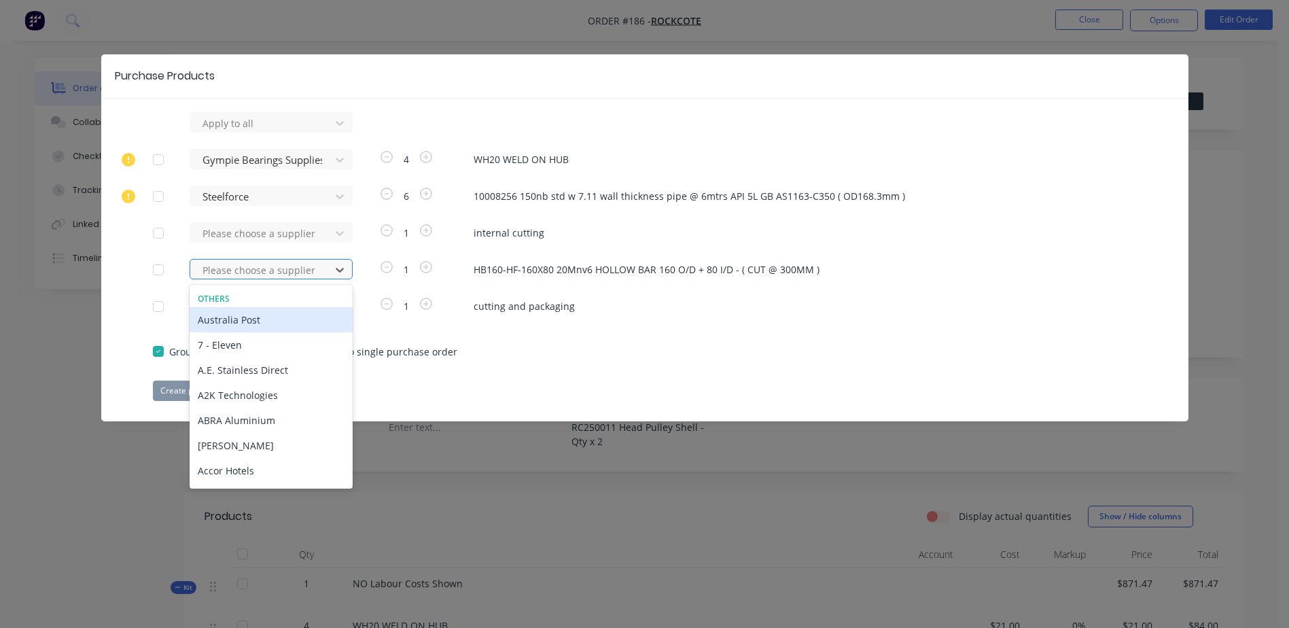
click at [241, 266] on div at bounding box center [262, 270] width 122 height 17
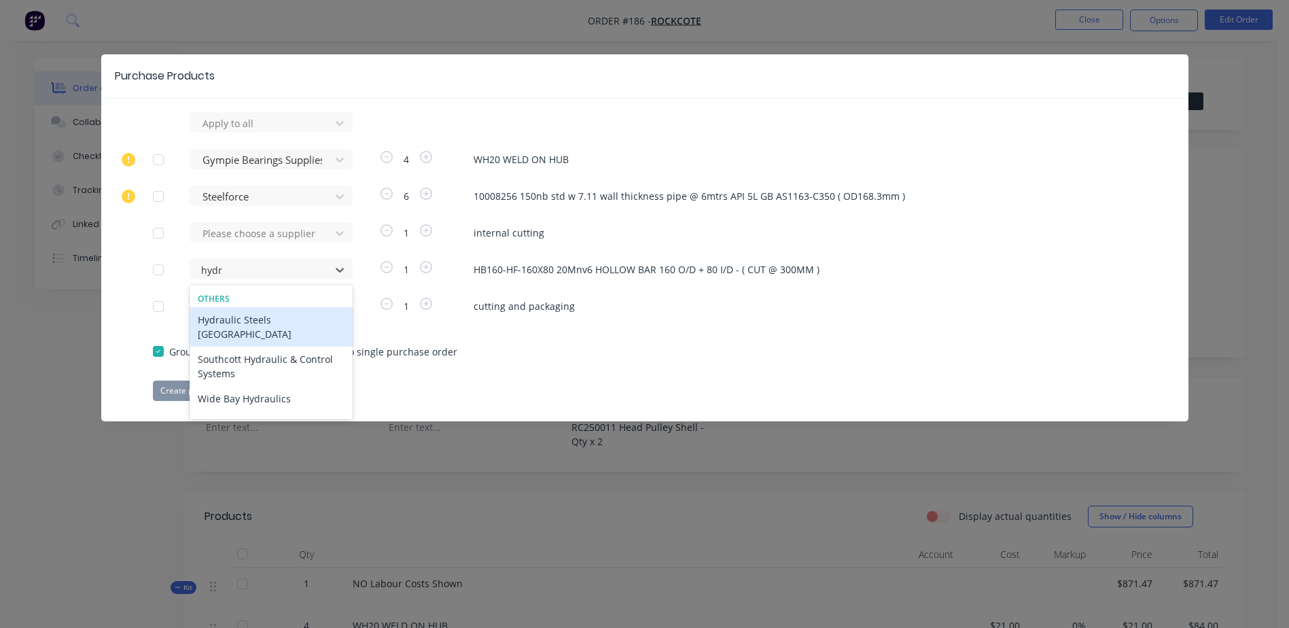
click at [252, 321] on div "Hydraulic Steels [GEOGRAPHIC_DATA]" at bounding box center [271, 326] width 163 height 39
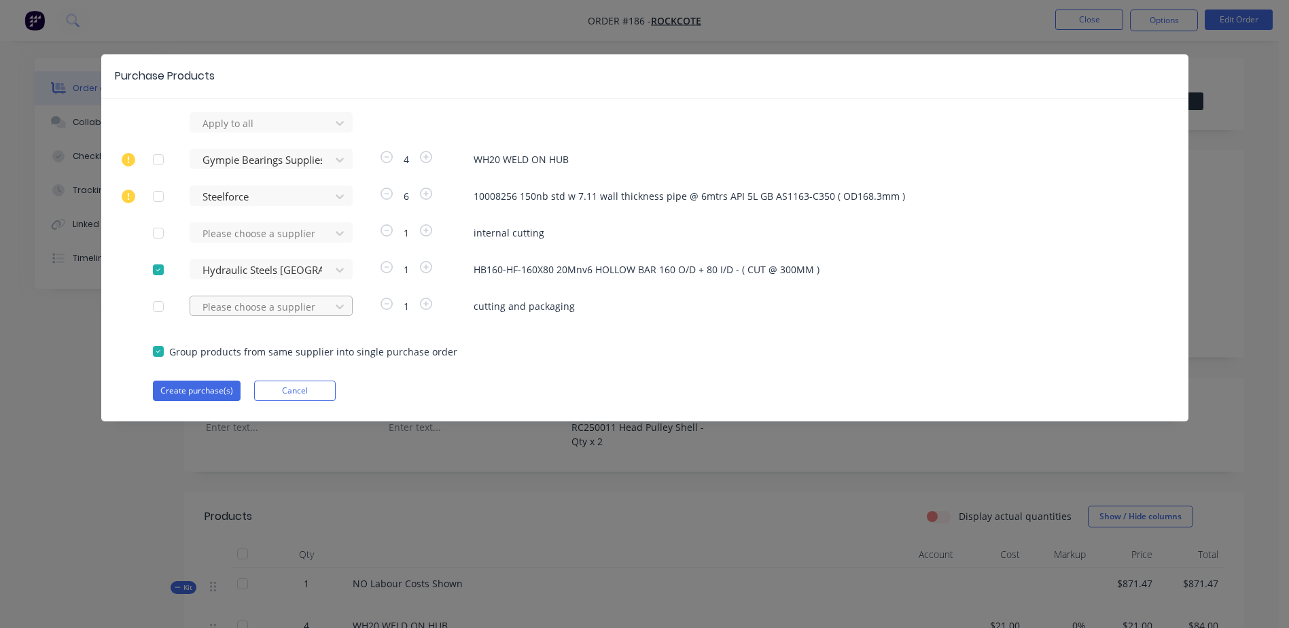
click at [220, 132] on div at bounding box center [262, 123] width 122 height 17
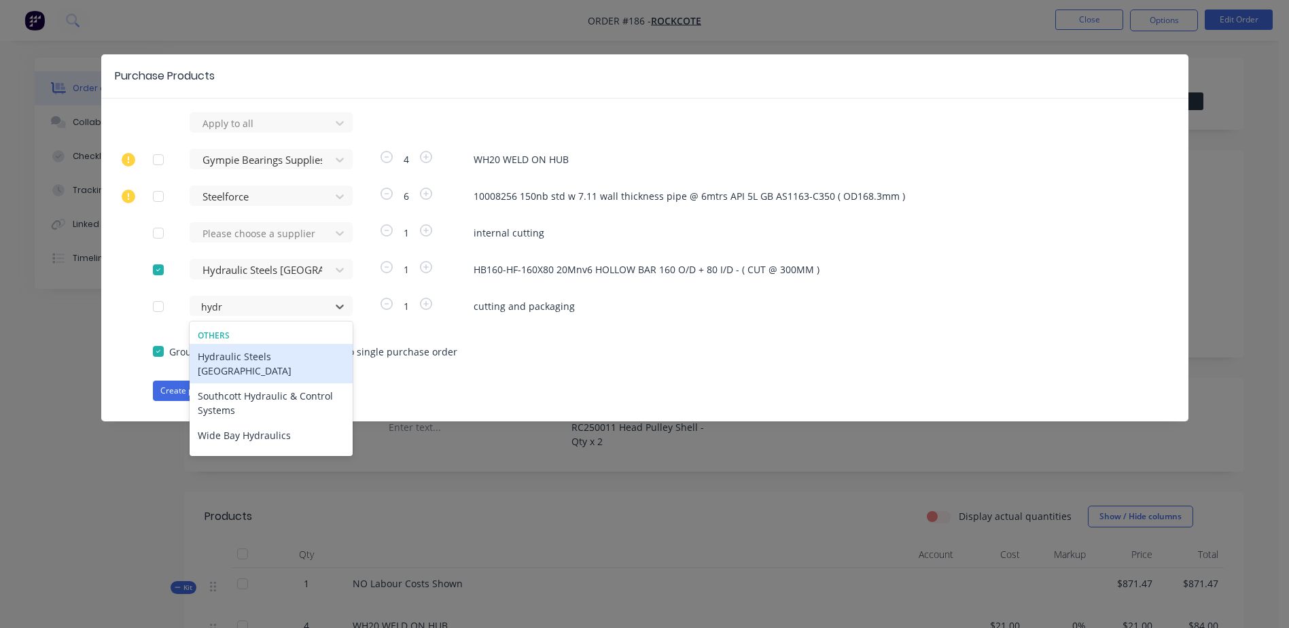
click at [266, 358] on div "Hydraulic Steels [GEOGRAPHIC_DATA]" at bounding box center [271, 363] width 163 height 39
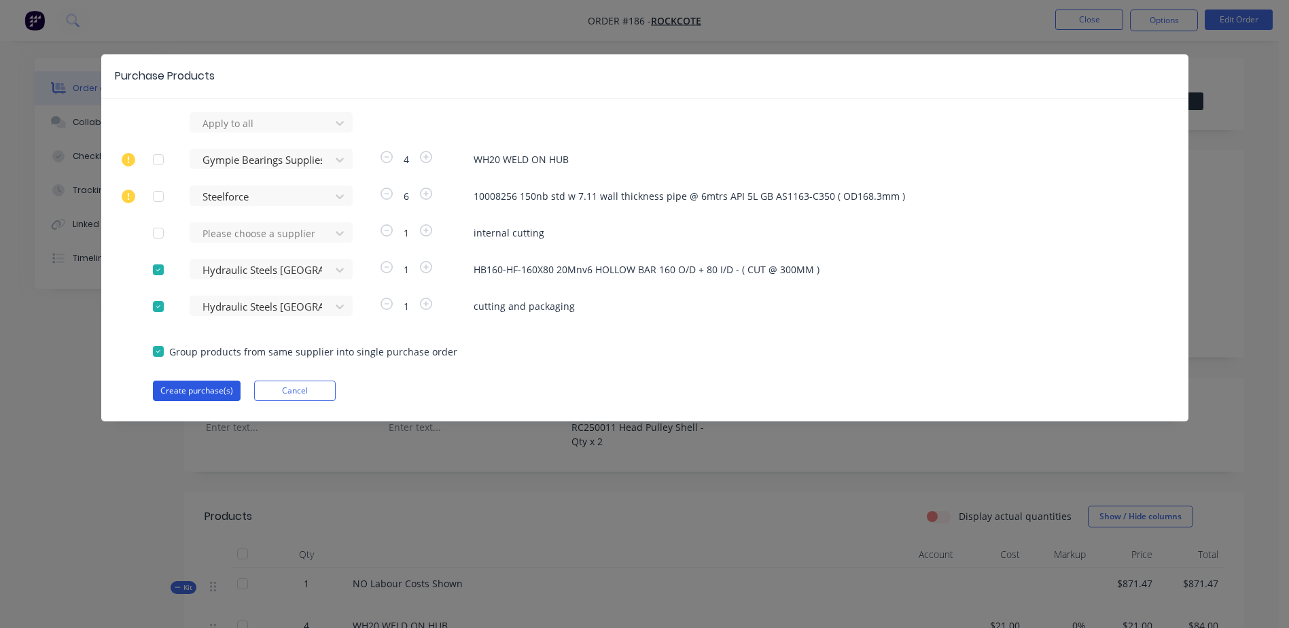
click at [205, 389] on button "Create purchase(s)" at bounding box center [197, 391] width 88 height 20
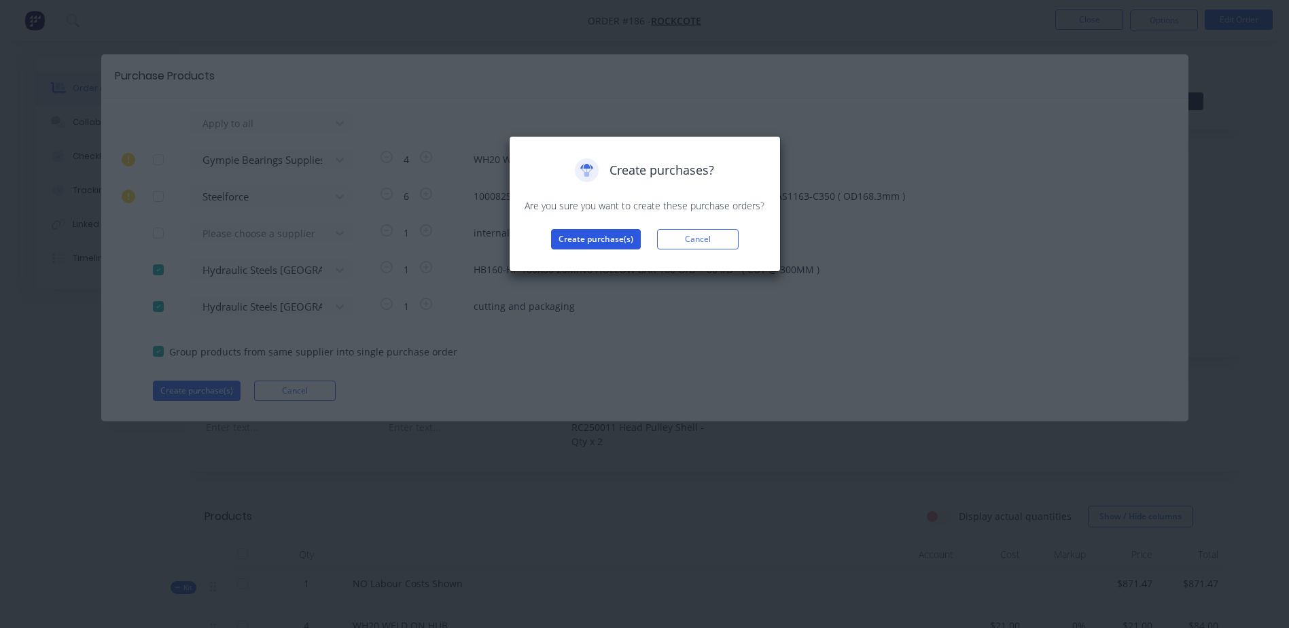
click at [583, 241] on button "Create purchase(s)" at bounding box center [596, 239] width 90 height 20
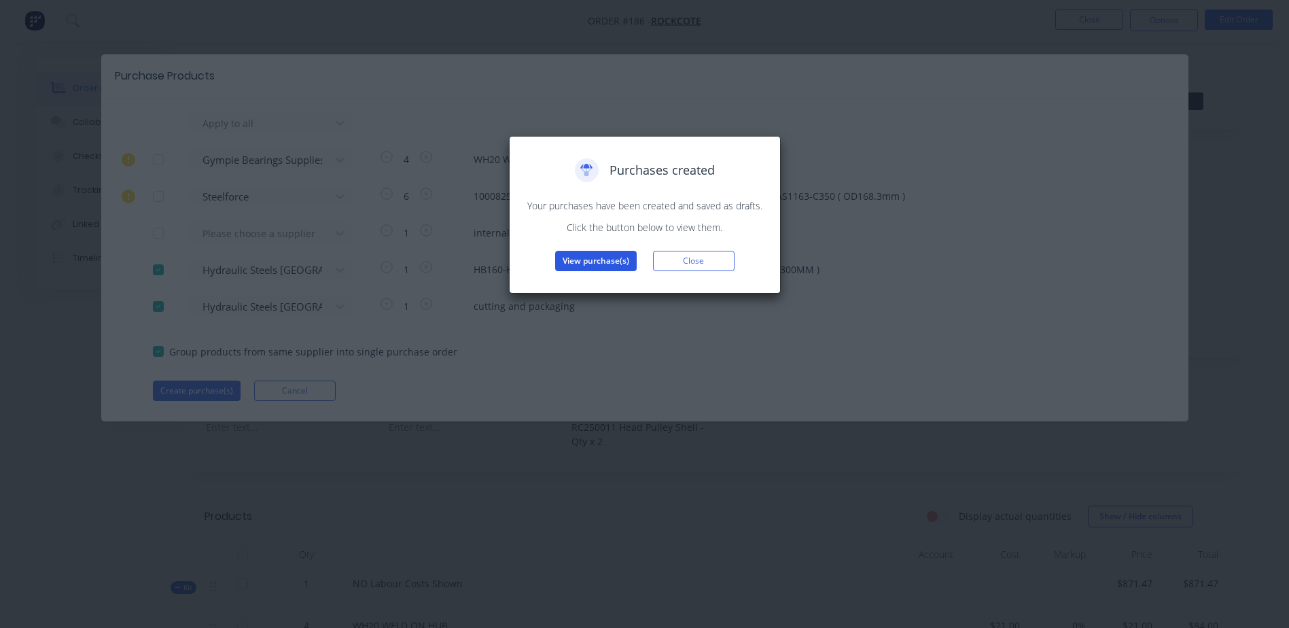
click at [596, 266] on button "View purchase(s)" at bounding box center [596, 261] width 82 height 20
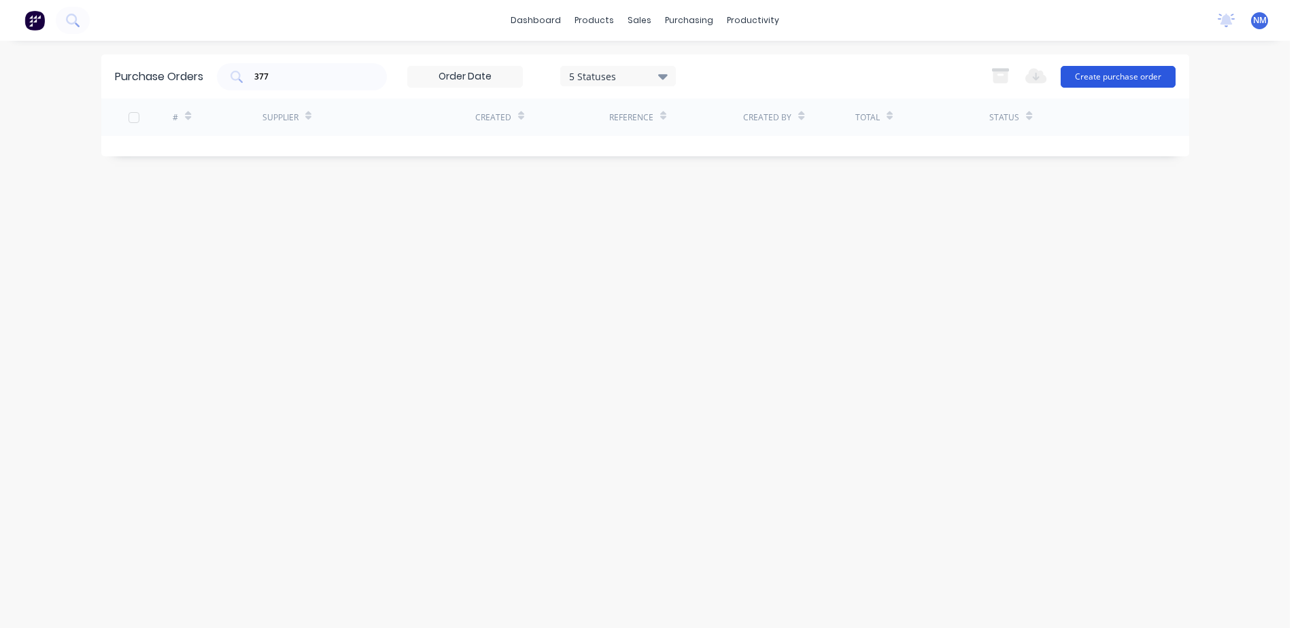
click at [1088, 74] on button "Create purchase order" at bounding box center [1117, 77] width 115 height 22
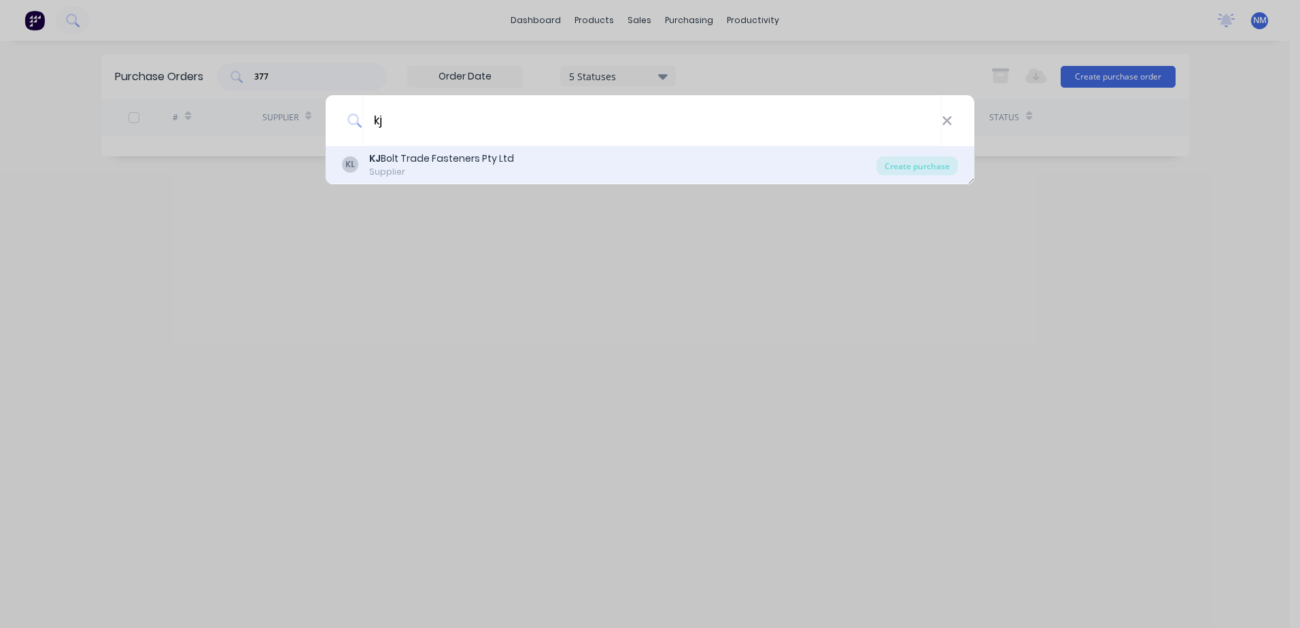
click at [379, 163] on b "KJ" at bounding box center [375, 159] width 12 height 14
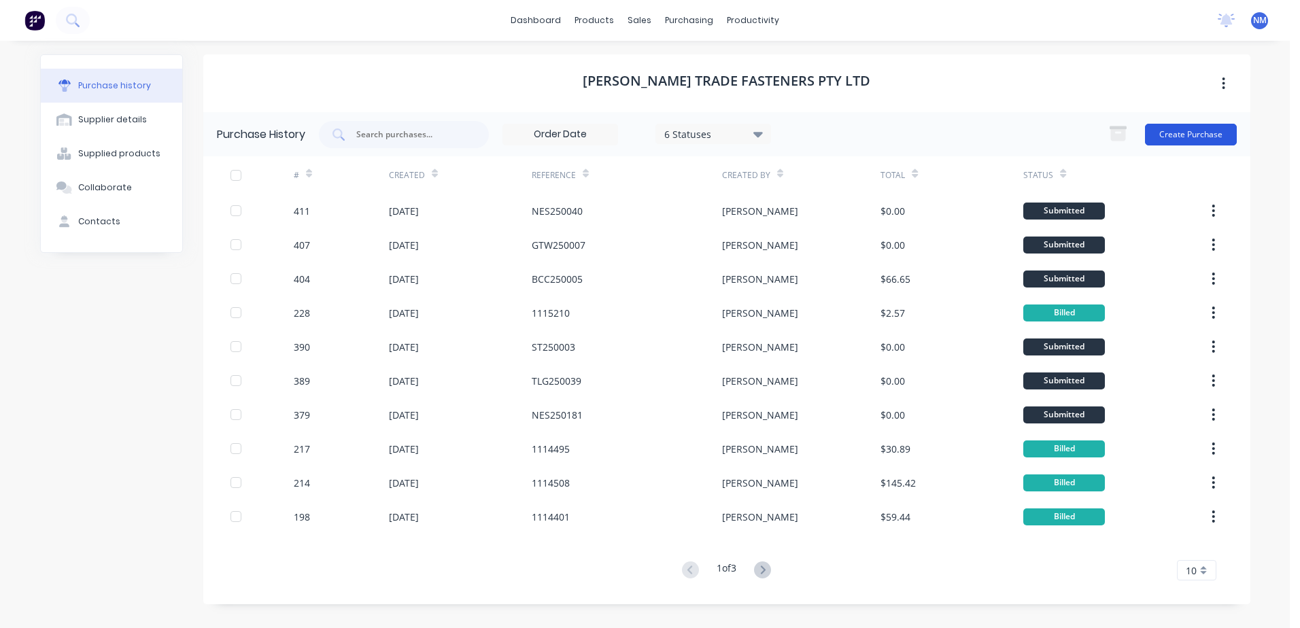
click at [1189, 130] on button "Create Purchase" at bounding box center [1191, 135] width 92 height 22
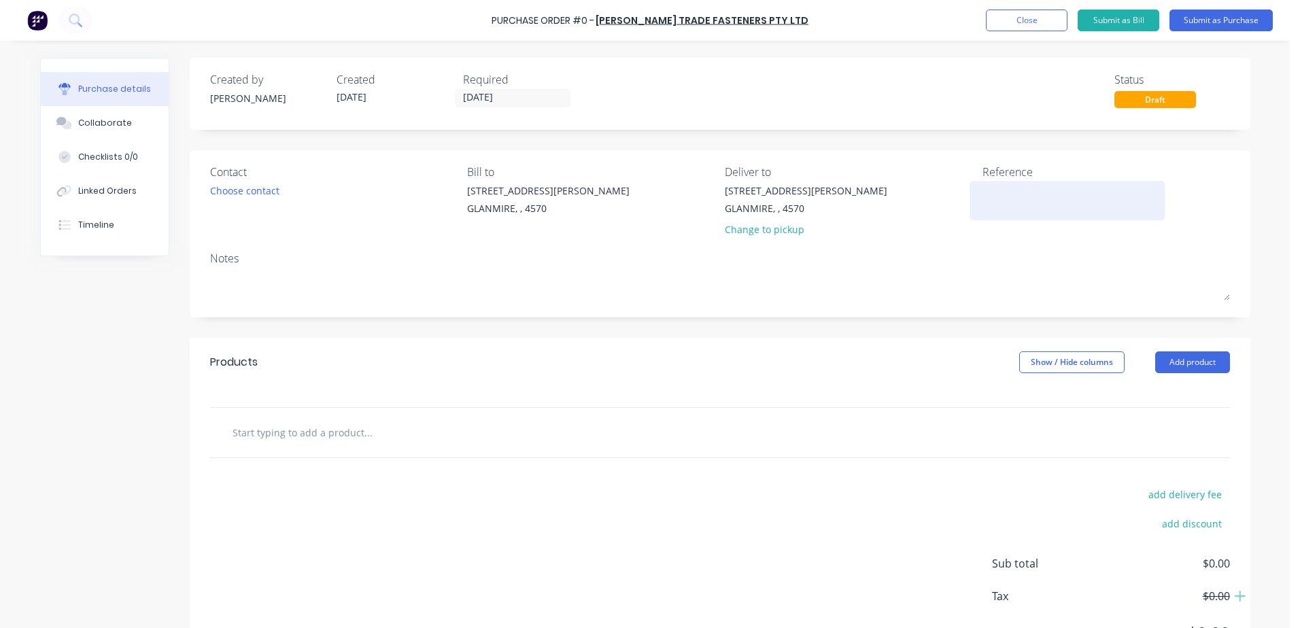
click at [1001, 207] on textarea at bounding box center [1067, 199] width 170 height 31
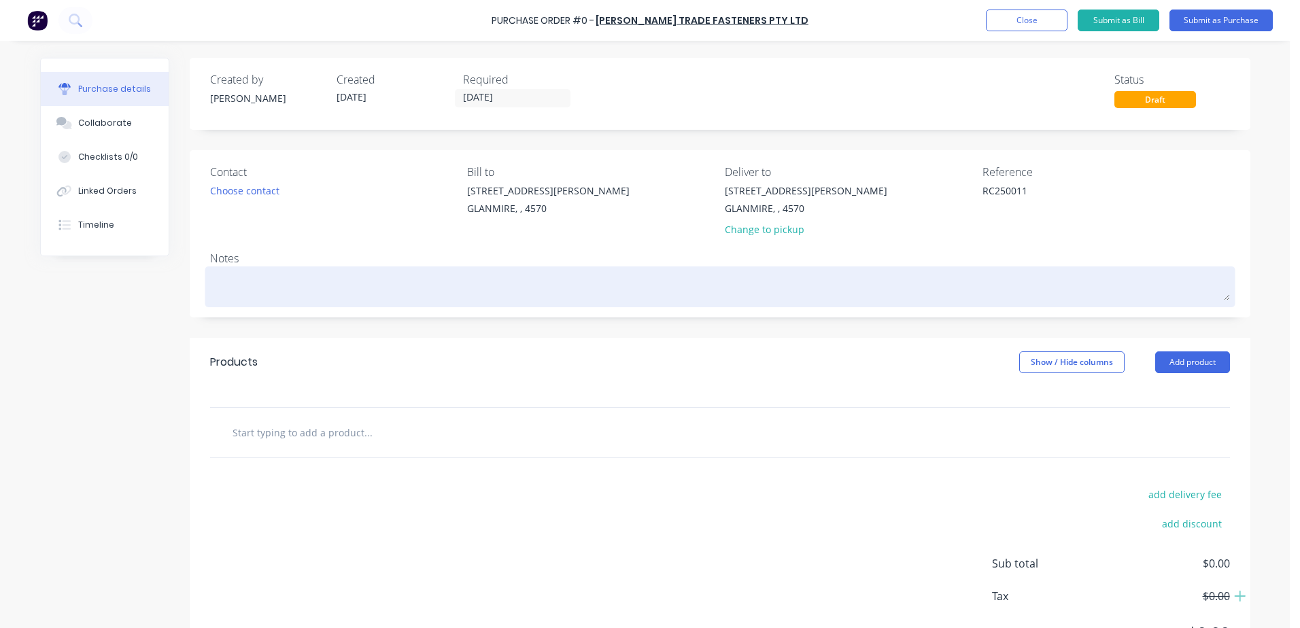
click at [224, 287] on textarea at bounding box center [720, 285] width 1020 height 31
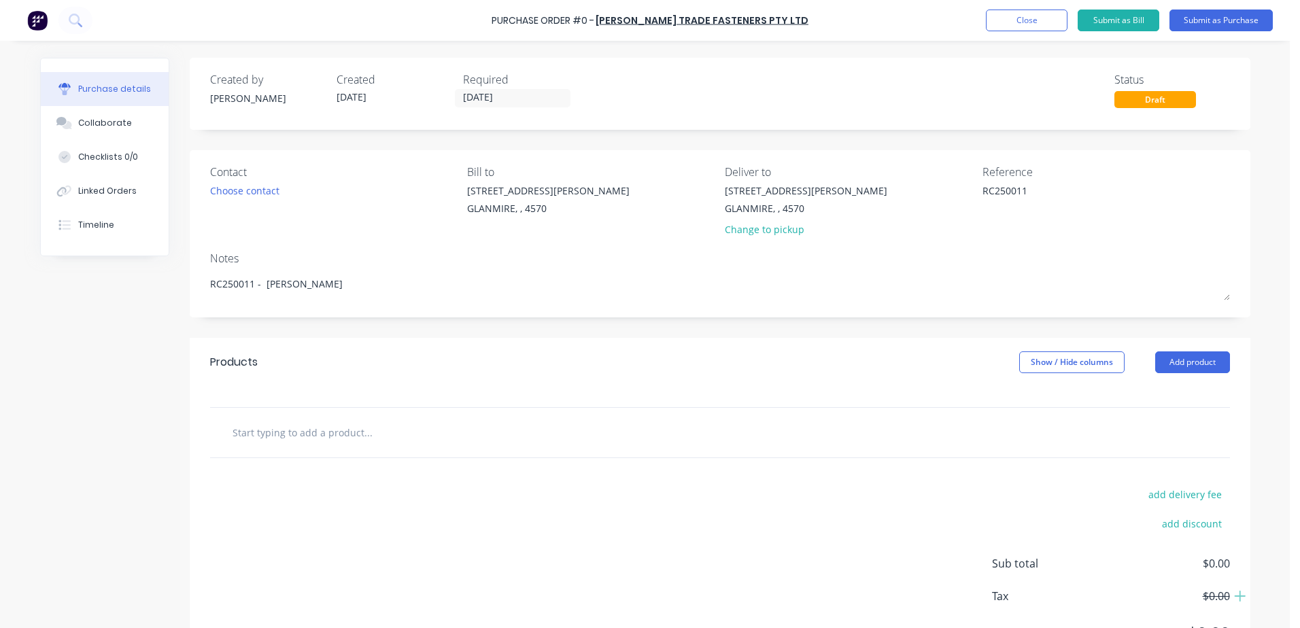
click at [302, 434] on input "text" at bounding box center [368, 432] width 272 height 27
click at [1033, 14] on button "Close" at bounding box center [1027, 21] width 82 height 22
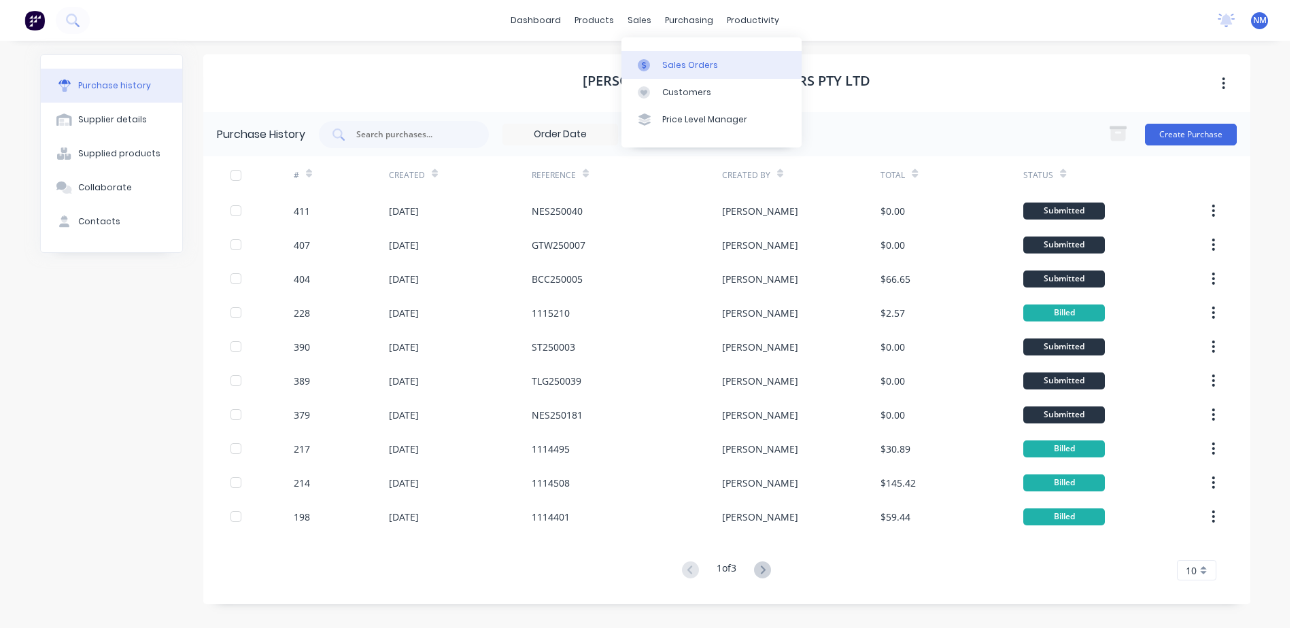
click at [675, 65] on div "Sales Orders" at bounding box center [690, 65] width 56 height 12
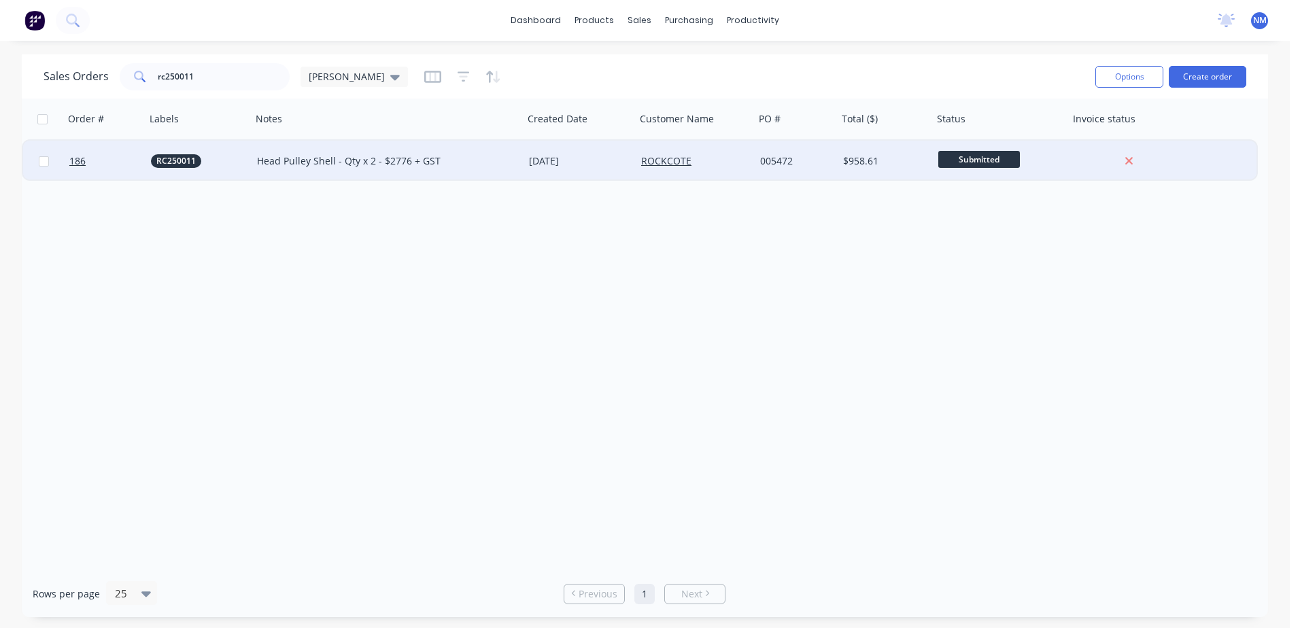
click at [504, 163] on div "Head Pulley Shell - Qty x 2 - $2776 + GST" at bounding box center [381, 161] width 248 height 14
click at [733, 160] on div "ROCKCOTE" at bounding box center [692, 161] width 103 height 14
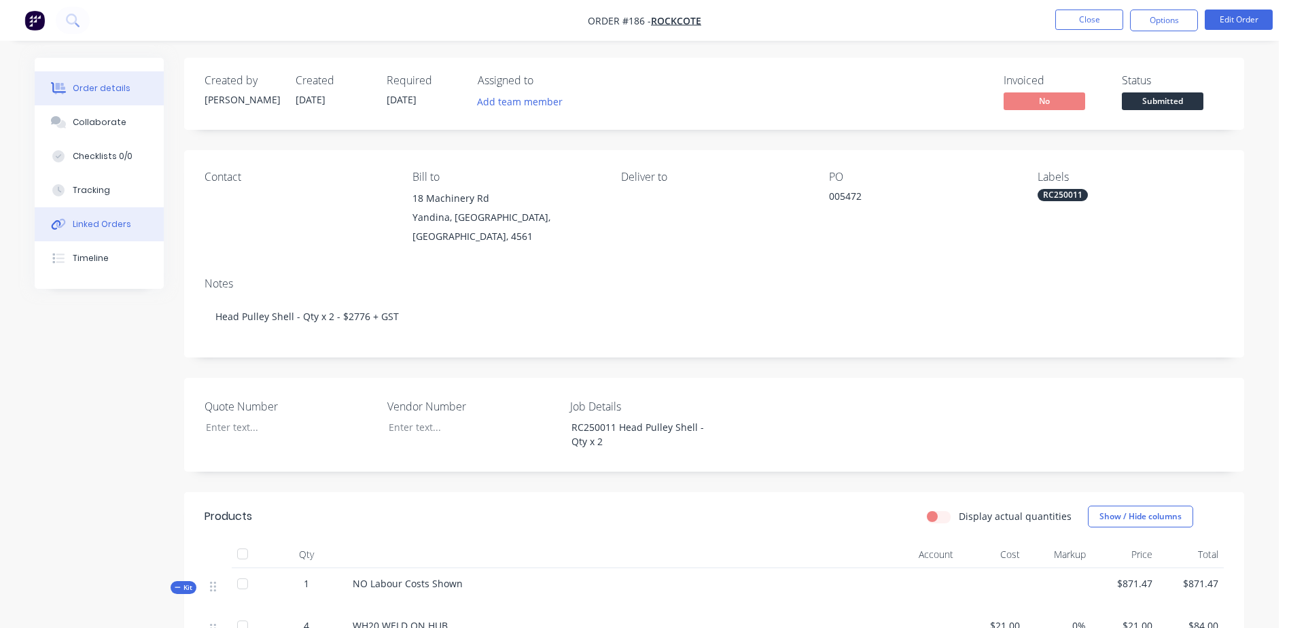
click at [126, 215] on button "Linked Orders" at bounding box center [99, 224] width 129 height 34
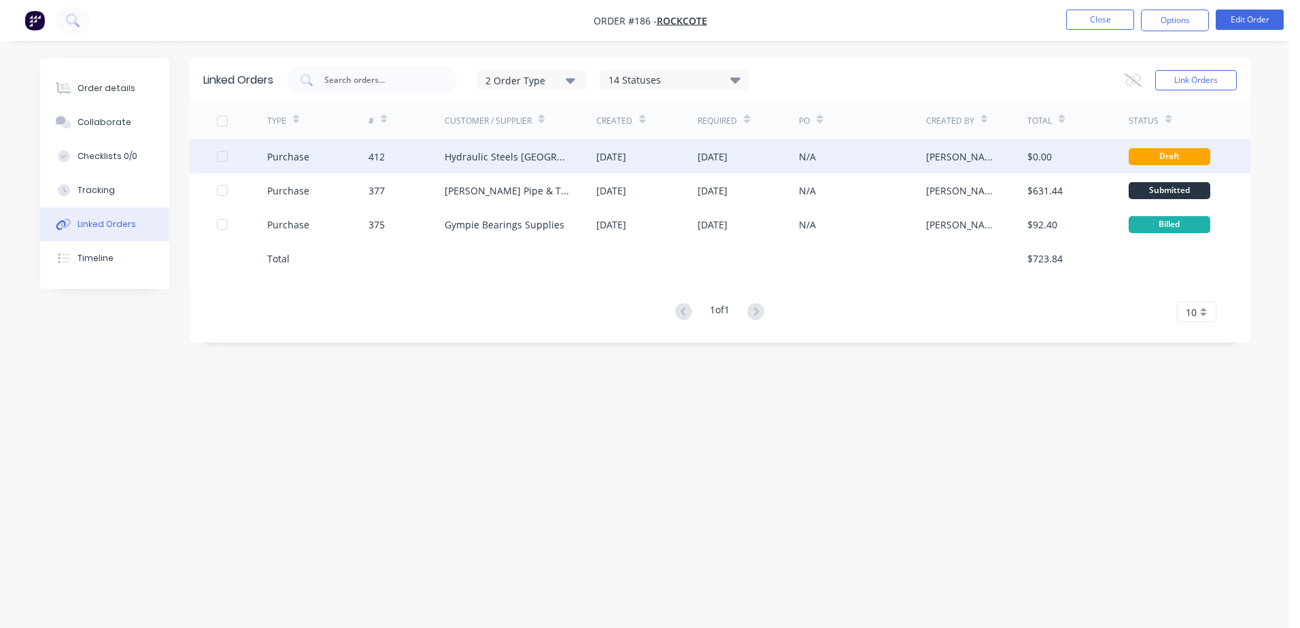
click at [878, 156] on div "N/A" at bounding box center [862, 156] width 126 height 34
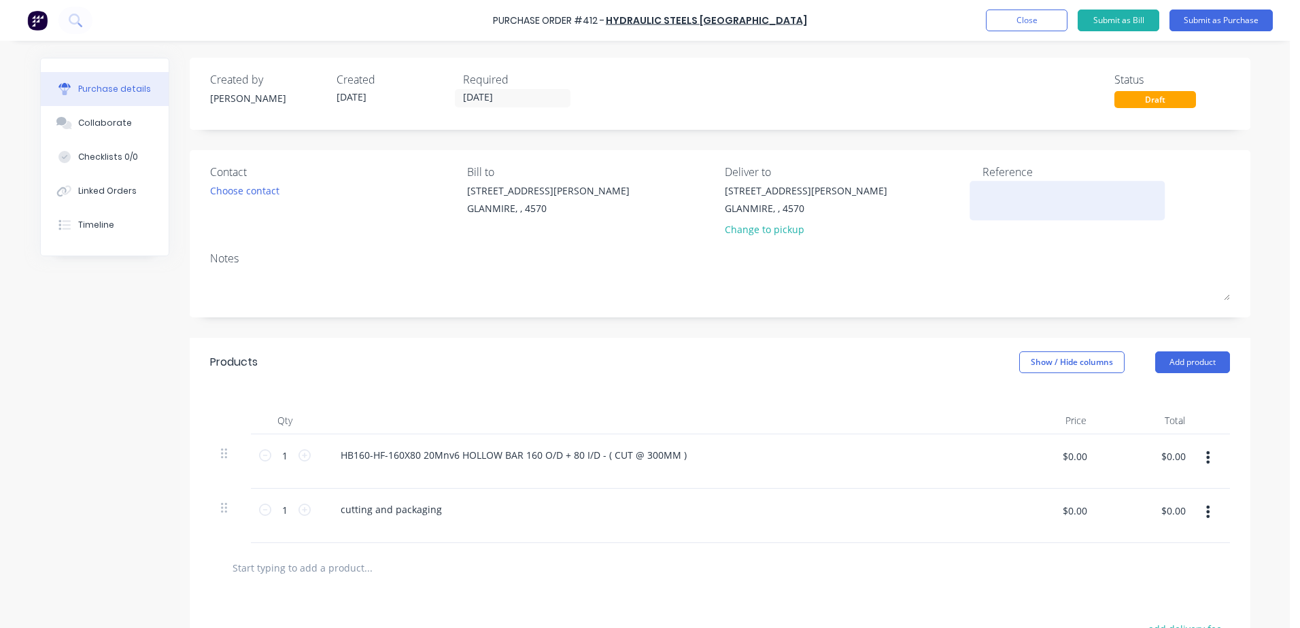
click at [988, 199] on textarea at bounding box center [1067, 199] width 170 height 31
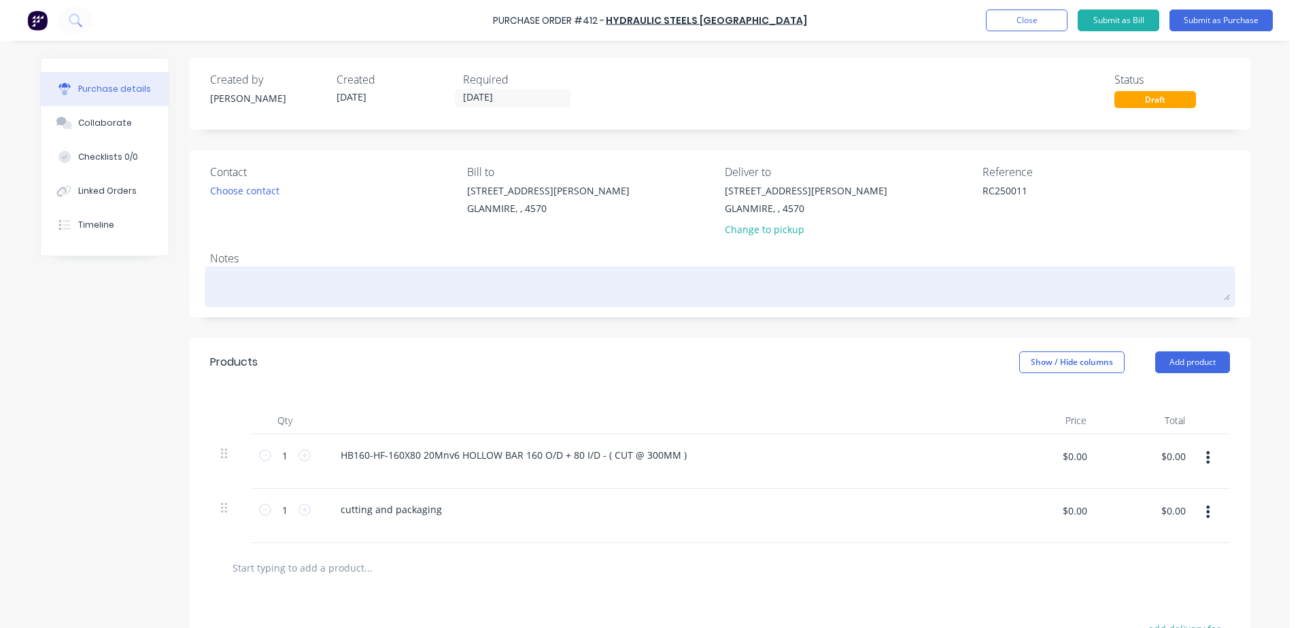
click at [243, 279] on textarea at bounding box center [720, 285] width 1020 height 31
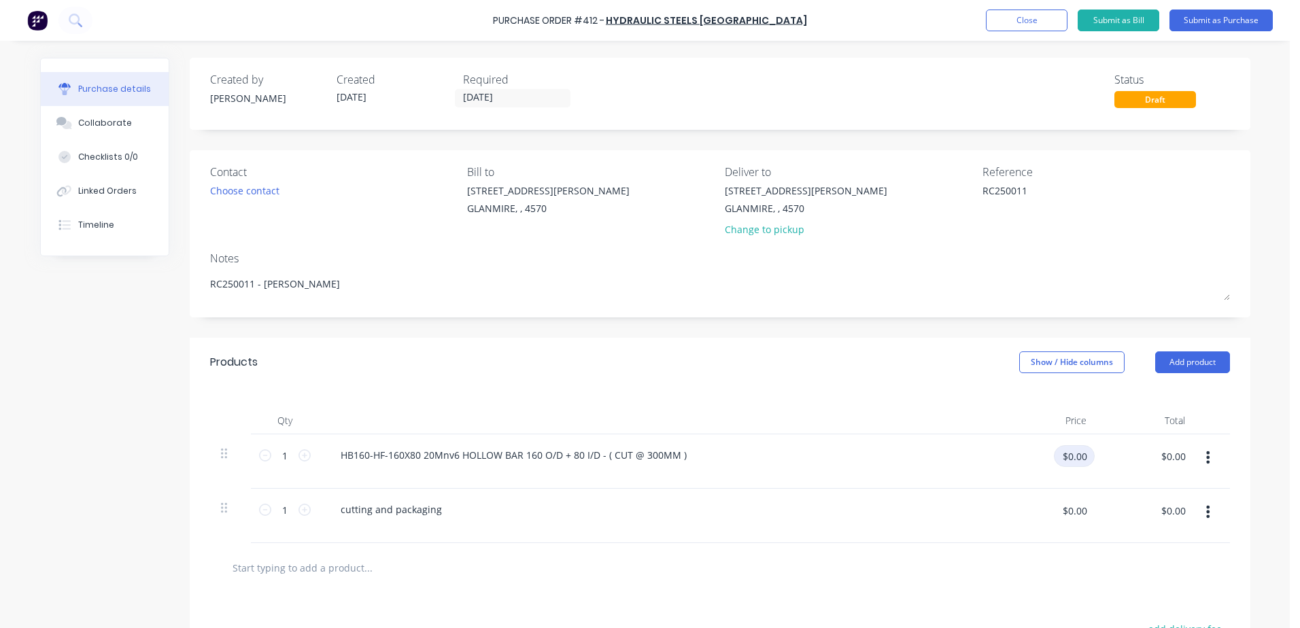
click at [1064, 460] on input "$0.00" at bounding box center [1074, 456] width 41 height 22
click at [1075, 520] on input "$0.00" at bounding box center [1074, 511] width 41 height 22
click at [1214, 20] on button "Submit as Purchase" at bounding box center [1220, 21] width 103 height 22
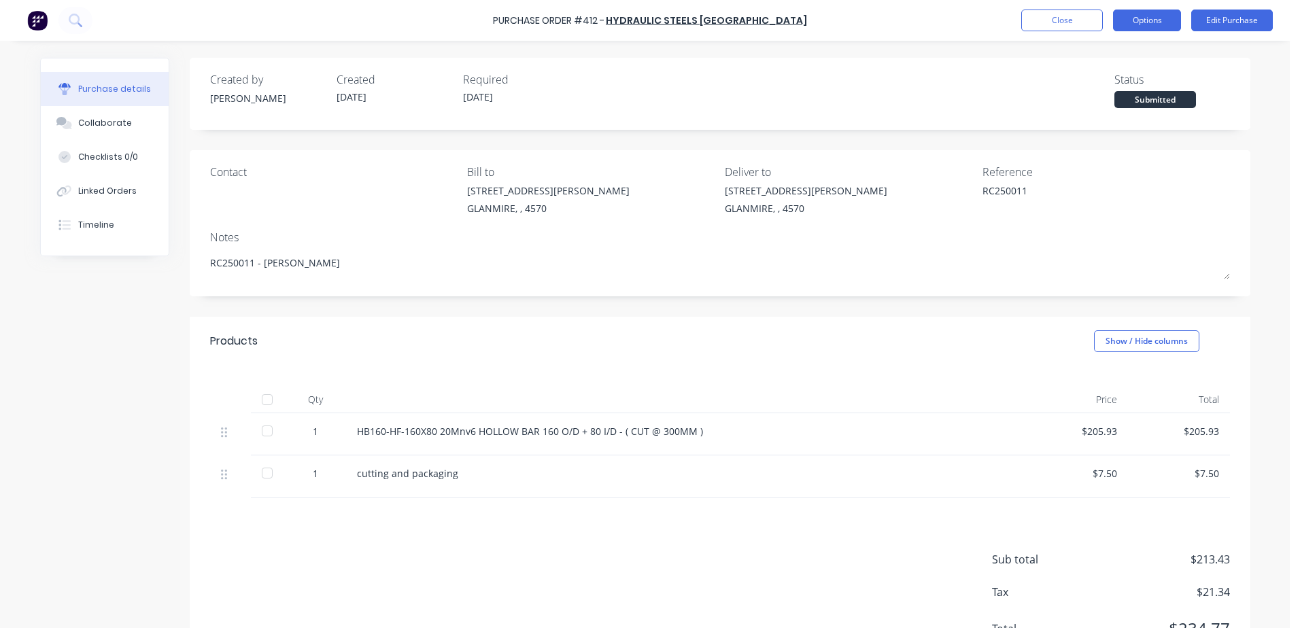
click at [1156, 11] on button "Options" at bounding box center [1147, 21] width 68 height 22
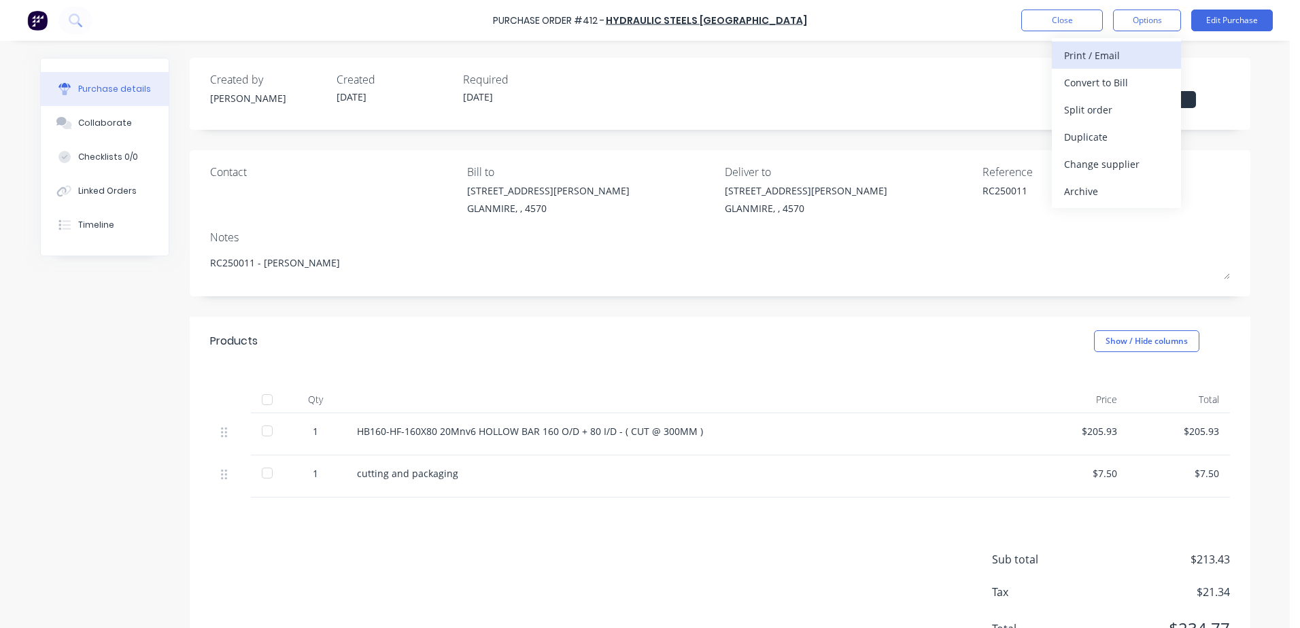
click at [1114, 50] on div "Print / Email" at bounding box center [1116, 56] width 105 height 20
click at [1116, 76] on div "With pricing" at bounding box center [1116, 83] width 105 height 20
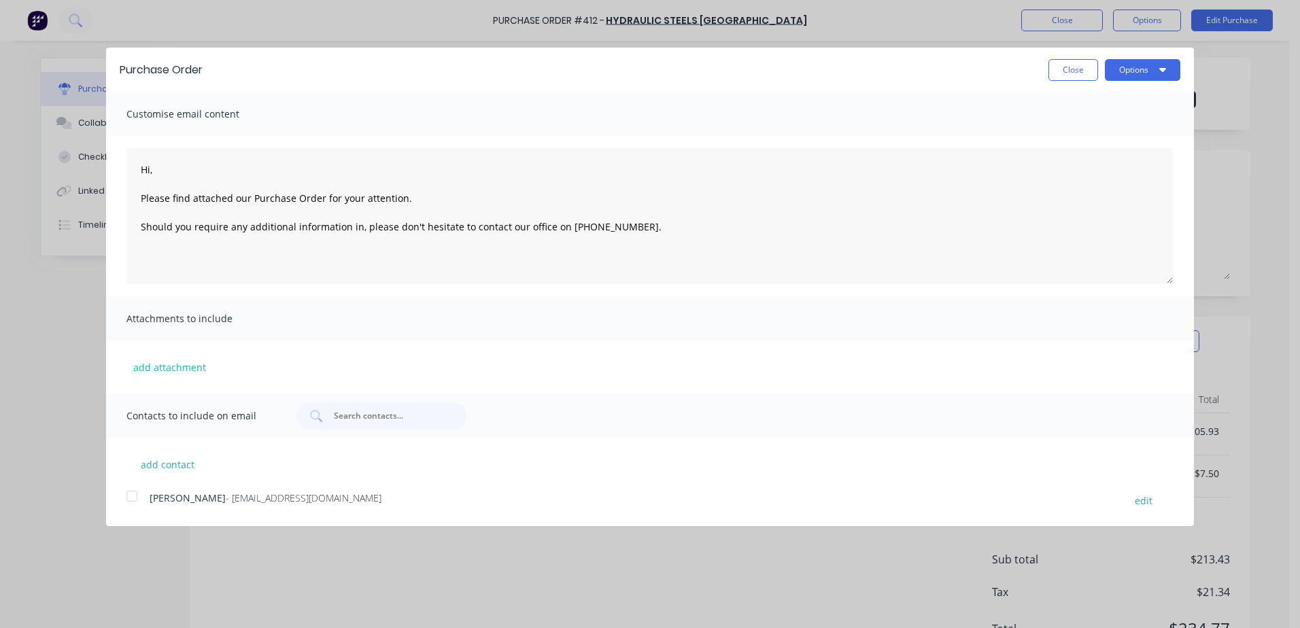
click at [133, 494] on div at bounding box center [131, 496] width 27 height 27
click at [1143, 67] on button "Options" at bounding box center [1142, 70] width 75 height 22
click at [1105, 131] on div "Email" at bounding box center [1115, 132] width 105 height 20
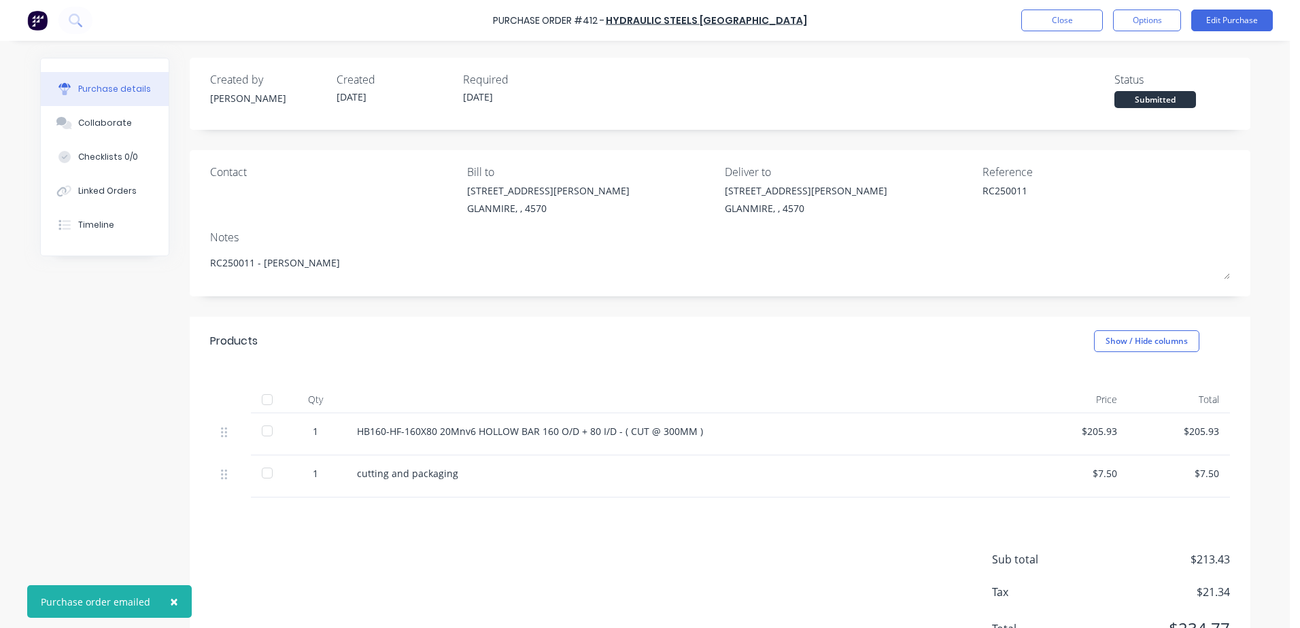
click at [1126, 69] on div "Created by [PERSON_NAME] Created [DATE] Required [DATE] Status Submitted" at bounding box center [720, 94] width 1060 height 72
click at [1148, 13] on button "Options" at bounding box center [1147, 21] width 68 height 22
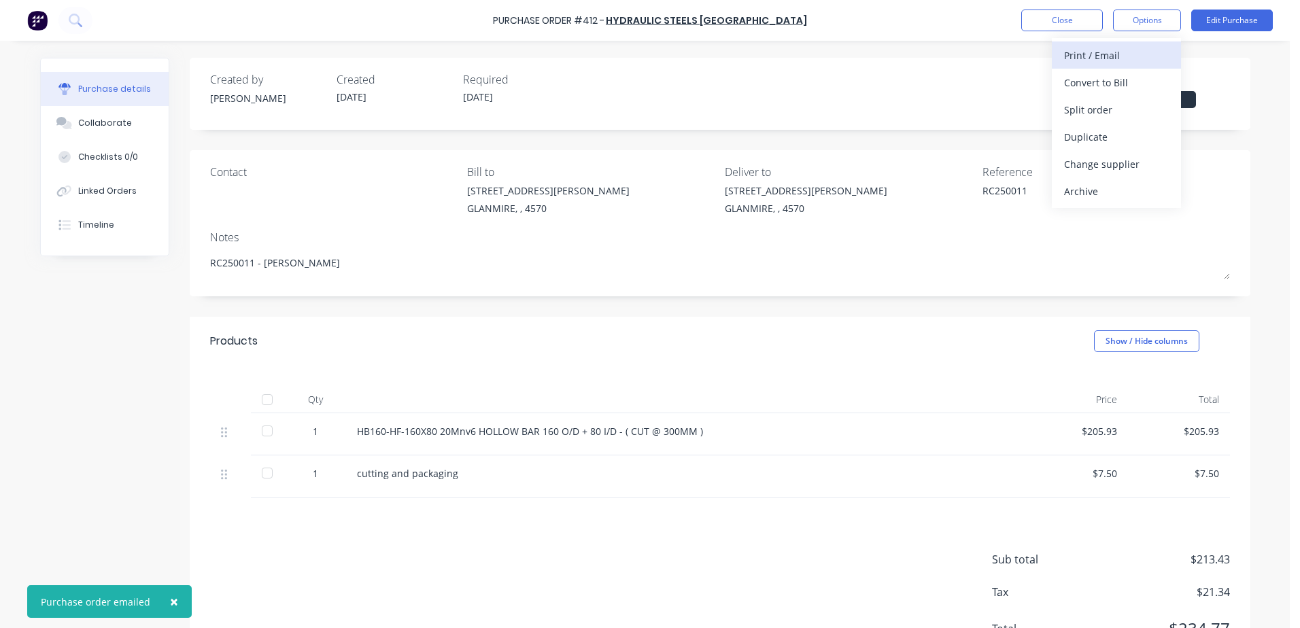
click at [1055, 56] on button "Print / Email" at bounding box center [1116, 54] width 129 height 27
click at [1082, 82] on div "With pricing" at bounding box center [1116, 83] width 105 height 20
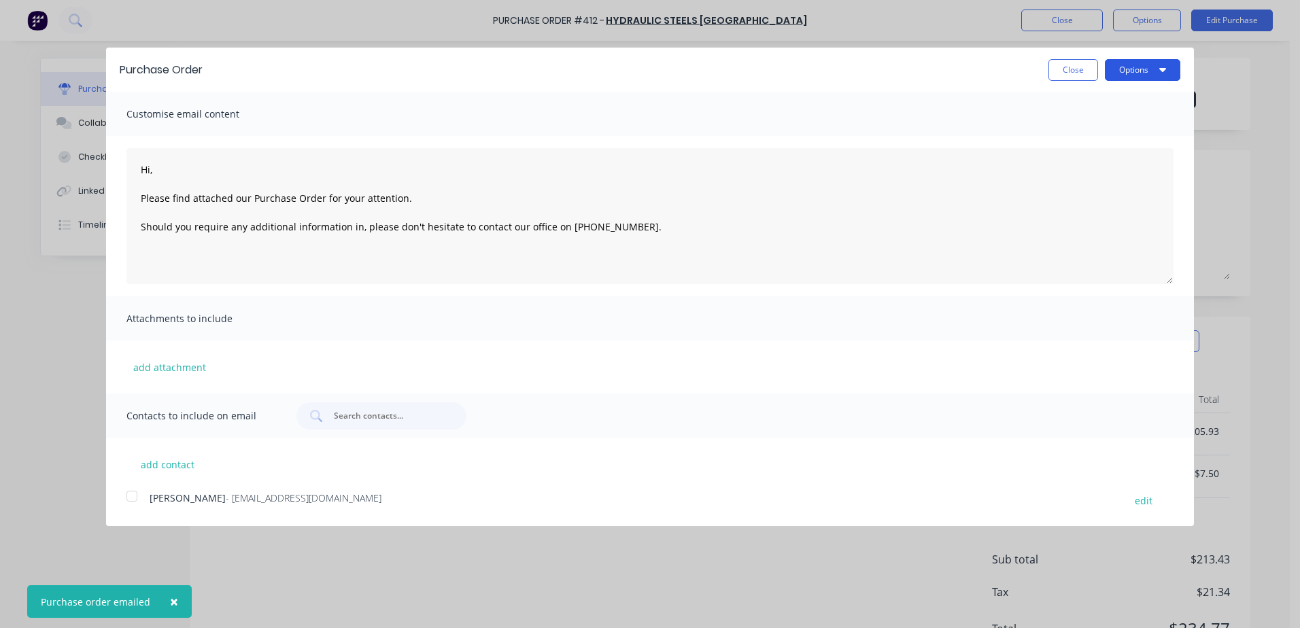
click at [1122, 73] on button "Options" at bounding box center [1142, 70] width 75 height 22
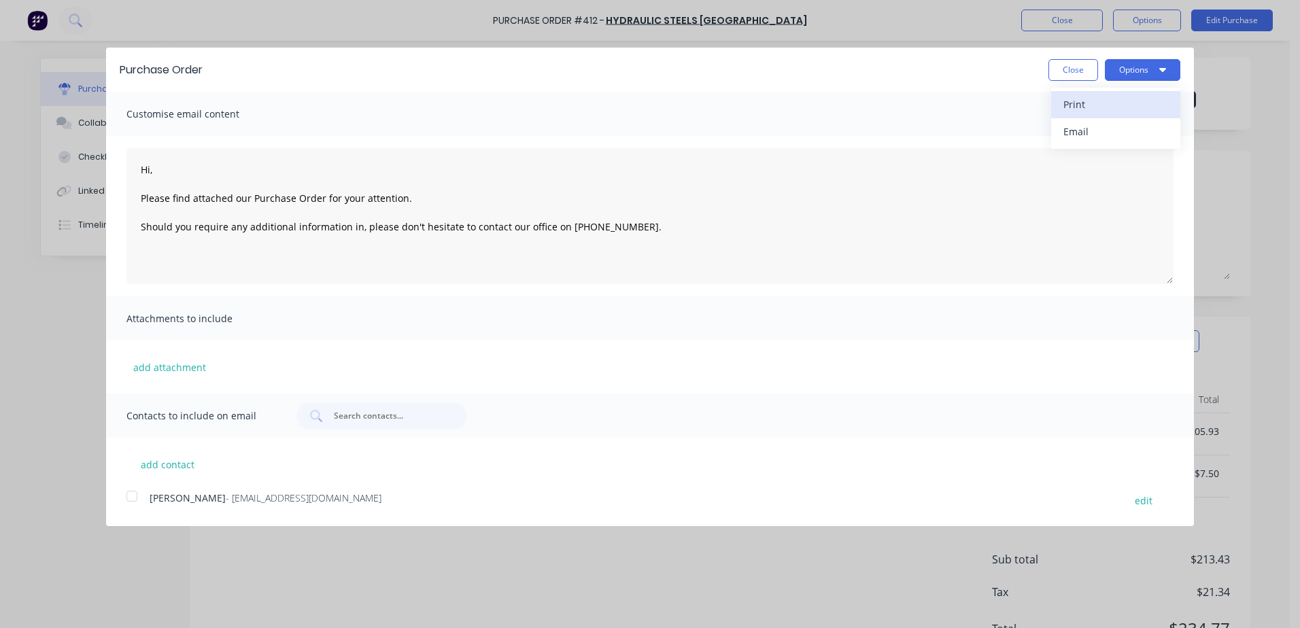
click at [1086, 105] on div "Print" at bounding box center [1115, 104] width 105 height 20
click at [1064, 77] on button "Close" at bounding box center [1073, 70] width 50 height 22
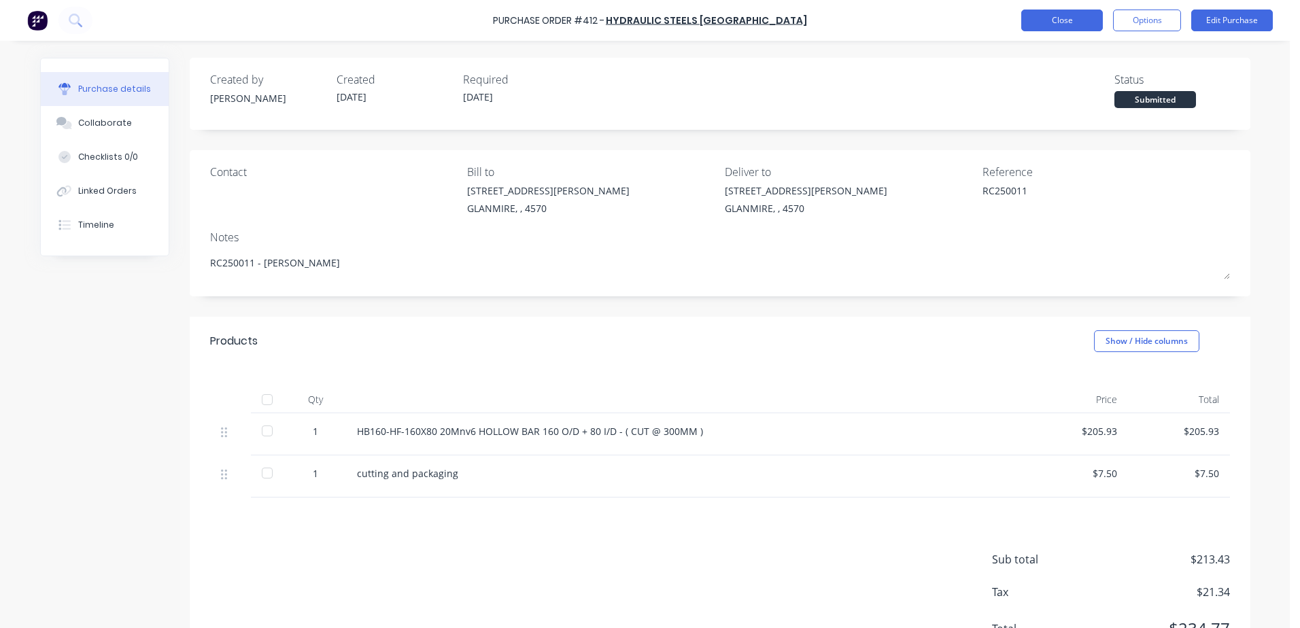
click at [1045, 26] on button "Close" at bounding box center [1062, 21] width 82 height 22
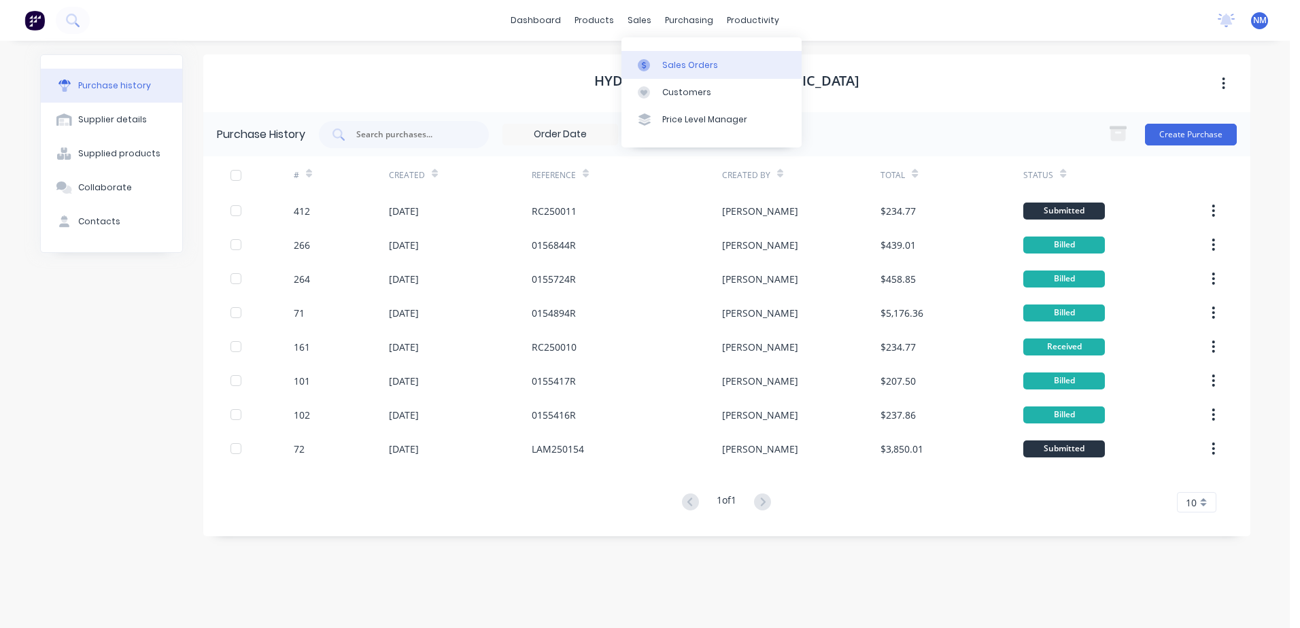
click at [684, 60] on div "Sales Orders" at bounding box center [690, 65] width 56 height 12
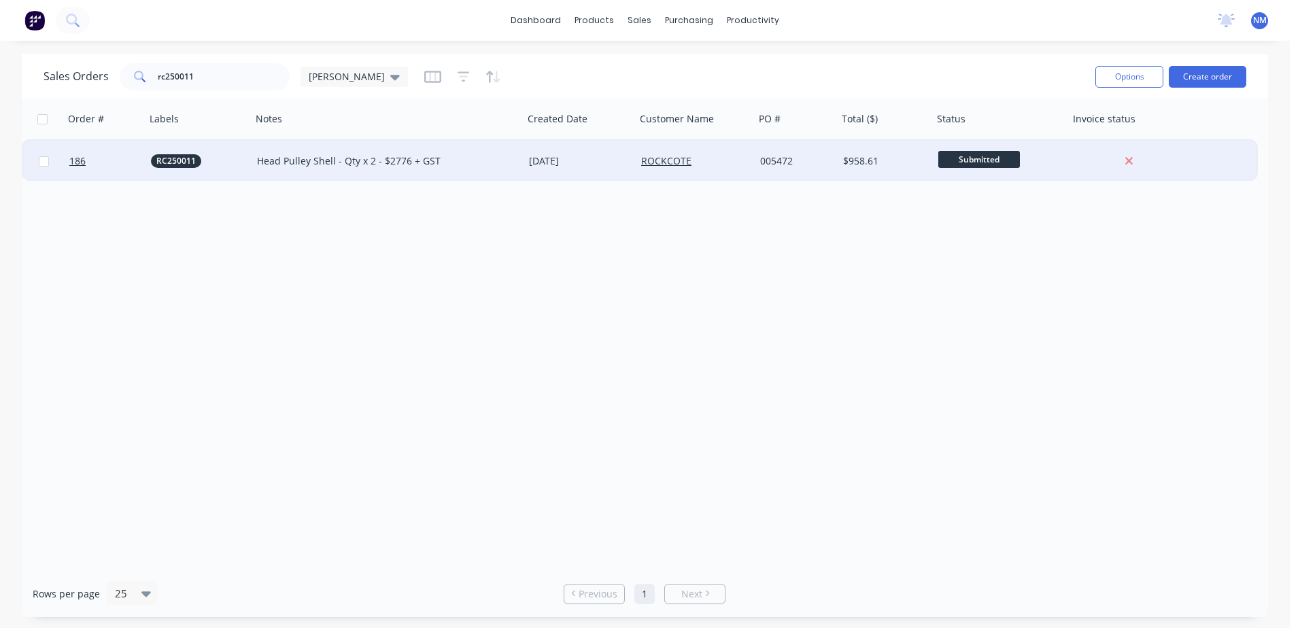
click at [718, 158] on div "ROCKCOTE" at bounding box center [692, 161] width 103 height 14
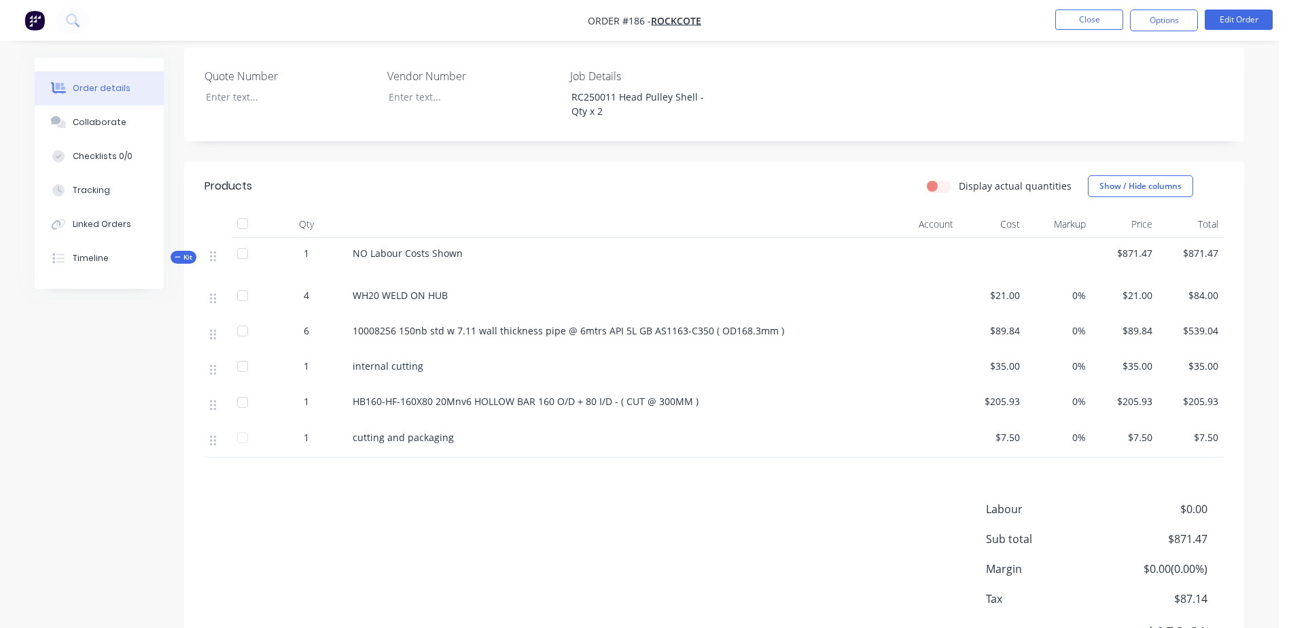
scroll to position [340, 0]
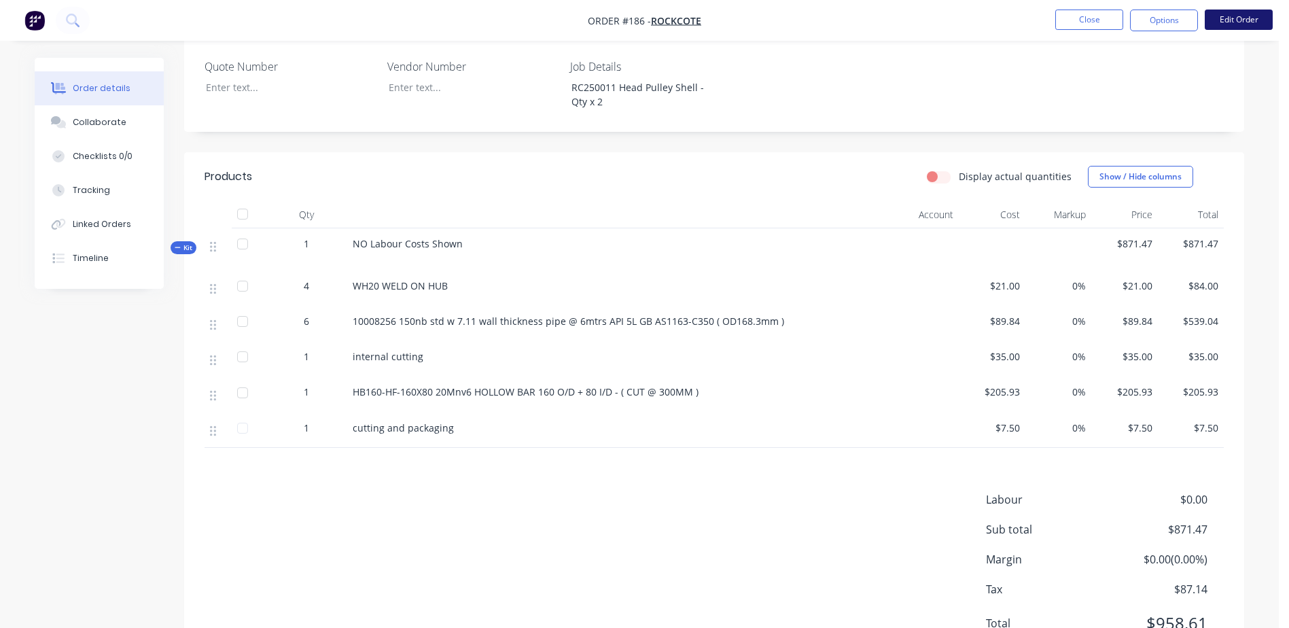
click at [1225, 25] on button "Edit Order" at bounding box center [1239, 20] width 68 height 20
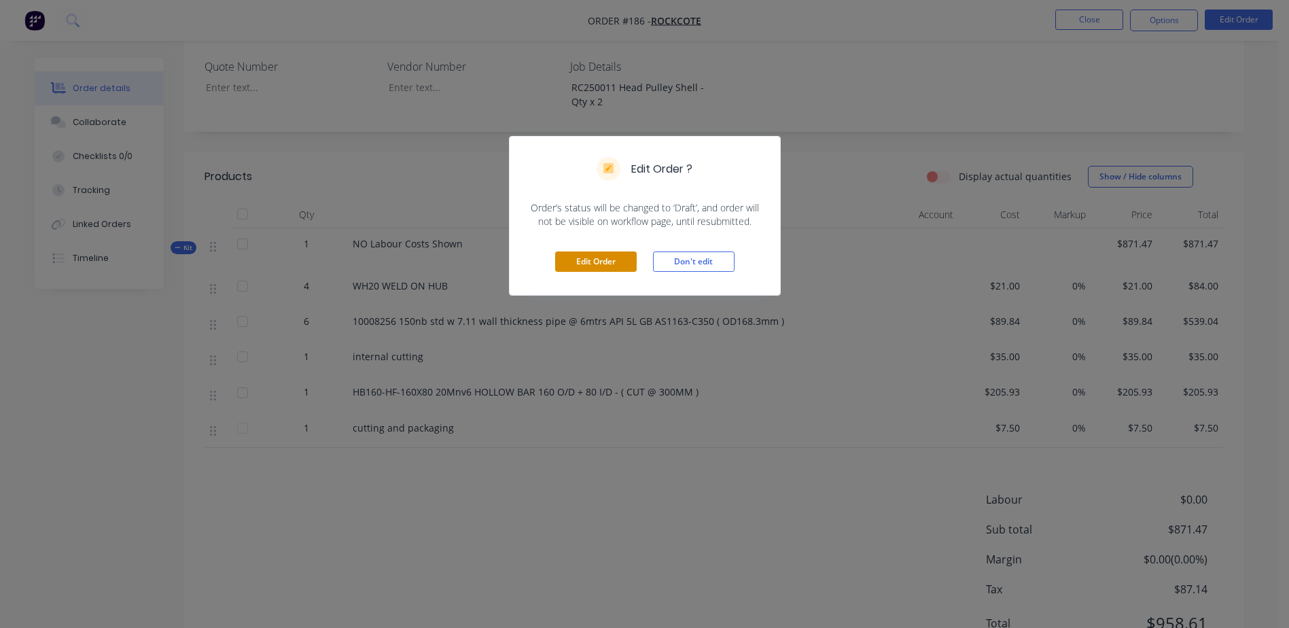
click at [598, 261] on button "Edit Order" at bounding box center [596, 262] width 82 height 20
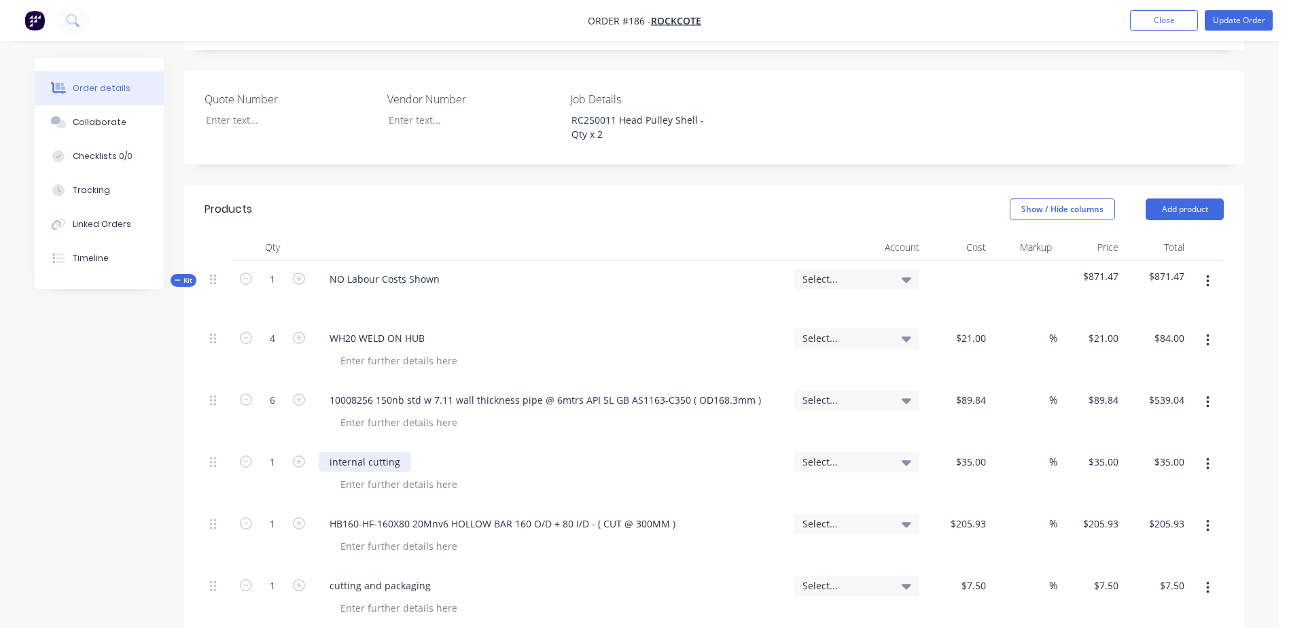
scroll to position [476, 0]
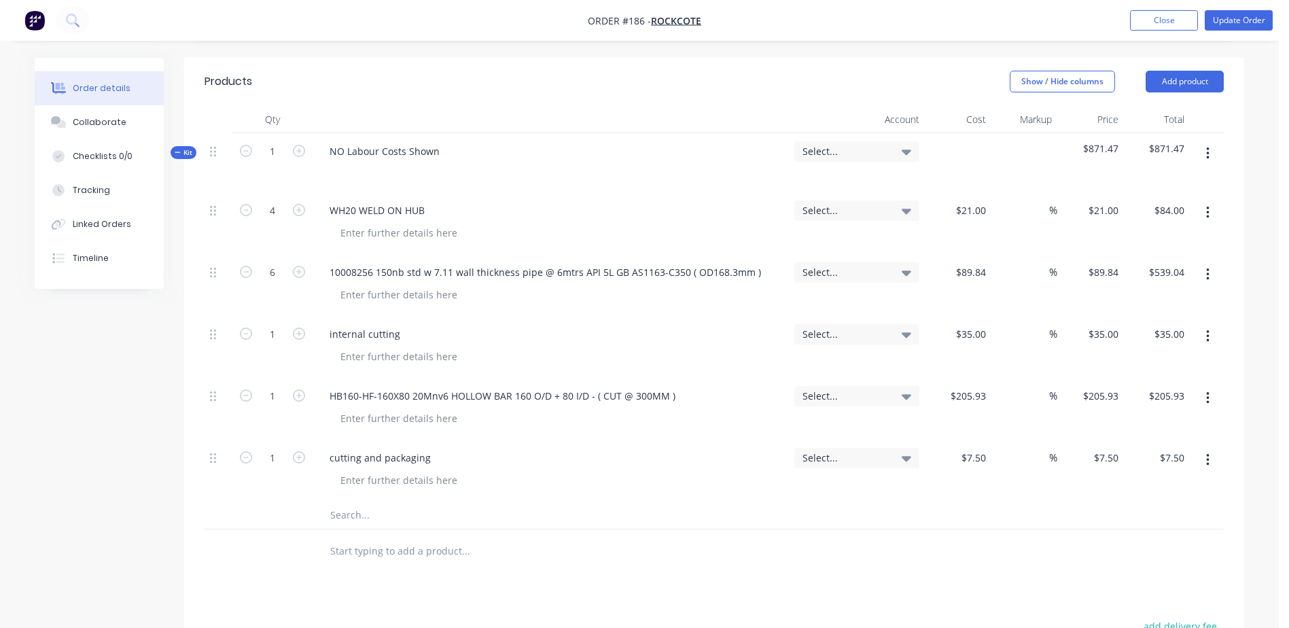
click at [339, 502] on input "text" at bounding box center [466, 515] width 272 height 27
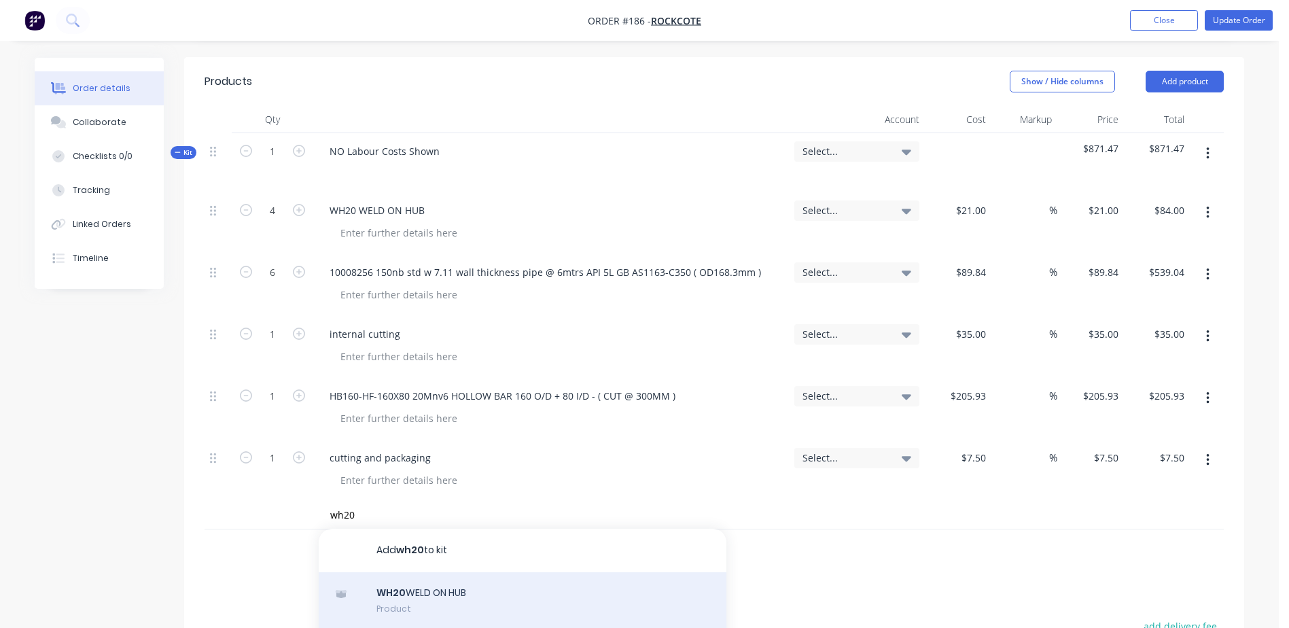
click at [431, 572] on div "WH20 WELD ON HUB Product" at bounding box center [523, 600] width 408 height 57
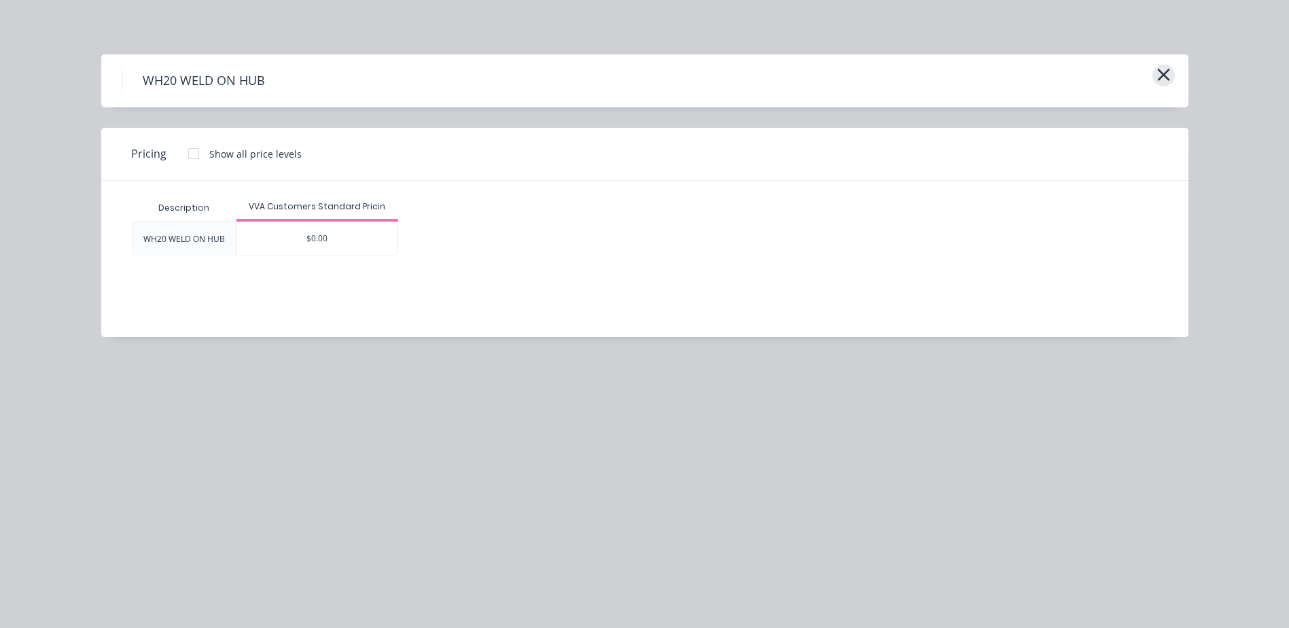
click at [1171, 71] on button "button" at bounding box center [1164, 76] width 22 height 22
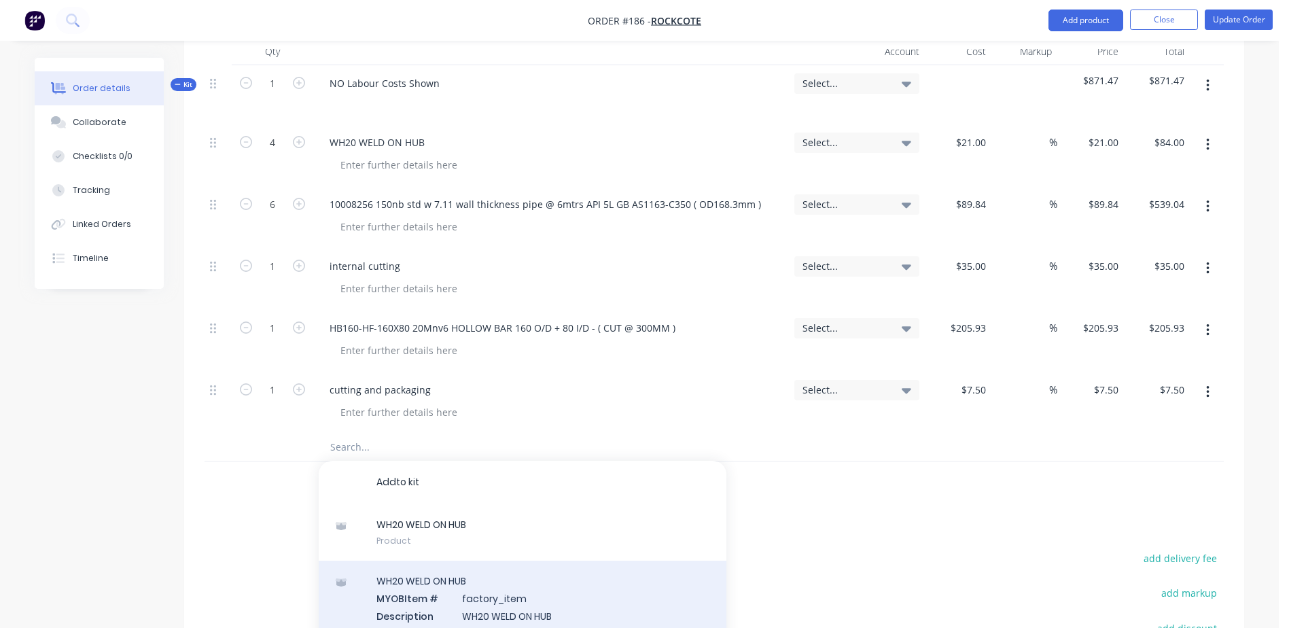
scroll to position [612, 0]
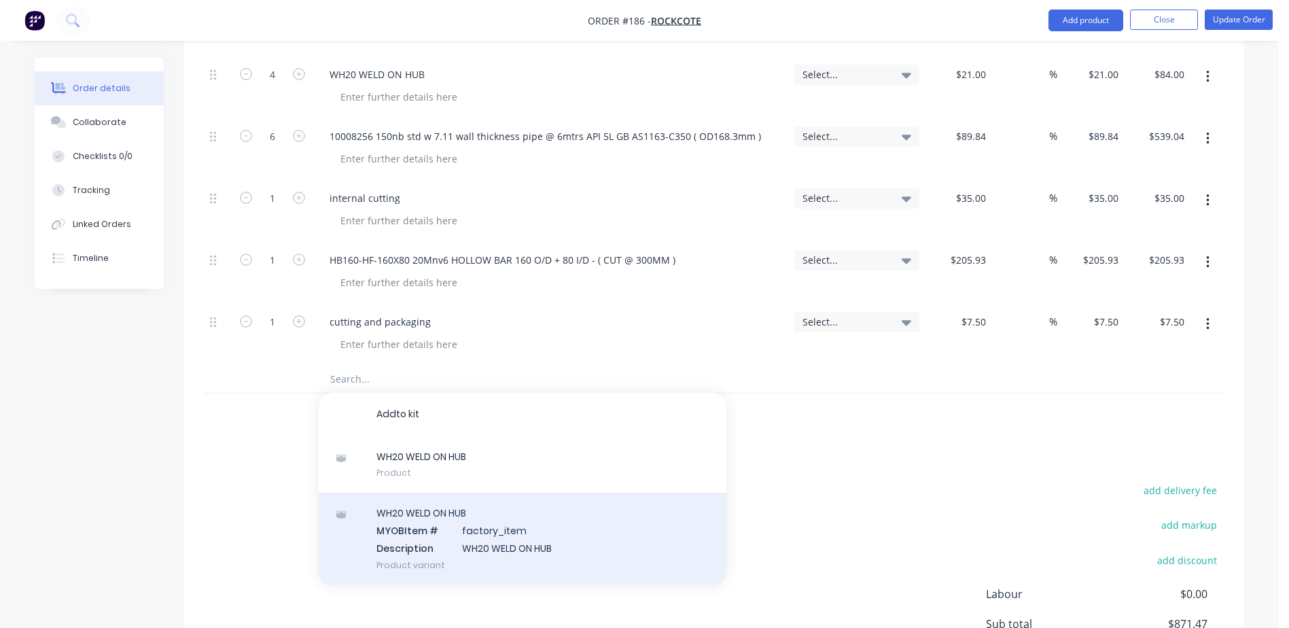
click at [417, 501] on div "W H 2 0 W E L D O N H U B M Y O B Item # f a c t o r y _ i t e m D e s c r i p …" at bounding box center [523, 539] width 408 height 92
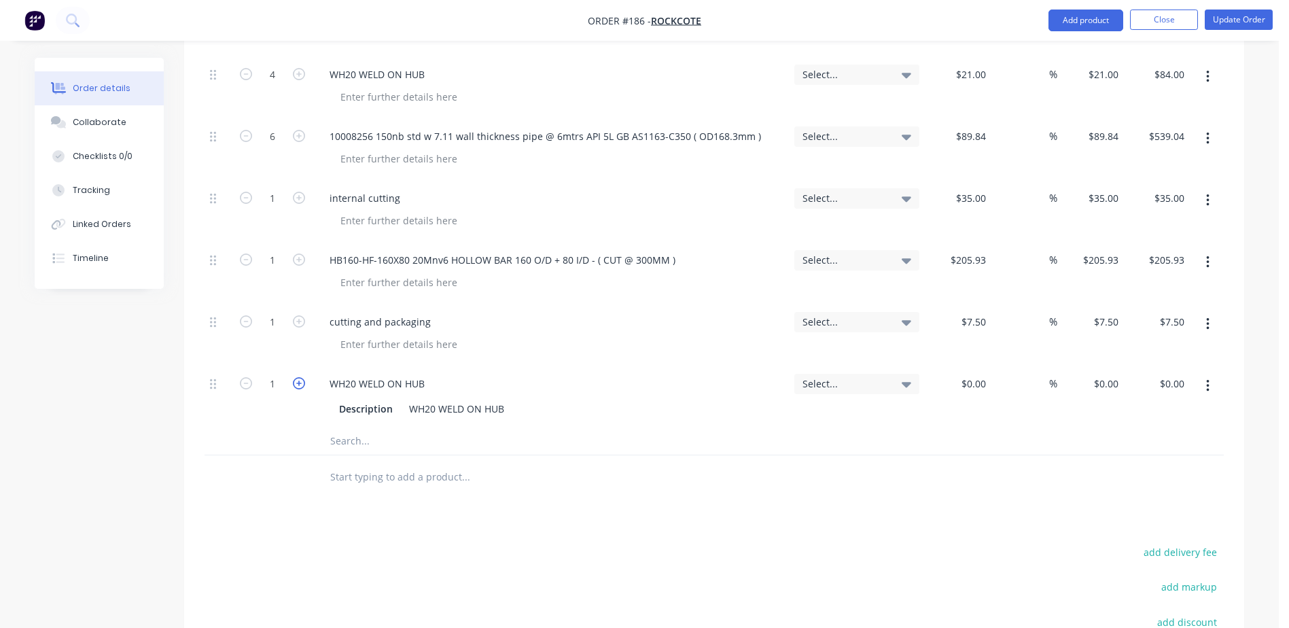
click at [301, 377] on icon "button" at bounding box center [299, 383] width 12 height 12
click at [969, 366] on div "$0.00" at bounding box center [958, 397] width 67 height 62
click at [391, 428] on input "text" at bounding box center [466, 441] width 272 height 27
click at [1231, 23] on button "Update Order" at bounding box center [1239, 20] width 68 height 20
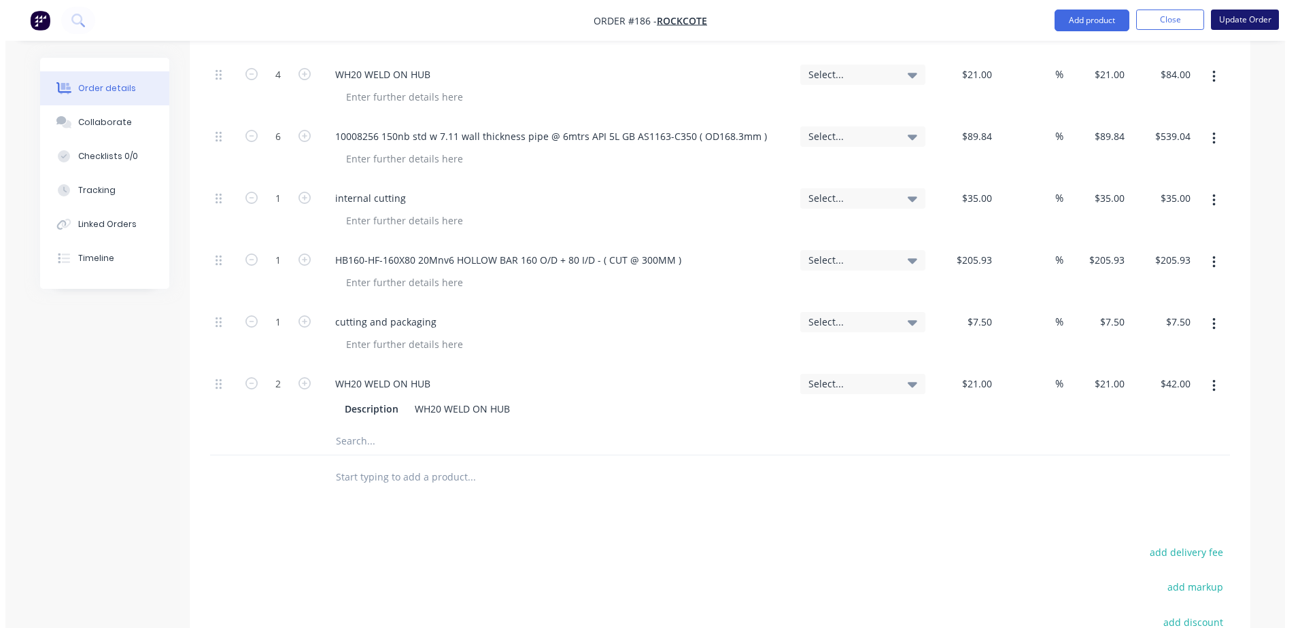
scroll to position [0, 0]
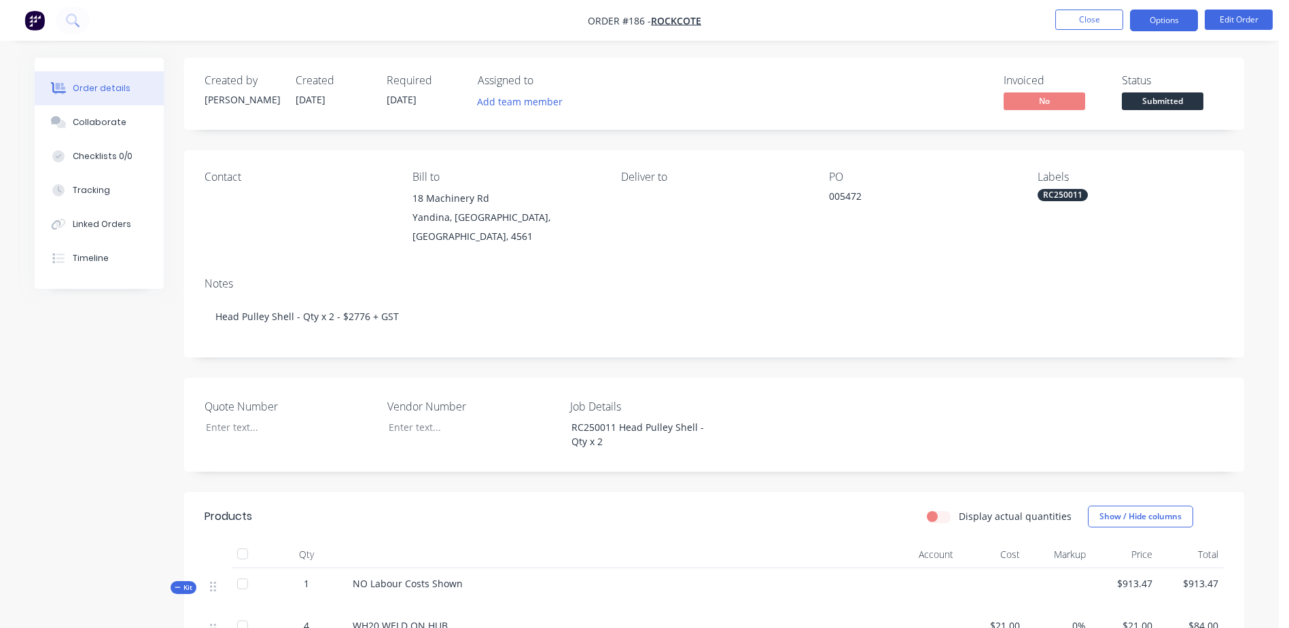
click at [1181, 22] on button "Options" at bounding box center [1164, 21] width 68 height 22
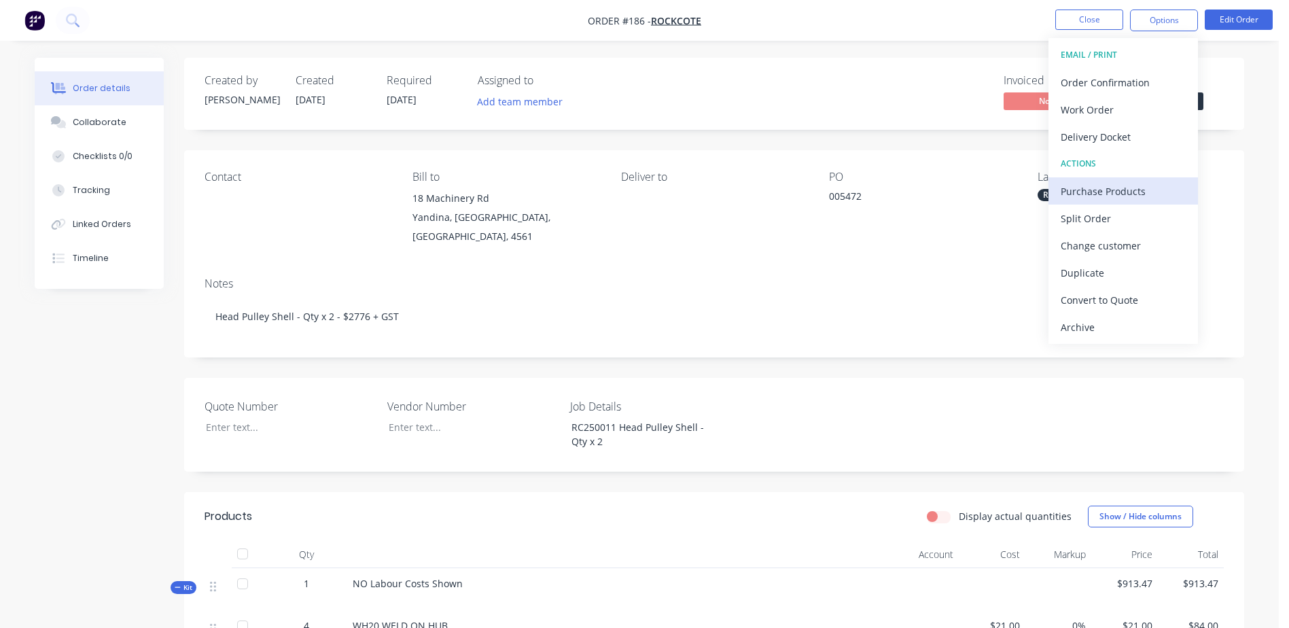
click at [1137, 191] on div "Purchase Products" at bounding box center [1123, 191] width 125 height 20
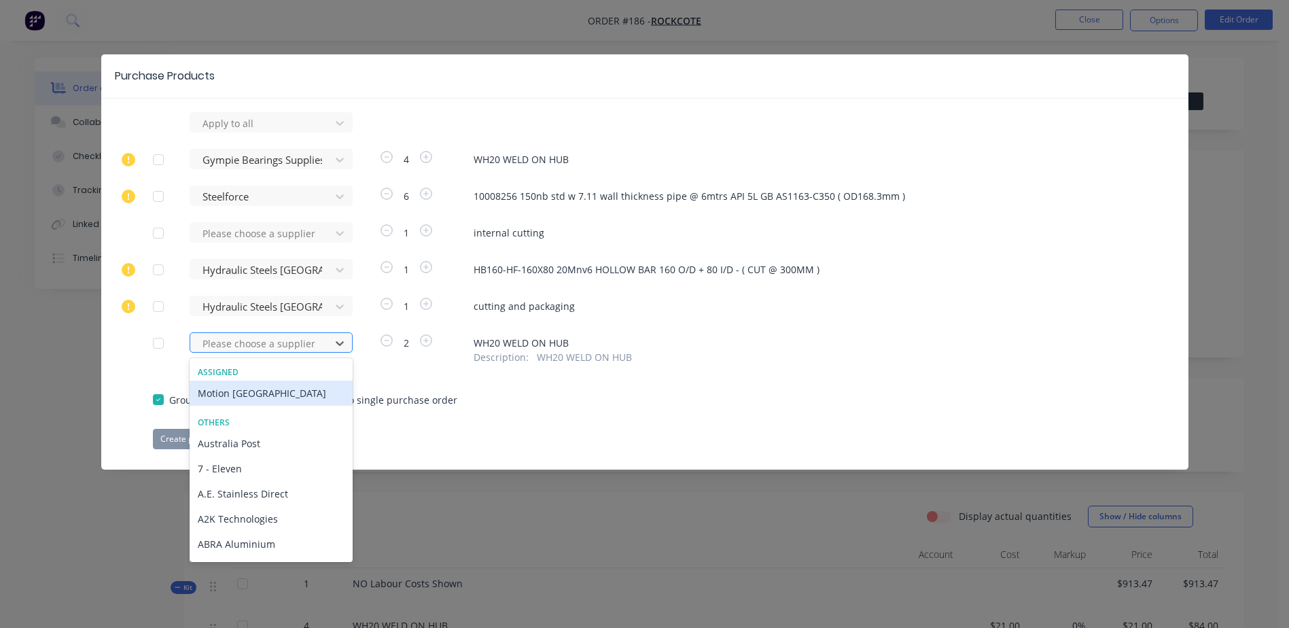
click at [247, 340] on div at bounding box center [262, 343] width 122 height 17
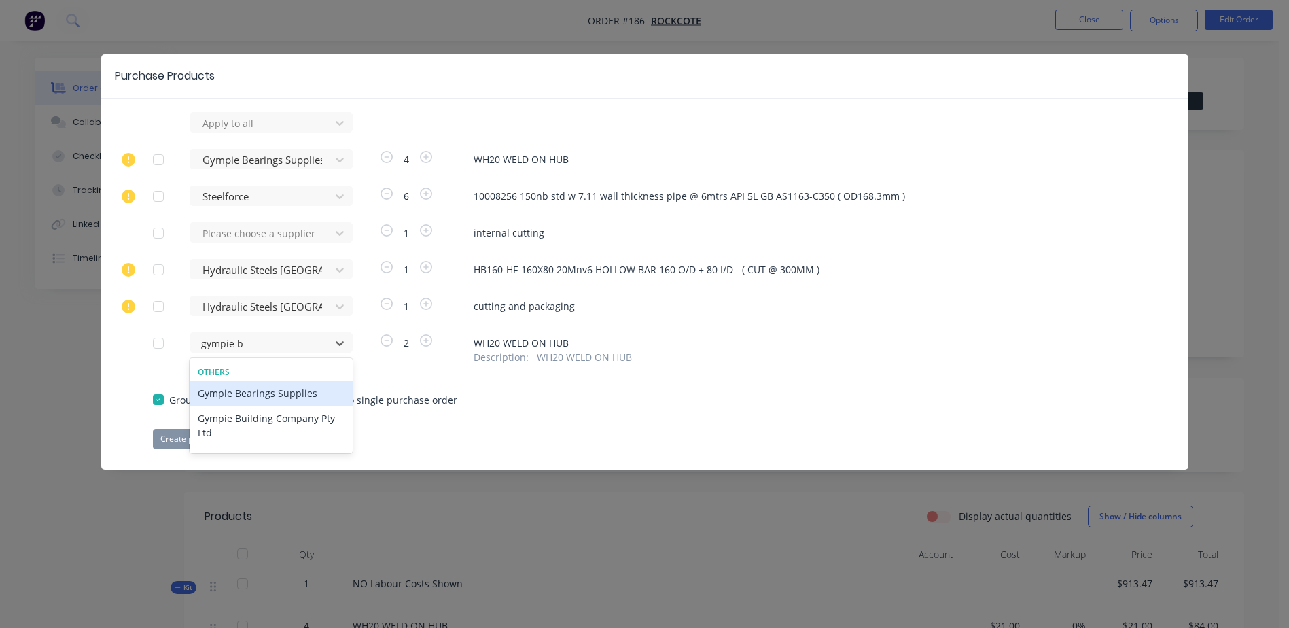
click at [267, 397] on div "Gympie Bearings Supplies" at bounding box center [271, 393] width 163 height 25
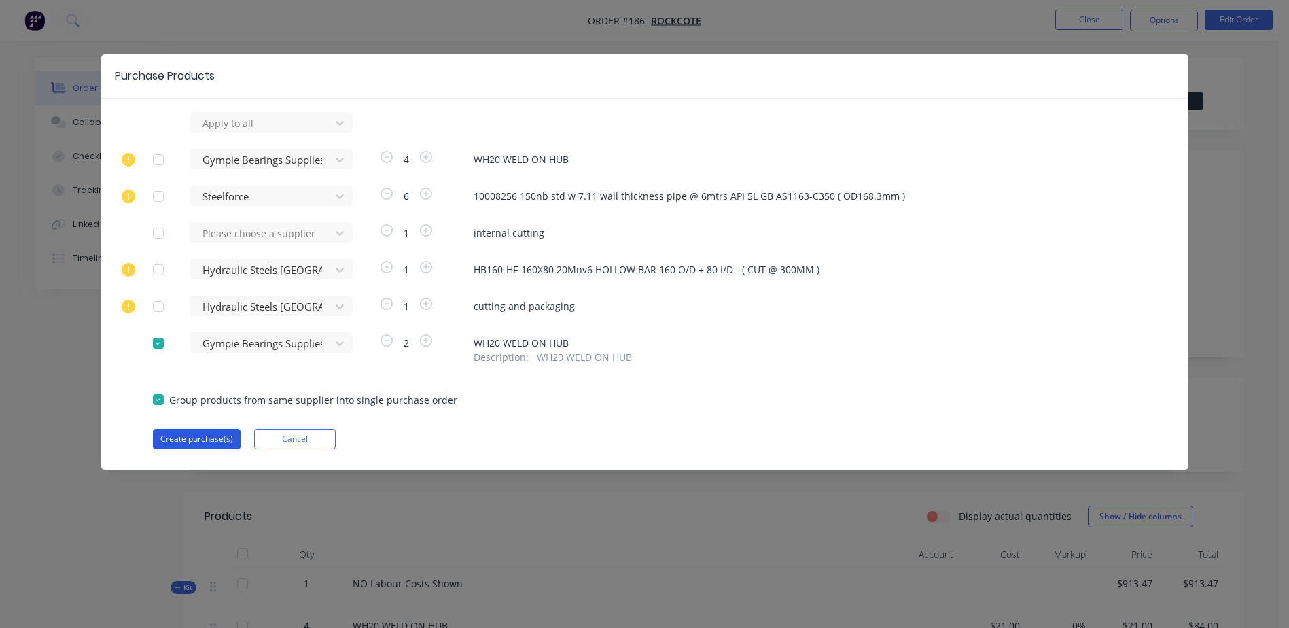
click at [194, 439] on button "Create purchase(s)" at bounding box center [197, 439] width 88 height 20
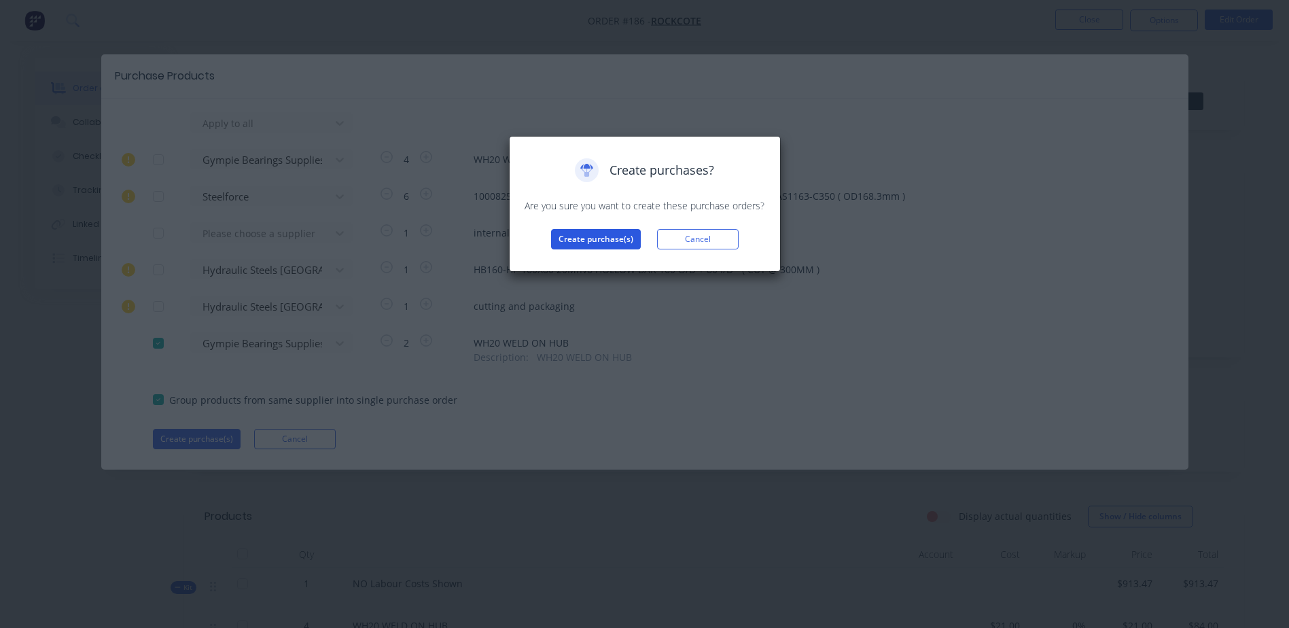
click at [583, 234] on button "Create purchase(s)" at bounding box center [596, 239] width 90 height 20
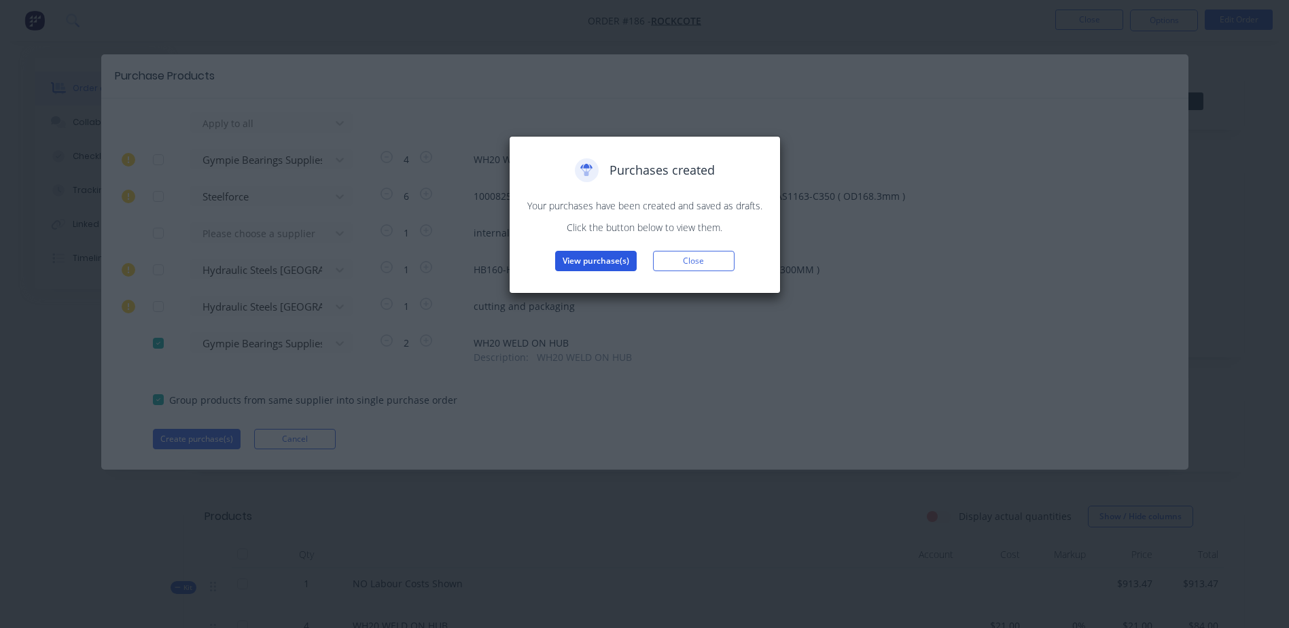
click at [595, 264] on button "View purchase(s)" at bounding box center [596, 261] width 82 height 20
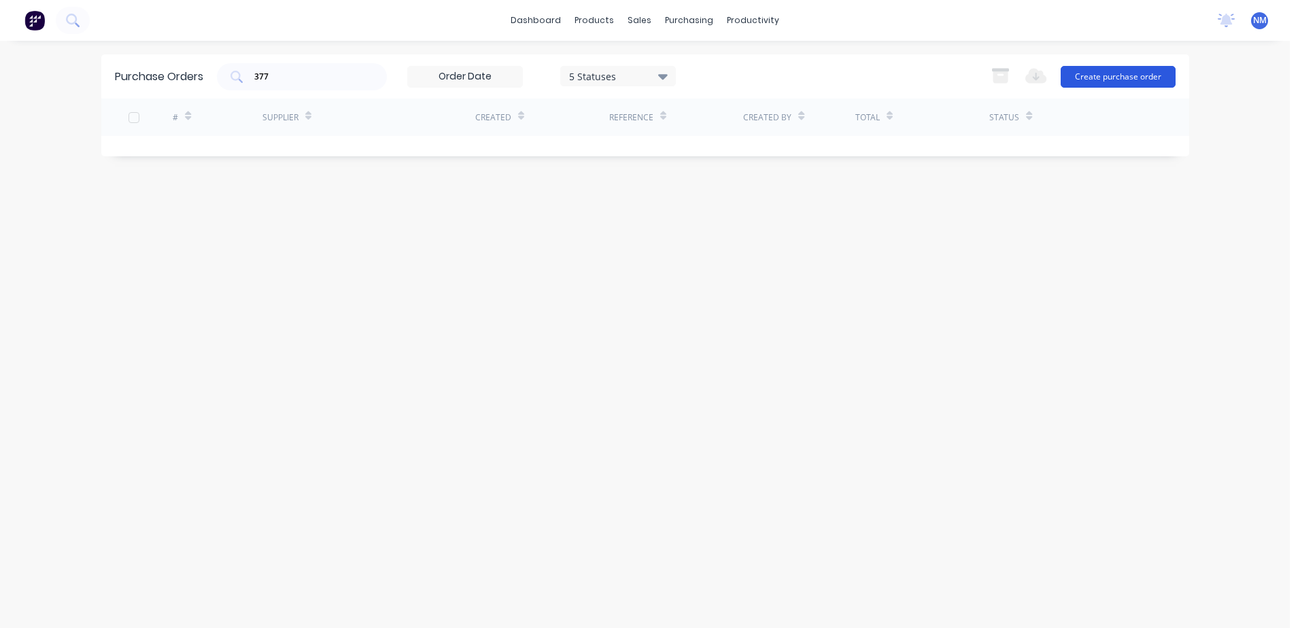
click at [1115, 71] on button "Create purchase order" at bounding box center [1117, 77] width 115 height 22
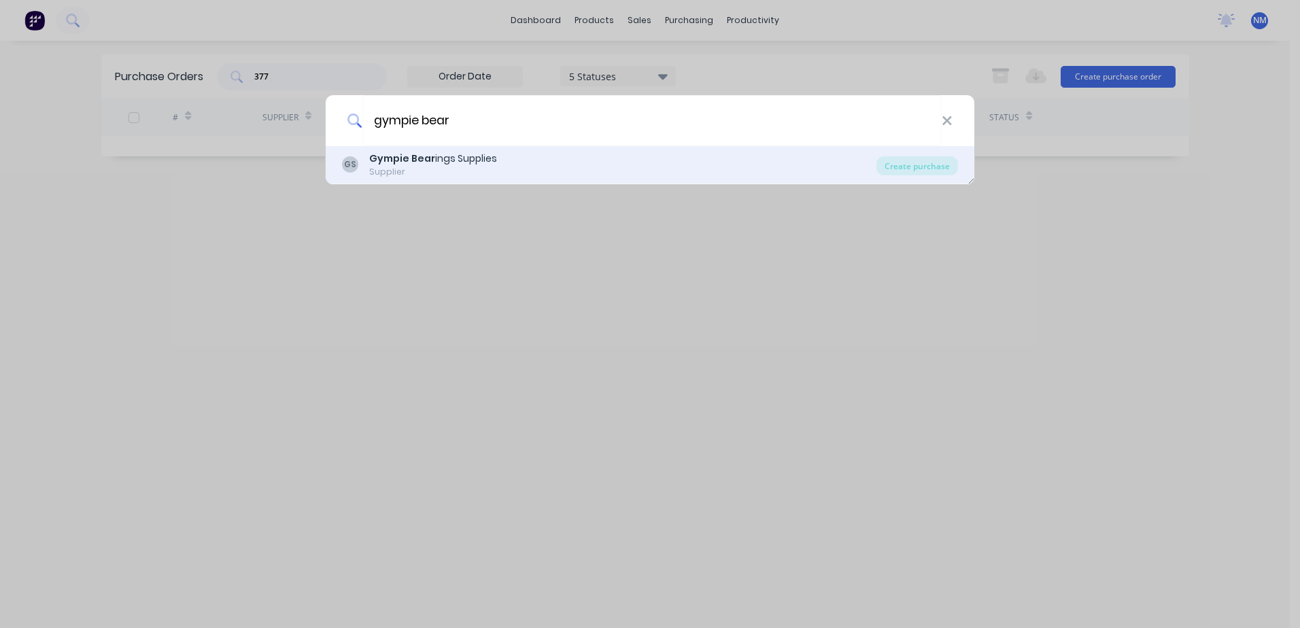
click at [443, 157] on div "Gympie Bear ings Supplies" at bounding box center [433, 159] width 128 height 14
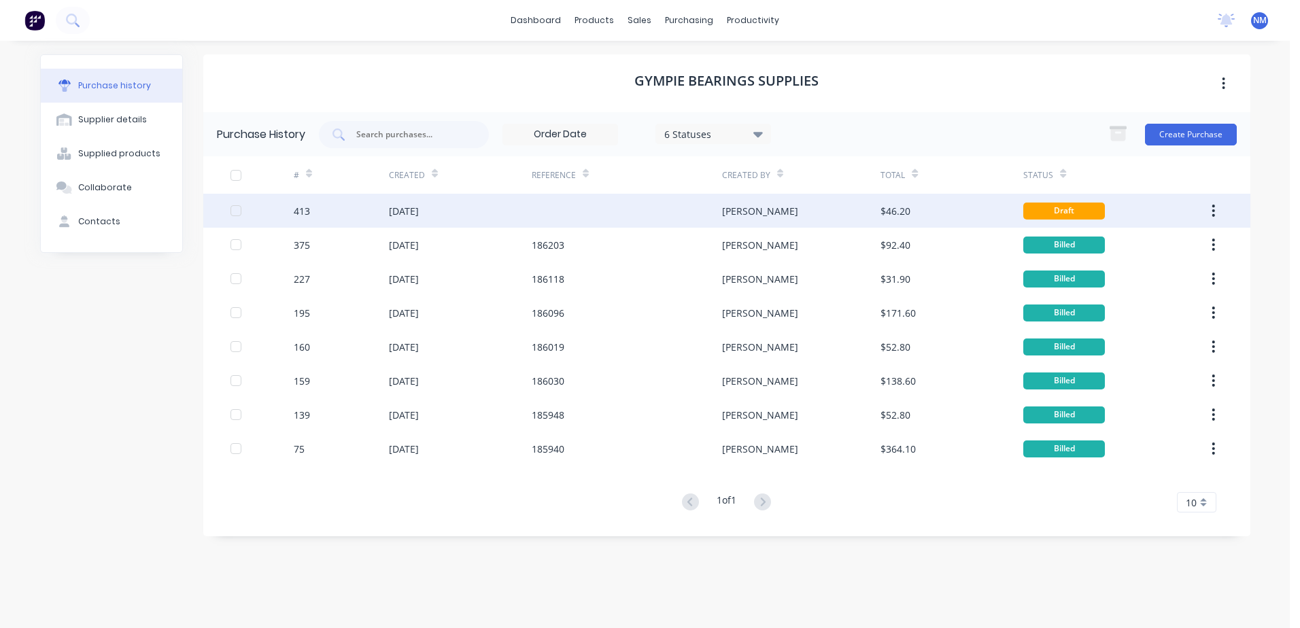
click at [571, 207] on div at bounding box center [627, 211] width 190 height 34
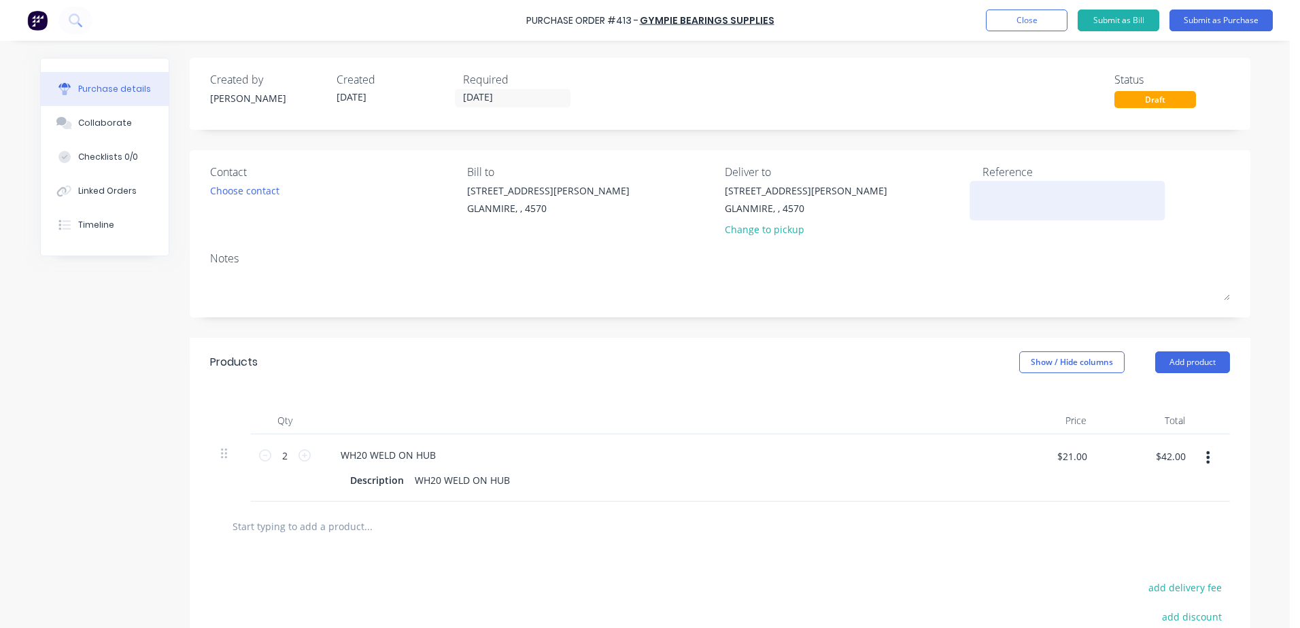
click at [984, 202] on textarea at bounding box center [1067, 199] width 170 height 31
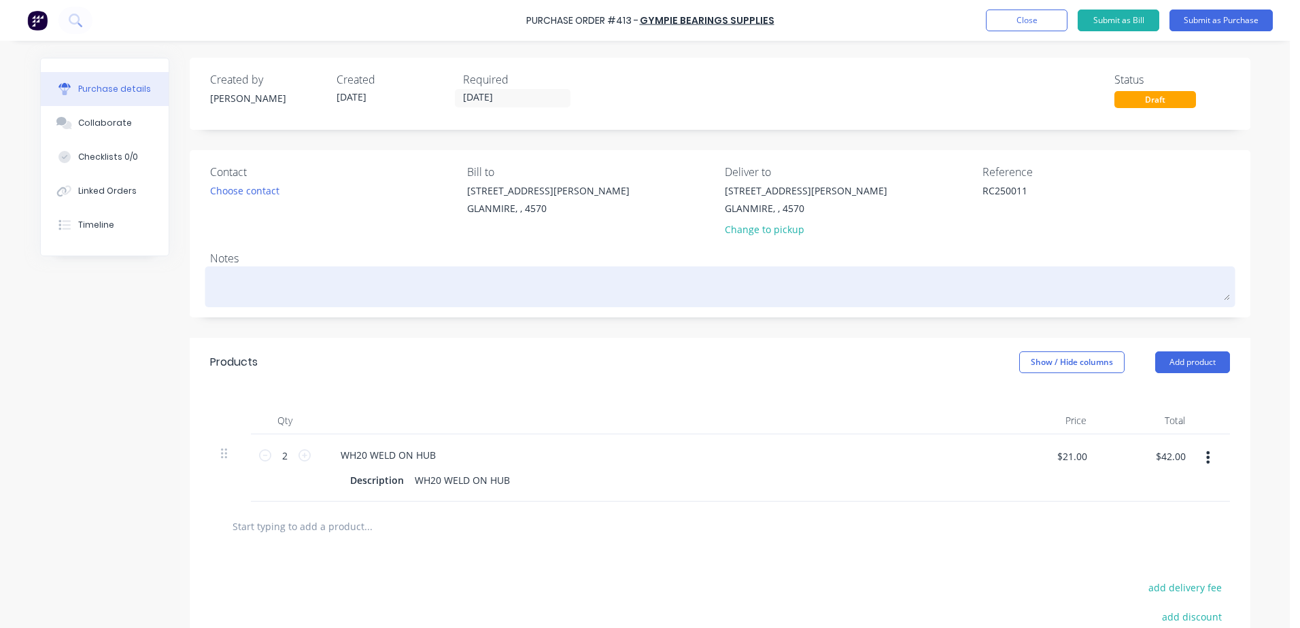
click at [243, 279] on textarea at bounding box center [720, 285] width 1020 height 31
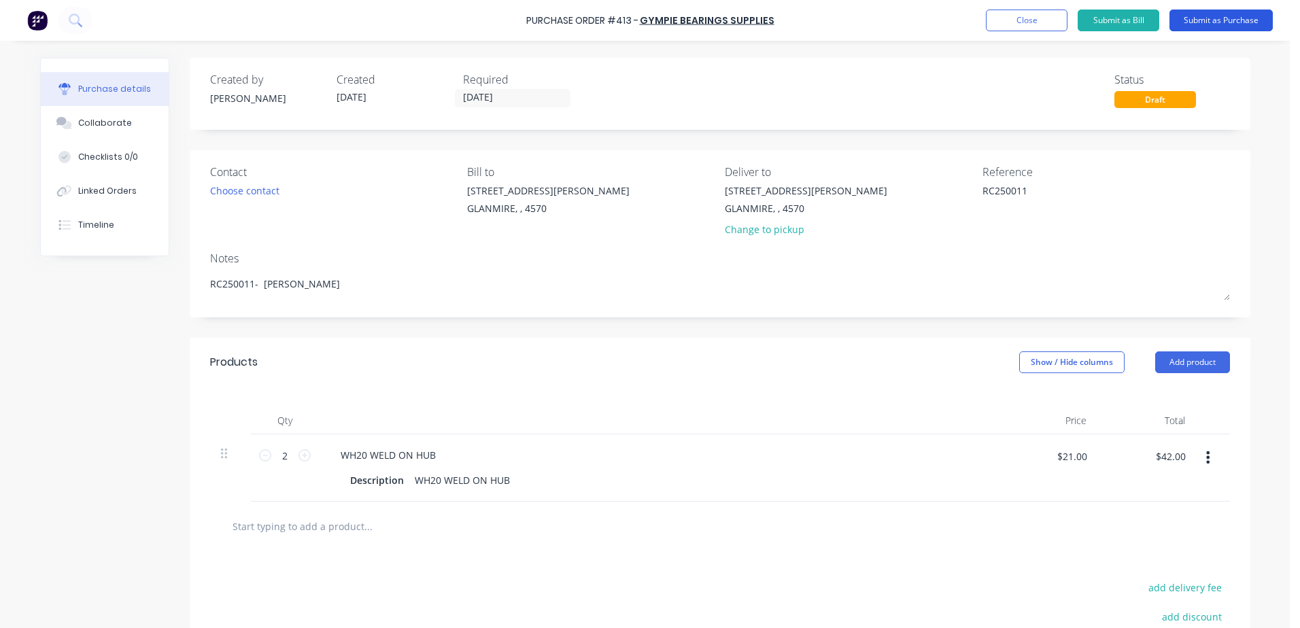
click at [1199, 26] on button "Submit as Purchase" at bounding box center [1220, 21] width 103 height 22
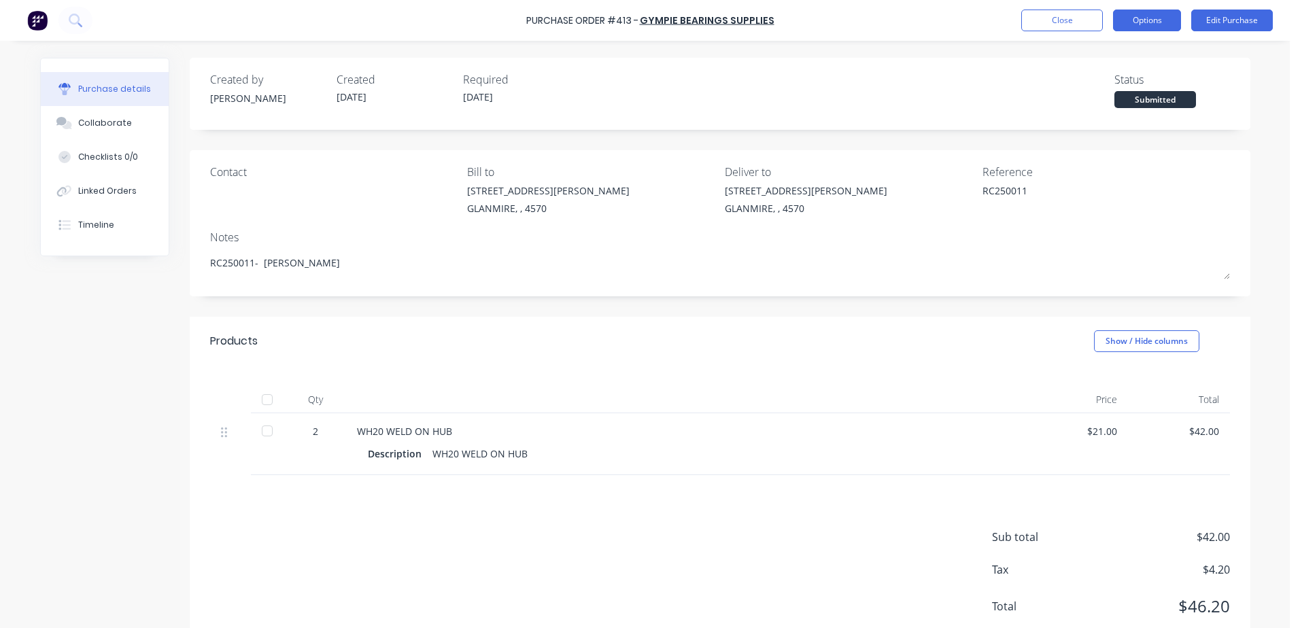
click at [1167, 18] on button "Options" at bounding box center [1147, 21] width 68 height 22
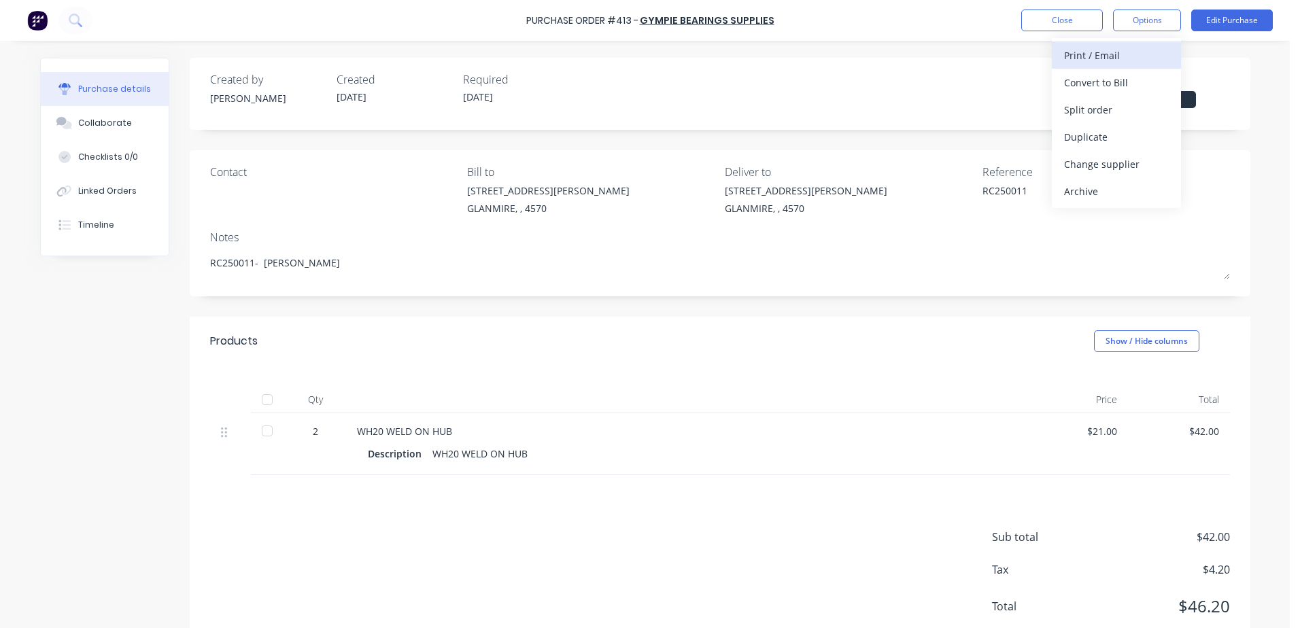
click at [1114, 56] on div "Print / Email" at bounding box center [1116, 56] width 105 height 20
click at [1102, 82] on div "With pricing" at bounding box center [1116, 83] width 105 height 20
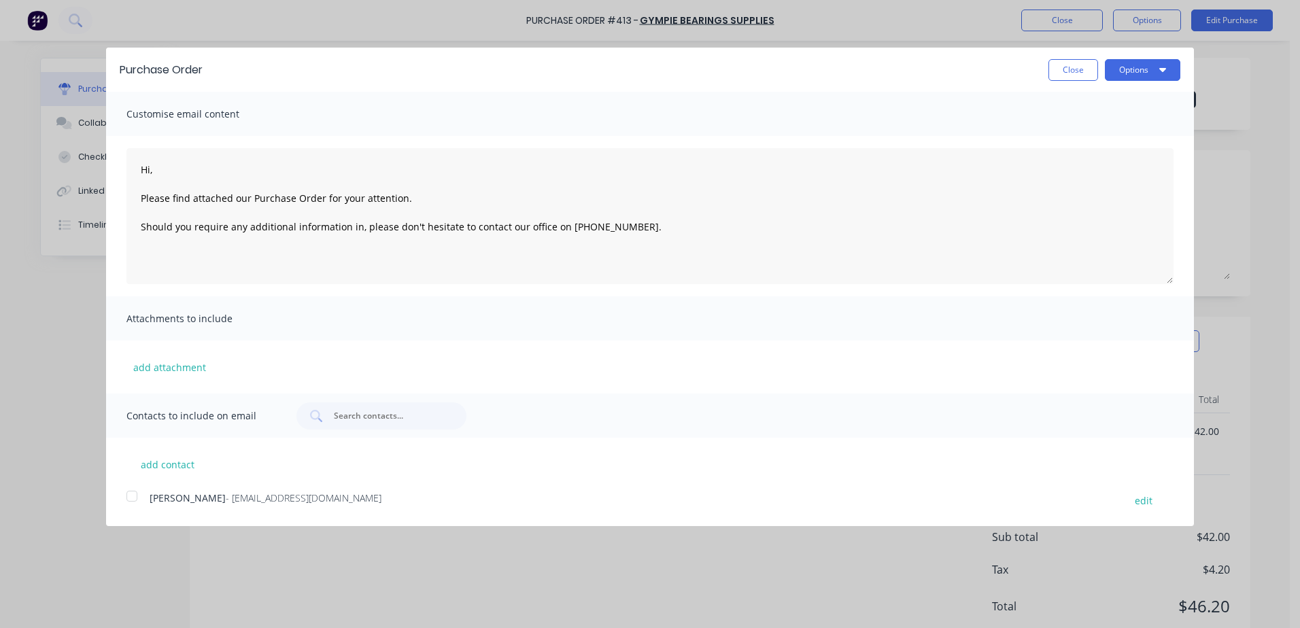
click at [134, 510] on div at bounding box center [131, 496] width 27 height 27
click at [1147, 68] on button "Options" at bounding box center [1142, 70] width 75 height 22
click at [1115, 128] on div "Email" at bounding box center [1115, 132] width 105 height 20
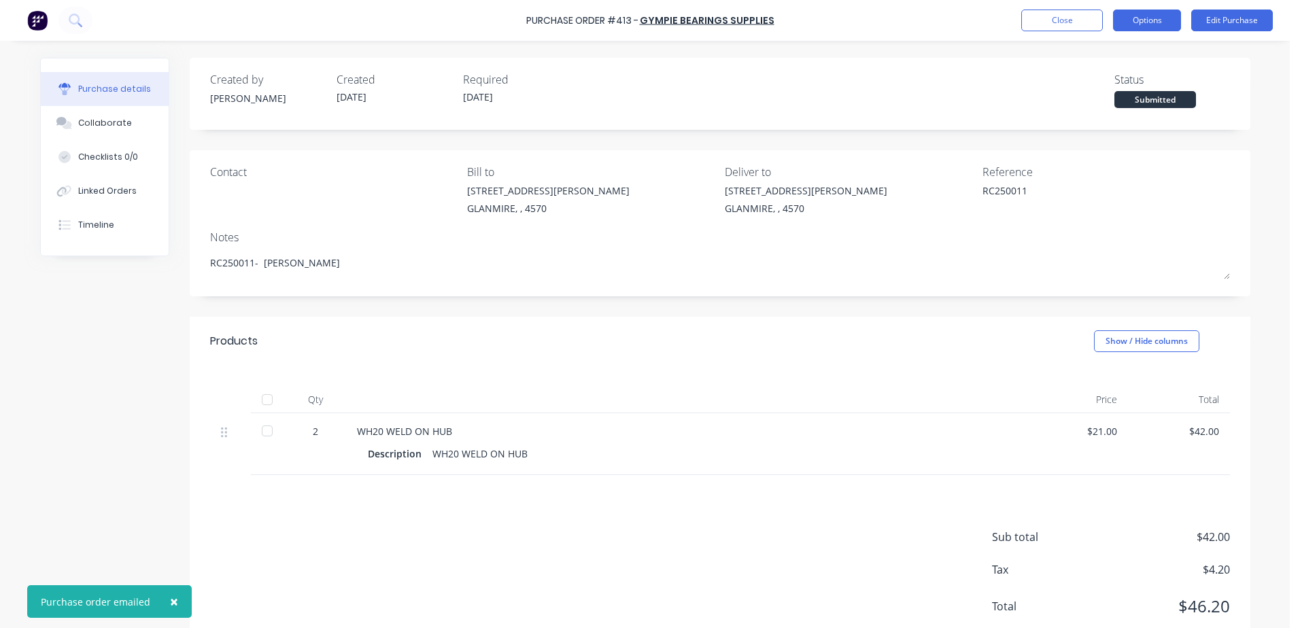
click at [1139, 25] on button "Options" at bounding box center [1147, 21] width 68 height 22
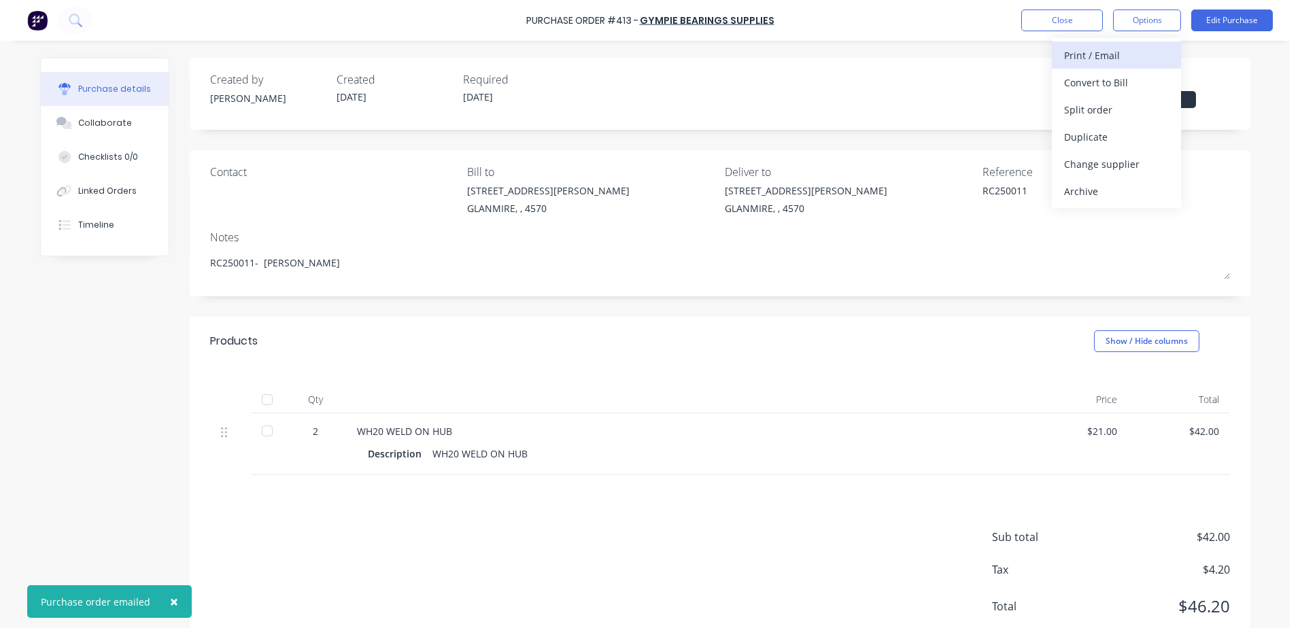
click at [1067, 62] on div "Print / Email" at bounding box center [1116, 56] width 105 height 20
click at [1085, 79] on div "With pricing" at bounding box center [1116, 83] width 105 height 20
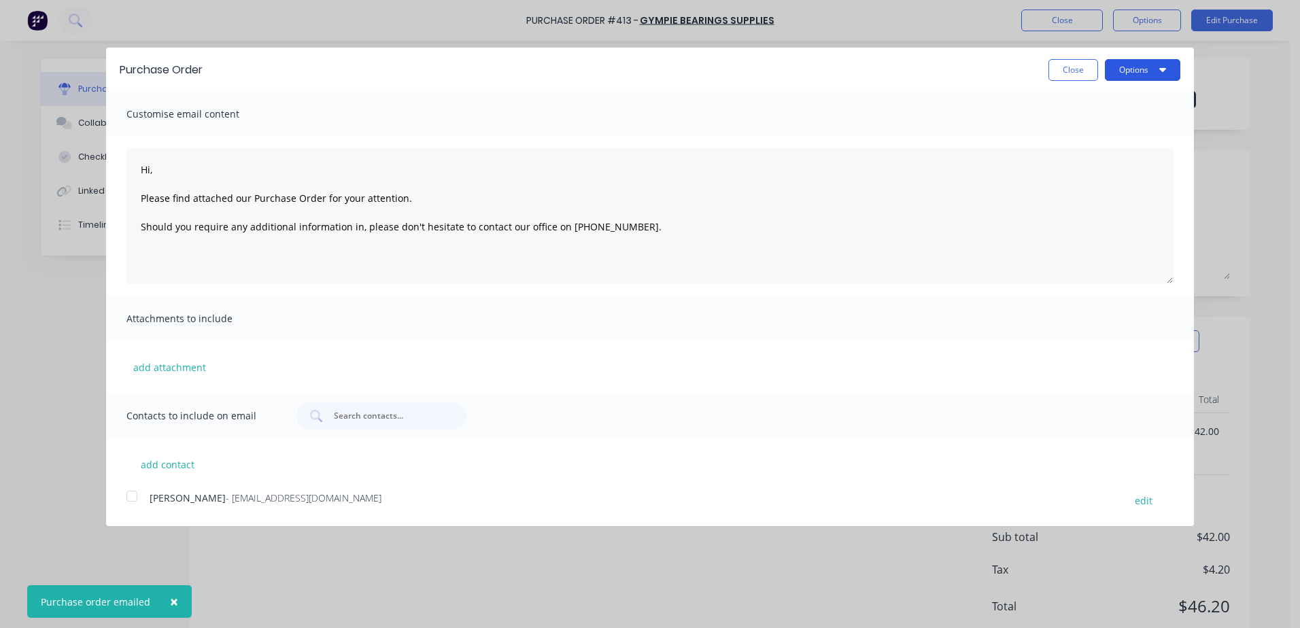
click at [1115, 73] on button "Options" at bounding box center [1142, 70] width 75 height 22
click at [1086, 109] on div "Print" at bounding box center [1115, 104] width 105 height 20
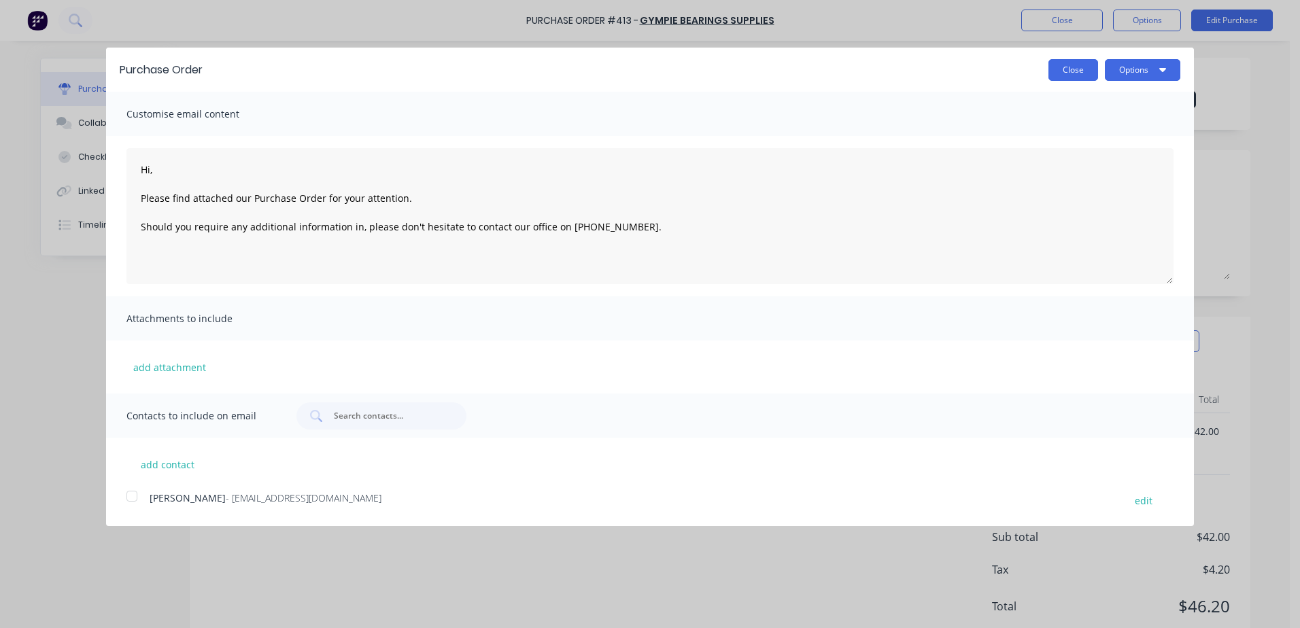
click at [1067, 71] on button "Close" at bounding box center [1073, 70] width 50 height 22
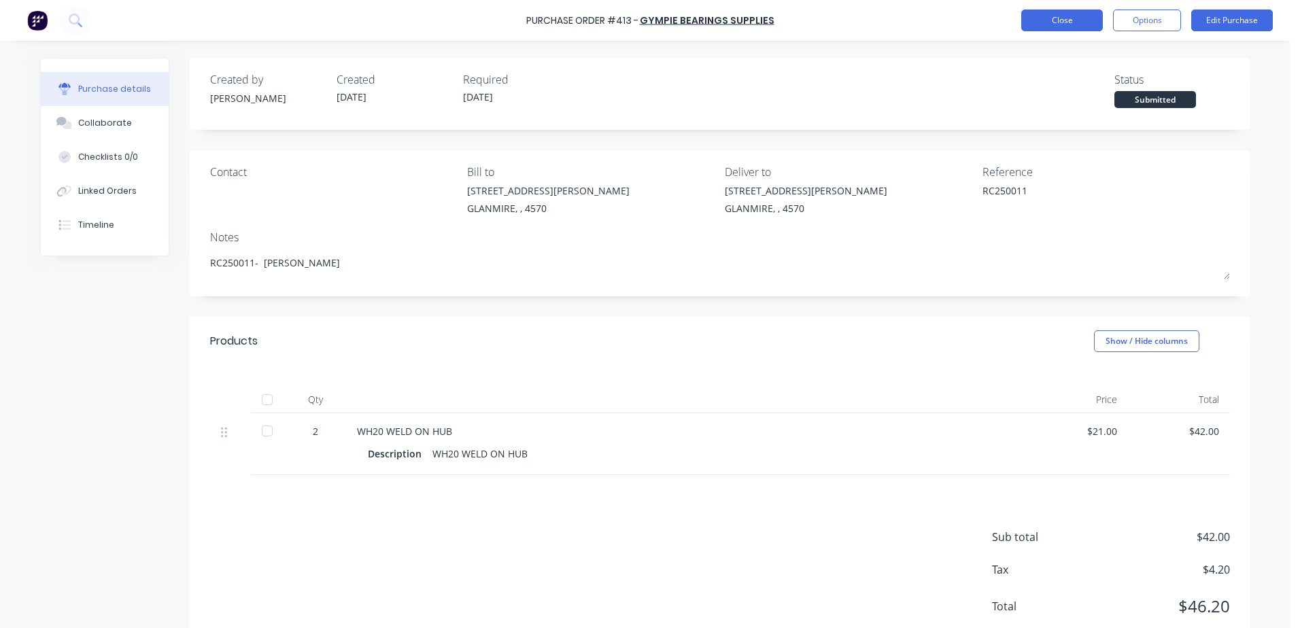
click at [1036, 27] on button "Close" at bounding box center [1062, 21] width 82 height 22
